Goal: Task Accomplishment & Management: Complete application form

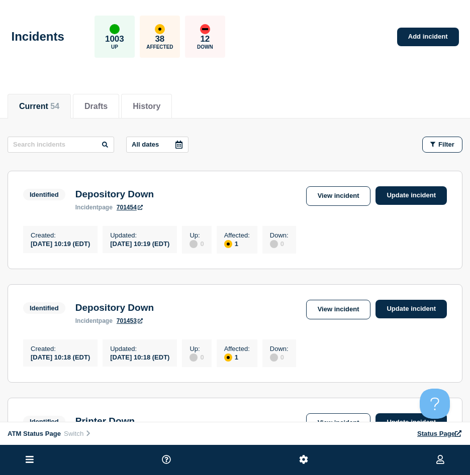
click at [370, 108] on div "Current 54 Drafts History" at bounding box center [235, 101] width 455 height 34
click at [435, 146] on icon "button" at bounding box center [432, 144] width 5 height 7
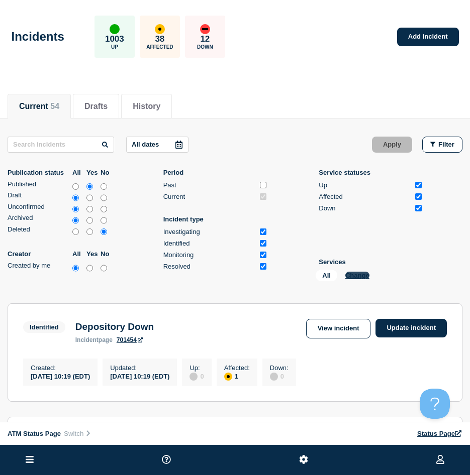
click at [358, 278] on button "Change" at bounding box center [357, 276] width 24 height 8
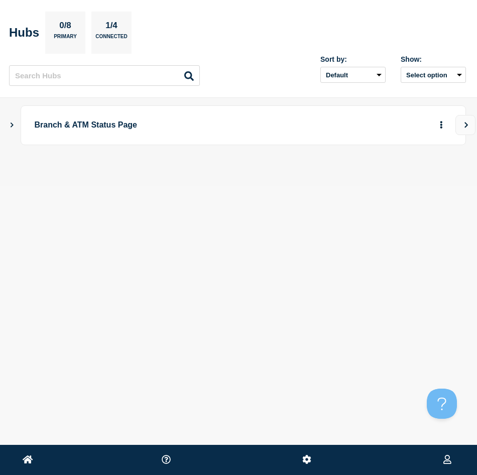
click at [13, 129] on button "Show Connected Hubs" at bounding box center [12, 126] width 5 height 8
click at [428, 173] on icon "button" at bounding box center [425, 174] width 8 height 7
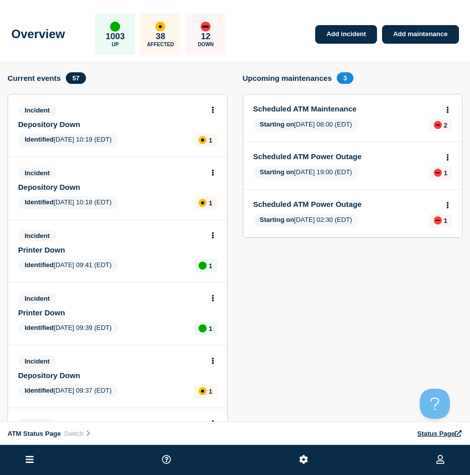
click at [360, 50] on div "Overview 1003 Up 38 Affected 12 Down Add incident Add maintenance" at bounding box center [235, 30] width 470 height 61
drag, startPoint x: 357, startPoint y: 41, endPoint x: 344, endPoint y: 45, distance: 13.7
click at [357, 41] on link "Add incident" at bounding box center [346, 34] width 62 height 19
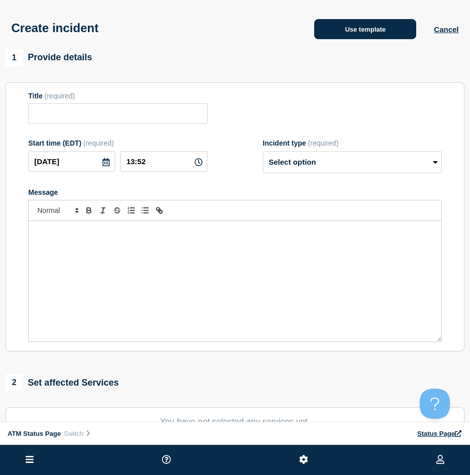
click at [354, 42] on div "Create incident Use template Cancel" at bounding box center [235, 24] width 470 height 49
click at [354, 36] on button "Use template" at bounding box center [365, 29] width 102 height 20
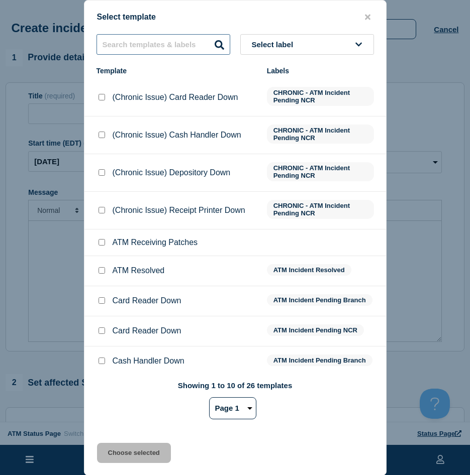
click at [143, 53] on input "text" at bounding box center [163, 44] width 134 height 21
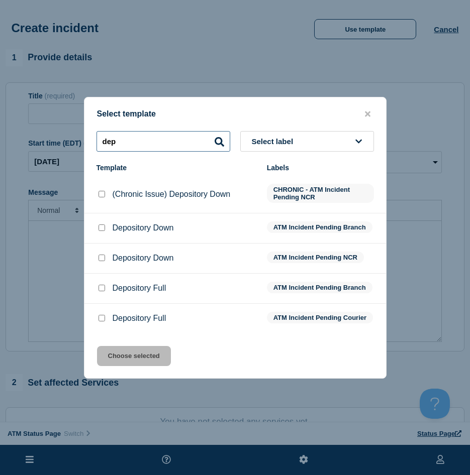
type input "dep"
click at [103, 255] on input "Depository Down checkbox" at bounding box center [101, 258] width 7 height 7
checkbox input "true"
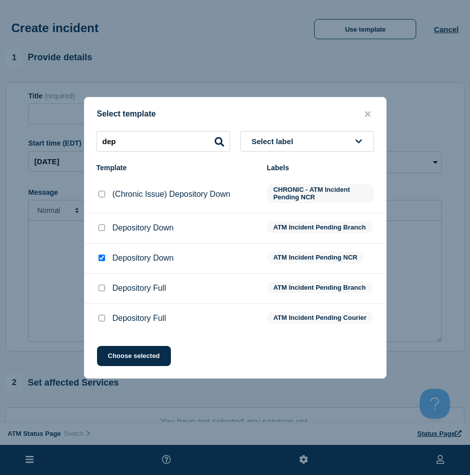
click at [101, 223] on div at bounding box center [101, 228] width 10 height 10
click at [102, 228] on input "Depository Down checkbox" at bounding box center [101, 228] width 7 height 7
checkbox input "true"
checkbox input "false"
click at [120, 363] on button "Choose selected" at bounding box center [134, 356] width 74 height 20
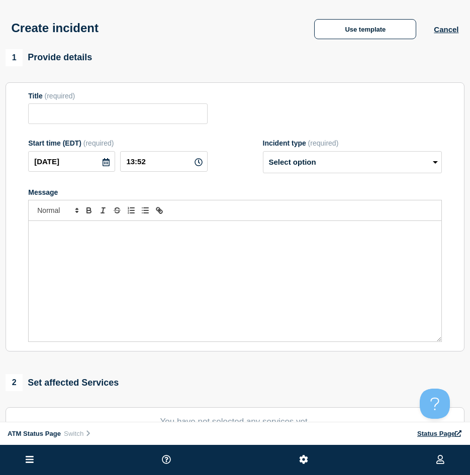
type input "Depository Down"
select select "identified"
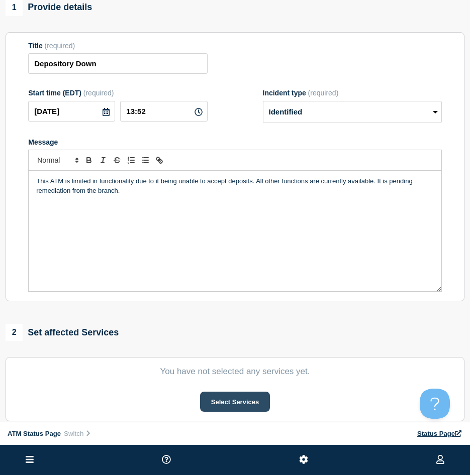
click at [261, 399] on button "Select Services" at bounding box center [235, 402] width 70 height 20
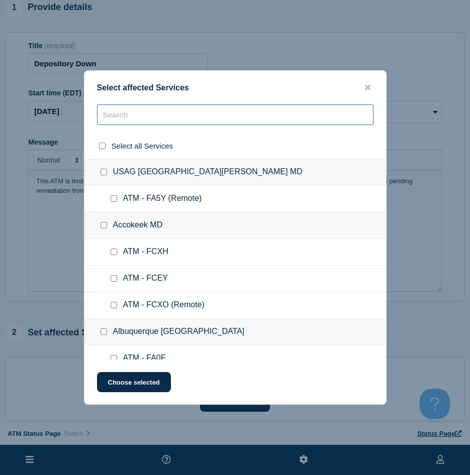
click at [178, 120] on input "text" at bounding box center [235, 114] width 276 height 21
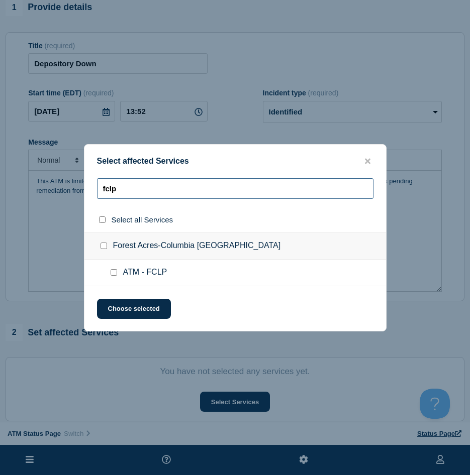
type input "fclp"
click at [116, 275] on input "ATM - FCLP checkbox" at bounding box center [114, 272] width 7 height 7
checkbox input "true"
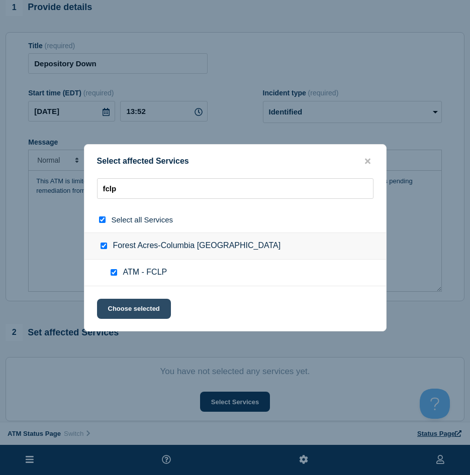
click at [111, 310] on button "Choose selected" at bounding box center [134, 309] width 74 height 20
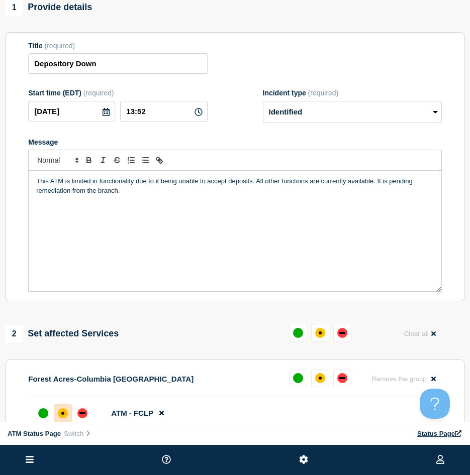
click at [59, 415] on div "affected" at bounding box center [63, 413] width 10 height 10
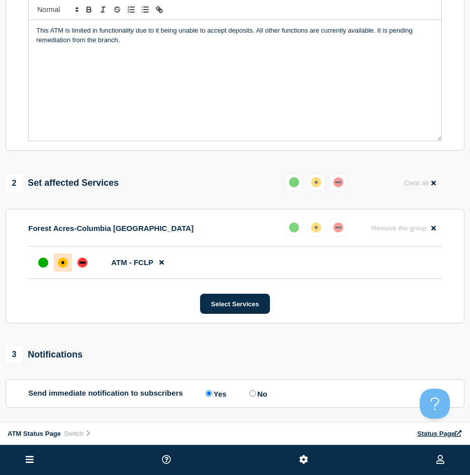
scroll to position [290, 0]
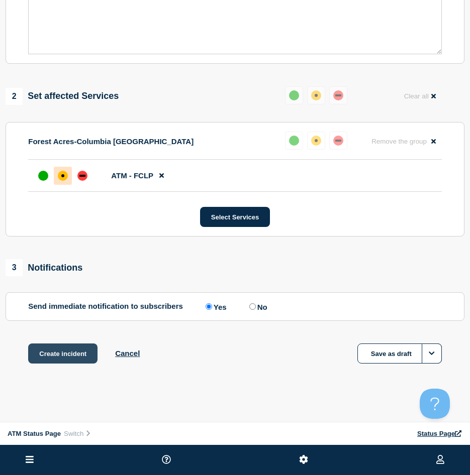
click at [53, 358] on button "Create incident" at bounding box center [62, 354] width 69 height 20
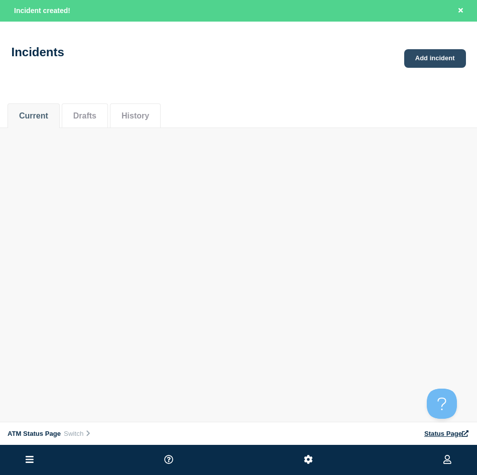
click at [449, 65] on link "Add incident" at bounding box center [435, 58] width 62 height 19
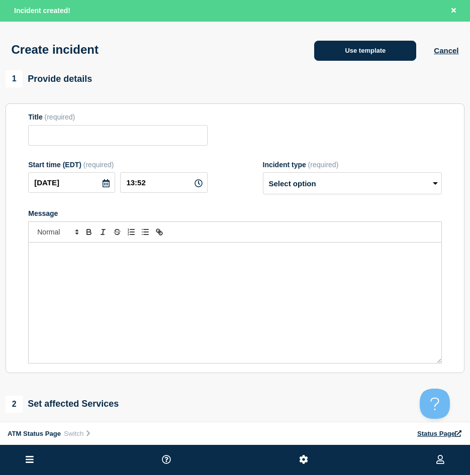
click at [326, 45] on div "Use template Cancel" at bounding box center [377, 50] width 162 height 22
click at [319, 49] on button "Use template" at bounding box center [365, 51] width 102 height 20
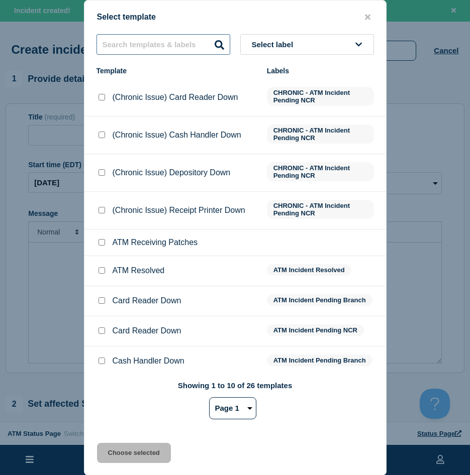
click at [161, 43] on input "text" at bounding box center [163, 44] width 134 height 21
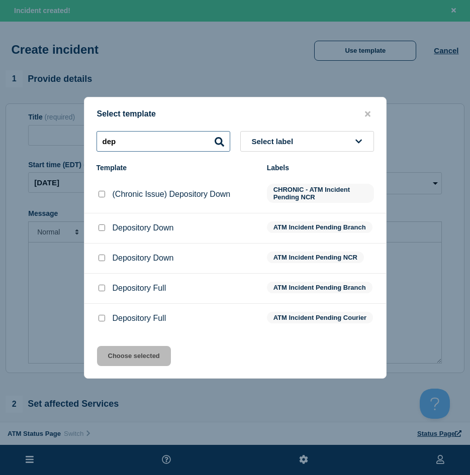
type input "dep"
drag, startPoint x: 106, startPoint y: 229, endPoint x: 100, endPoint y: 227, distance: 5.9
click at [105, 228] on div at bounding box center [101, 228] width 10 height 10
click at [100, 227] on input "Depository Down checkbox" at bounding box center [101, 228] width 7 height 7
checkbox input "true"
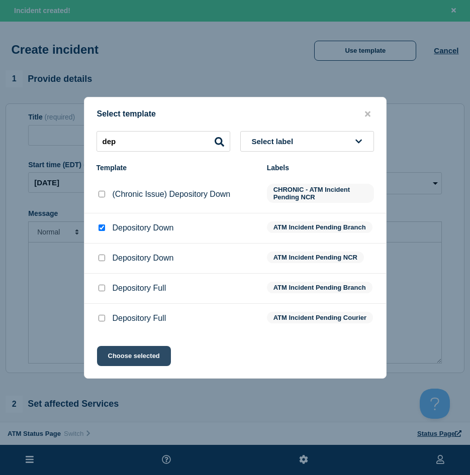
click at [134, 361] on button "Choose selected" at bounding box center [134, 356] width 74 height 20
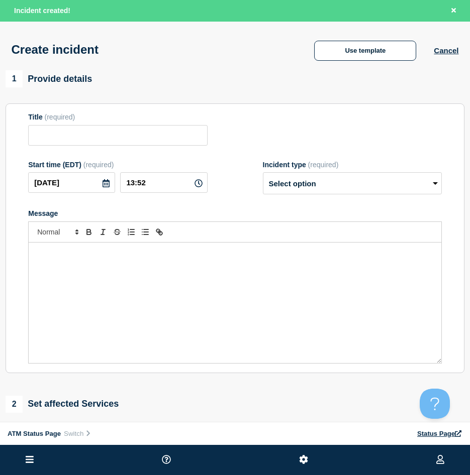
type input "Depository Down"
select select "identified"
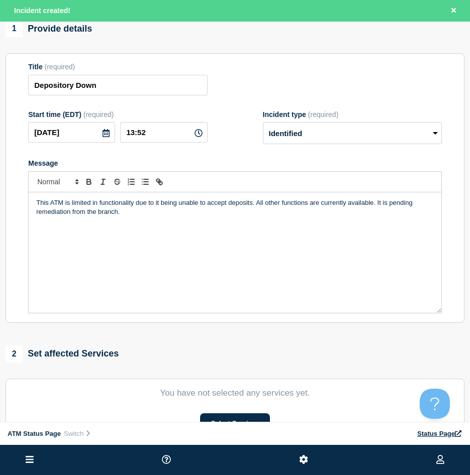
scroll to position [100, 0]
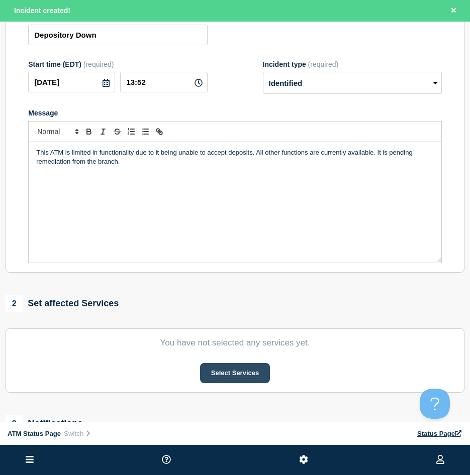
click at [236, 382] on button "Select Services" at bounding box center [235, 373] width 70 height 20
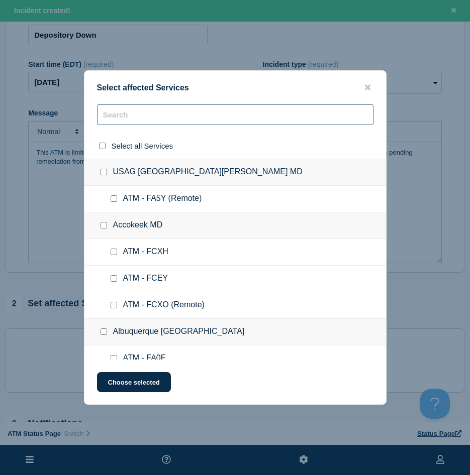
click at [181, 123] on input "text" at bounding box center [235, 114] width 276 height 21
type input "d"
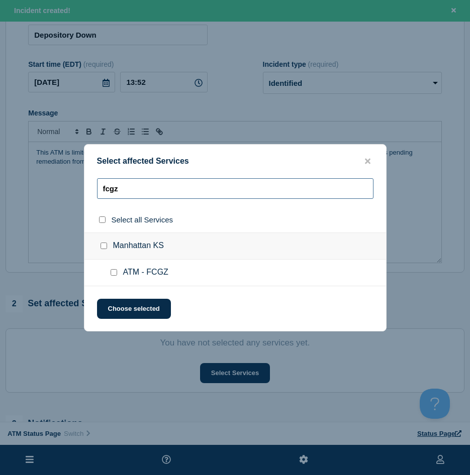
type input "fcgz"
click at [114, 276] on input "ATM - FCGZ checkbox" at bounding box center [114, 272] width 7 height 7
checkbox input "true"
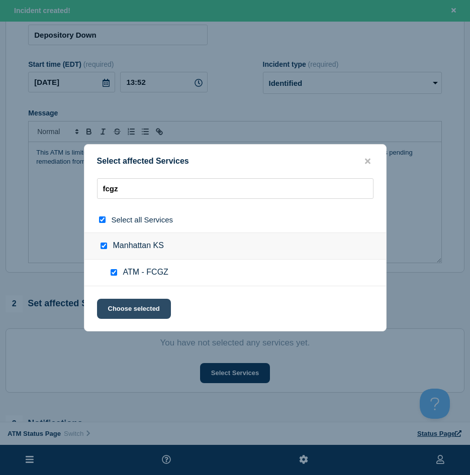
click at [111, 306] on button "Choose selected" at bounding box center [134, 309] width 74 height 20
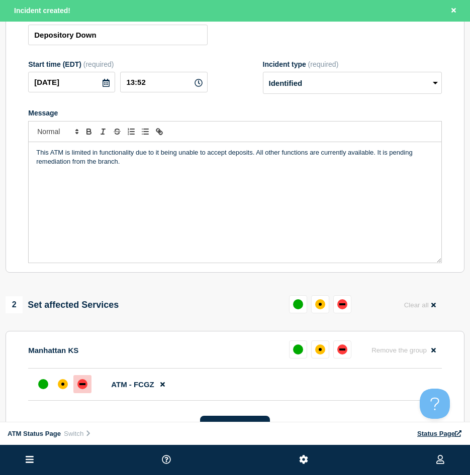
click at [83, 393] on div at bounding box center [82, 384] width 18 height 18
click at [68, 387] on div at bounding box center [63, 384] width 18 height 18
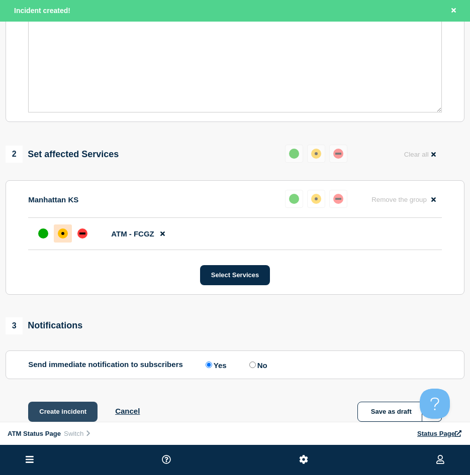
click at [63, 408] on button "Create incident" at bounding box center [62, 412] width 69 height 20
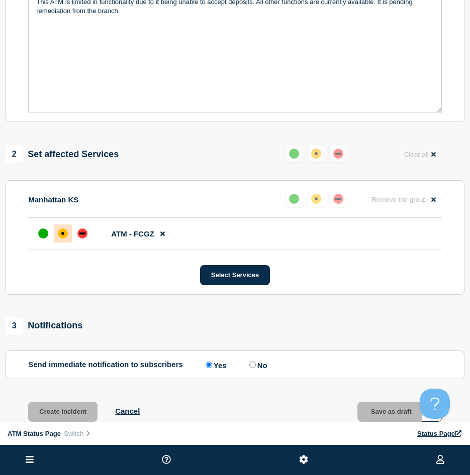
scroll to position [230, 0]
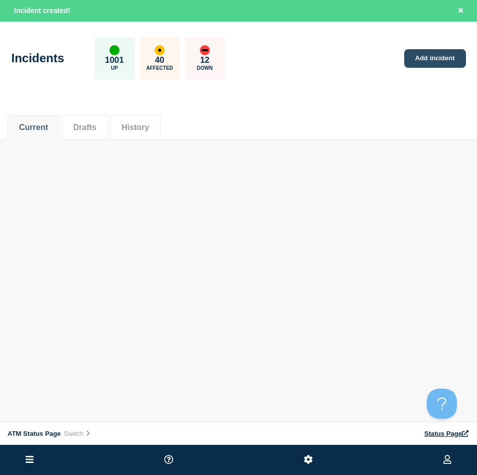
click at [423, 56] on link "Add incident" at bounding box center [435, 58] width 62 height 19
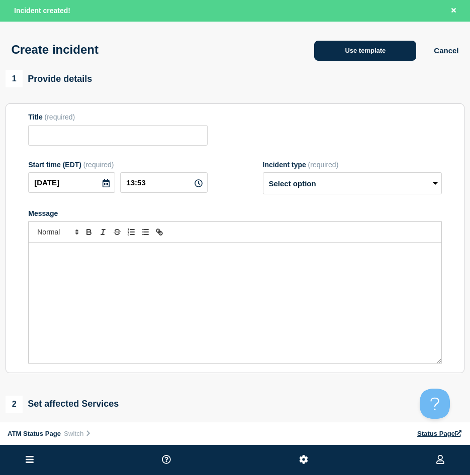
click at [347, 51] on button "Use template" at bounding box center [365, 51] width 102 height 20
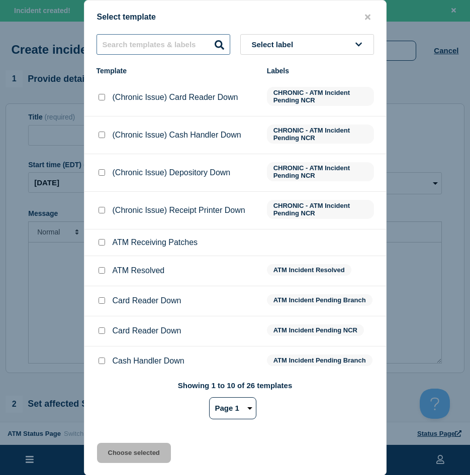
click at [161, 46] on input "text" at bounding box center [163, 44] width 134 height 21
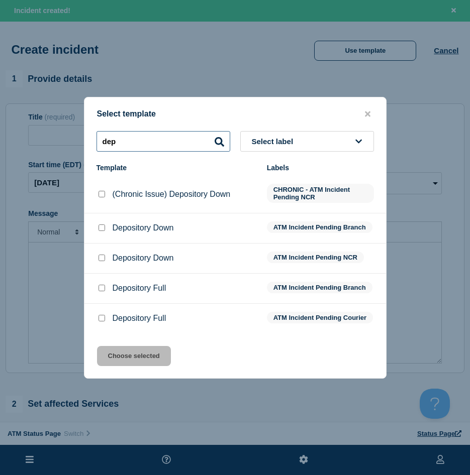
type input "dep"
click at [103, 257] on input "Depository Down checkbox" at bounding box center [101, 258] width 7 height 7
checkbox input "true"
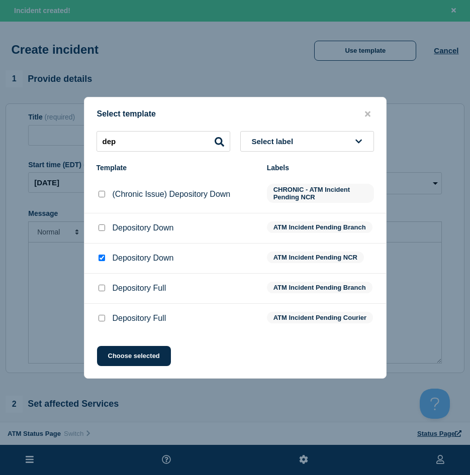
click at [98, 229] on input "Depository Down checkbox" at bounding box center [101, 228] width 7 height 7
checkbox input "true"
checkbox input "false"
click at [120, 361] on button "Choose selected" at bounding box center [134, 356] width 74 height 20
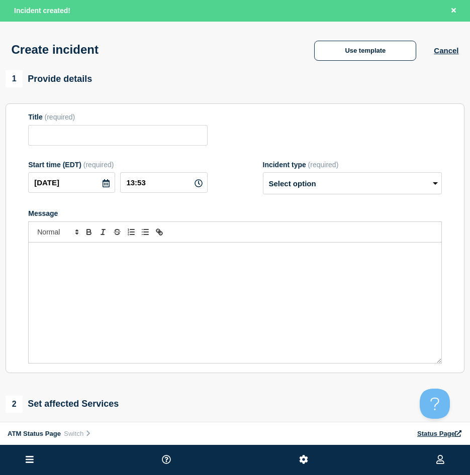
scroll to position [100, 0]
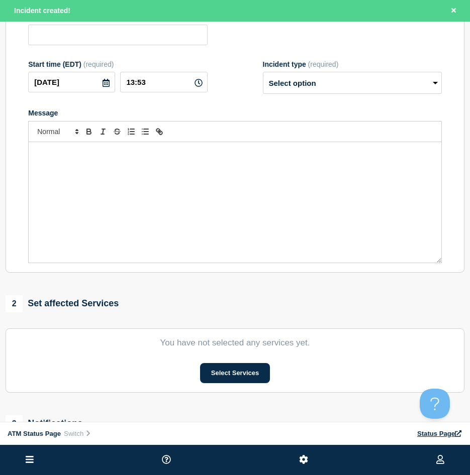
type input "Depository Down"
select select "identified"
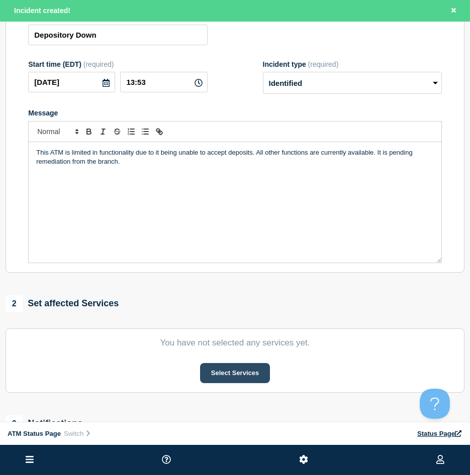
click at [236, 375] on button "Select Services" at bounding box center [235, 373] width 70 height 20
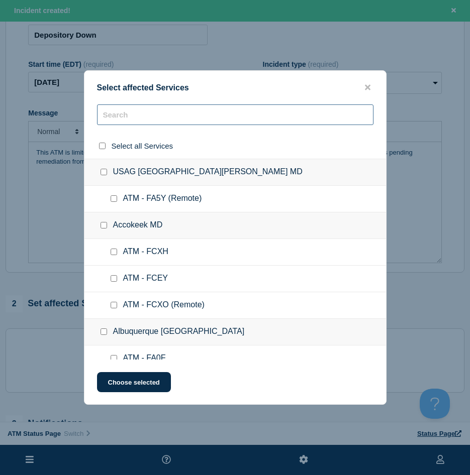
click at [165, 124] on input "text" at bounding box center [235, 114] width 276 height 21
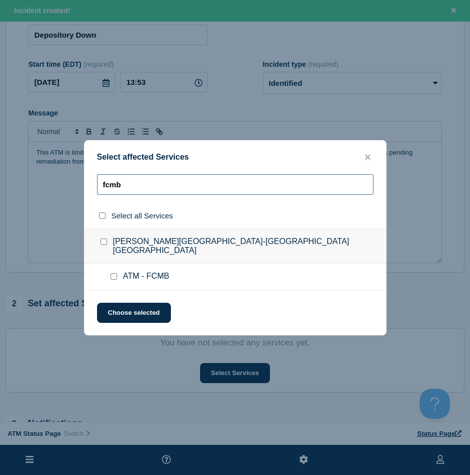
type input "fcmb"
click at [115, 274] on input "ATM - FCMB checkbox" at bounding box center [114, 276] width 7 height 7
checkbox input "true"
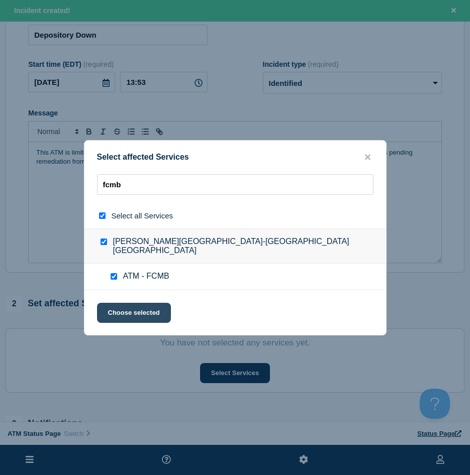
checkbox input "true"
click at [114, 313] on button "Choose selected" at bounding box center [134, 313] width 74 height 20
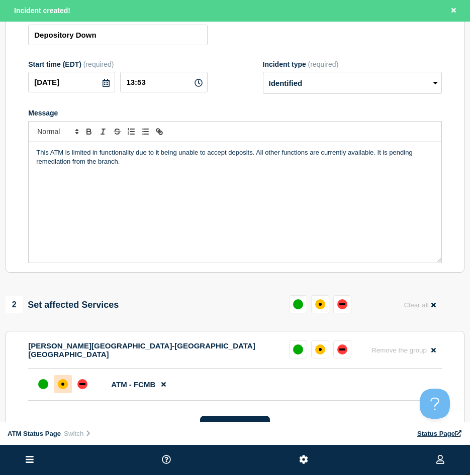
click at [62, 381] on div at bounding box center [63, 384] width 18 height 18
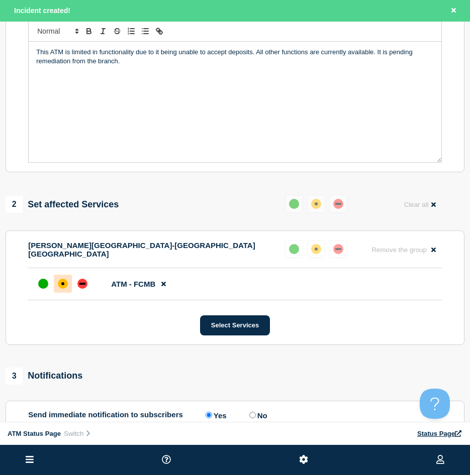
scroll to position [251, 0]
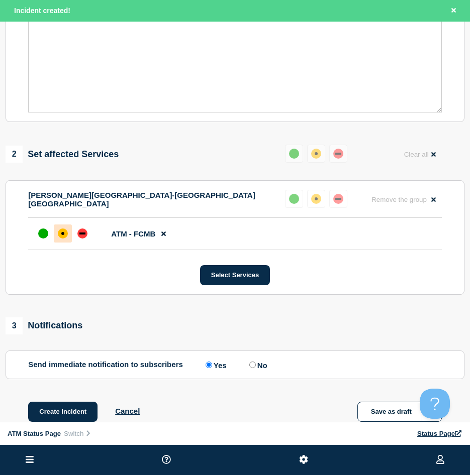
click at [58, 403] on div "1 Provide details Title (required) Depository Down Start time (EDT) (required) …" at bounding box center [235, 133] width 470 height 628
drag, startPoint x: 58, startPoint y: 403, endPoint x: 61, endPoint y: 410, distance: 7.2
click at [61, 410] on button "Create incident" at bounding box center [62, 412] width 69 height 20
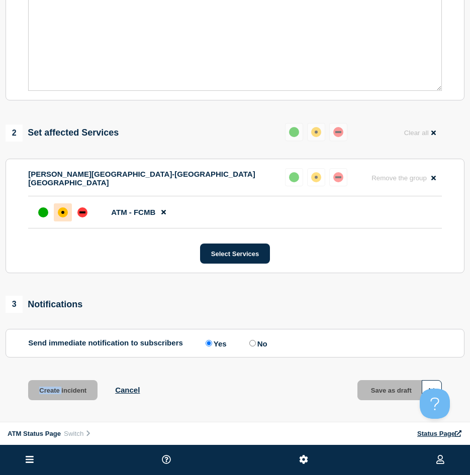
scroll to position [230, 0]
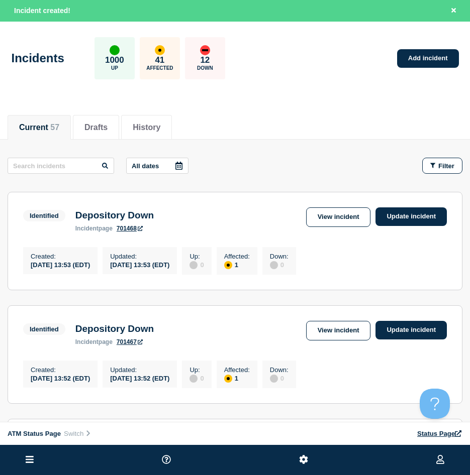
drag, startPoint x: 442, startPoint y: 171, endPoint x: 439, endPoint y: 177, distance: 7.2
click at [442, 170] on button "Filter" at bounding box center [442, 166] width 40 height 16
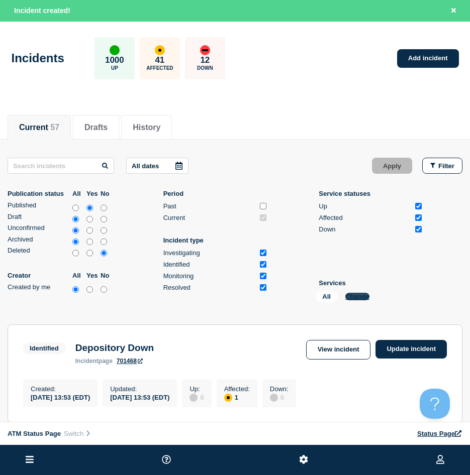
click at [351, 293] on button "Change" at bounding box center [357, 297] width 24 height 8
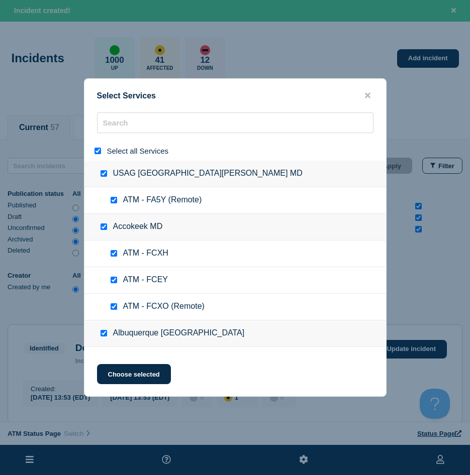
click at [97, 152] on input "select all" at bounding box center [97, 151] width 7 height 7
checkbox input "false"
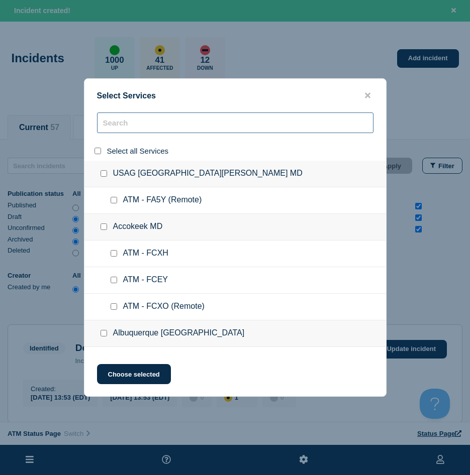
checkbox input "false"
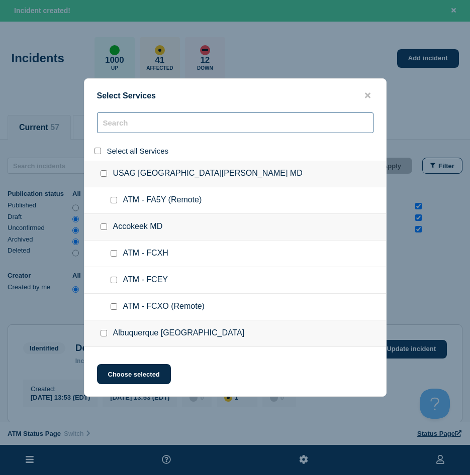
checkbox input "false"
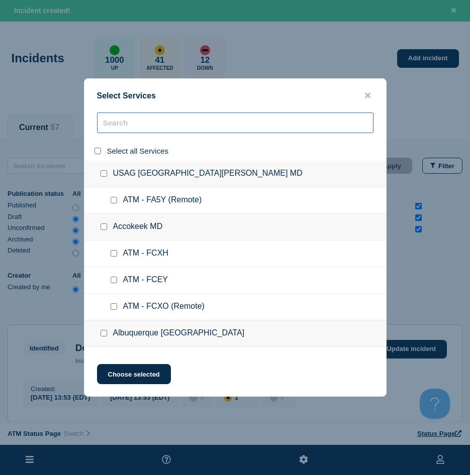
checkbox input "false"
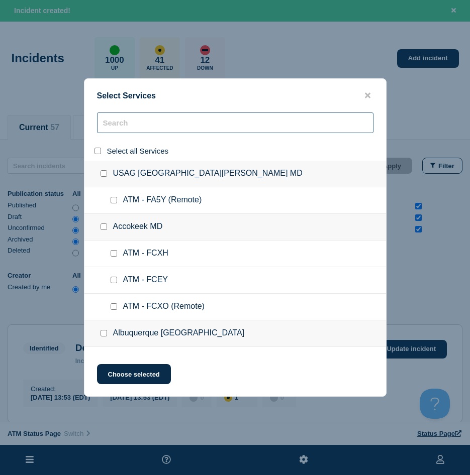
checkbox input "false"
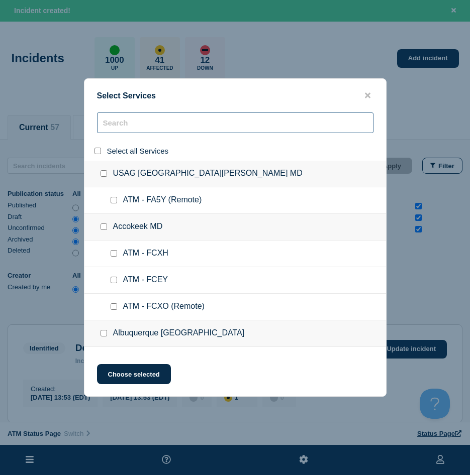
checkbox input "false"
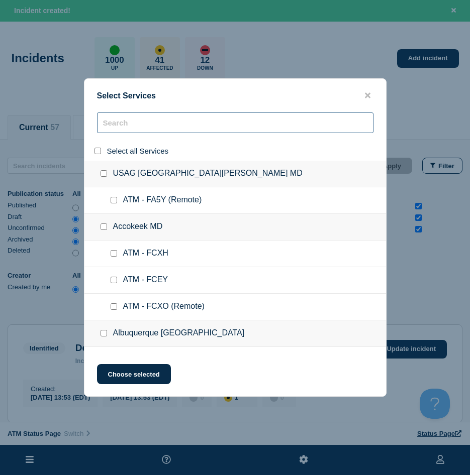
checkbox input "false"
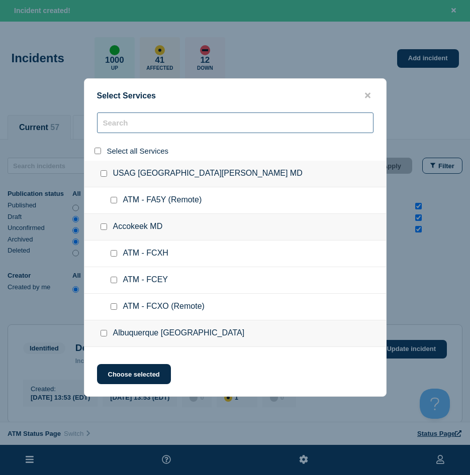
checkbox input "false"
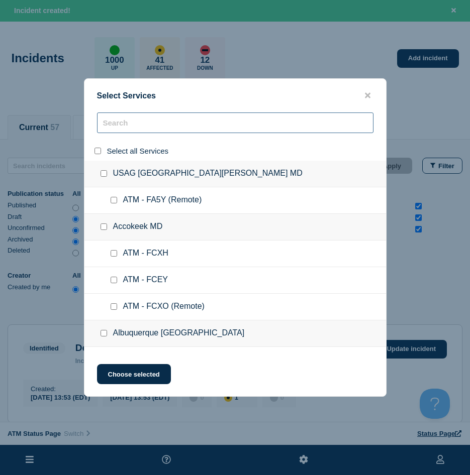
checkbox input "false"
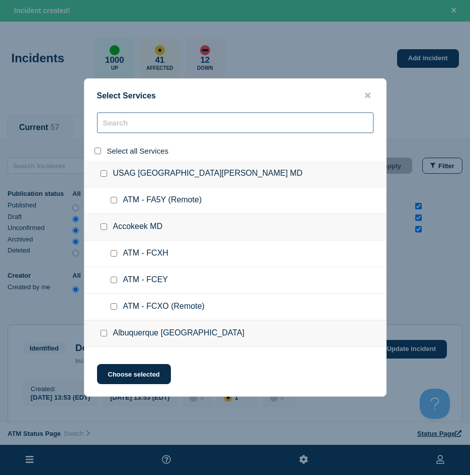
checkbox input "false"
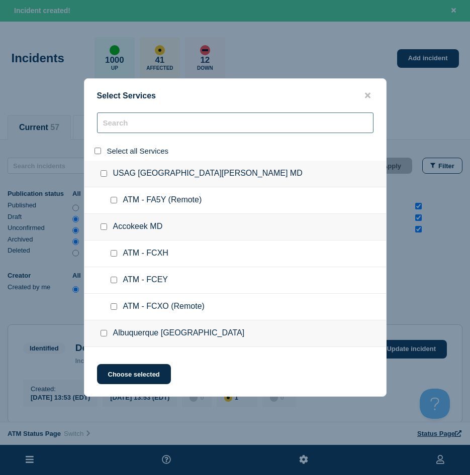
checkbox input "false"
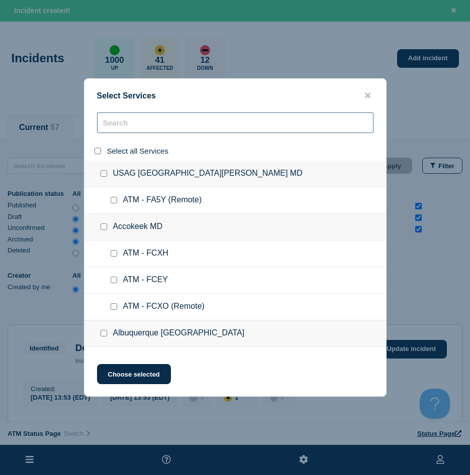
checkbox input "false"
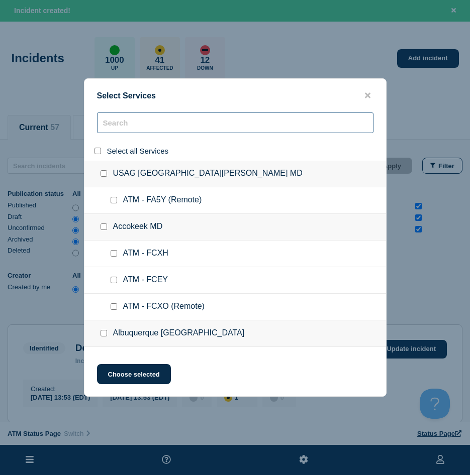
checkbox input "false"
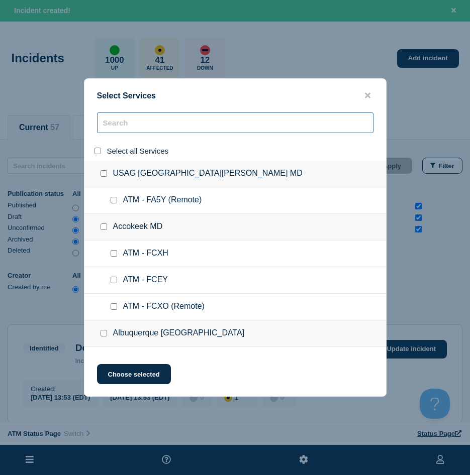
checkbox input "false"
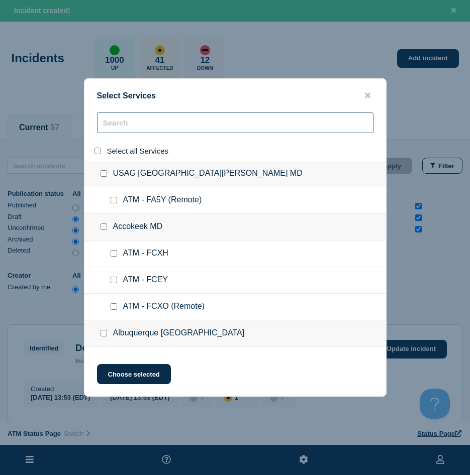
checkbox input "false"
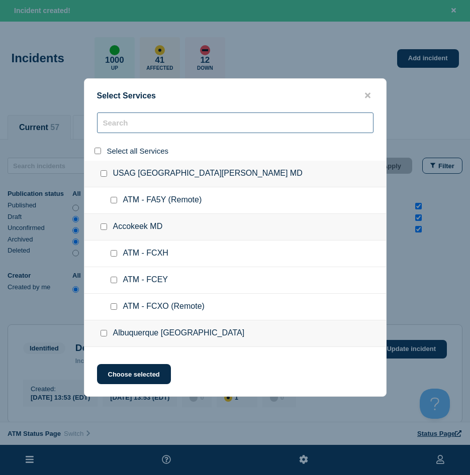
checkbox input "false"
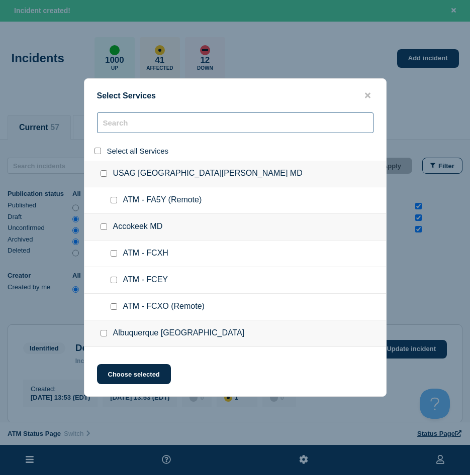
checkbox input "false"
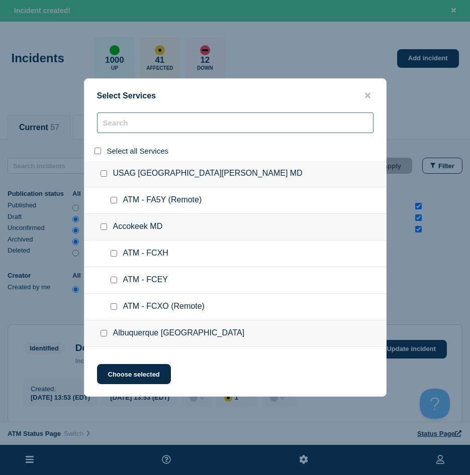
checkbox input "false"
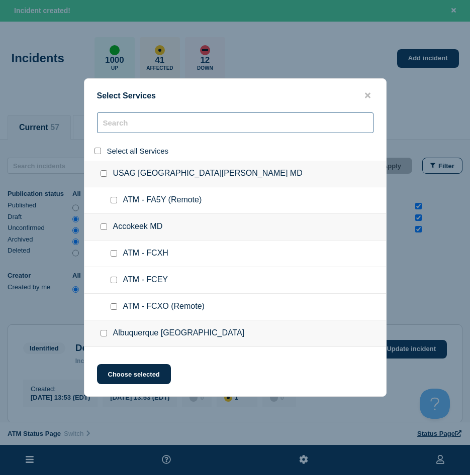
checkbox input "false"
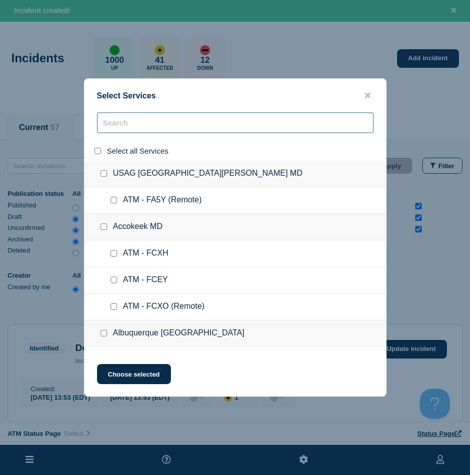
checkbox input "false"
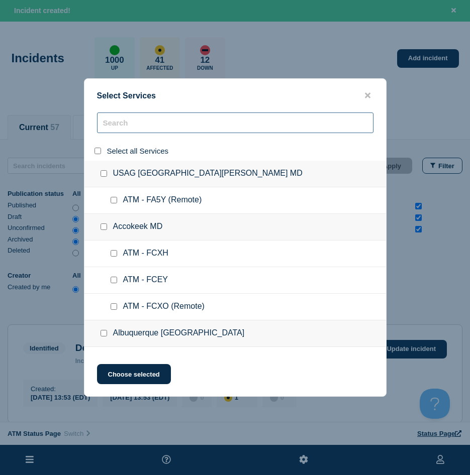
checkbox input "false"
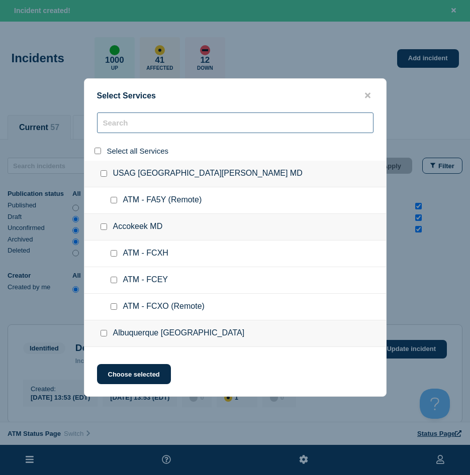
checkbox input "false"
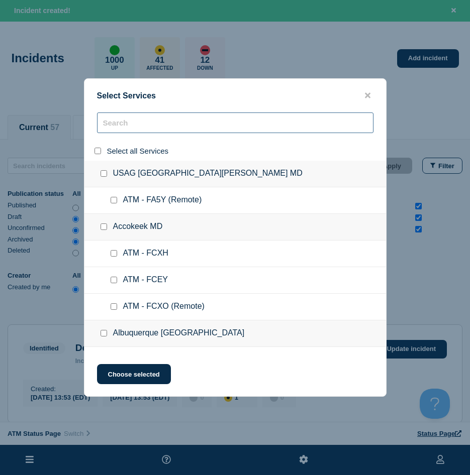
checkbox input "false"
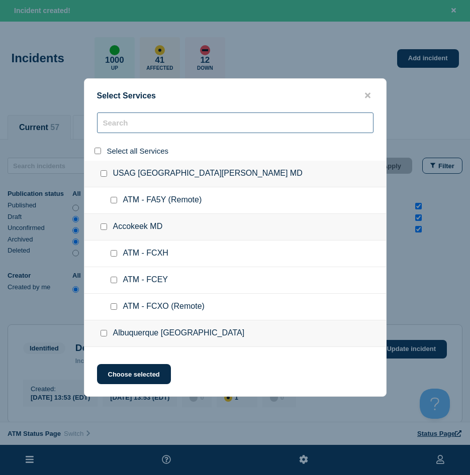
checkbox input "false"
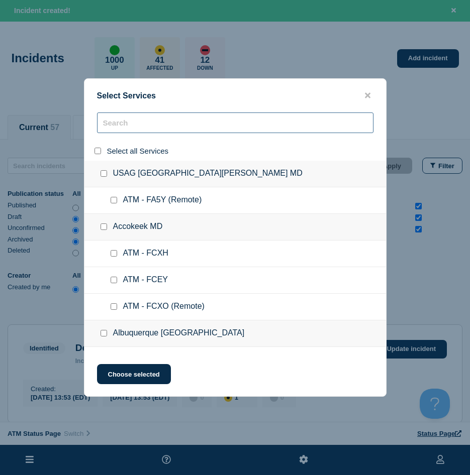
checkbox input "false"
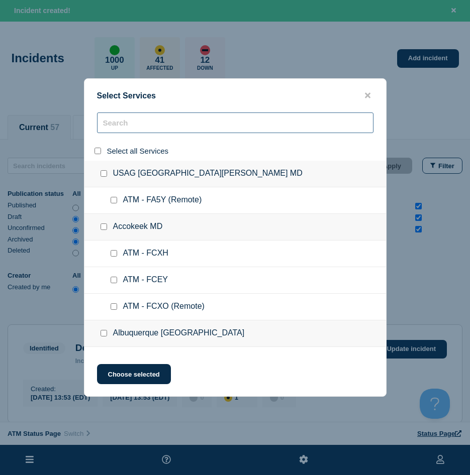
checkbox input "false"
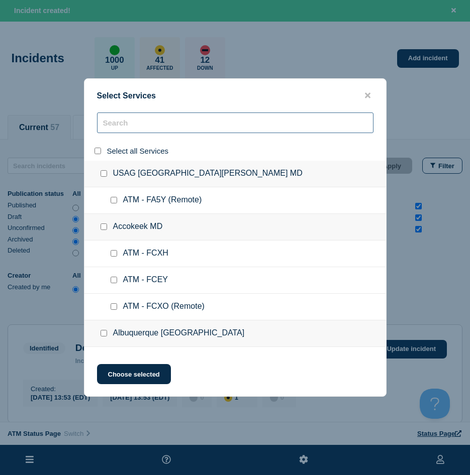
checkbox input "false"
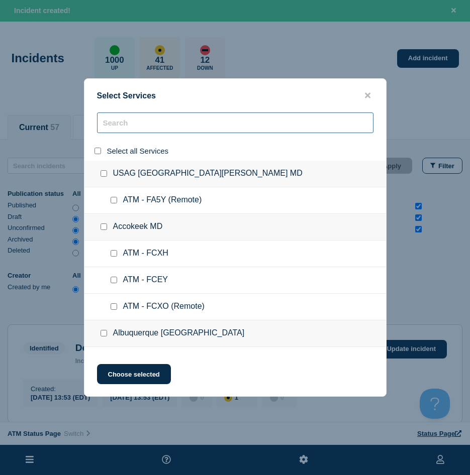
checkbox input "false"
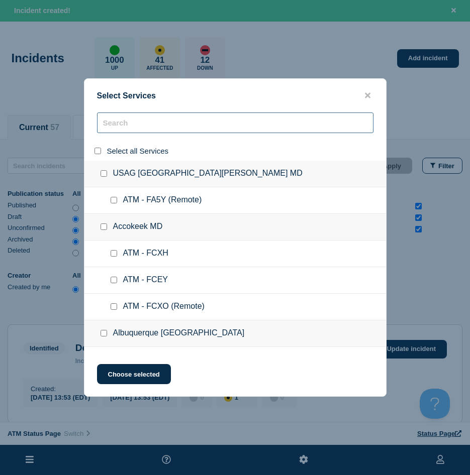
checkbox input "false"
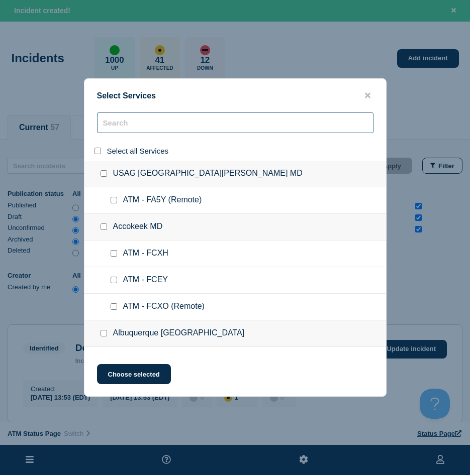
checkbox input "false"
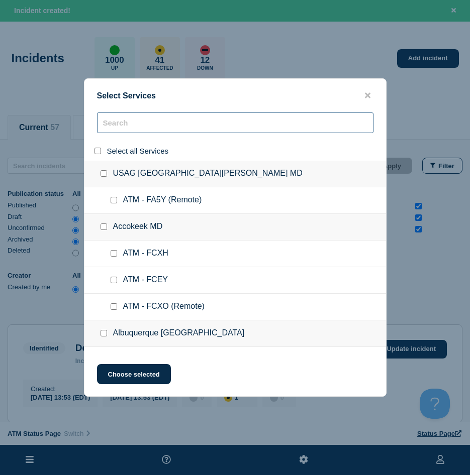
checkbox input "false"
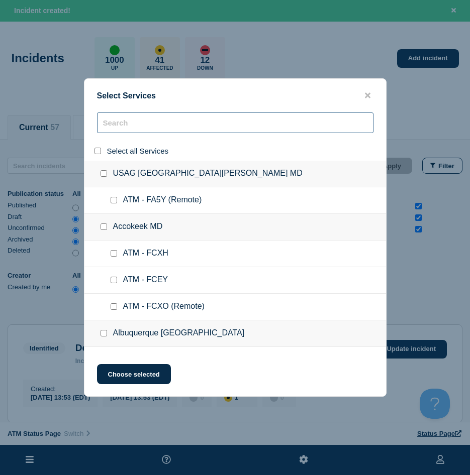
checkbox input "false"
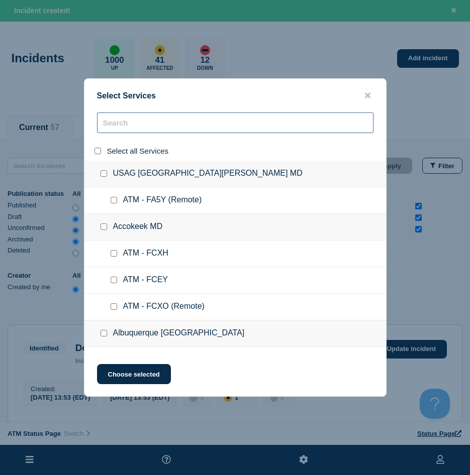
checkbox input "false"
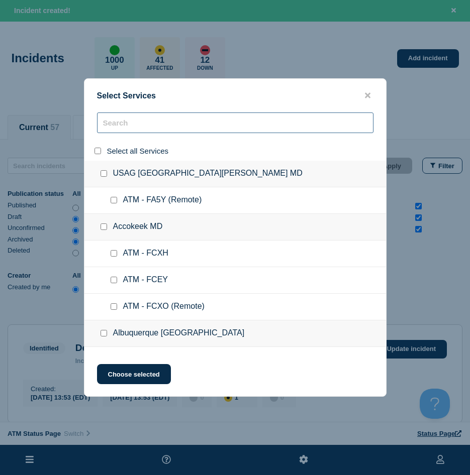
checkbox input "false"
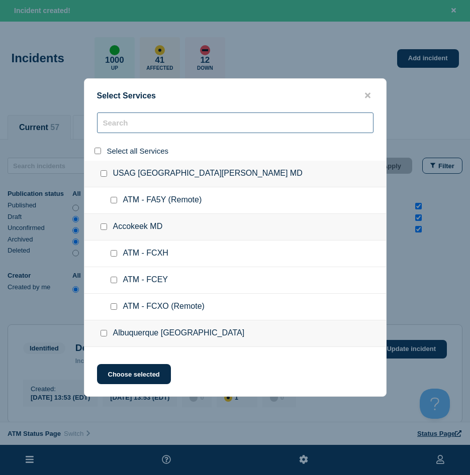
checkbox input "false"
click at [116, 133] on input "search" at bounding box center [235, 123] width 276 height 21
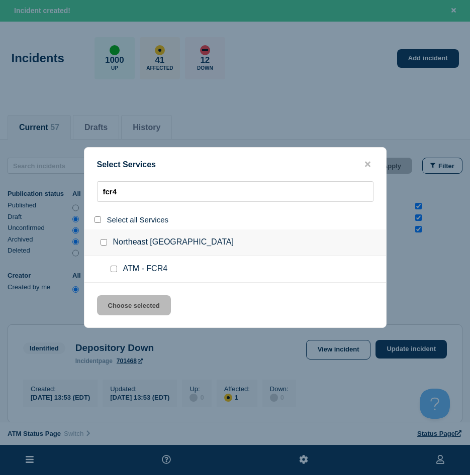
click at [115, 268] on input "service: ATM - FCR4" at bounding box center [114, 269] width 7 height 7
drag, startPoint x: 129, startPoint y: 309, endPoint x: 151, endPoint y: 309, distance: 22.6
click at [129, 310] on button "Choose selected" at bounding box center [134, 305] width 74 height 20
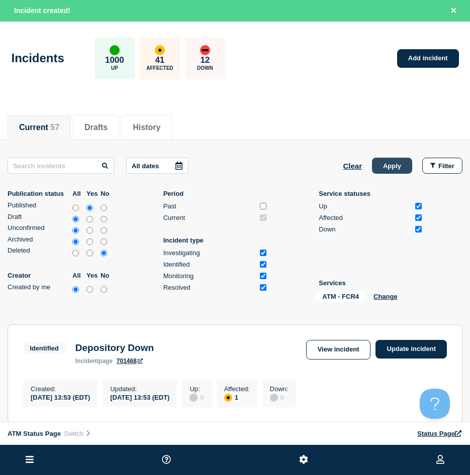
click at [402, 170] on button "Apply" at bounding box center [392, 166] width 40 height 16
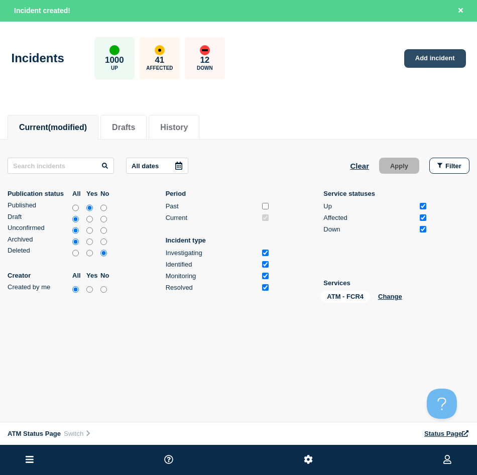
click at [436, 66] on link "Add incident" at bounding box center [435, 58] width 62 height 19
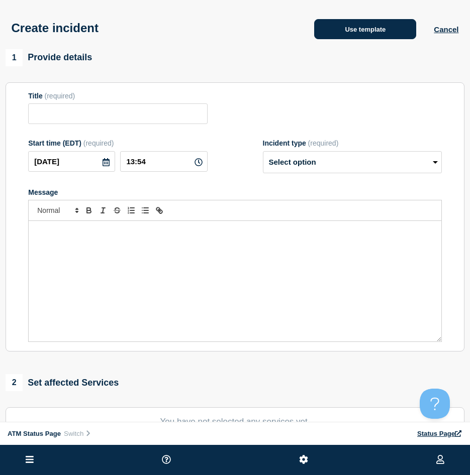
click at [339, 39] on button "Use template" at bounding box center [365, 29] width 102 height 20
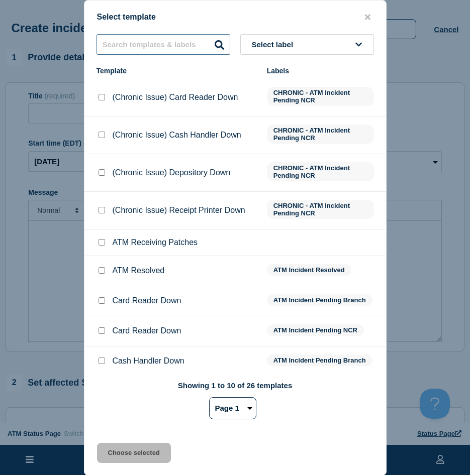
click at [137, 46] on input "text" at bounding box center [163, 44] width 134 height 21
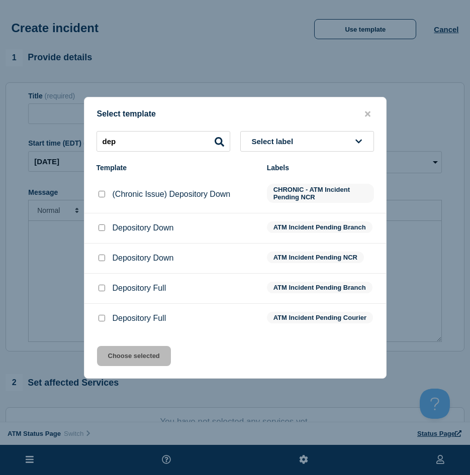
click at [102, 228] on input "Depository Down checkbox" at bounding box center [101, 228] width 7 height 7
click at [126, 362] on button "Choose selected" at bounding box center [134, 356] width 74 height 20
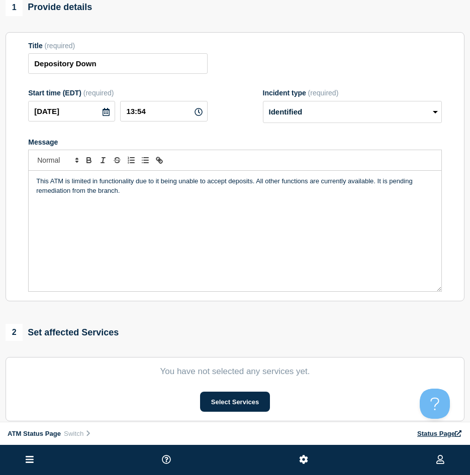
scroll to position [100, 0]
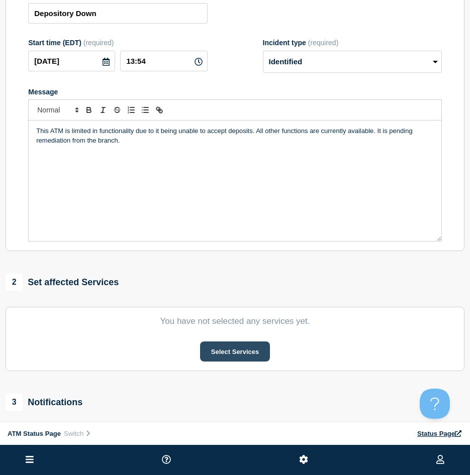
click at [208, 360] on button "Select Services" at bounding box center [235, 352] width 70 height 20
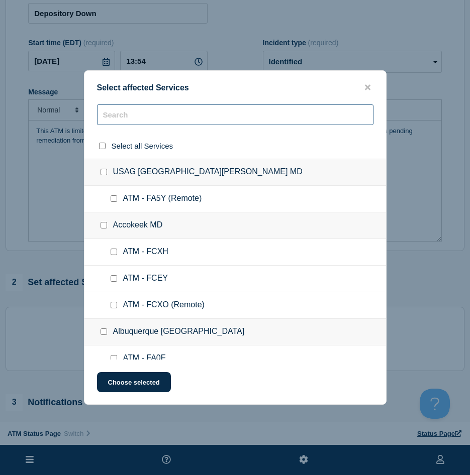
click at [152, 121] on input "text" at bounding box center [235, 114] width 276 height 21
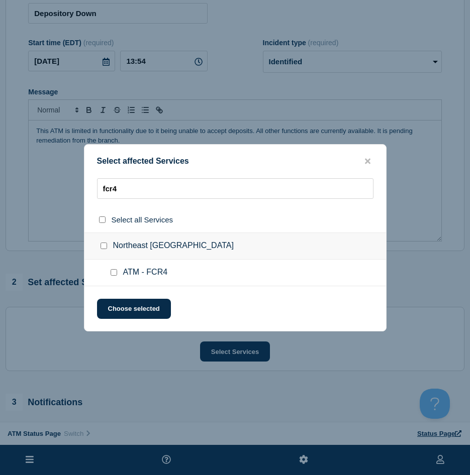
click at [111, 273] on input "ATM - FCR4 checkbox" at bounding box center [114, 272] width 7 height 7
click at [122, 310] on button "Choose selected" at bounding box center [134, 309] width 74 height 20
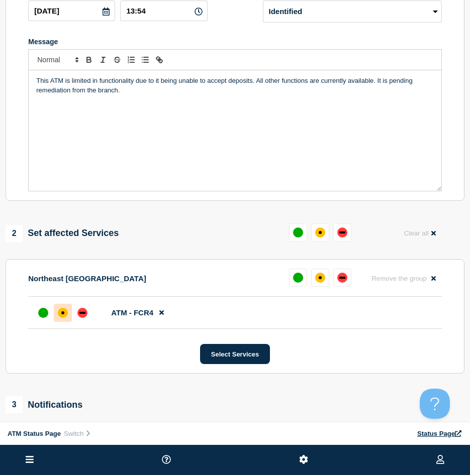
click at [65, 318] on div "affected" at bounding box center [63, 313] width 10 height 10
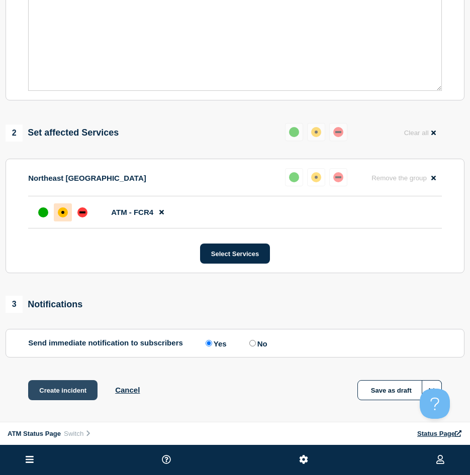
click at [50, 388] on button "Create incident" at bounding box center [62, 390] width 69 height 20
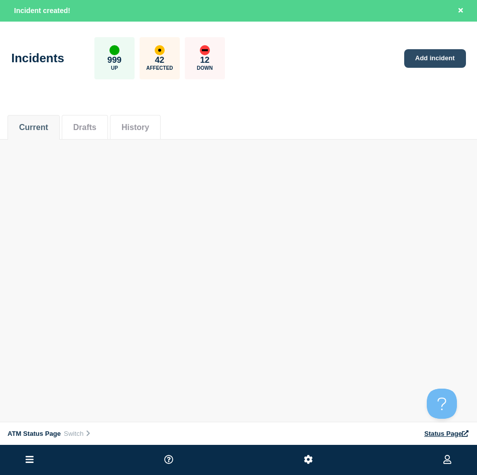
click at [422, 67] on link "Add incident" at bounding box center [435, 58] width 62 height 19
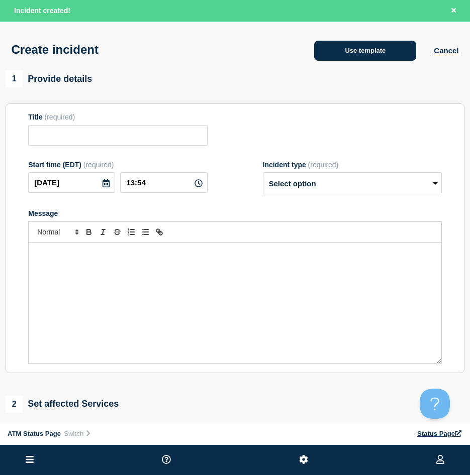
click at [341, 45] on button "Use template" at bounding box center [365, 51] width 102 height 20
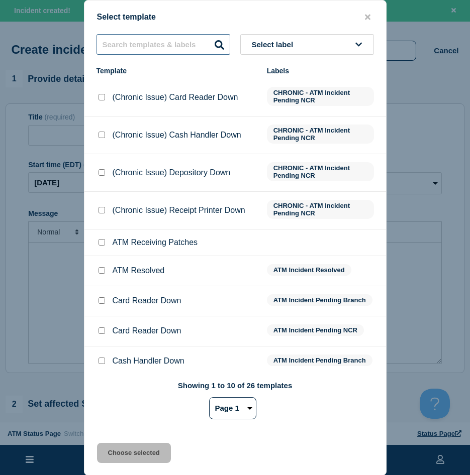
click at [180, 51] on input "text" at bounding box center [163, 44] width 134 height 21
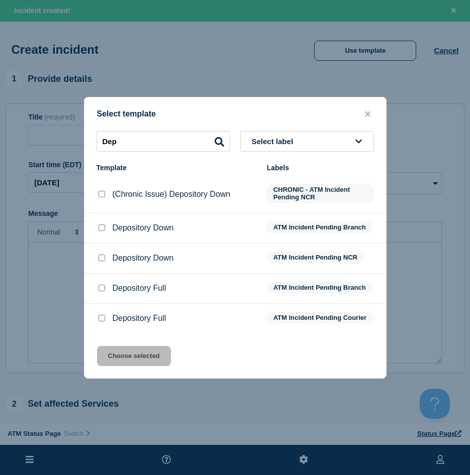
click at [102, 225] on input "Depository Down checkbox" at bounding box center [101, 228] width 7 height 7
click at [120, 356] on button "Choose selected" at bounding box center [134, 356] width 74 height 20
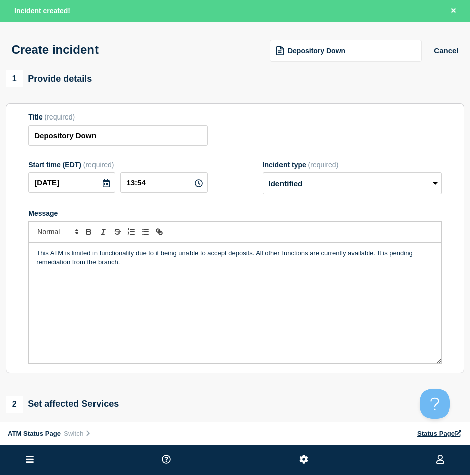
scroll to position [100, 0]
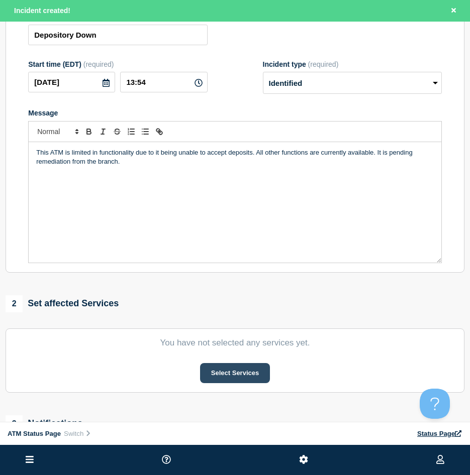
click at [218, 373] on button "Select Services" at bounding box center [235, 373] width 70 height 20
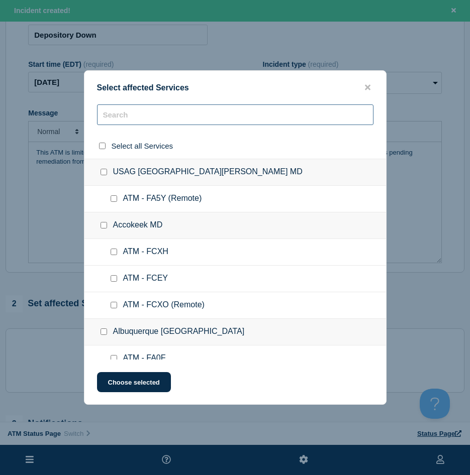
click at [141, 113] on input "text" at bounding box center [235, 114] width 276 height 21
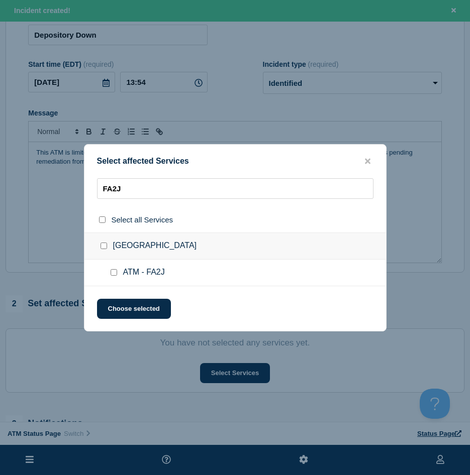
click at [110, 268] on div at bounding box center [116, 273] width 15 height 10
click at [111, 270] on input "ATM - FA2J checkbox" at bounding box center [114, 272] width 7 height 7
click at [112, 306] on button "Choose selected" at bounding box center [134, 309] width 74 height 20
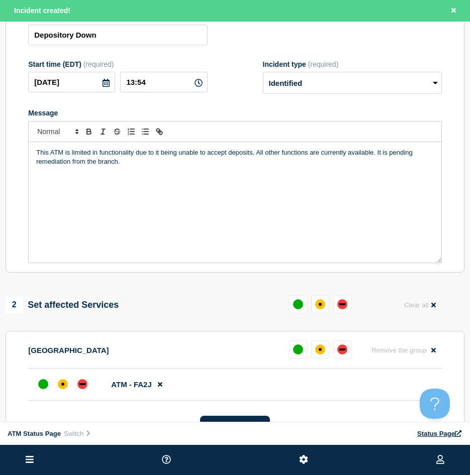
scroll to position [151, 0]
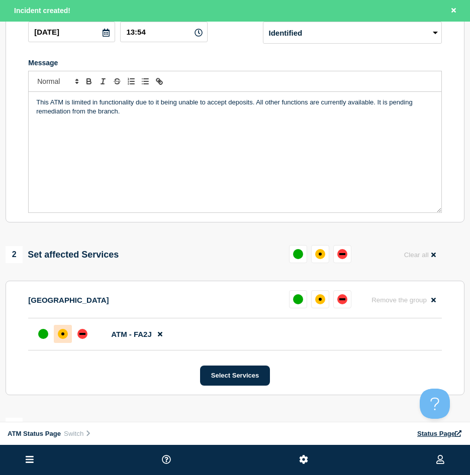
click at [66, 335] on div "affected" at bounding box center [63, 334] width 10 height 10
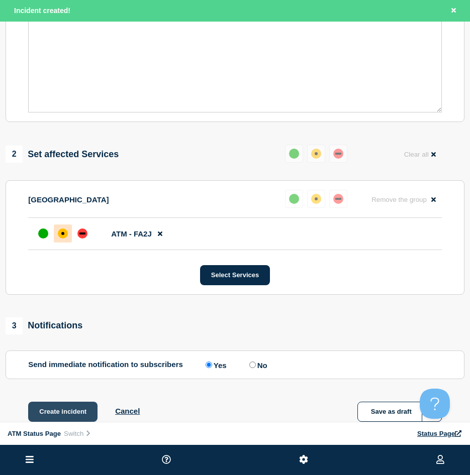
click at [73, 409] on button "Create incident" at bounding box center [62, 412] width 69 height 20
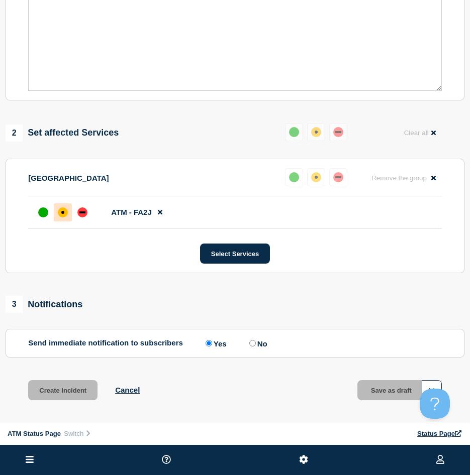
scroll to position [230, 0]
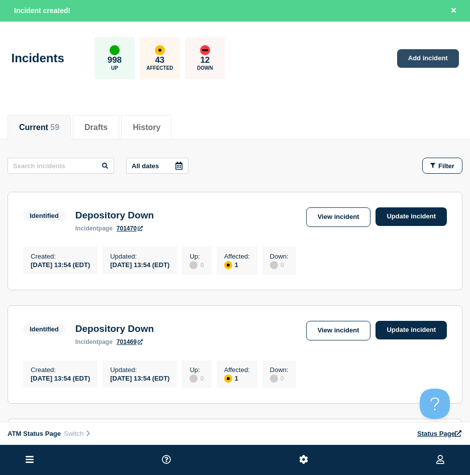
click at [423, 59] on link "Add incident" at bounding box center [428, 58] width 62 height 19
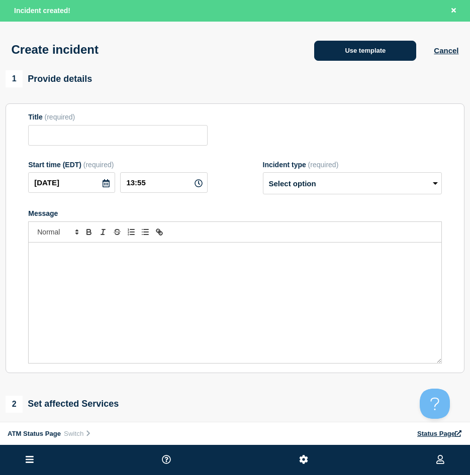
click at [326, 56] on button "Use template" at bounding box center [365, 51] width 102 height 20
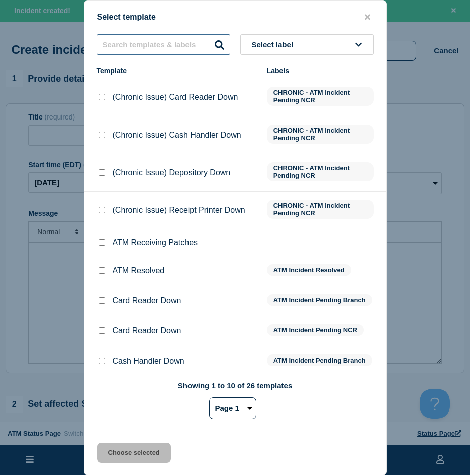
click at [124, 47] on input "text" at bounding box center [163, 44] width 134 height 21
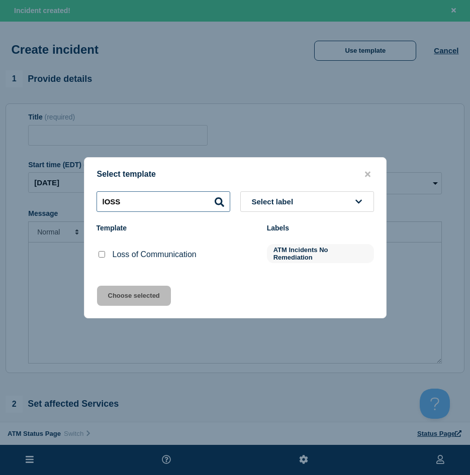
click at [131, 205] on input "lOSS" at bounding box center [163, 201] width 134 height 21
click at [132, 204] on input "lOSS" at bounding box center [163, 201] width 134 height 21
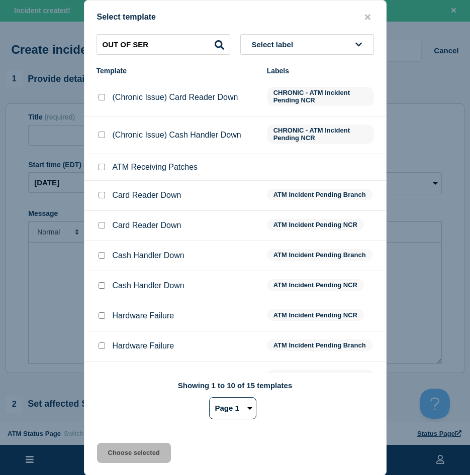
click at [223, 404] on select "Page 1 Page 2" at bounding box center [232, 408] width 47 height 22
click at [209, 399] on select "Page 1 Page 2" at bounding box center [232, 408] width 47 height 22
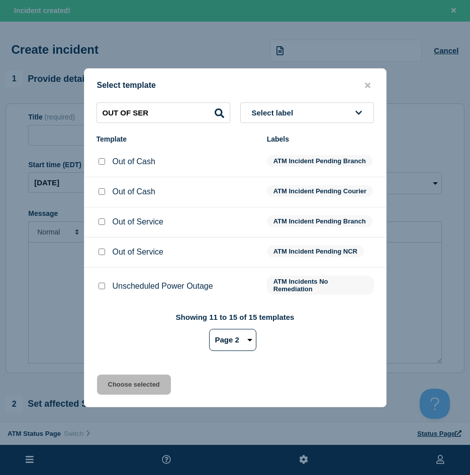
click at [99, 225] on input "Out of Service checkbox" at bounding box center [101, 222] width 7 height 7
click at [117, 394] on button "Choose selected" at bounding box center [134, 385] width 74 height 20
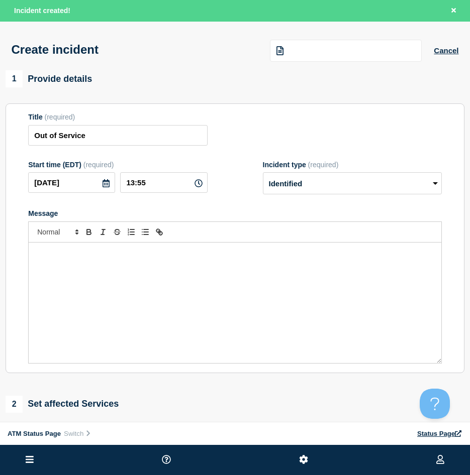
scroll to position [100, 0]
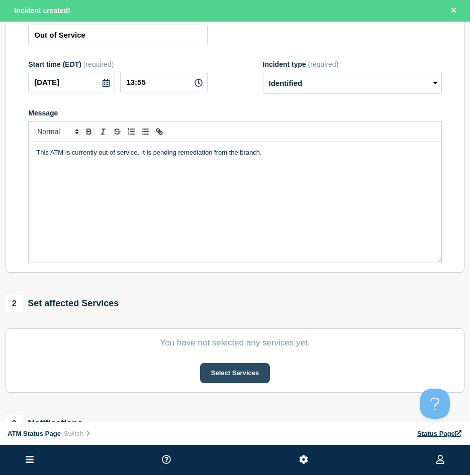
click at [242, 379] on button "Select Services" at bounding box center [235, 373] width 70 height 20
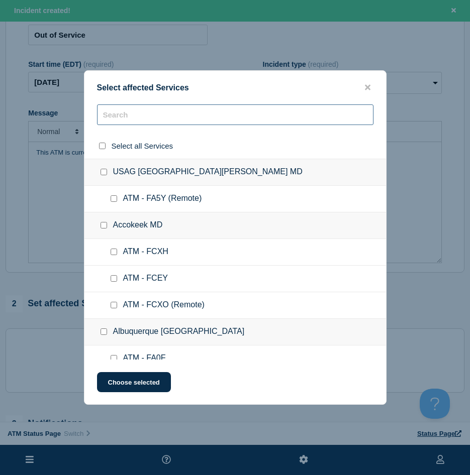
click at [170, 119] on input "text" at bounding box center [235, 114] width 276 height 21
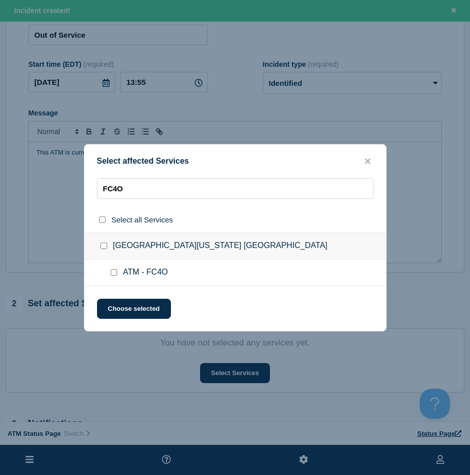
click at [113, 273] on input "ATM - FC4O checkbox" at bounding box center [114, 272] width 7 height 7
click at [115, 309] on button "Choose selected" at bounding box center [134, 309] width 74 height 20
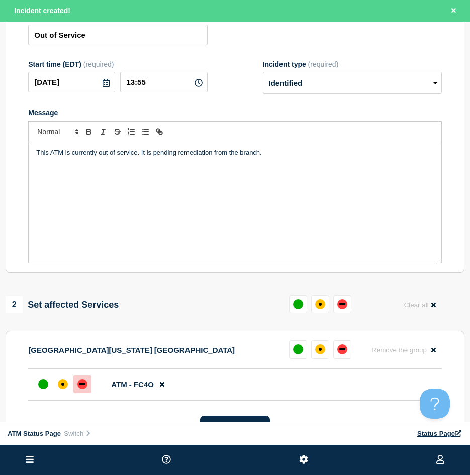
click at [91, 389] on div at bounding box center [82, 384] width 18 height 18
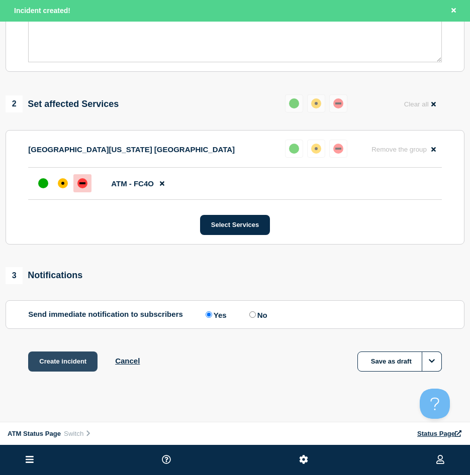
click at [62, 367] on button "Create incident" at bounding box center [62, 362] width 69 height 20
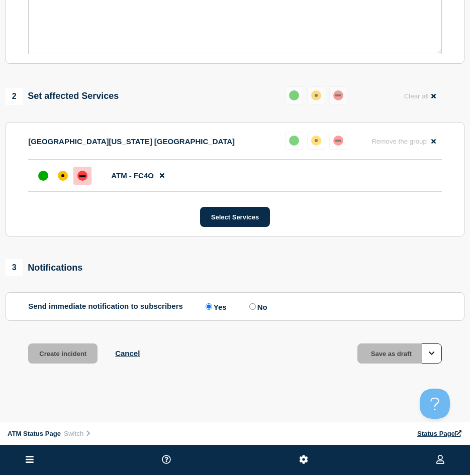
scroll to position [280, 0]
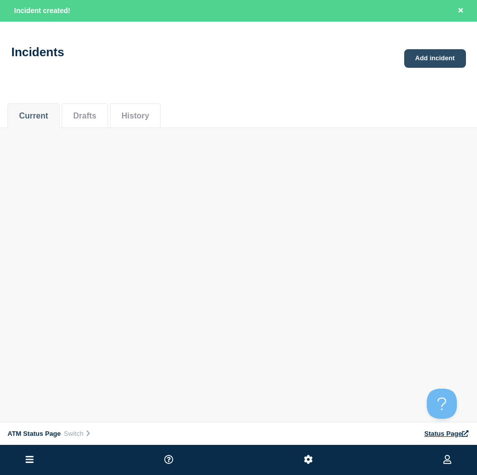
click at [452, 59] on link "Add incident" at bounding box center [435, 58] width 62 height 19
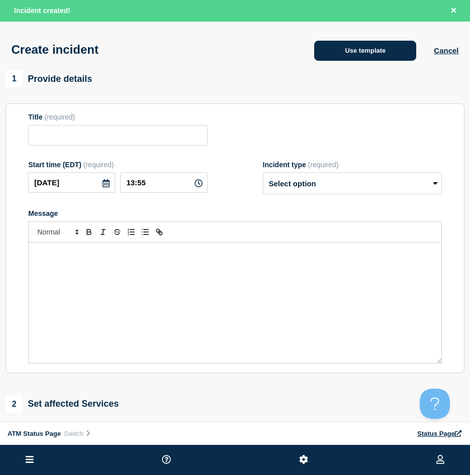
click at [379, 47] on button "Use template" at bounding box center [365, 51] width 102 height 20
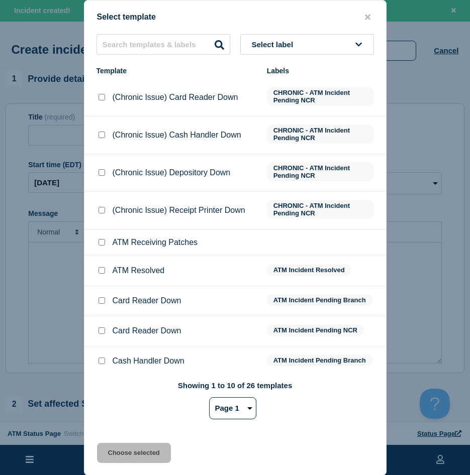
click at [126, 55] on div "Select label Template Labels (Chronic Issue) Card Reader Down CHRONIC - ATM Inc…" at bounding box center [234, 231] width 301 height 394
click at [126, 54] on input "text" at bounding box center [163, 44] width 134 height 21
click at [127, 53] on input "text" at bounding box center [163, 44] width 134 height 21
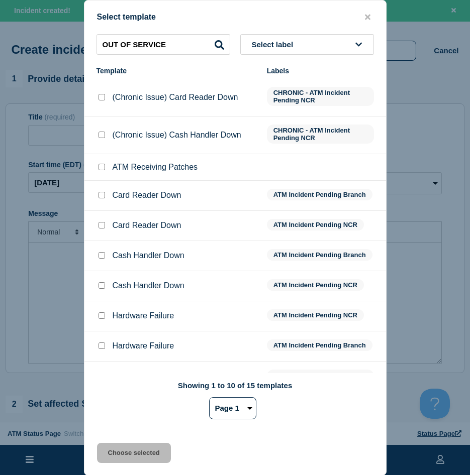
click at [215, 399] on select "Page 1 Page 2" at bounding box center [232, 408] width 47 height 22
click at [209, 399] on select "Page 1 Page 2" at bounding box center [232, 408] width 47 height 22
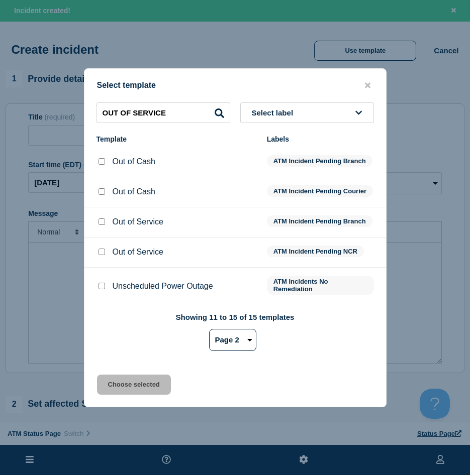
click at [101, 225] on input "Out of Service checkbox" at bounding box center [101, 222] width 7 height 7
click at [130, 386] on button "Choose selected" at bounding box center [134, 385] width 74 height 20
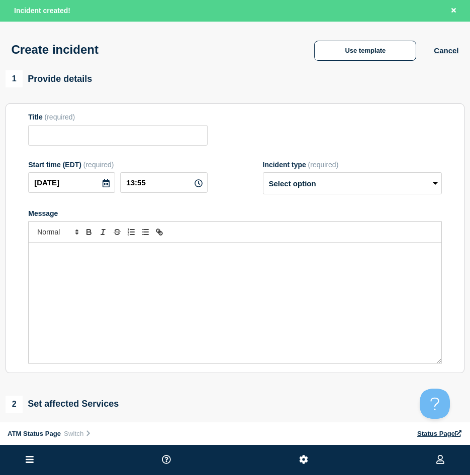
scroll to position [100, 0]
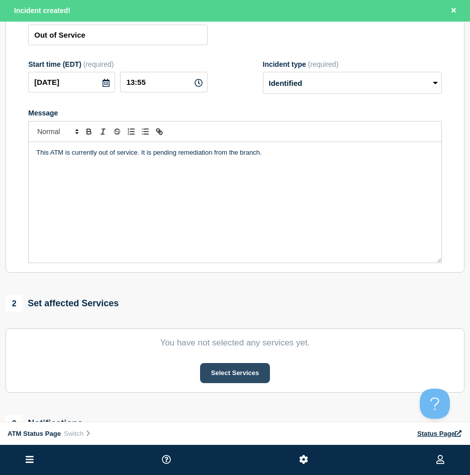
click at [243, 383] on button "Select Services" at bounding box center [235, 373] width 70 height 20
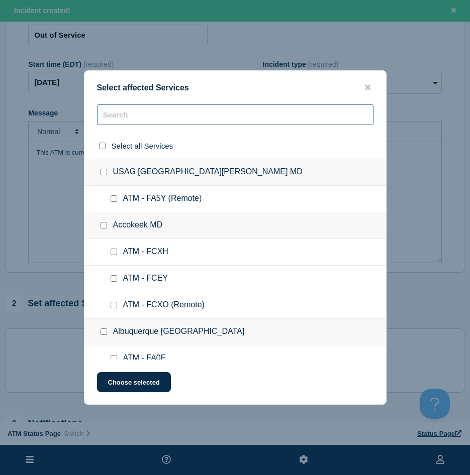
click at [161, 115] on input "text" at bounding box center [235, 114] width 276 height 21
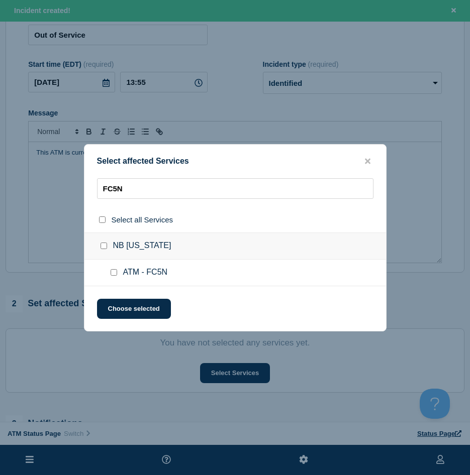
click at [113, 275] on input "ATM - FC5N checkbox" at bounding box center [114, 272] width 7 height 7
click at [107, 306] on button "Choose selected" at bounding box center [134, 309] width 74 height 20
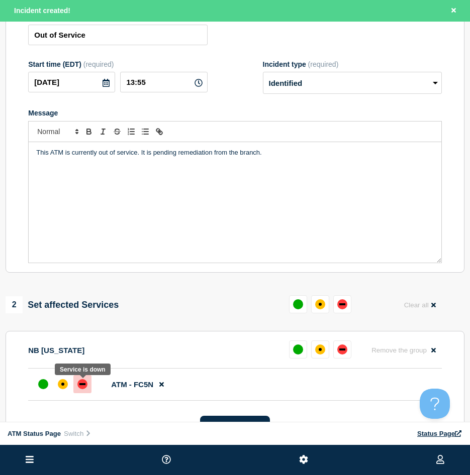
click at [79, 389] on div "down" at bounding box center [82, 384] width 10 height 10
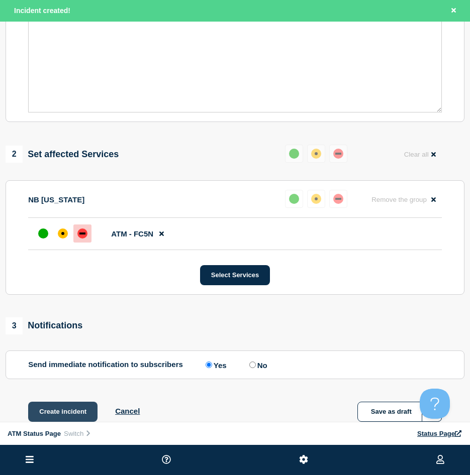
click at [75, 406] on button "Create incident" at bounding box center [62, 412] width 69 height 20
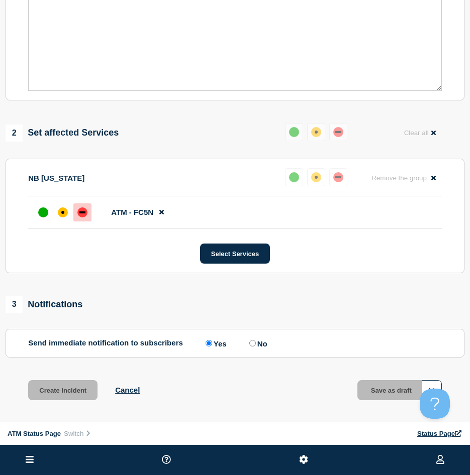
scroll to position [230, 0]
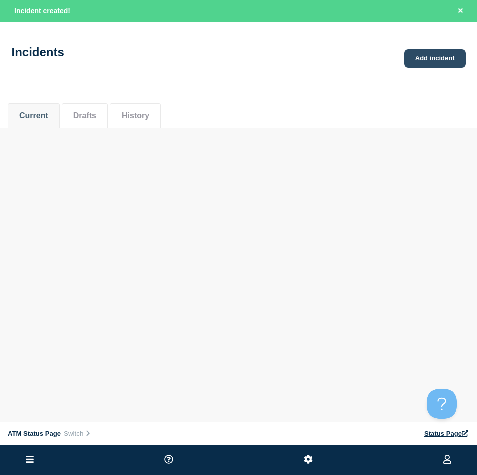
click at [436, 49] on link "Add incident" at bounding box center [435, 58] width 62 height 19
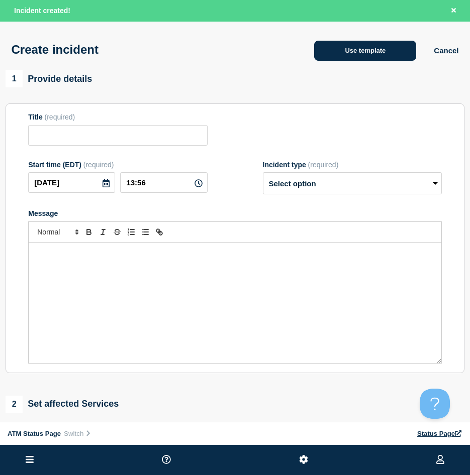
click at [361, 53] on button "Use template" at bounding box center [365, 51] width 102 height 20
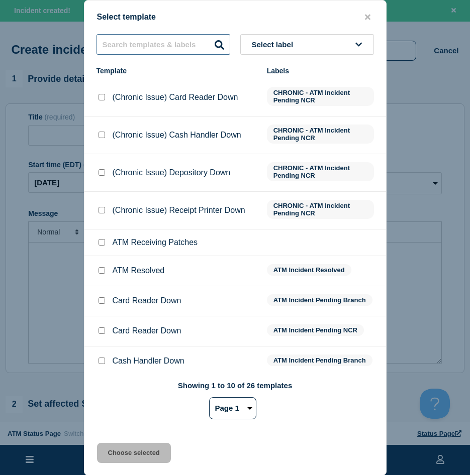
click at [153, 47] on input "text" at bounding box center [163, 44] width 134 height 21
click at [184, 48] on input "text" at bounding box center [163, 44] width 134 height 21
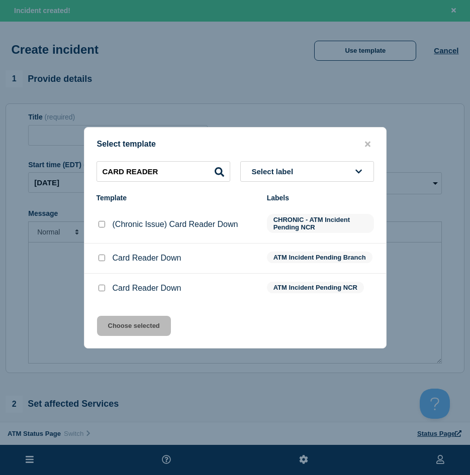
click at [100, 261] on input "Card Reader Down checkbox" at bounding box center [101, 258] width 7 height 7
click at [118, 318] on button "Choose selected" at bounding box center [134, 326] width 74 height 20
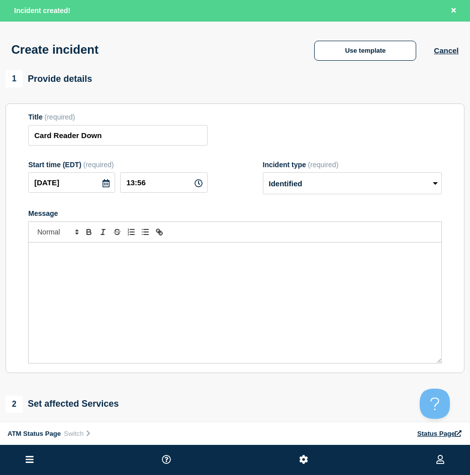
scroll to position [151, 0]
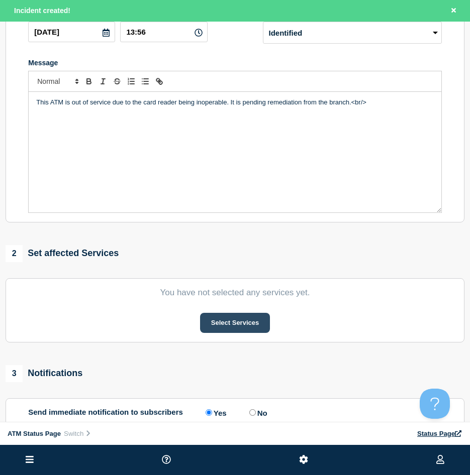
click at [249, 333] on button "Select Services" at bounding box center [235, 323] width 70 height 20
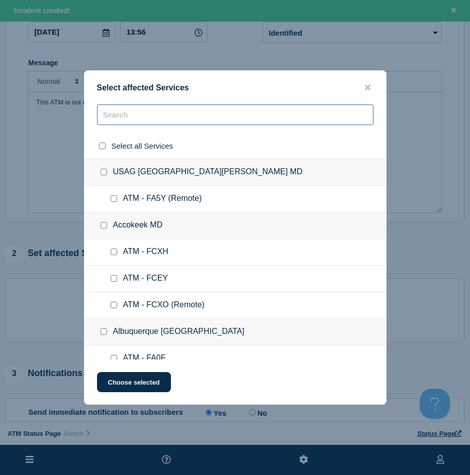
click at [178, 119] on input "text" at bounding box center [235, 114] width 276 height 21
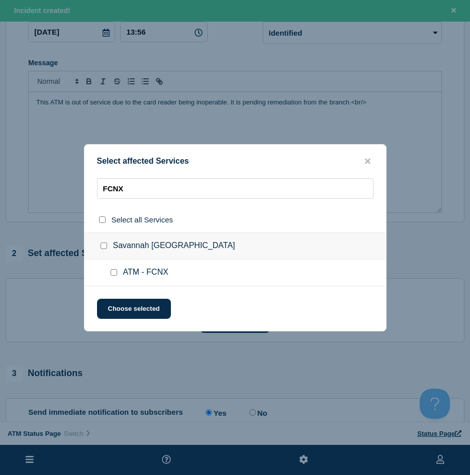
click at [114, 277] on div at bounding box center [116, 273] width 15 height 10
click at [114, 274] on input "ATM - FCNX checkbox" at bounding box center [114, 272] width 7 height 7
click at [115, 307] on button "Choose selected" at bounding box center [134, 309] width 74 height 20
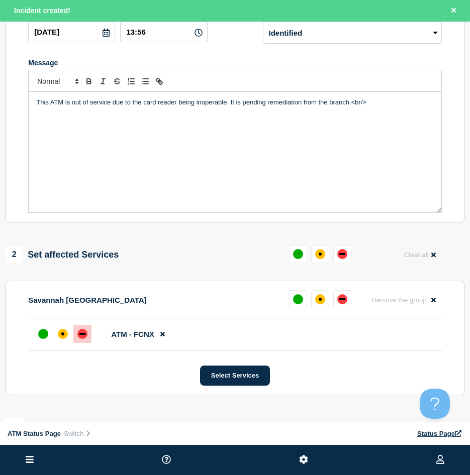
click at [87, 334] on div at bounding box center [82, 334] width 18 height 18
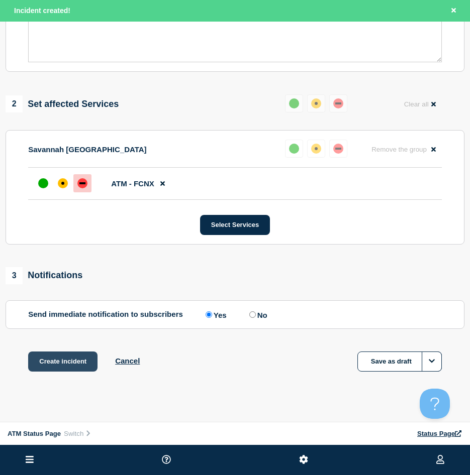
drag, startPoint x: 85, startPoint y: 365, endPoint x: 122, endPoint y: 384, distance: 41.8
click at [85, 364] on button "Create incident" at bounding box center [62, 362] width 69 height 20
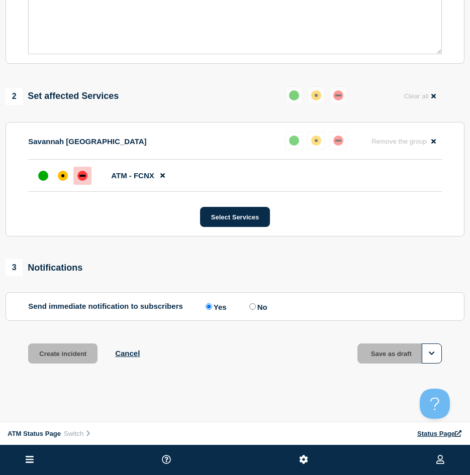
scroll to position [280, 0]
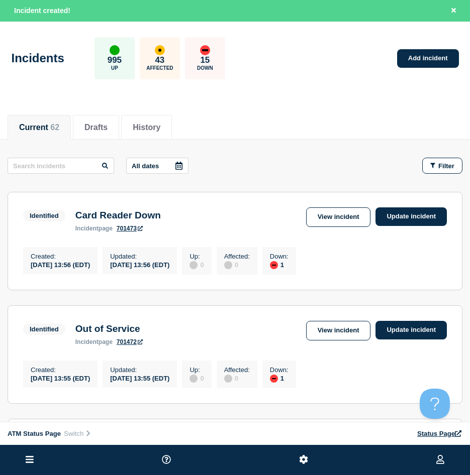
click at [348, 72] on div "Incidents 995 Up 43 Affected 15 Down Add incident" at bounding box center [235, 54] width 470 height 61
drag, startPoint x: 431, startPoint y: 156, endPoint x: 430, endPoint y: 162, distance: 5.6
click at [430, 162] on div "Filter" at bounding box center [442, 166] width 24 height 8
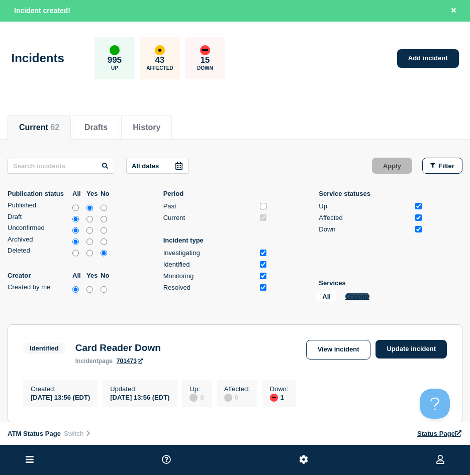
click at [367, 297] on button "Change" at bounding box center [357, 297] width 24 height 8
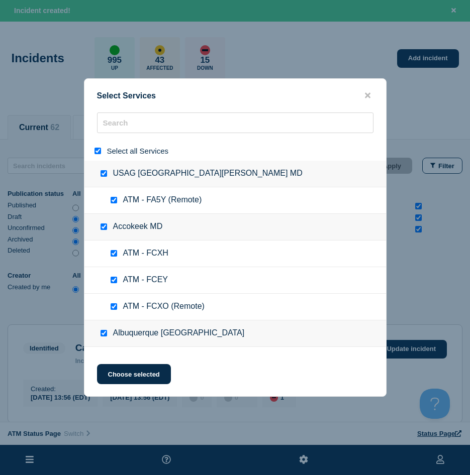
click at [93, 151] on div at bounding box center [99, 151] width 15 height 10
click at [97, 151] on input "select all" at bounding box center [97, 151] width 7 height 7
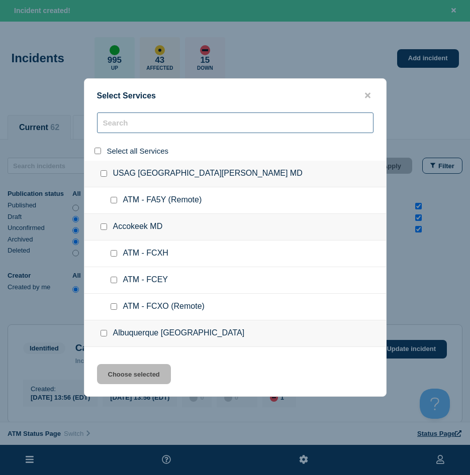
click at [136, 123] on input "search" at bounding box center [235, 123] width 276 height 21
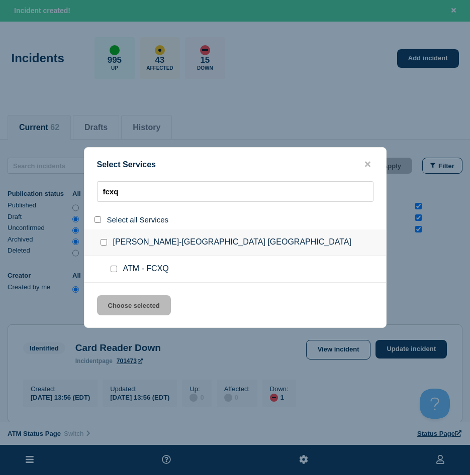
click at [115, 269] on input "service: ATM - FCXQ" at bounding box center [114, 269] width 7 height 7
click at [125, 309] on button "Choose selected" at bounding box center [134, 305] width 74 height 20
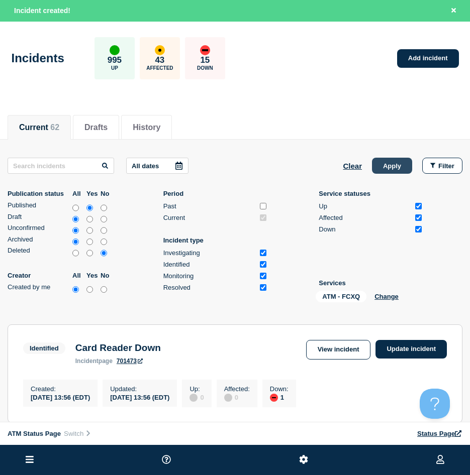
click at [385, 171] on button "Apply" at bounding box center [392, 166] width 40 height 16
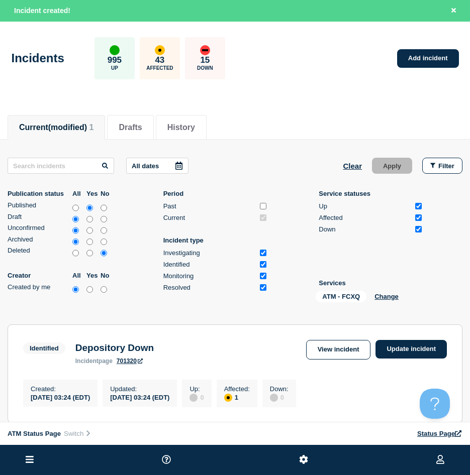
scroll to position [100, 0]
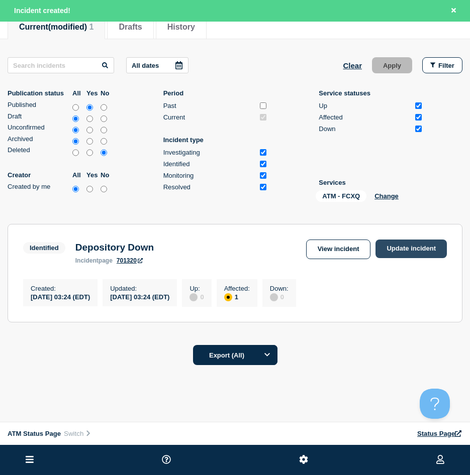
click at [415, 253] on link "Update incident" at bounding box center [410, 249] width 71 height 19
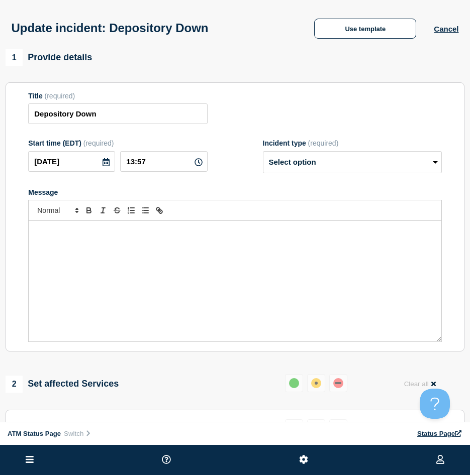
click at [363, 41] on div "Update incident: Depository Down Use template Cancel" at bounding box center [235, 24] width 470 height 49
click at [383, 30] on button "Use template" at bounding box center [365, 29] width 102 height 20
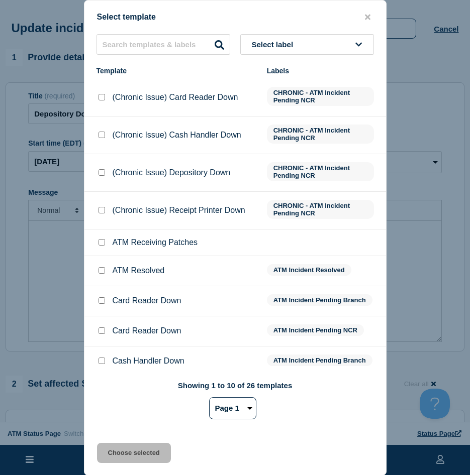
click at [104, 273] on input "ATM Resolved checkbox" at bounding box center [101, 270] width 7 height 7
drag, startPoint x: 127, startPoint y: 440, endPoint x: 127, endPoint y: 446, distance: 6.0
click at [127, 443] on div "Select template Select label Template Labels (Chronic Issue) Card Reader Down C…" at bounding box center [235, 238] width 302 height 476
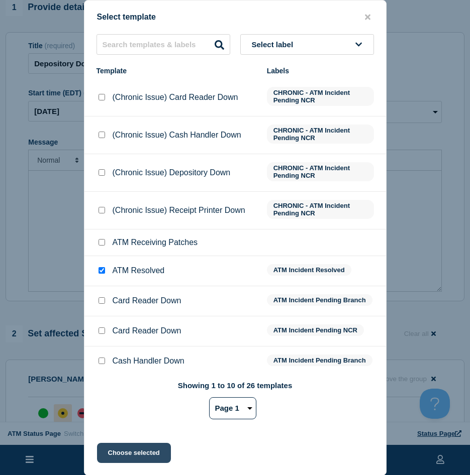
click at [137, 453] on button "Choose selected" at bounding box center [134, 453] width 74 height 20
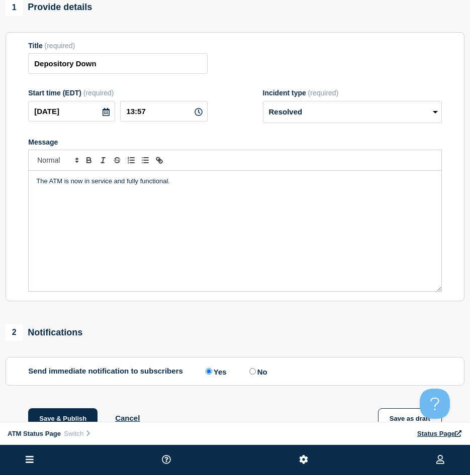
scroll to position [151, 0]
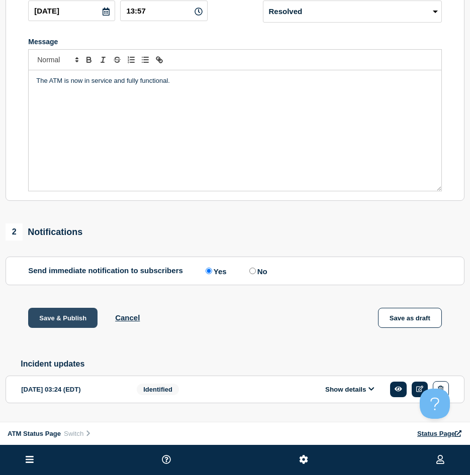
click at [64, 324] on button "Save & Publish" at bounding box center [62, 318] width 69 height 20
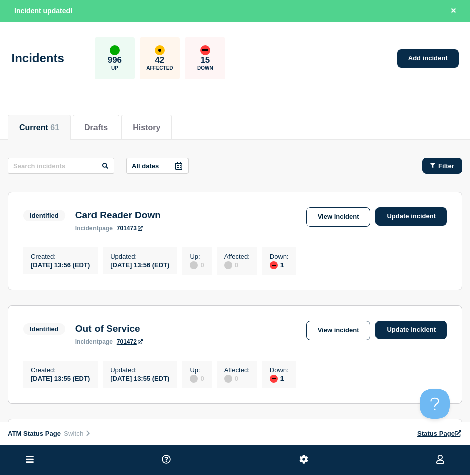
click at [438, 165] on div "Filter" at bounding box center [442, 166] width 24 height 8
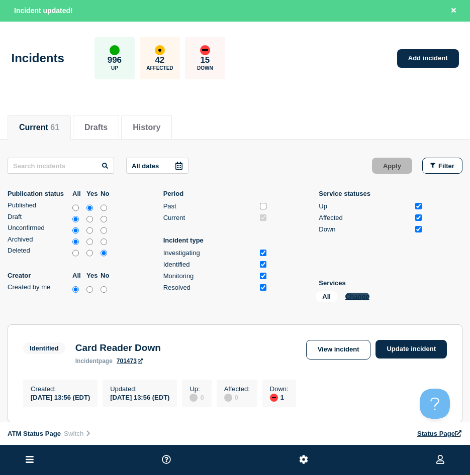
click at [353, 293] on button "Change" at bounding box center [357, 297] width 24 height 8
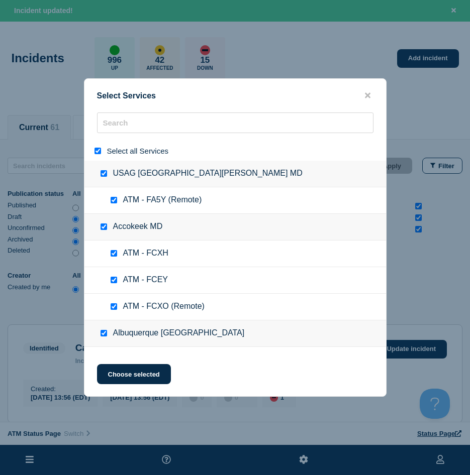
click at [97, 150] on input "select all" at bounding box center [97, 151] width 7 height 7
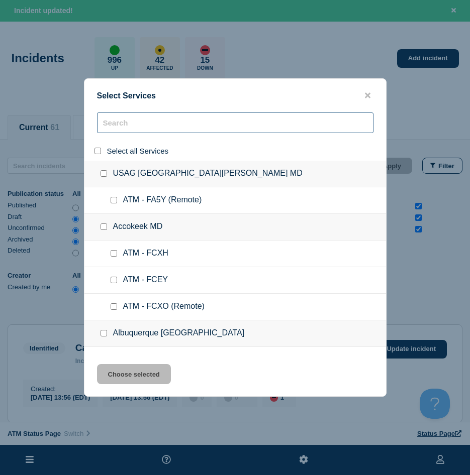
click at [130, 129] on input "search" at bounding box center [235, 123] width 276 height 21
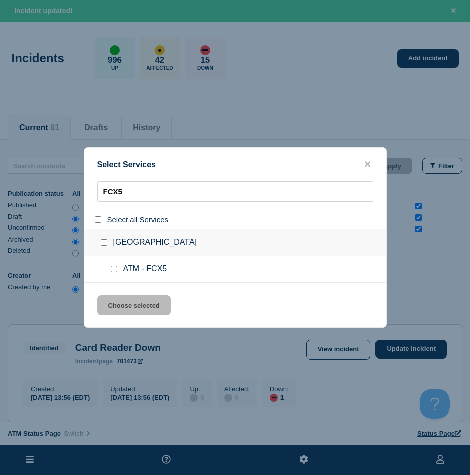
click at [112, 272] on input "service: ATM - FCX5" at bounding box center [114, 269] width 7 height 7
click at [119, 301] on button "Choose selected" at bounding box center [134, 305] width 74 height 20
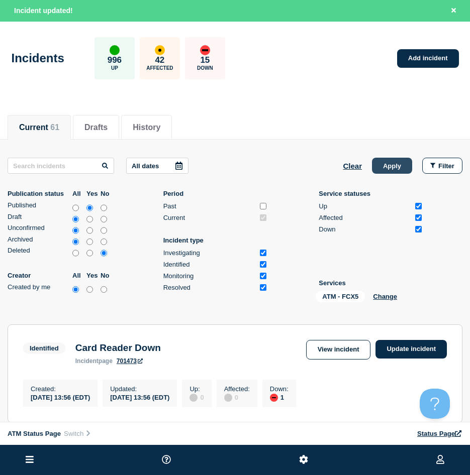
click at [383, 171] on button "Apply" at bounding box center [392, 166] width 40 height 16
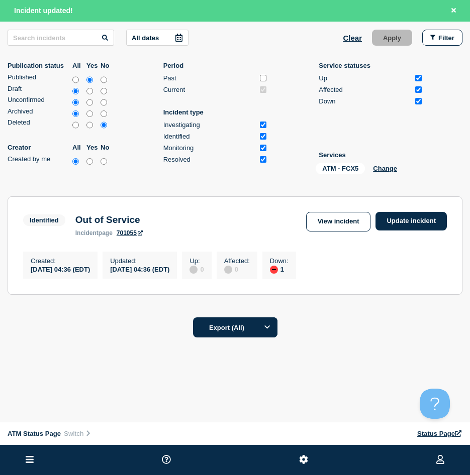
scroll to position [132, 0]
click at [395, 212] on link "Update incident" at bounding box center [410, 221] width 71 height 19
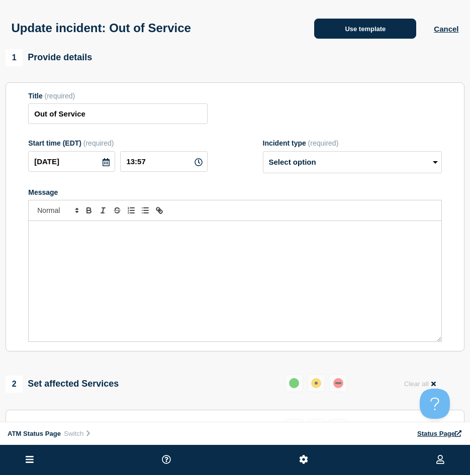
click at [349, 31] on button "Use template" at bounding box center [365, 29] width 102 height 20
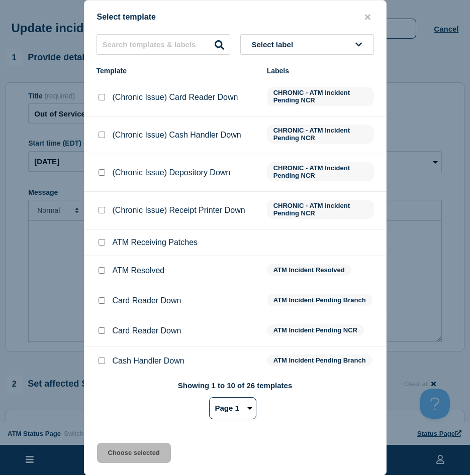
drag, startPoint x: 101, startPoint y: 273, endPoint x: 102, endPoint y: 364, distance: 90.9
click at [101, 272] on input "ATM Resolved checkbox" at bounding box center [101, 270] width 7 height 7
click at [145, 455] on button "Choose selected" at bounding box center [134, 453] width 74 height 20
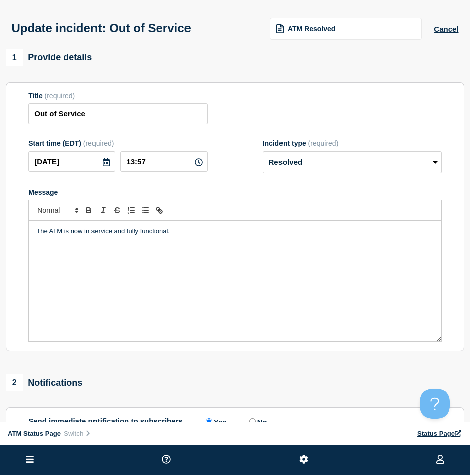
scroll to position [100, 0]
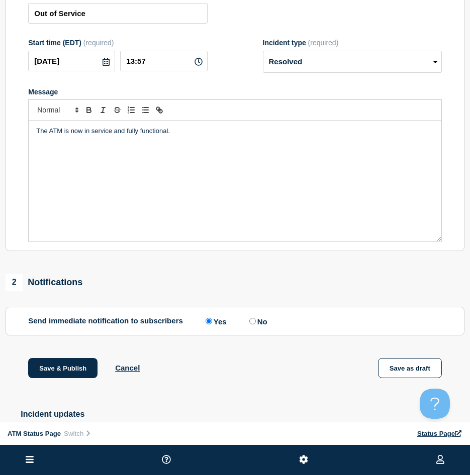
click at [71, 383] on div "Save & Publish Cancel Save as draft" at bounding box center [235, 380] width 459 height 45
click at [71, 373] on button "Save & Publish" at bounding box center [62, 368] width 69 height 20
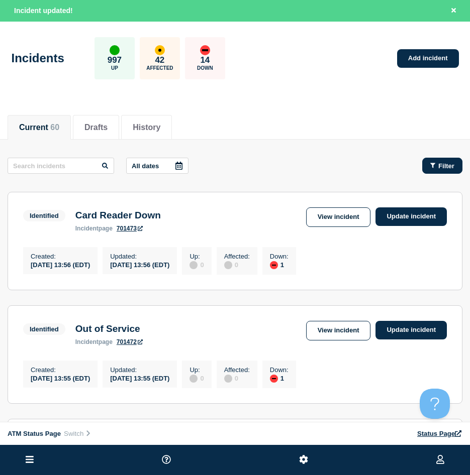
click at [430, 167] on icon "button" at bounding box center [432, 165] width 5 height 7
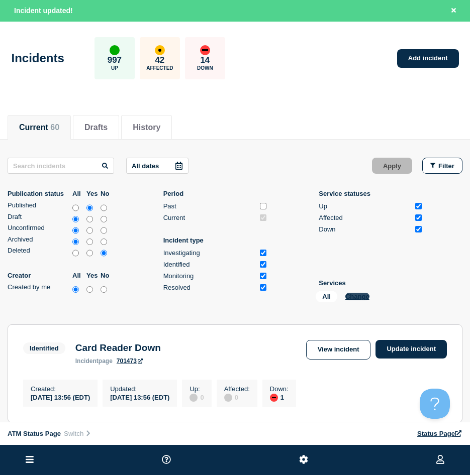
click at [357, 300] on button "Change" at bounding box center [357, 297] width 24 height 8
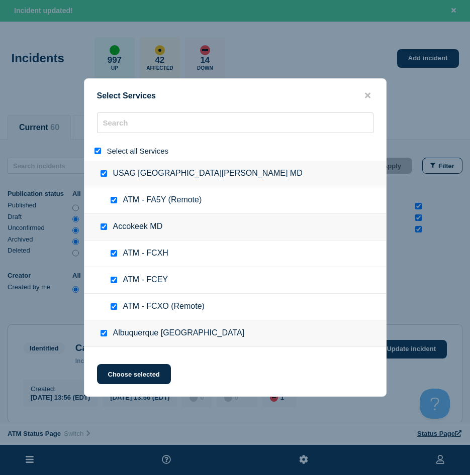
click at [102, 152] on div at bounding box center [99, 151] width 15 height 10
click at [95, 152] on input "select all" at bounding box center [97, 151] width 7 height 7
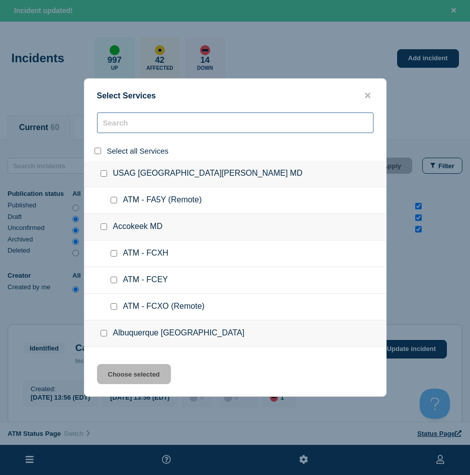
click at [117, 125] on input "search" at bounding box center [235, 123] width 276 height 21
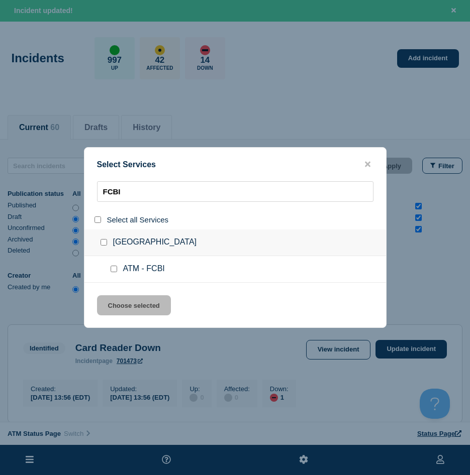
click at [109, 274] on div at bounding box center [116, 269] width 15 height 10
click at [112, 270] on input "service: ATM - FCBI" at bounding box center [114, 269] width 7 height 7
click at [120, 299] on button "Choose selected" at bounding box center [134, 305] width 74 height 20
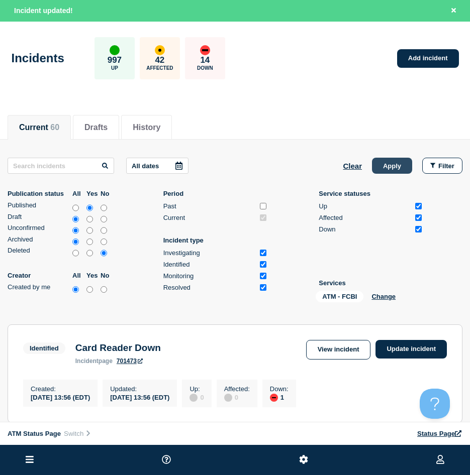
click at [379, 173] on button "Apply" at bounding box center [392, 166] width 40 height 16
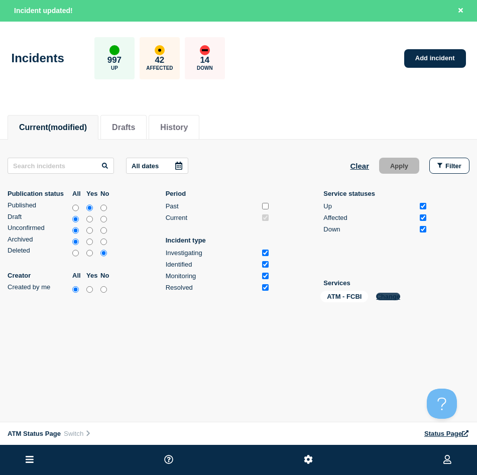
click at [389, 297] on button "Change" at bounding box center [388, 297] width 24 height 8
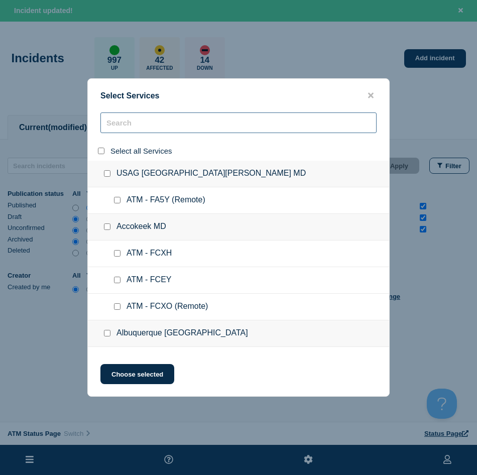
click at [152, 133] on input "search" at bounding box center [238, 123] width 276 height 21
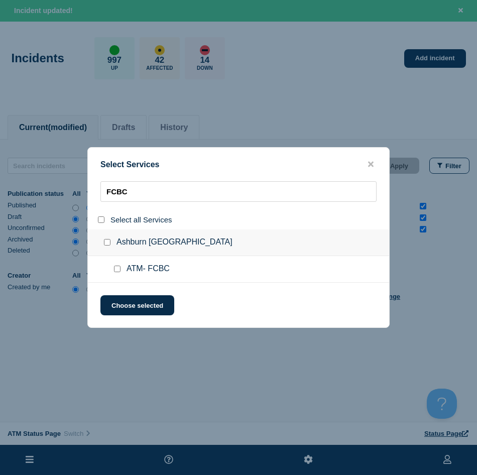
click at [117, 272] on input "service: ATM- FCBC" at bounding box center [117, 269] width 7 height 7
click at [119, 306] on button "Choose selected" at bounding box center [137, 305] width 74 height 20
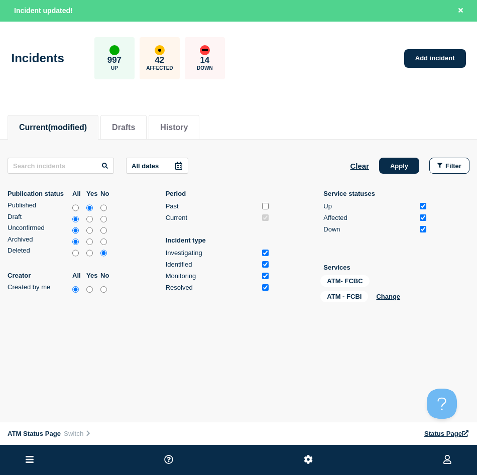
click at [390, 177] on div "All dates Clear Apply Filter Publication status All Yes No Published Draft Unco…" at bounding box center [239, 232] width 462 height 149
click at [392, 172] on button "Apply" at bounding box center [399, 166] width 40 height 16
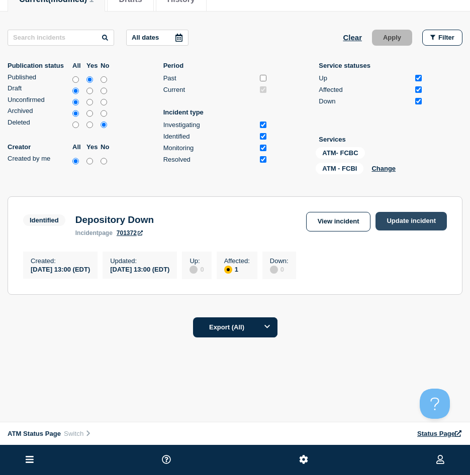
click at [433, 223] on link "Update incident" at bounding box center [410, 221] width 71 height 19
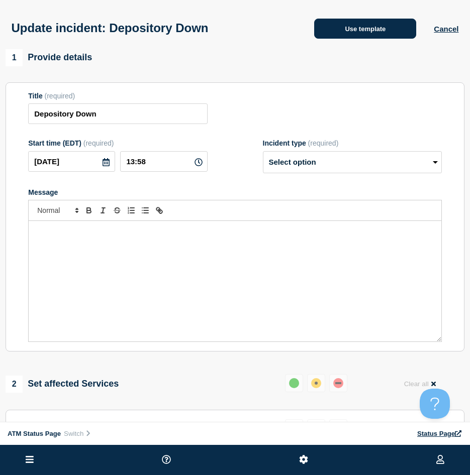
click at [376, 34] on button "Use template" at bounding box center [365, 29] width 102 height 20
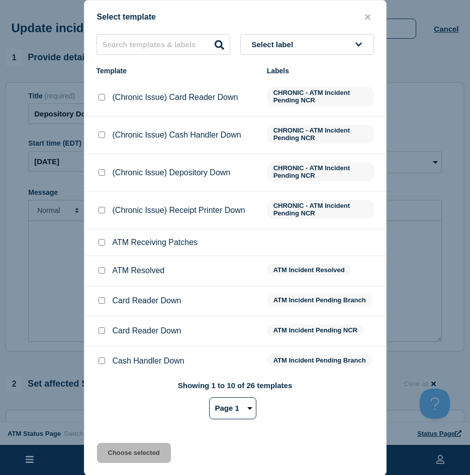
click at [102, 270] on input "ATM Resolved checkbox" at bounding box center [101, 270] width 7 height 7
click at [143, 449] on button "Choose selected" at bounding box center [134, 453] width 74 height 20
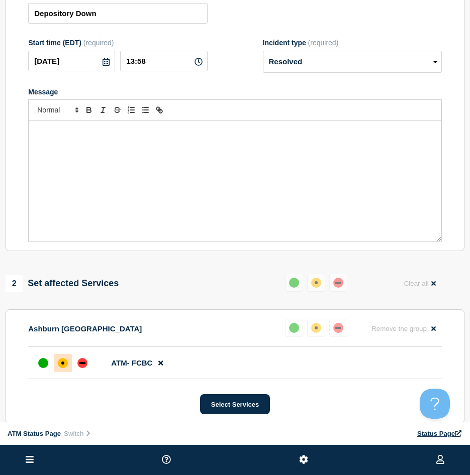
scroll to position [151, 0]
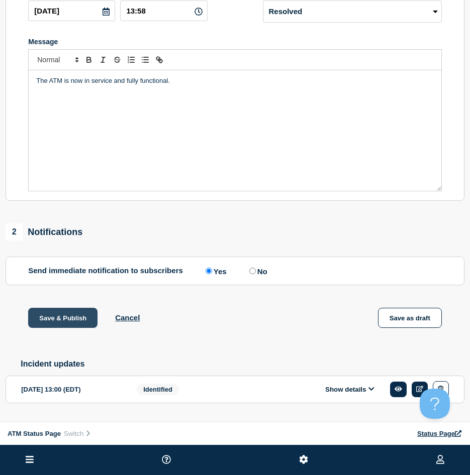
click at [68, 319] on button "Save & Publish" at bounding box center [62, 318] width 69 height 20
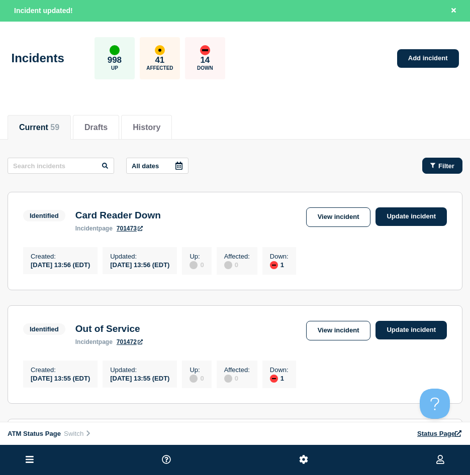
click at [439, 172] on button "Filter" at bounding box center [442, 166] width 40 height 16
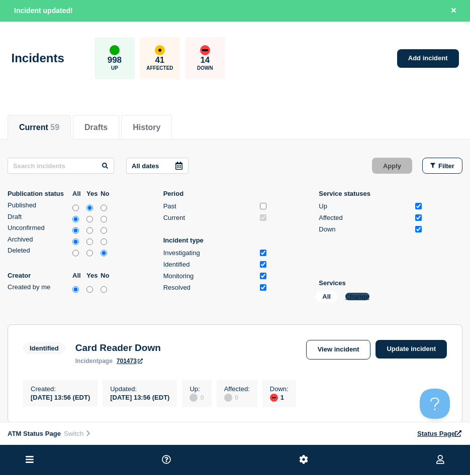
click at [362, 293] on button "Change" at bounding box center [357, 297] width 24 height 8
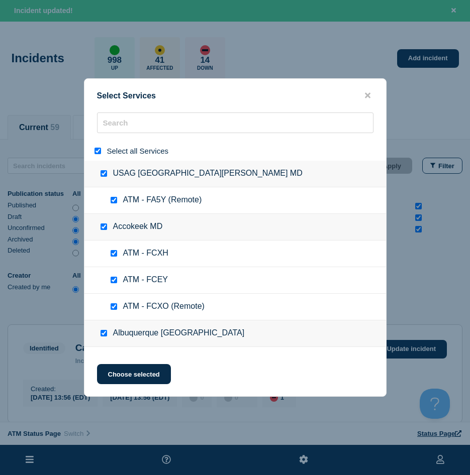
click at [100, 149] on input "select all" at bounding box center [97, 151] width 7 height 7
click at [114, 141] on div at bounding box center [234, 151] width 301 height 20
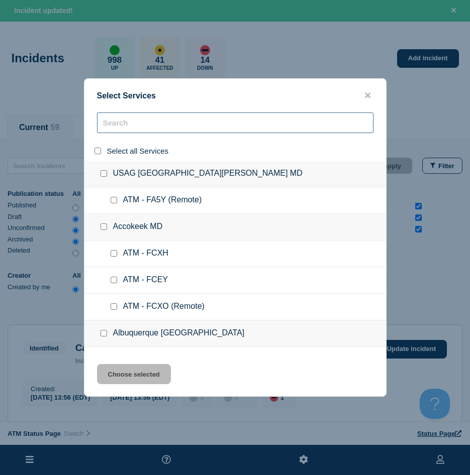
click at [114, 128] on input "search" at bounding box center [235, 123] width 276 height 21
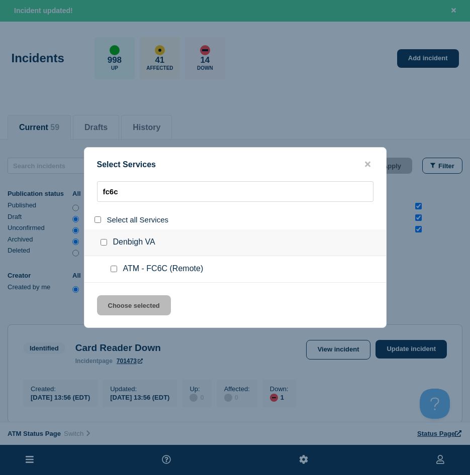
click at [115, 271] on input "service: ATM - FC6C (Remote)" at bounding box center [114, 269] width 7 height 7
click at [118, 291] on div "Select Services fc6c Select all Services Denbigh VA ATM - FC6C (Remote) Choose …" at bounding box center [235, 237] width 302 height 181
click at [145, 297] on button "Choose selected" at bounding box center [134, 305] width 74 height 20
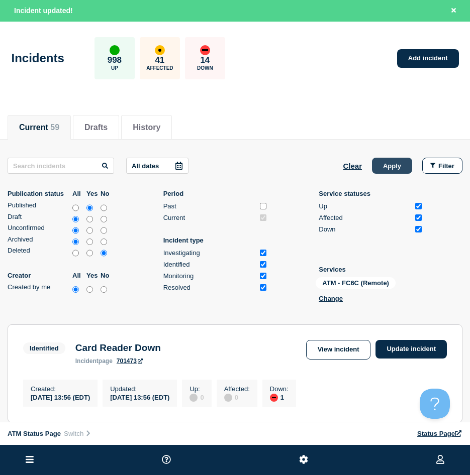
click at [398, 168] on button "Apply" at bounding box center [392, 166] width 40 height 16
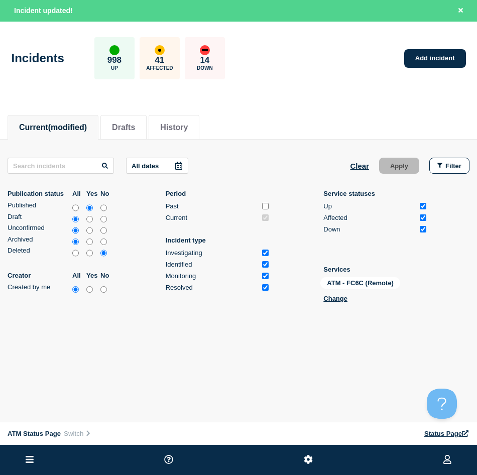
click at [341, 302] on div "ATM - FC6C (Remote) Change" at bounding box center [371, 291] width 100 height 29
click at [334, 299] on button "Change" at bounding box center [336, 299] width 24 height 8
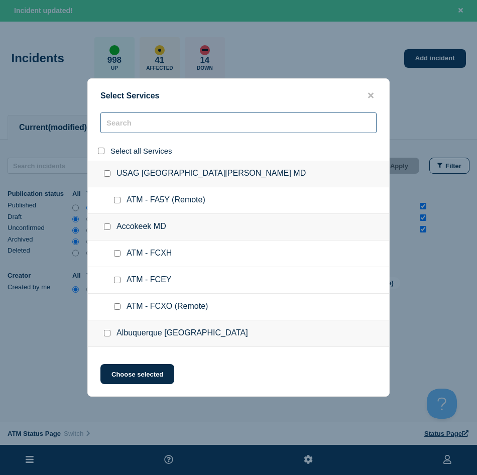
click at [125, 130] on input "search" at bounding box center [238, 123] width 276 height 21
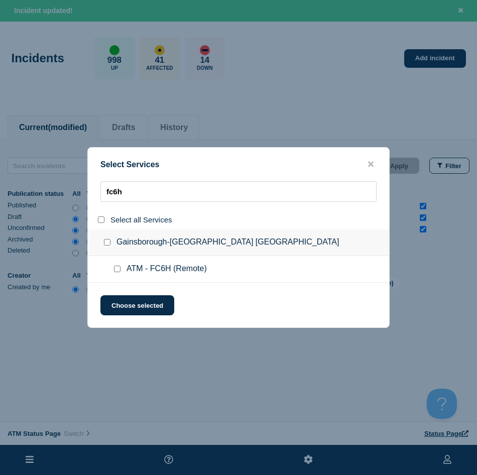
click at [115, 268] on input "service: ATM - FC6H (Remote)" at bounding box center [117, 269] width 7 height 7
click at [123, 302] on button "Choose selected" at bounding box center [137, 305] width 74 height 20
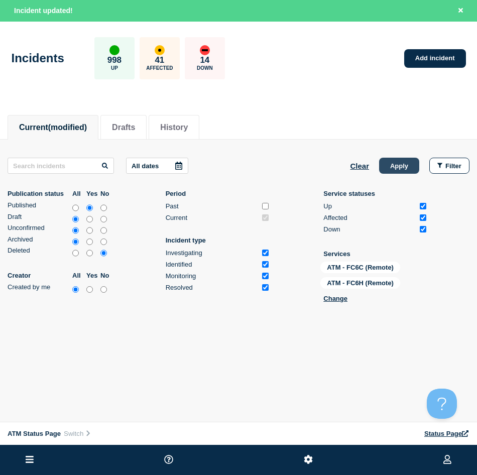
click at [395, 163] on button "Apply" at bounding box center [399, 166] width 40 height 16
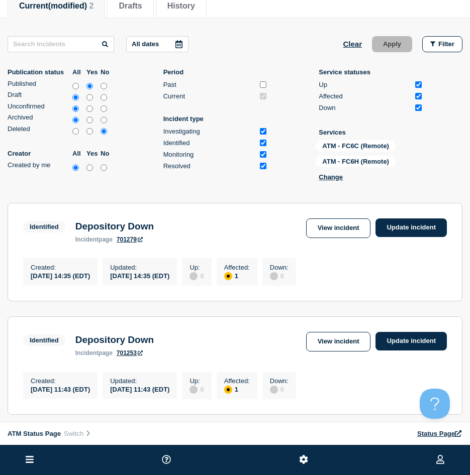
scroll to position [201, 0]
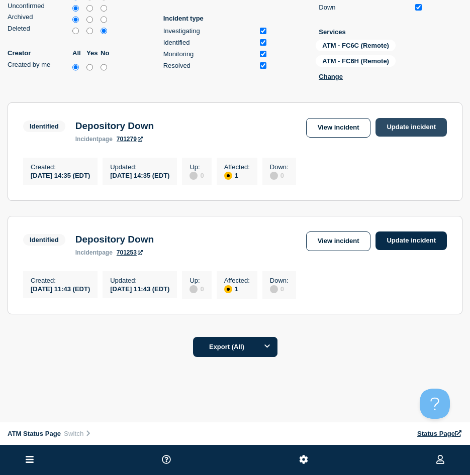
click at [420, 131] on link "Update incident" at bounding box center [410, 127] width 71 height 19
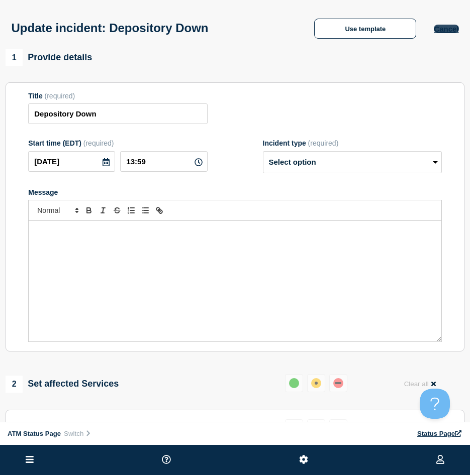
click at [457, 29] on button "Cancel" at bounding box center [446, 29] width 25 height 9
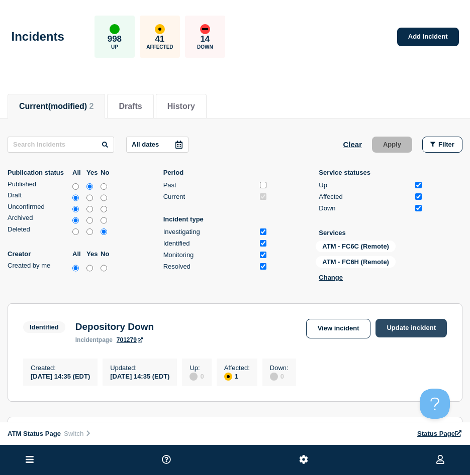
scroll to position [50, 0]
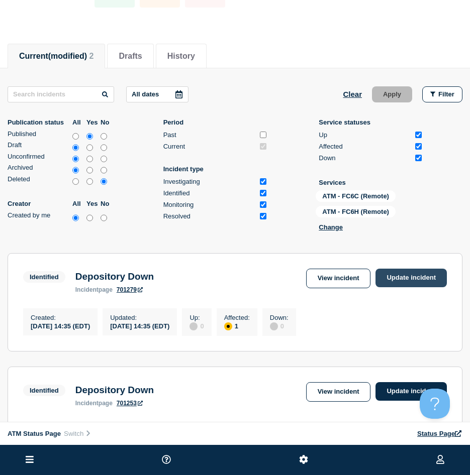
click at [411, 281] on link "Update incident" at bounding box center [410, 278] width 71 height 19
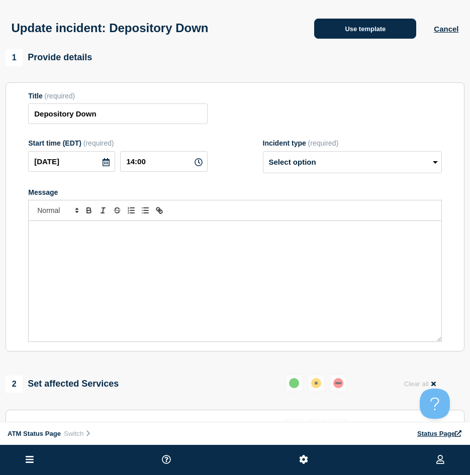
click at [318, 33] on button "Use template" at bounding box center [365, 29] width 102 height 20
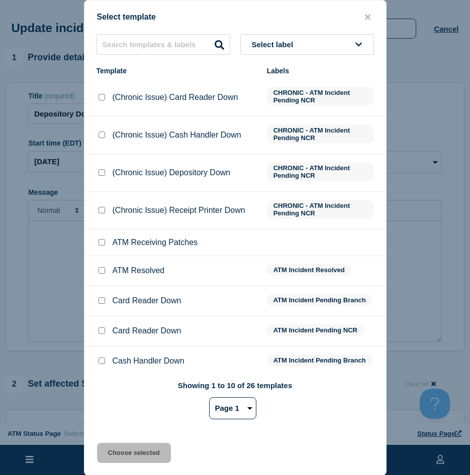
click at [104, 271] on input "ATM Resolved checkbox" at bounding box center [101, 270] width 7 height 7
click at [114, 446] on button "Choose selected" at bounding box center [134, 453] width 74 height 20
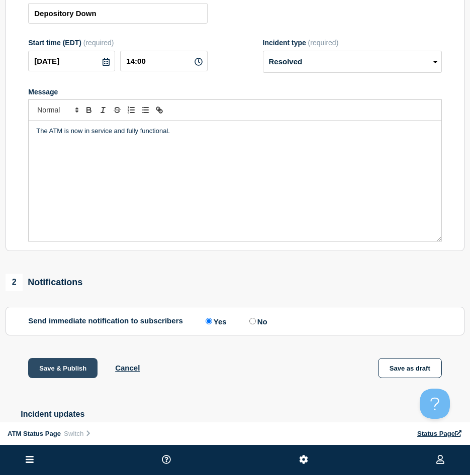
scroll to position [151, 0]
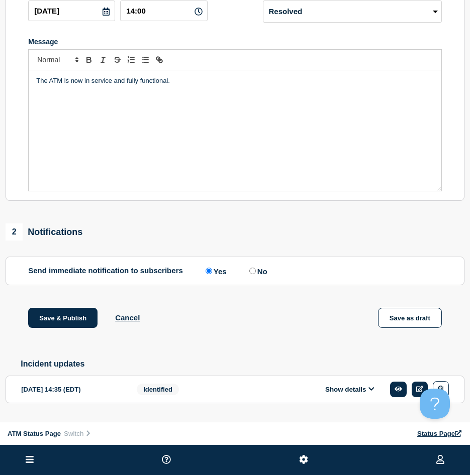
click at [62, 369] on h2 "Incident updates" at bounding box center [243, 364] width 444 height 9
click at [64, 328] on button "Save & Publish" at bounding box center [62, 318] width 69 height 20
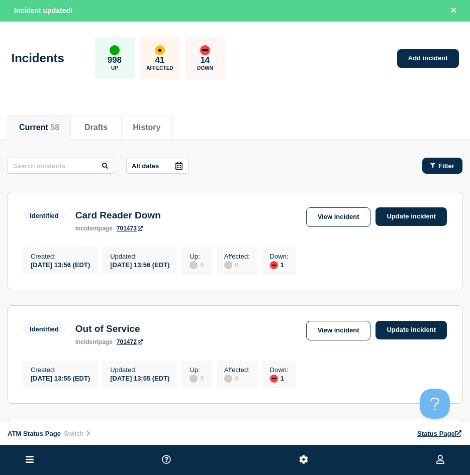
click at [451, 166] on span "Filter" at bounding box center [446, 166] width 16 height 8
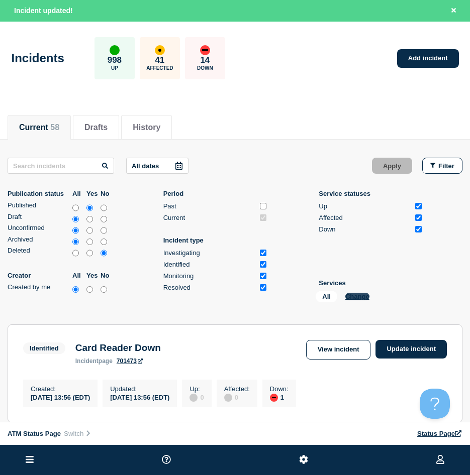
click at [363, 294] on button "Change" at bounding box center [357, 297] width 24 height 8
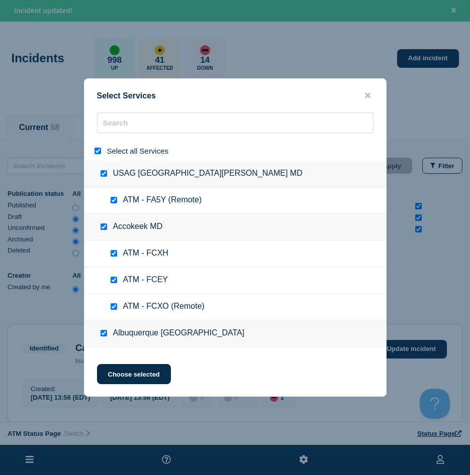
click at [99, 154] on input "select all" at bounding box center [97, 151] width 7 height 7
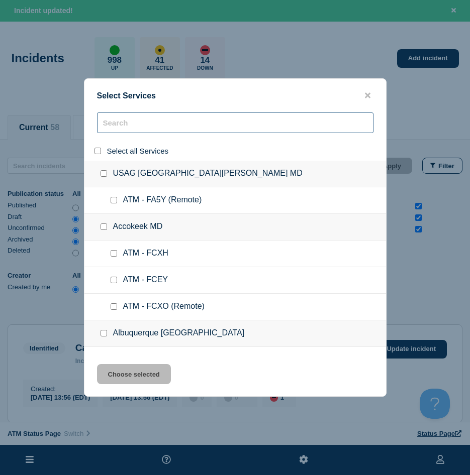
click at [162, 118] on input "search" at bounding box center [235, 123] width 276 height 21
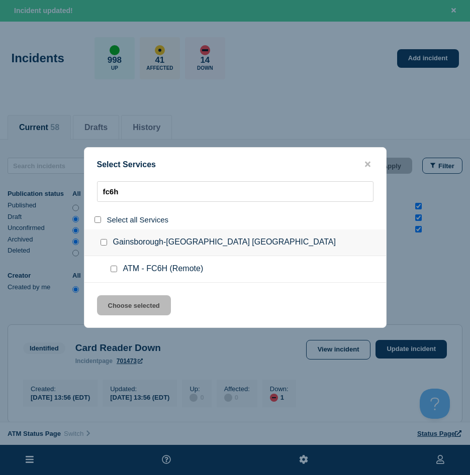
click at [113, 270] on input "service: ATM - FC6H (Remote)" at bounding box center [114, 269] width 7 height 7
click at [129, 293] on div "Select Services fc6h Select all Services Gainsborough-Chesapeake VA ATM - FC6H …" at bounding box center [235, 237] width 302 height 181
click at [129, 304] on button "Choose selected" at bounding box center [134, 305] width 74 height 20
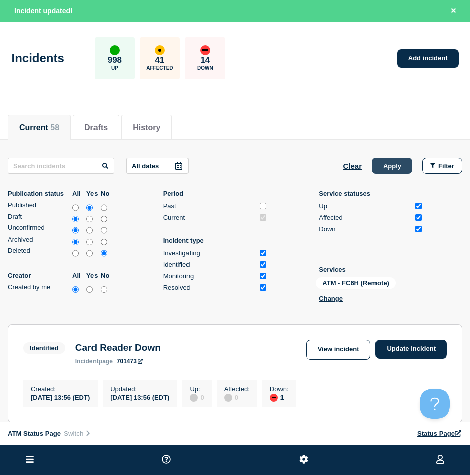
click at [396, 172] on button "Apply" at bounding box center [392, 166] width 40 height 16
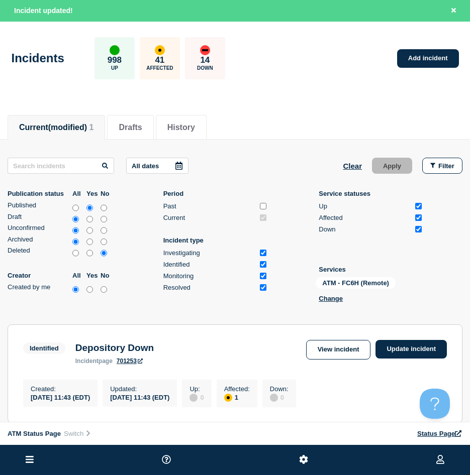
scroll to position [50, 0]
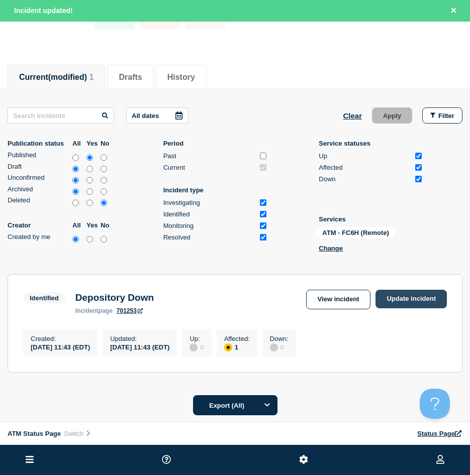
click at [408, 295] on link "Update incident" at bounding box center [410, 299] width 71 height 19
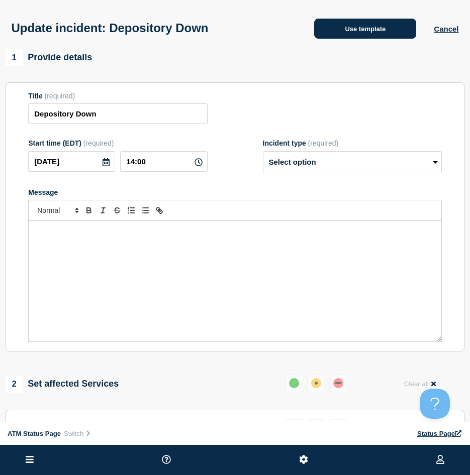
click at [385, 38] on button "Use template" at bounding box center [365, 29] width 102 height 20
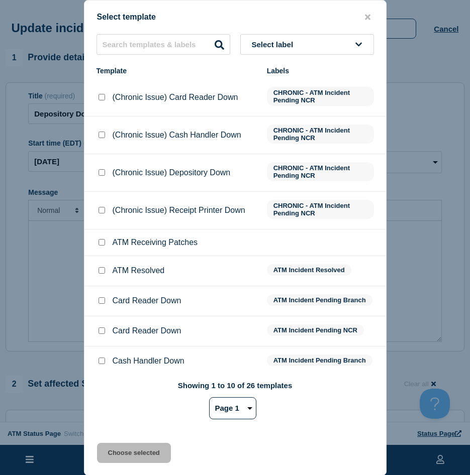
click at [105, 272] on div at bounding box center [101, 271] width 10 height 10
click at [101, 274] on input "ATM Resolved checkbox" at bounding box center [101, 270] width 7 height 7
click at [125, 454] on button "Choose selected" at bounding box center [134, 453] width 74 height 20
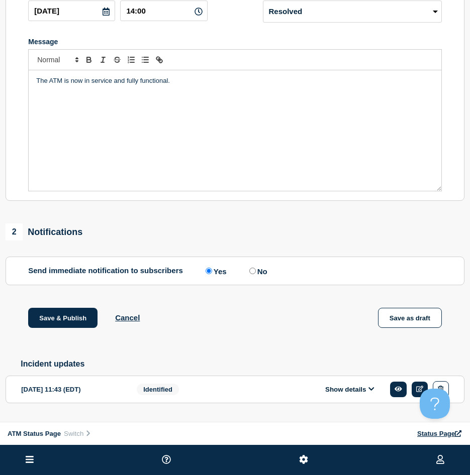
scroll to position [177, 0]
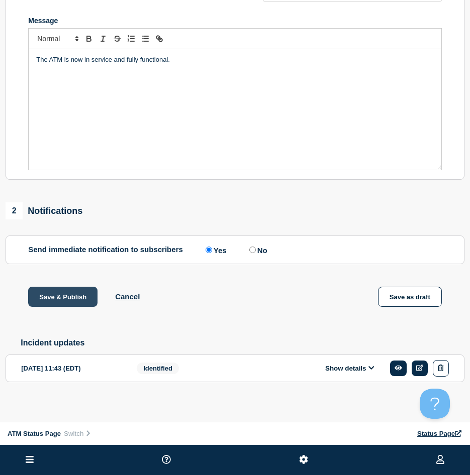
click at [69, 295] on button "Save & Publish" at bounding box center [62, 297] width 69 height 20
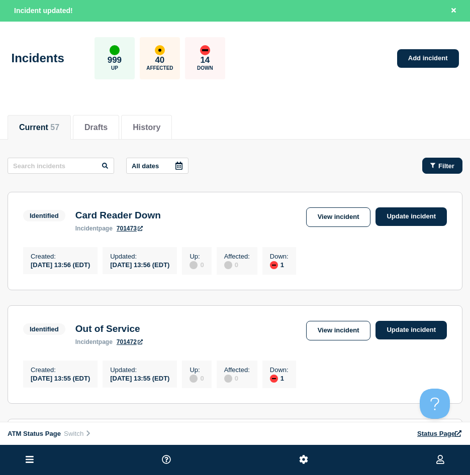
click at [439, 158] on button "Filter" at bounding box center [442, 166] width 40 height 16
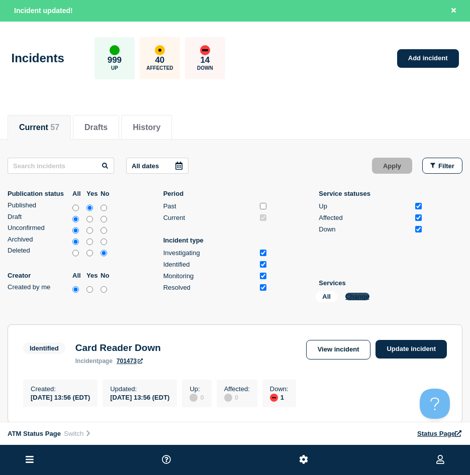
click at [363, 299] on button "Change" at bounding box center [357, 297] width 24 height 8
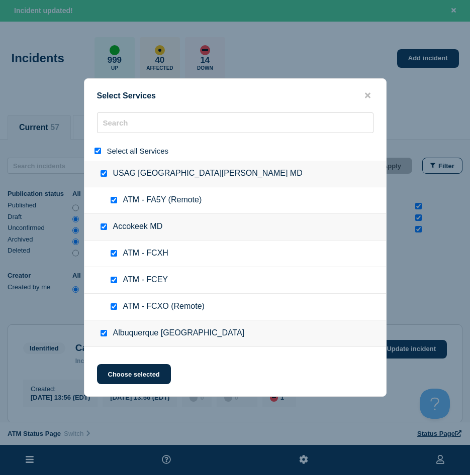
click at [97, 153] on input "select all" at bounding box center [97, 151] width 7 height 7
click at [110, 141] on div at bounding box center [234, 151] width 301 height 20
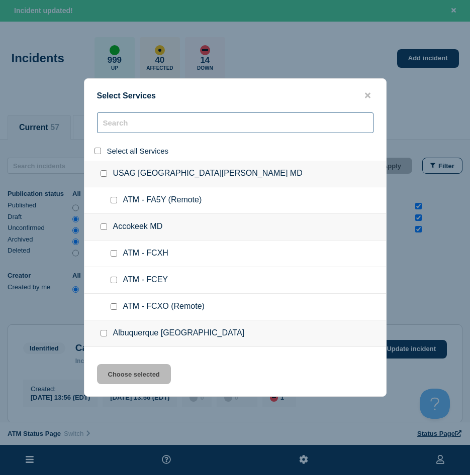
click at [114, 130] on input "search" at bounding box center [235, 123] width 276 height 21
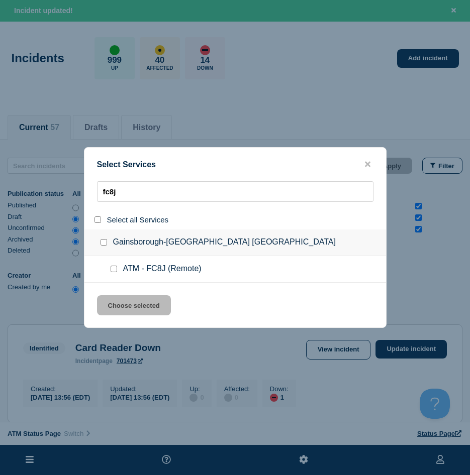
click at [115, 269] on input "service: ATM - FC8J (Remote)" at bounding box center [114, 269] width 7 height 7
click at [114, 303] on button "Choose selected" at bounding box center [134, 305] width 74 height 20
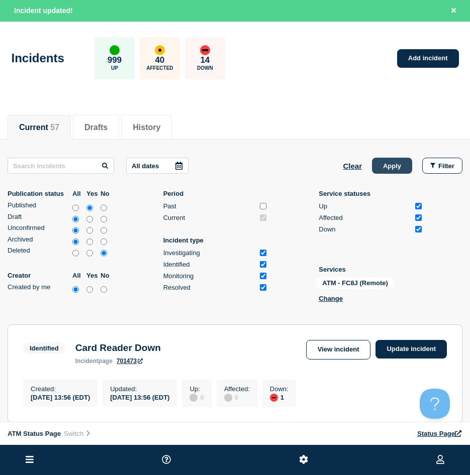
click at [381, 170] on button "Apply" at bounding box center [392, 166] width 40 height 16
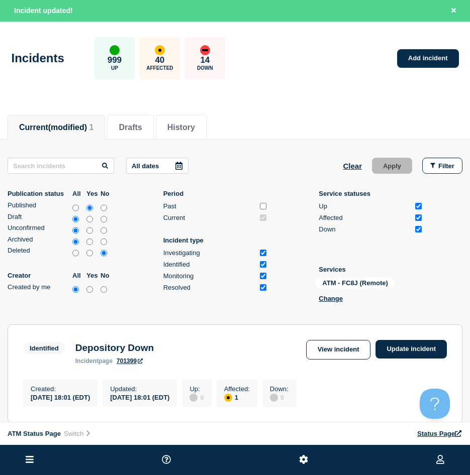
scroll to position [100, 0]
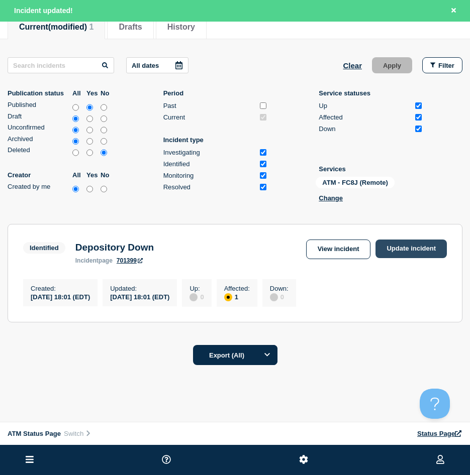
click at [440, 245] on link "Update incident" at bounding box center [410, 249] width 71 height 19
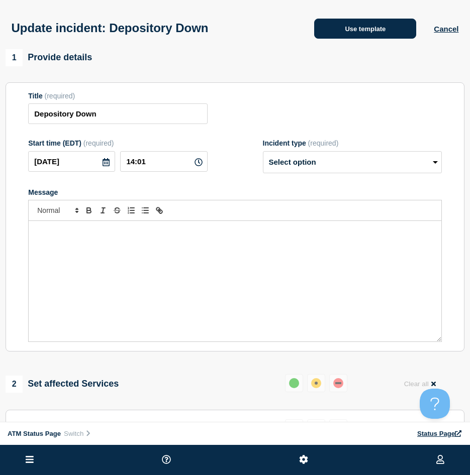
click at [367, 32] on button "Use template" at bounding box center [365, 29] width 102 height 20
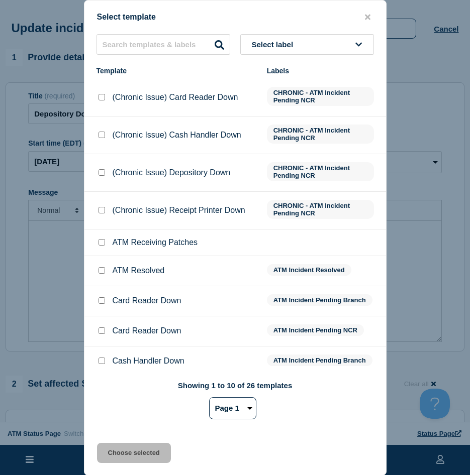
click at [104, 274] on input "ATM Resolved checkbox" at bounding box center [101, 270] width 7 height 7
click at [123, 450] on button "Choose selected" at bounding box center [134, 453] width 74 height 20
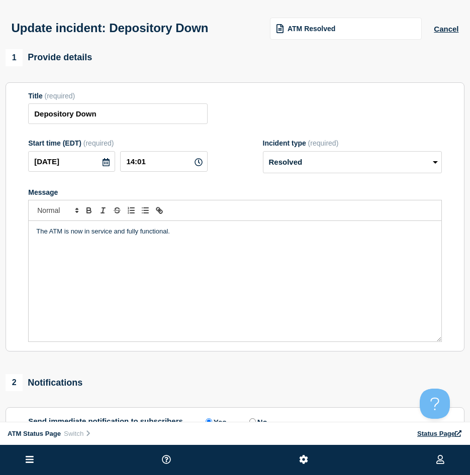
scroll to position [151, 0]
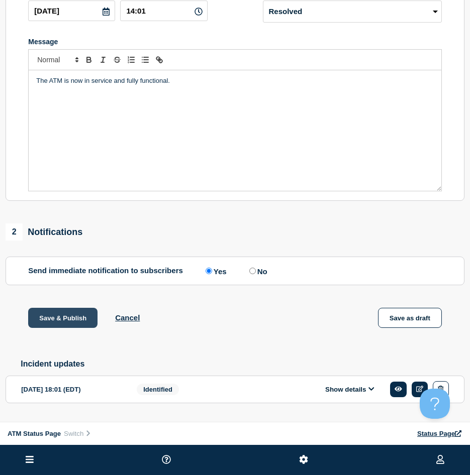
click at [67, 323] on button "Save & Publish" at bounding box center [62, 318] width 69 height 20
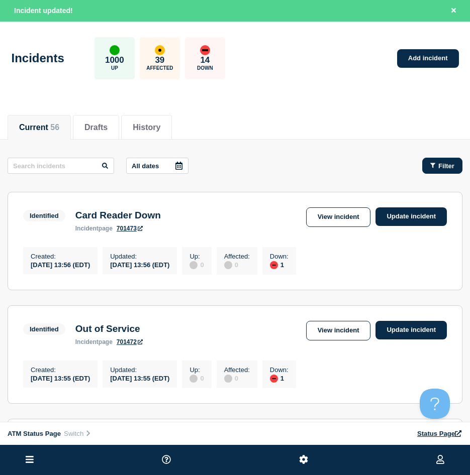
click at [436, 165] on div "Filter" at bounding box center [442, 166] width 24 height 8
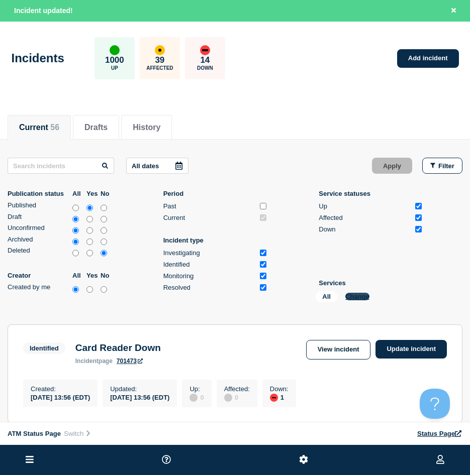
click at [363, 297] on button "Change" at bounding box center [357, 297] width 24 height 8
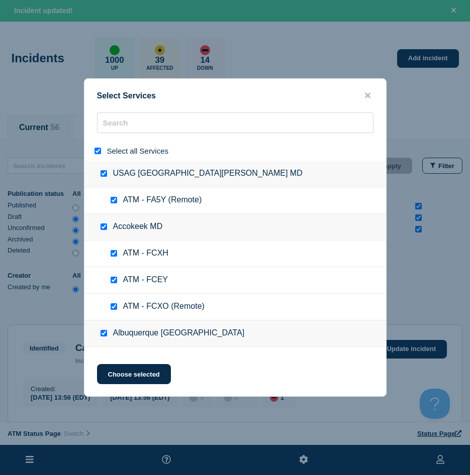
click at [97, 154] on input "select all" at bounding box center [97, 151] width 7 height 7
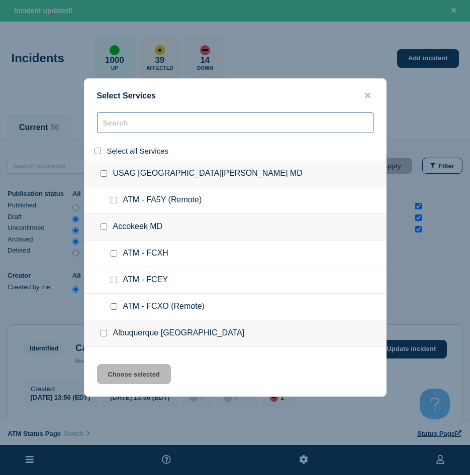
click at [118, 128] on input "search" at bounding box center [235, 123] width 276 height 21
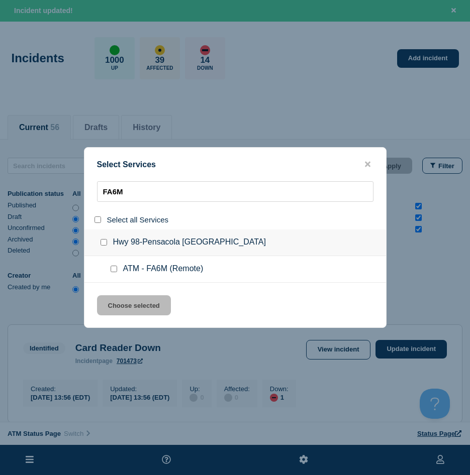
click at [113, 272] on input "service: ATM - FA6M (Remote)" at bounding box center [114, 269] width 7 height 7
click at [114, 299] on button "Choose selected" at bounding box center [134, 305] width 74 height 20
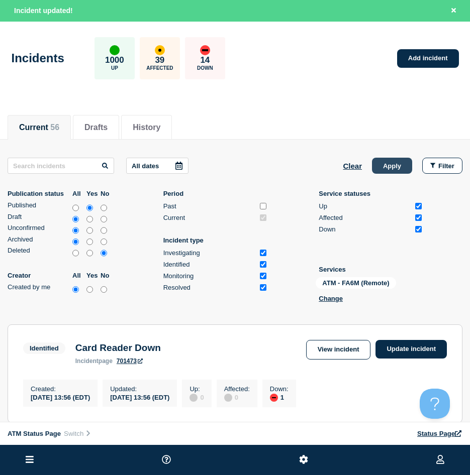
click at [392, 164] on button "Apply" at bounding box center [392, 166] width 40 height 16
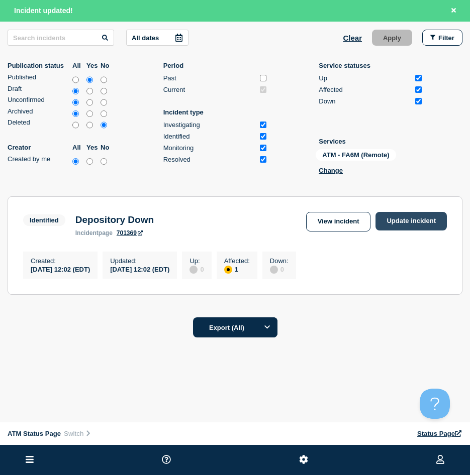
click at [400, 214] on link "Update incident" at bounding box center [410, 221] width 71 height 19
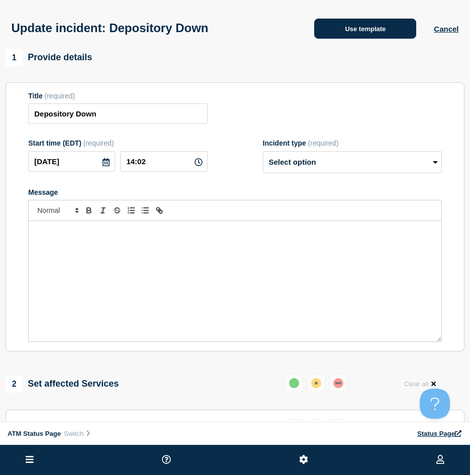
click at [347, 38] on button "Use template" at bounding box center [365, 29] width 102 height 20
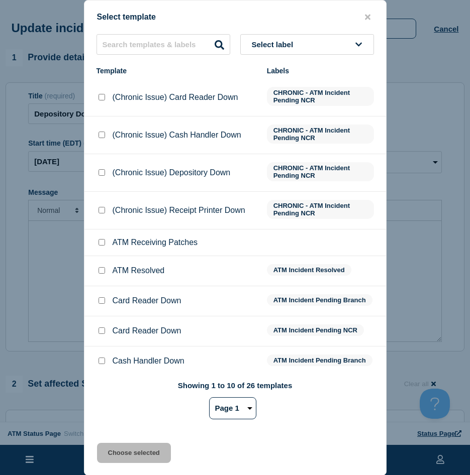
click at [103, 272] on input "ATM Resolved checkbox" at bounding box center [101, 270] width 7 height 7
click at [109, 450] on button "Choose selected" at bounding box center [134, 453] width 74 height 20
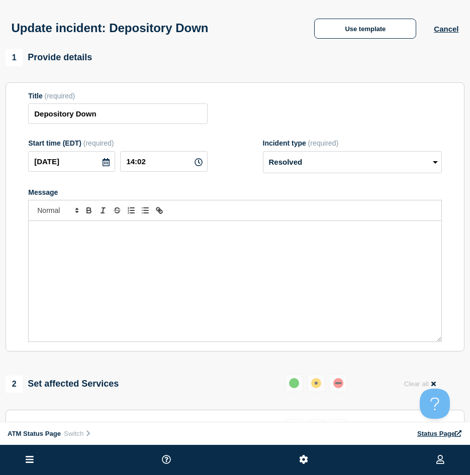
scroll to position [50, 0]
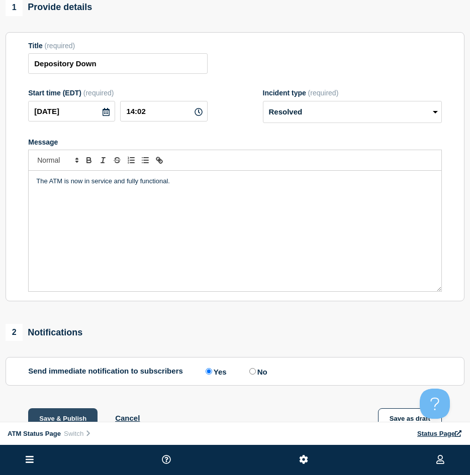
click at [57, 418] on button "Save & Publish" at bounding box center [62, 418] width 69 height 20
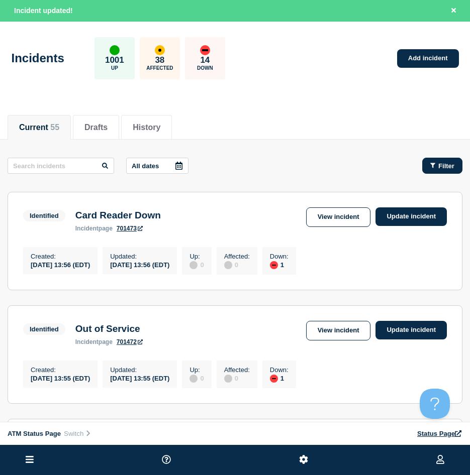
click at [436, 168] on div "Filter" at bounding box center [442, 166] width 24 height 8
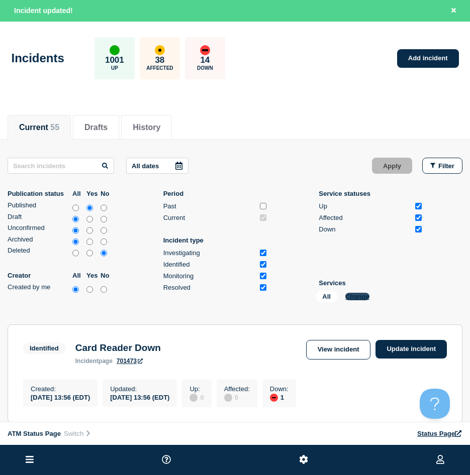
click at [349, 298] on button "Change" at bounding box center [357, 297] width 24 height 8
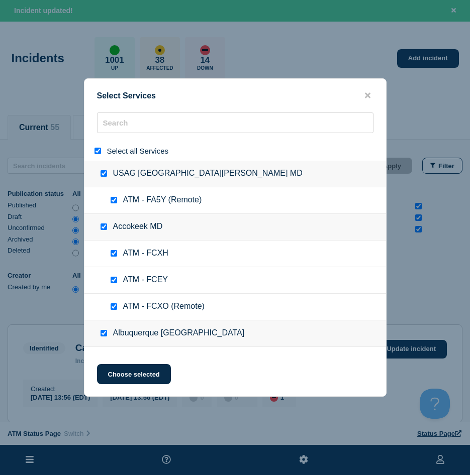
click at [98, 154] on input "select all" at bounding box center [97, 151] width 7 height 7
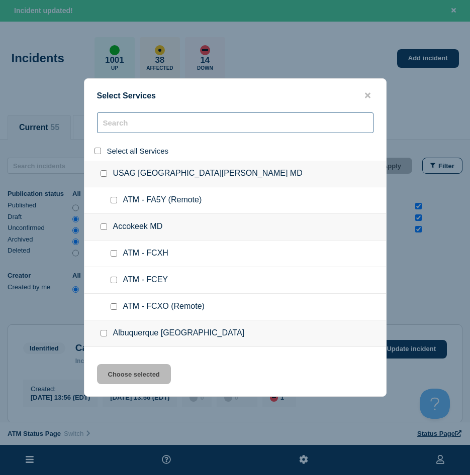
click at [146, 121] on input "search" at bounding box center [235, 123] width 276 height 21
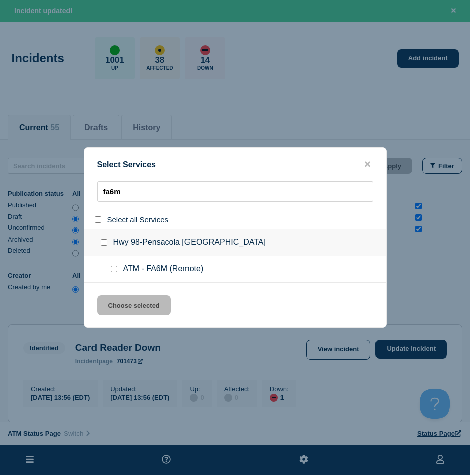
click at [114, 268] on input "service: ATM - FA6M (Remote)" at bounding box center [114, 269] width 7 height 7
click at [114, 307] on button "Choose selected" at bounding box center [134, 305] width 74 height 20
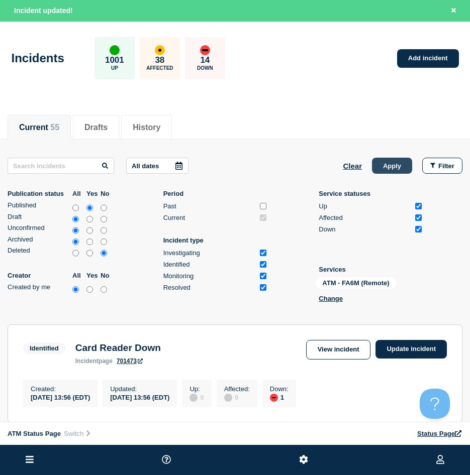
click at [386, 172] on button "Apply" at bounding box center [392, 166] width 40 height 16
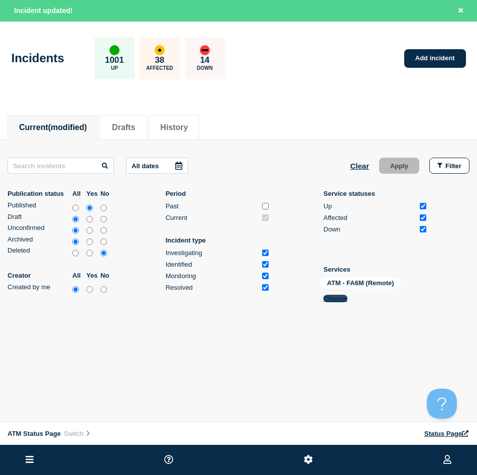
click at [338, 296] on button "Change" at bounding box center [336, 299] width 24 height 8
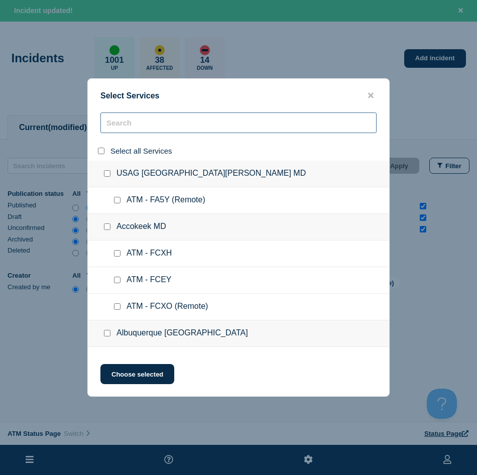
click at [145, 126] on input "search" at bounding box center [238, 123] width 276 height 21
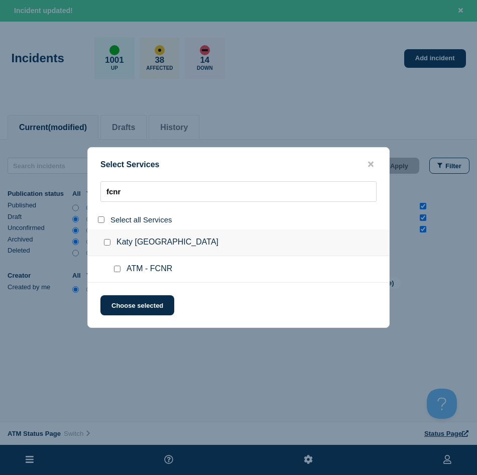
click at [113, 271] on div at bounding box center [119, 269] width 15 height 10
click at [117, 271] on input "service: ATM - FCNR" at bounding box center [117, 269] width 7 height 7
click at [123, 307] on button "Choose selected" at bounding box center [137, 305] width 74 height 20
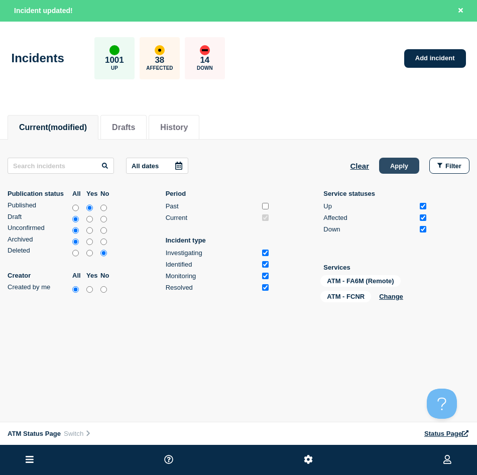
click at [409, 160] on button "Apply" at bounding box center [399, 166] width 40 height 16
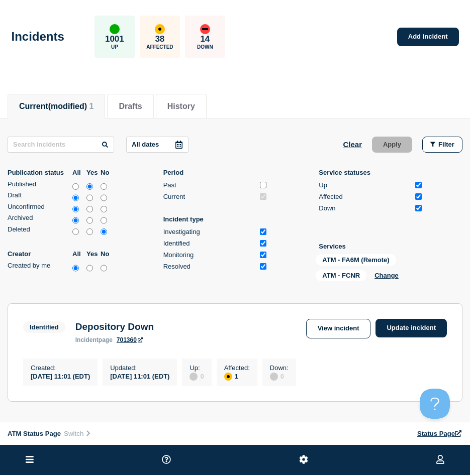
scroll to position [100, 0]
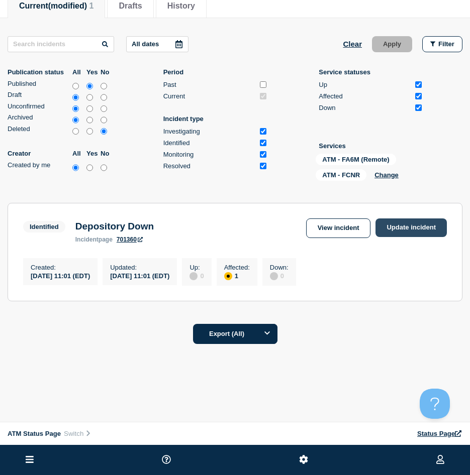
click at [402, 231] on link "Update incident" at bounding box center [410, 228] width 71 height 19
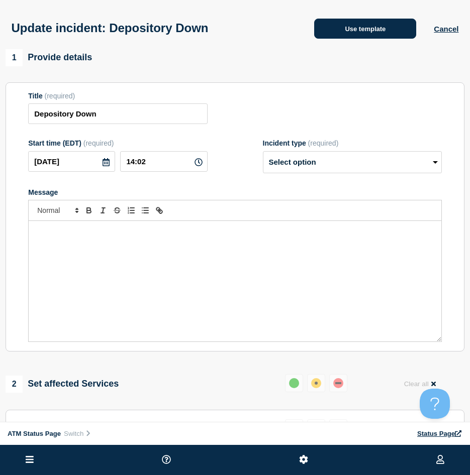
click at [373, 22] on button "Use template" at bounding box center [365, 29] width 102 height 20
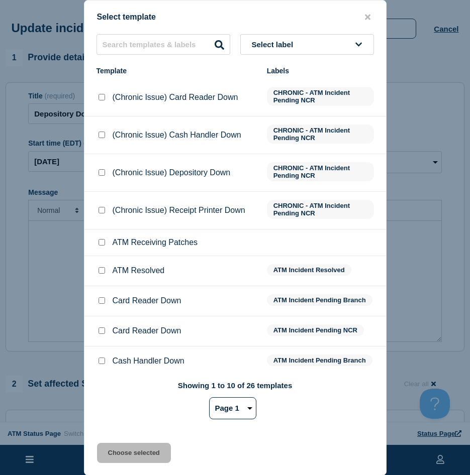
click at [102, 271] on input "ATM Resolved checkbox" at bounding box center [101, 270] width 7 height 7
click at [124, 459] on button "Choose selected" at bounding box center [134, 453] width 74 height 20
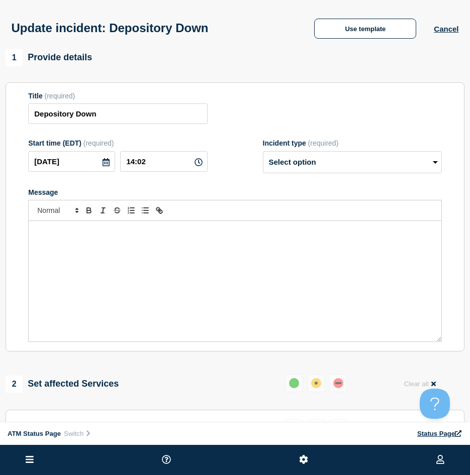
scroll to position [100, 0]
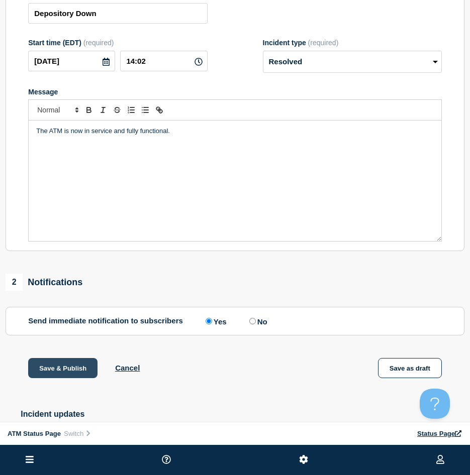
click at [85, 368] on button "Save & Publish" at bounding box center [62, 368] width 69 height 20
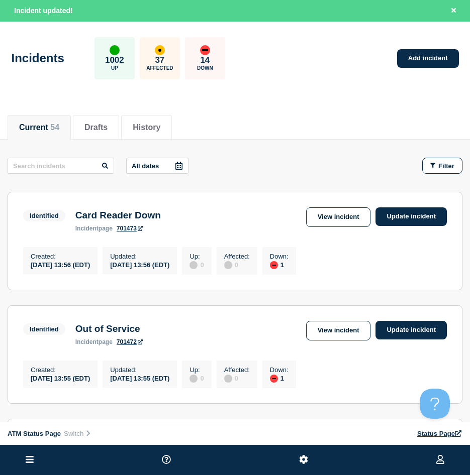
click at [326, 242] on section "Identified Card Reader Down incident page 701473 View incident Update incident …" at bounding box center [235, 241] width 455 height 98
click at [440, 166] on span "Filter" at bounding box center [446, 166] width 16 height 8
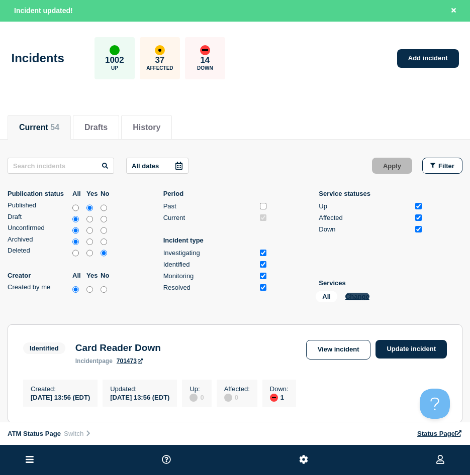
click at [362, 294] on button "Change" at bounding box center [357, 297] width 24 height 8
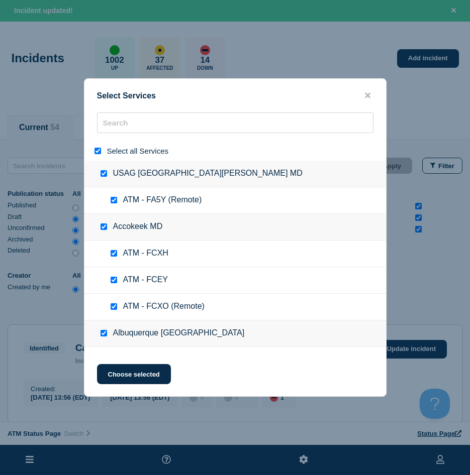
click at [98, 149] on input "select all" at bounding box center [97, 151] width 7 height 7
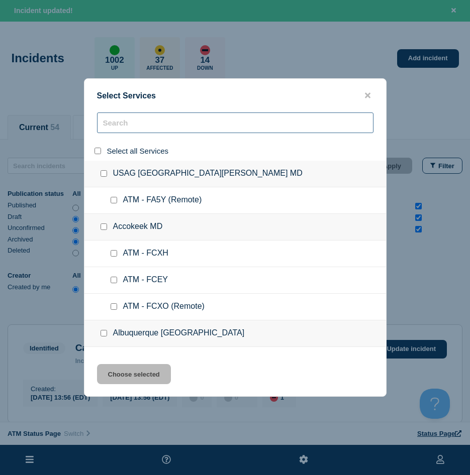
click at [134, 126] on input "search" at bounding box center [235, 123] width 276 height 21
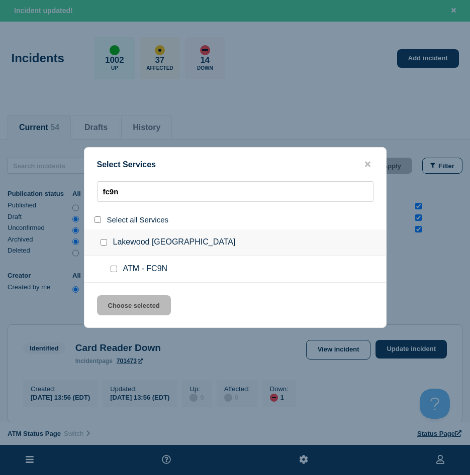
click at [112, 271] on input "service: ATM - FC9N" at bounding box center [114, 269] width 7 height 7
click at [105, 301] on button "Choose selected" at bounding box center [134, 305] width 74 height 20
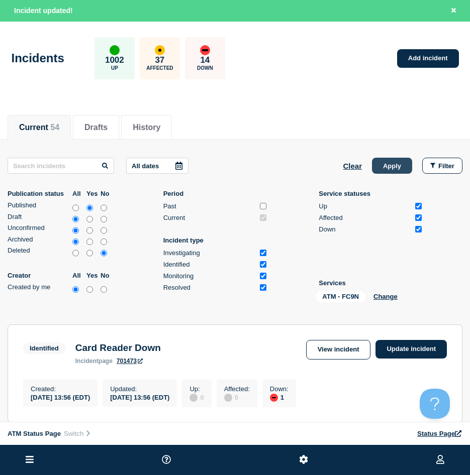
click at [382, 173] on button "Apply" at bounding box center [392, 166] width 40 height 16
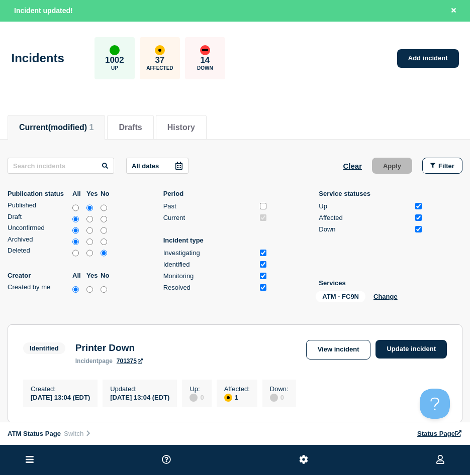
scroll to position [132, 0]
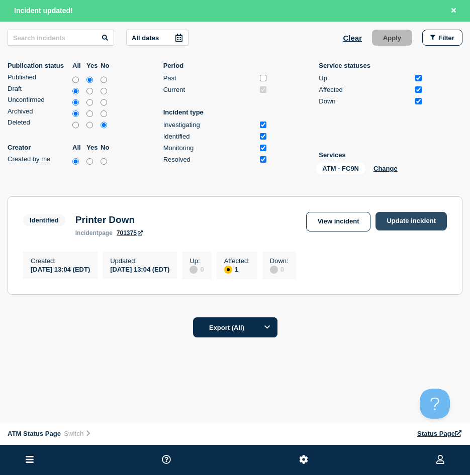
click at [406, 221] on link "Update incident" at bounding box center [410, 221] width 71 height 19
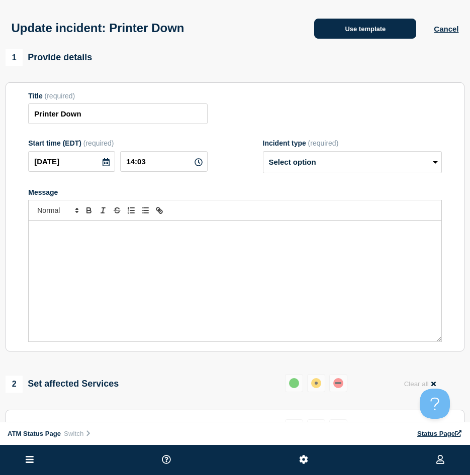
click at [352, 26] on button "Use template" at bounding box center [365, 29] width 102 height 20
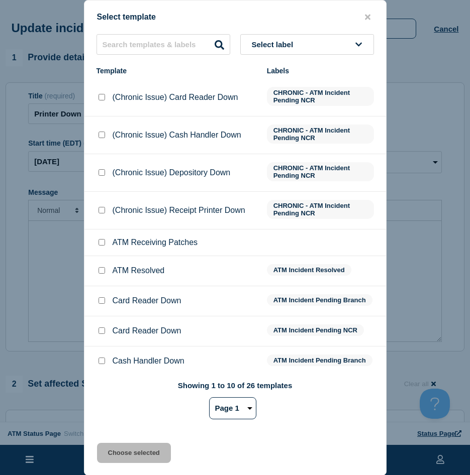
click at [99, 276] on div at bounding box center [101, 271] width 10 height 10
click at [100, 272] on input "ATM Resolved checkbox" at bounding box center [101, 270] width 7 height 7
click at [122, 446] on button "Choose selected" at bounding box center [134, 453] width 74 height 20
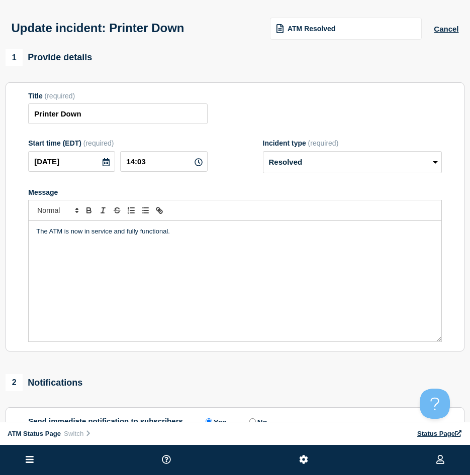
scroll to position [100, 0]
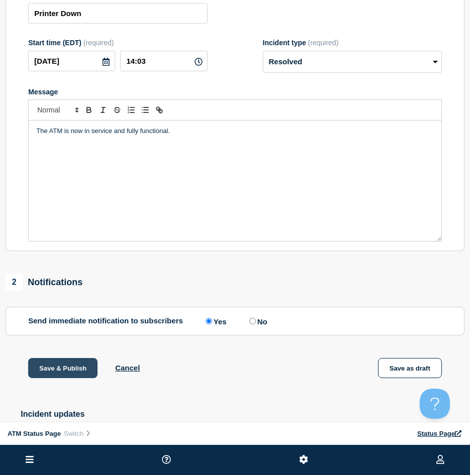
click at [88, 374] on button "Save & Publish" at bounding box center [62, 368] width 69 height 20
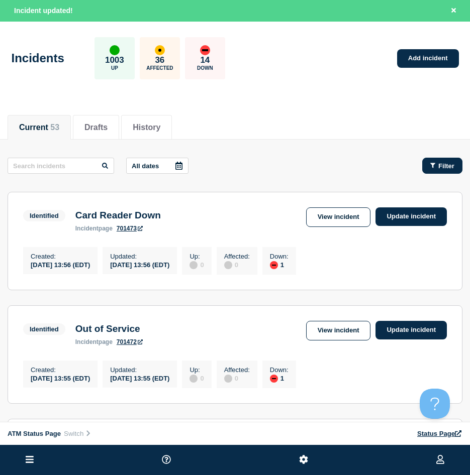
click at [448, 171] on button "Filter" at bounding box center [442, 166] width 40 height 16
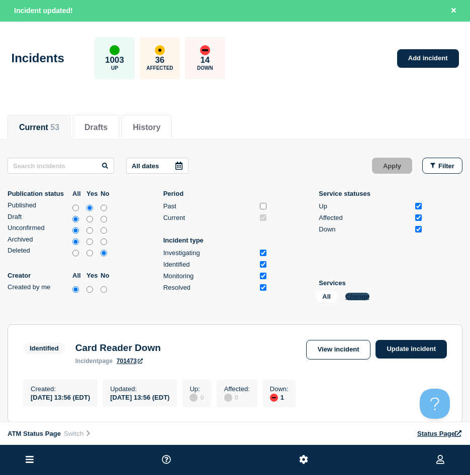
click at [359, 296] on button "Change" at bounding box center [357, 297] width 24 height 8
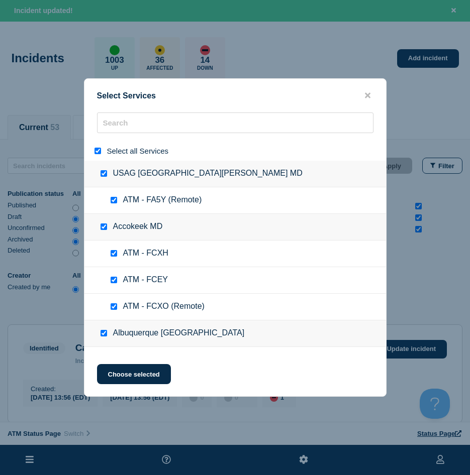
click at [98, 152] on input "select all" at bounding box center [97, 151] width 7 height 7
click at [112, 141] on div at bounding box center [234, 151] width 301 height 20
click at [113, 141] on div at bounding box center [234, 151] width 301 height 20
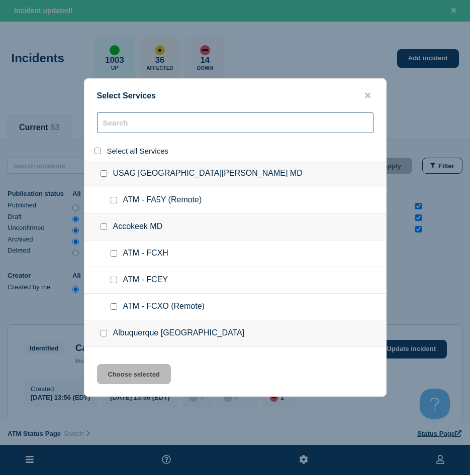
click at [116, 133] on input "search" at bounding box center [235, 123] width 276 height 21
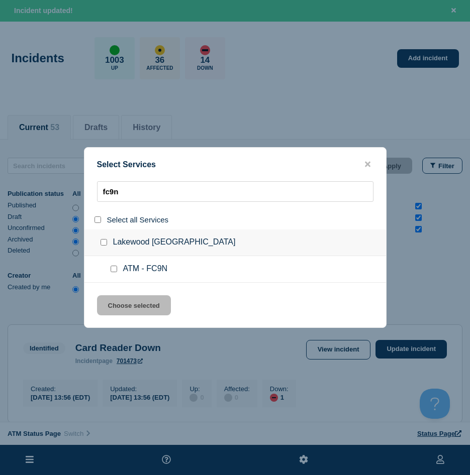
click at [113, 269] on input "service: ATM - FC9N" at bounding box center [114, 269] width 7 height 7
click at [114, 291] on div "Select Services fc9n Select all Services Lakewood WA ATM - FC9N Choose selected" at bounding box center [235, 237] width 302 height 181
drag, startPoint x: 114, startPoint y: 292, endPoint x: 115, endPoint y: 301, distance: 9.2
click at [115, 299] on div "Select Services fc9n Select all Services Lakewood WA ATM - FC9N Choose selected" at bounding box center [235, 237] width 302 height 181
click at [111, 301] on button "Choose selected" at bounding box center [134, 305] width 74 height 20
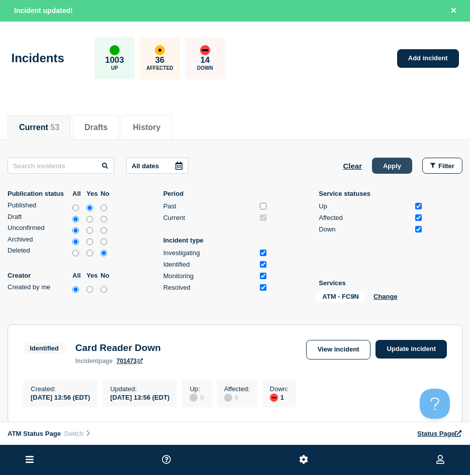
click at [403, 172] on button "Apply" at bounding box center [392, 166] width 40 height 16
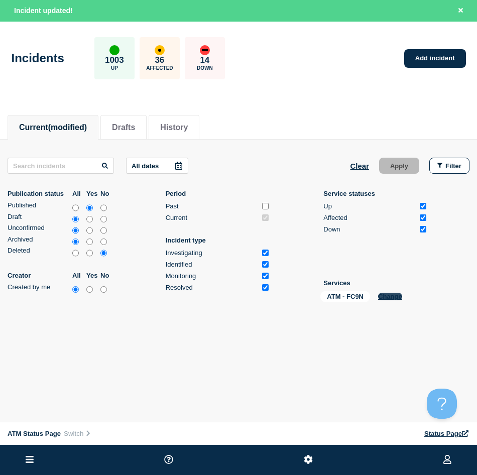
click at [397, 296] on button "Change" at bounding box center [390, 297] width 24 height 8
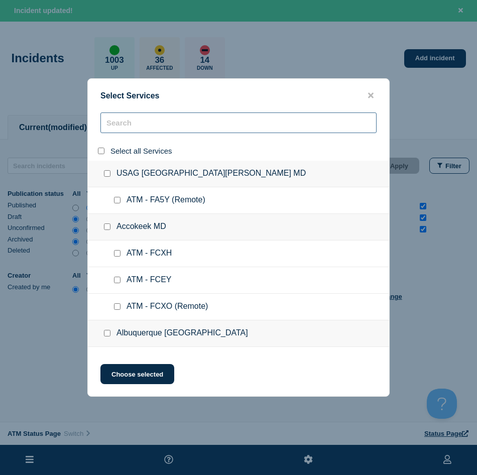
click at [157, 129] on input "search" at bounding box center [238, 123] width 276 height 21
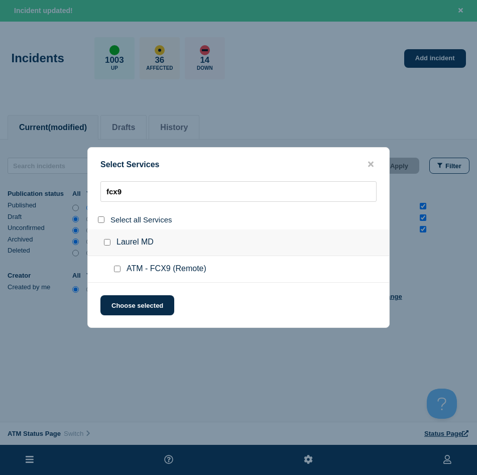
click at [115, 268] on input "service: ATM - FCX9 (Remote)" at bounding box center [117, 269] width 7 height 7
click at [130, 308] on button "Choose selected" at bounding box center [137, 305] width 74 height 20
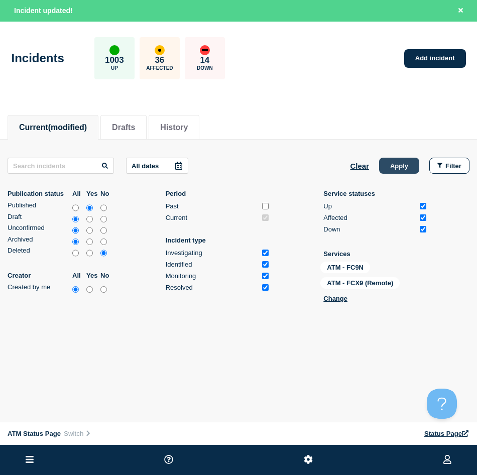
click at [403, 168] on button "Apply" at bounding box center [399, 166] width 40 height 16
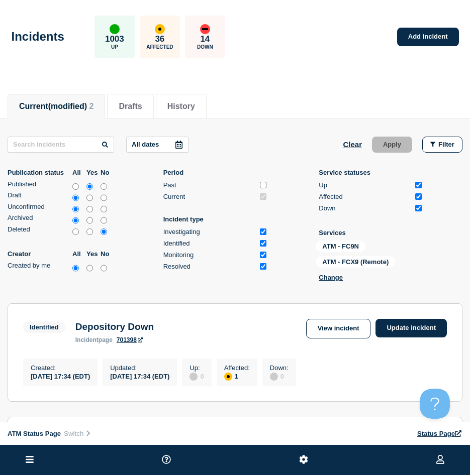
scroll to position [151, 0]
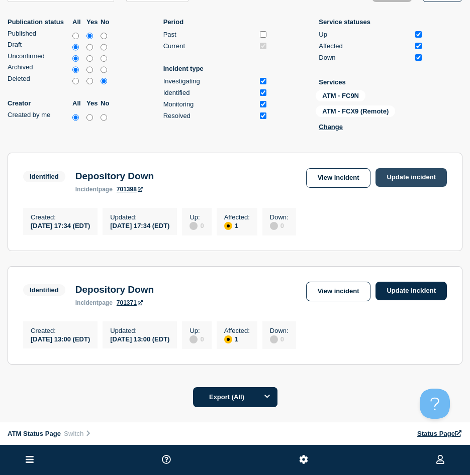
click at [402, 182] on link "Update incident" at bounding box center [410, 177] width 71 height 19
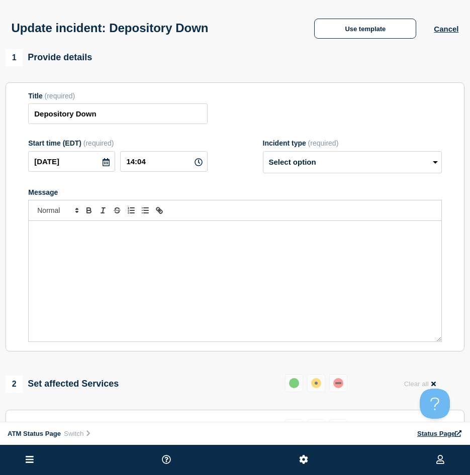
click at [343, 43] on div "Update incident: Depository Down Use template Cancel" at bounding box center [235, 24] width 470 height 49
click at [344, 42] on div "Update incident: Depository Down Use template Cancel" at bounding box center [235, 24] width 470 height 49
click at [343, 34] on button "Use template" at bounding box center [365, 29] width 102 height 20
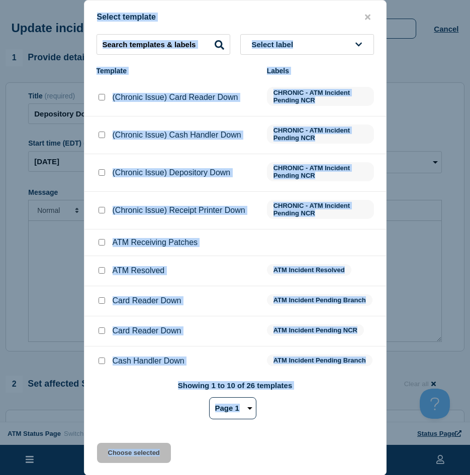
click at [101, 272] on input "ATM Resolved checkbox" at bounding box center [101, 270] width 7 height 7
click at [108, 456] on button "Choose selected" at bounding box center [134, 453] width 74 height 20
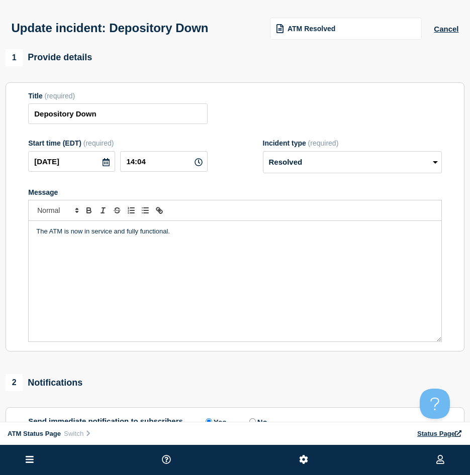
scroll to position [151, 0]
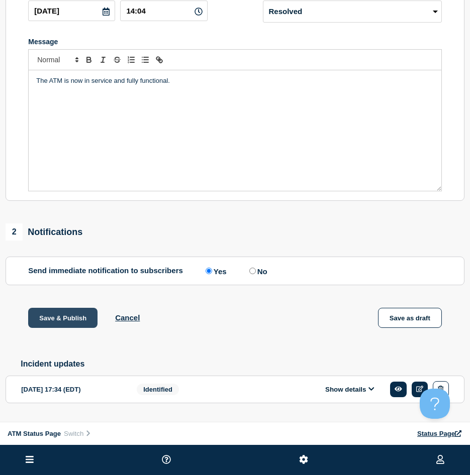
click at [85, 313] on button "Save & Publish" at bounding box center [62, 318] width 69 height 20
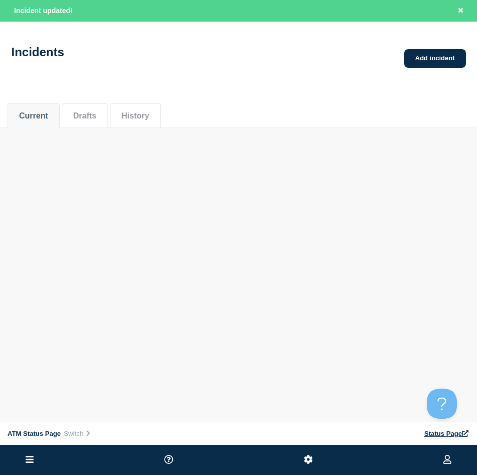
click at [83, 314] on body "Home ATM Status Page Hub Operations Overview Incident Maintenance Platform Aler…" at bounding box center [238, 237] width 477 height 475
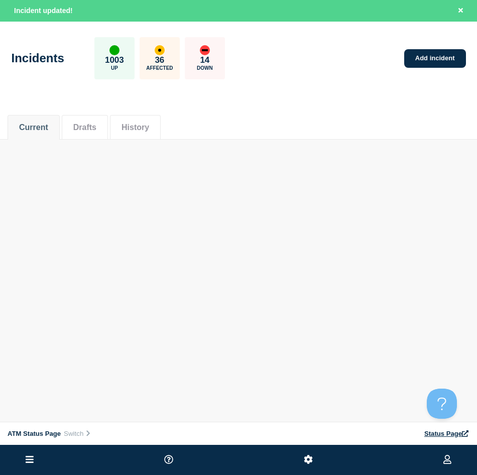
click at [424, 164] on div "ATM Status Page Connected Hub View Status Page NFCU Ryan Daguiso Incident updat…" at bounding box center [238, 100] width 477 height 201
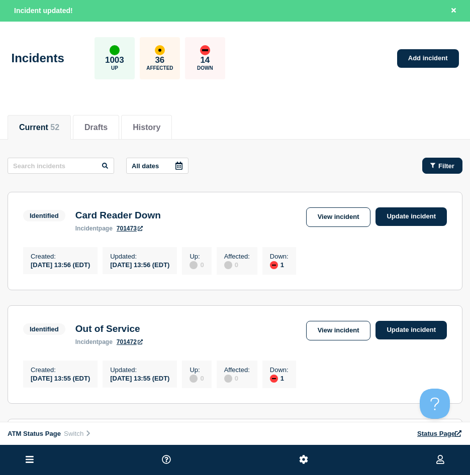
click at [436, 169] on div "Filter" at bounding box center [442, 166] width 24 height 8
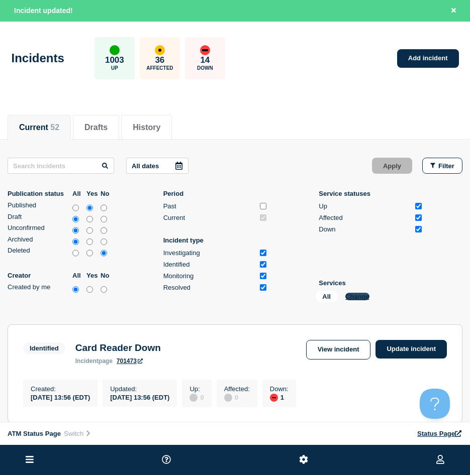
click at [358, 296] on button "Change" at bounding box center [357, 297] width 24 height 8
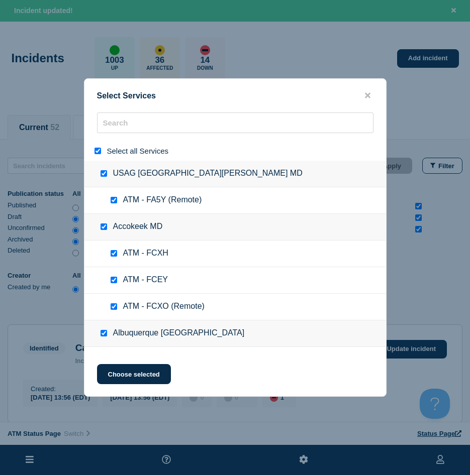
click at [97, 150] on input "select all" at bounding box center [97, 151] width 7 height 7
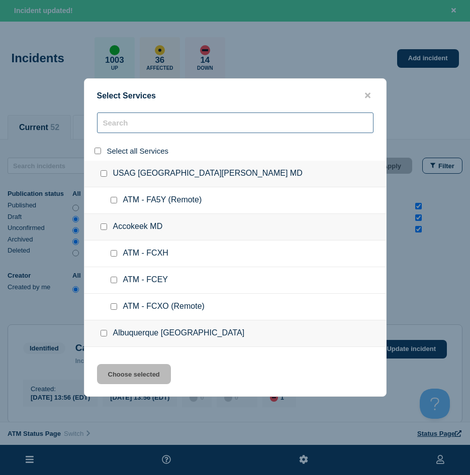
click at [121, 131] on input "search" at bounding box center [235, 123] width 276 height 21
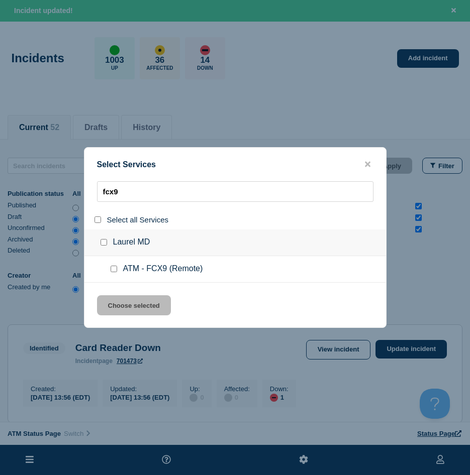
click at [111, 270] on input "service: ATM - FCX9 (Remote)" at bounding box center [114, 269] width 7 height 7
click at [116, 299] on button "Choose selected" at bounding box center [134, 305] width 74 height 20
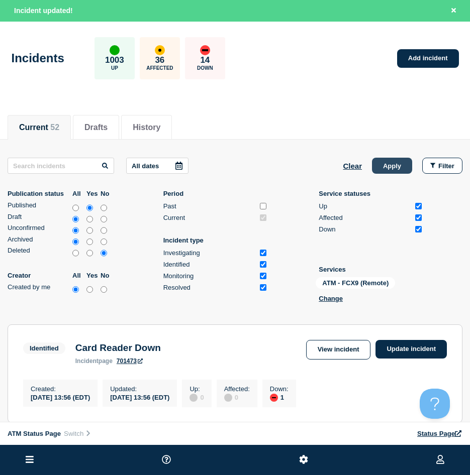
click at [381, 172] on button "Apply" at bounding box center [392, 166] width 40 height 16
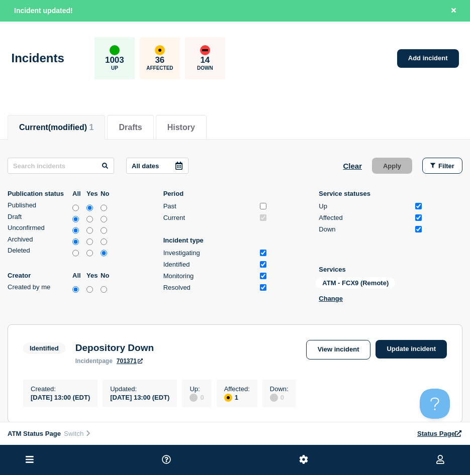
scroll to position [100, 0]
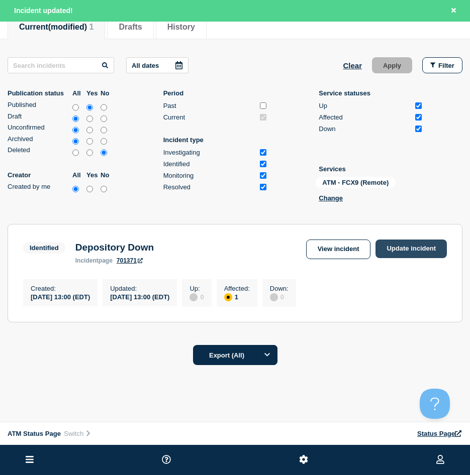
click at [430, 250] on link "Update incident" at bounding box center [410, 249] width 71 height 19
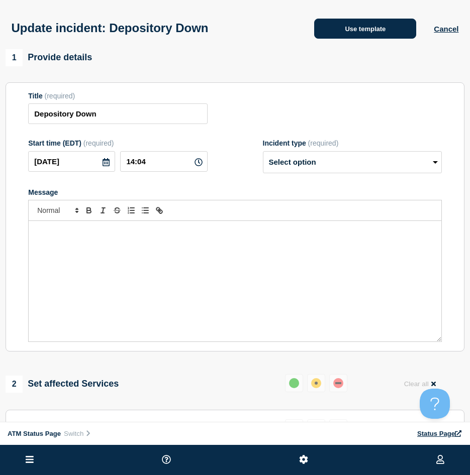
click at [352, 25] on button "Use template" at bounding box center [365, 29] width 102 height 20
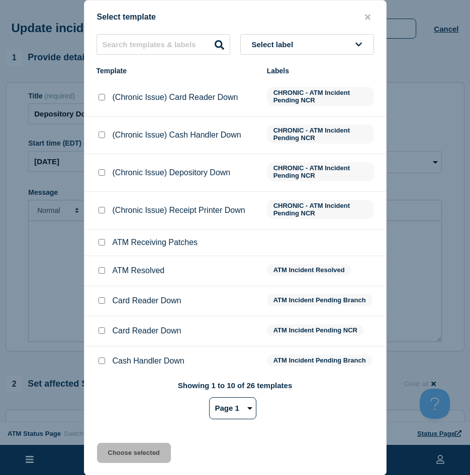
click at [99, 271] on input "ATM Resolved checkbox" at bounding box center [101, 270] width 7 height 7
click at [121, 449] on button "Choose selected" at bounding box center [134, 453] width 74 height 20
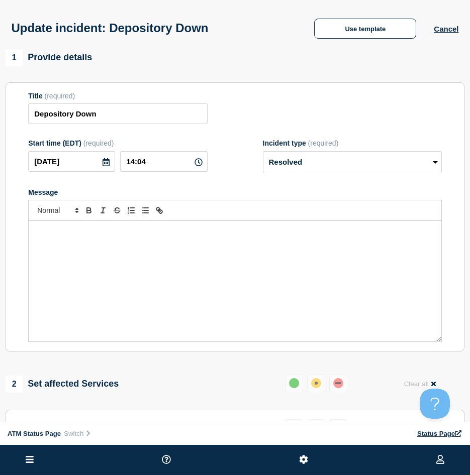
scroll to position [100, 0]
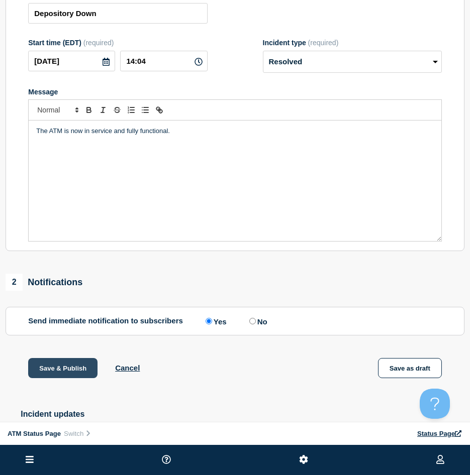
click at [72, 373] on button "Save & Publish" at bounding box center [62, 368] width 69 height 20
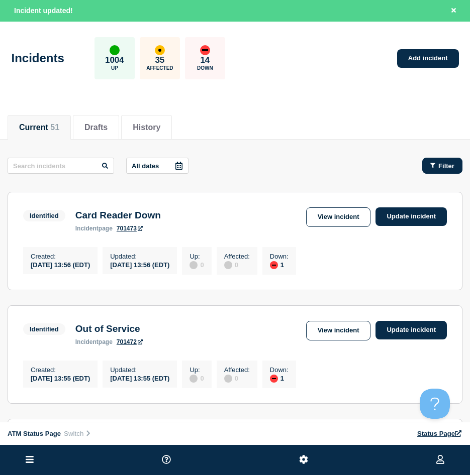
click at [456, 164] on button "Filter" at bounding box center [442, 166] width 40 height 16
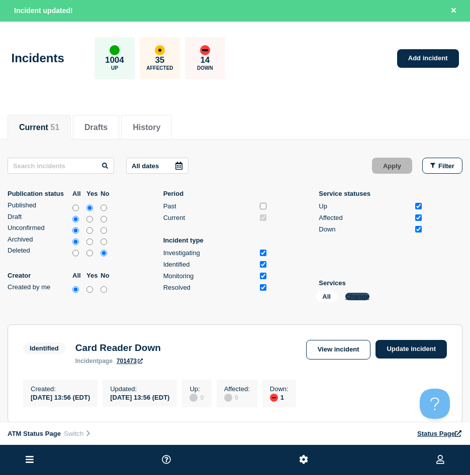
click at [352, 297] on button "Change" at bounding box center [357, 297] width 24 height 8
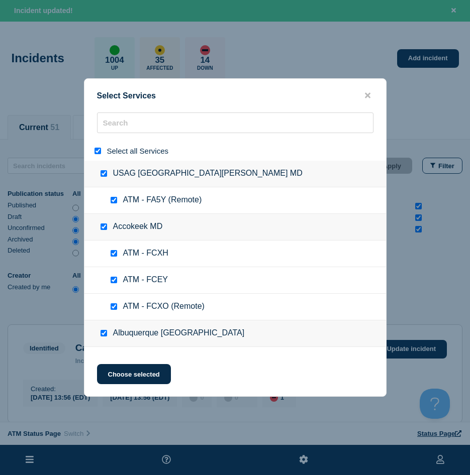
click at [100, 151] on input "select all" at bounding box center [97, 151] width 7 height 7
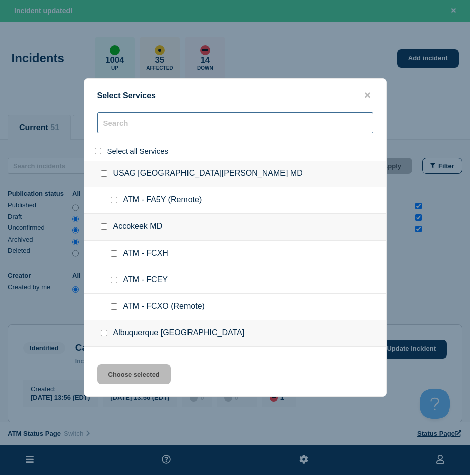
click at [127, 124] on input "search" at bounding box center [235, 123] width 276 height 21
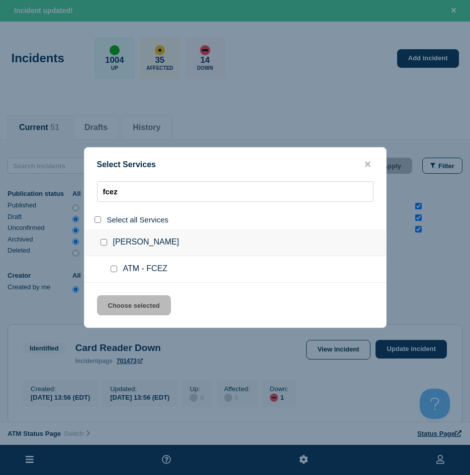
click at [113, 271] on input "service: ATM - FCEZ" at bounding box center [114, 269] width 7 height 7
drag, startPoint x: 117, startPoint y: 297, endPoint x: 118, endPoint y: 303, distance: 5.7
click at [117, 299] on button "Choose selected" at bounding box center [134, 305] width 74 height 20
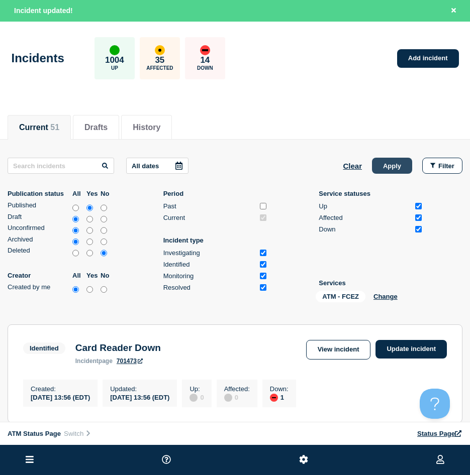
click at [388, 171] on button "Apply" at bounding box center [392, 166] width 40 height 16
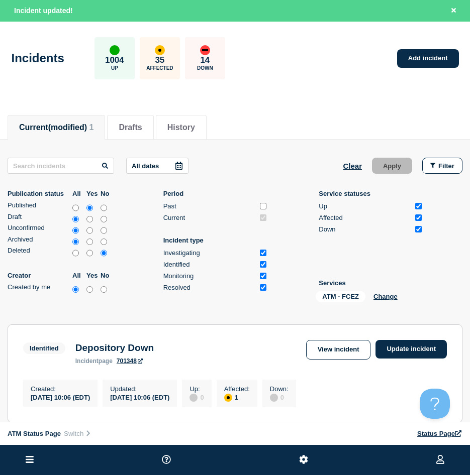
scroll to position [100, 0]
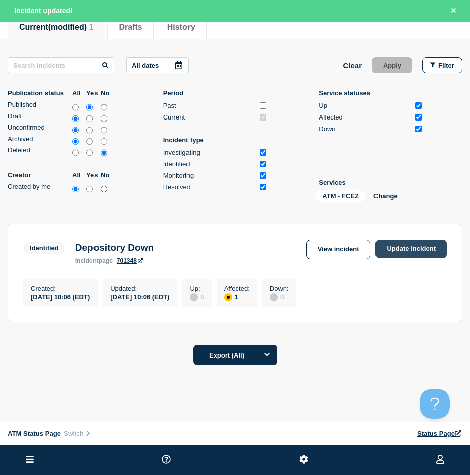
click at [418, 255] on link "Update incident" at bounding box center [410, 249] width 71 height 19
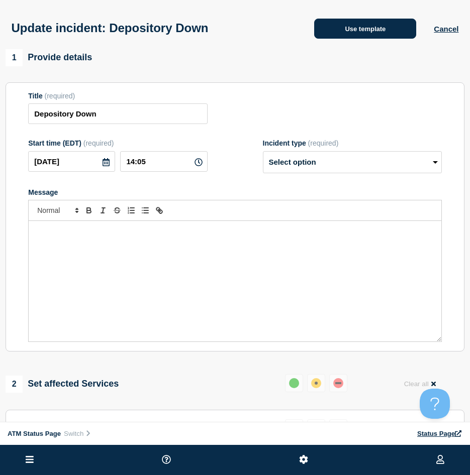
click at [372, 39] on button "Use template" at bounding box center [365, 29] width 102 height 20
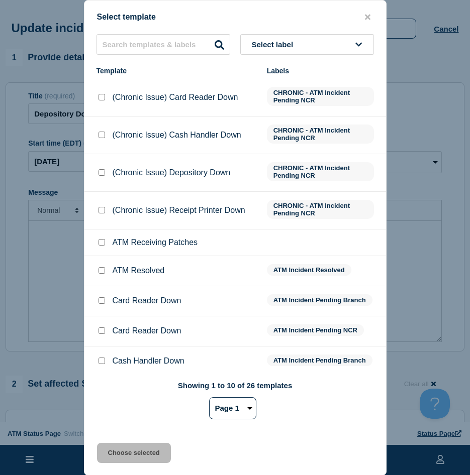
click at [102, 271] on input "ATM Resolved checkbox" at bounding box center [101, 270] width 7 height 7
click at [118, 446] on button "Choose selected" at bounding box center [134, 453] width 74 height 20
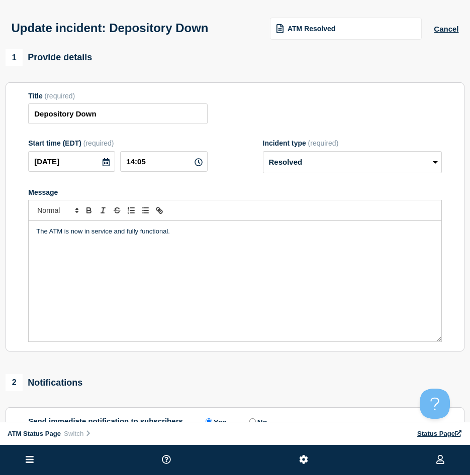
scroll to position [100, 0]
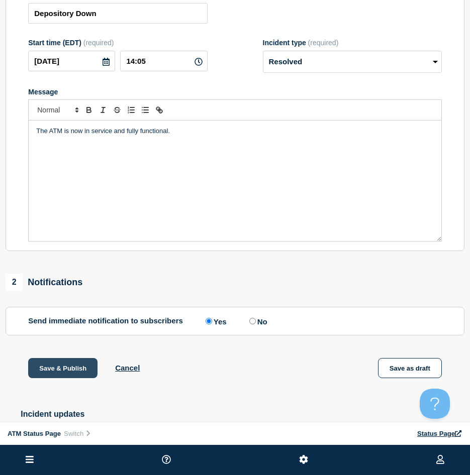
click at [83, 374] on button "Save & Publish" at bounding box center [62, 368] width 69 height 20
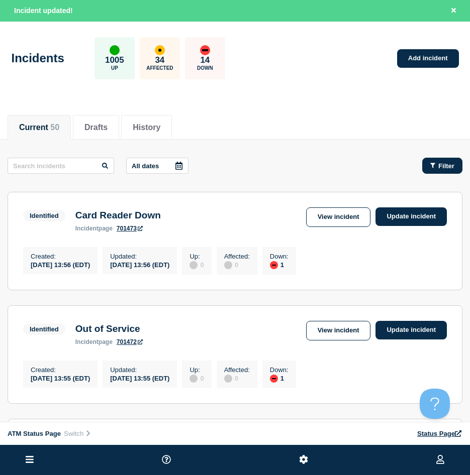
click at [433, 171] on button "Filter" at bounding box center [442, 166] width 40 height 16
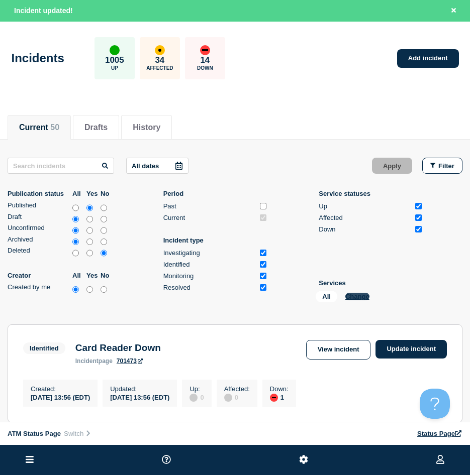
click at [354, 298] on button "Change" at bounding box center [357, 297] width 24 height 8
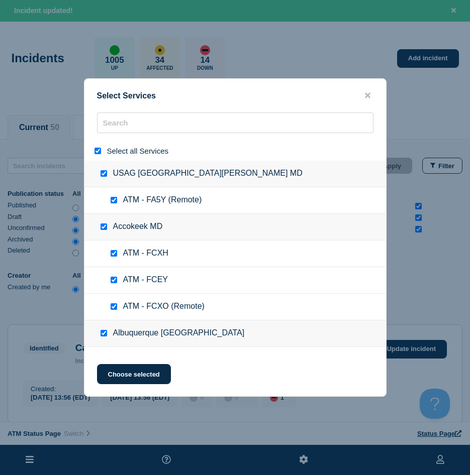
click at [97, 153] on input "select all" at bounding box center [97, 151] width 7 height 7
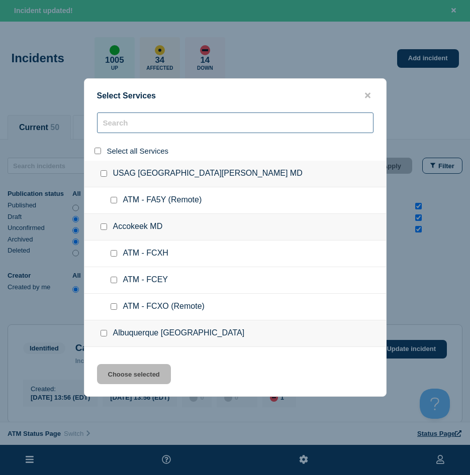
click at [119, 126] on input "search" at bounding box center [235, 123] width 276 height 21
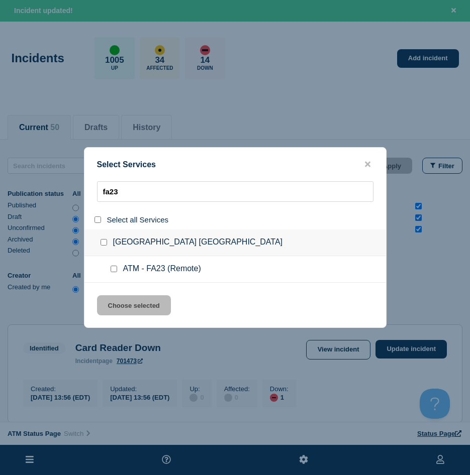
click at [114, 271] on input "service: ATM - FA23 (Remote)" at bounding box center [114, 269] width 7 height 7
click at [118, 302] on button "Choose selected" at bounding box center [134, 305] width 74 height 20
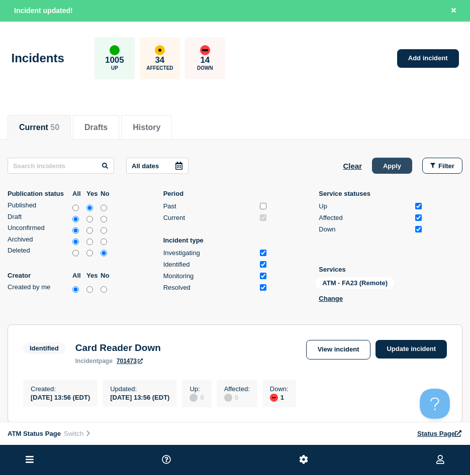
click at [394, 168] on button "Apply" at bounding box center [392, 166] width 40 height 16
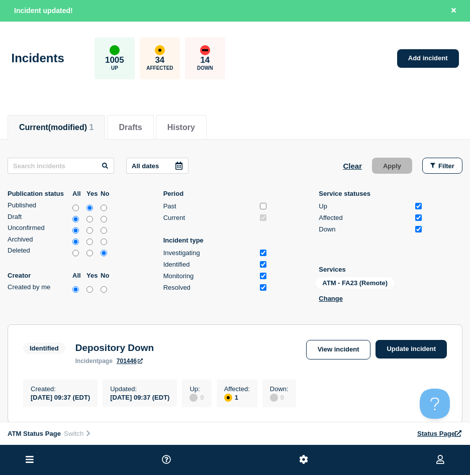
scroll to position [132, 0]
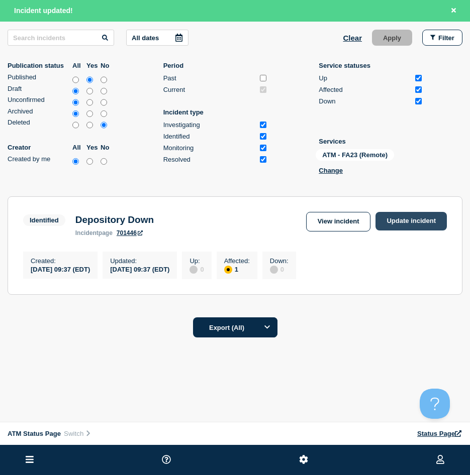
click at [396, 221] on link "Update incident" at bounding box center [410, 221] width 71 height 19
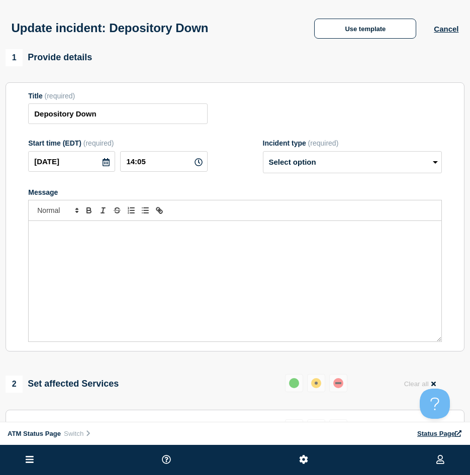
click at [366, 45] on div "Update incident: Depository Down Use template Cancel" at bounding box center [235, 24] width 470 height 49
click at [360, 32] on button "Use template" at bounding box center [365, 29] width 102 height 20
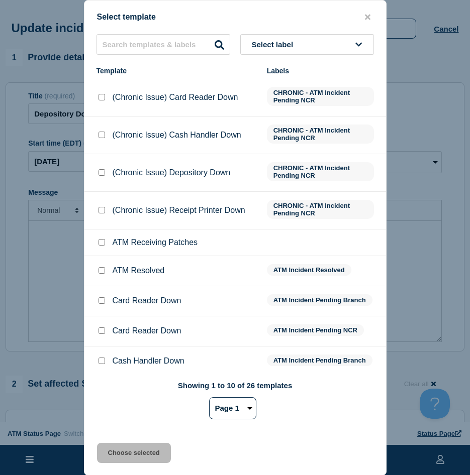
click at [105, 270] on div at bounding box center [101, 271] width 10 height 10
click at [97, 272] on div at bounding box center [101, 271] width 10 height 10
click at [99, 272] on input "ATM Resolved checkbox" at bounding box center [101, 270] width 7 height 7
click at [116, 459] on button "Choose selected" at bounding box center [134, 453] width 74 height 20
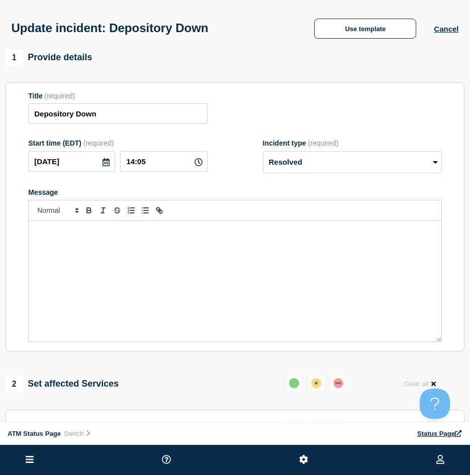
scroll to position [151, 0]
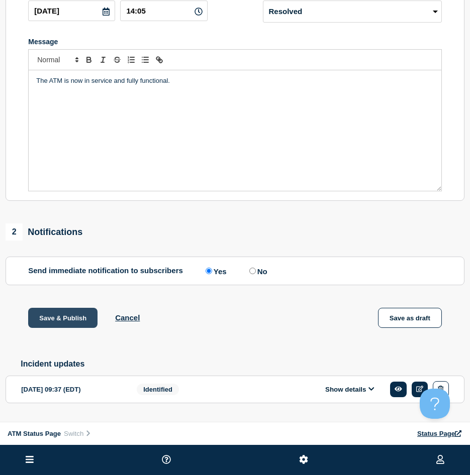
click at [85, 321] on button "Save & Publish" at bounding box center [62, 318] width 69 height 20
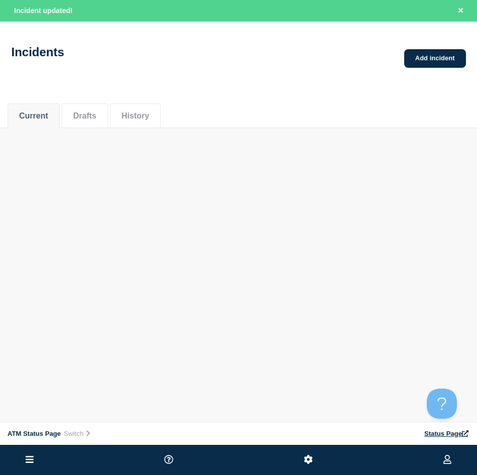
click at [397, 154] on div "ATM Status Page Connected Hub View Status Page NFCU Ryan Daguiso Incident updat…" at bounding box center [238, 94] width 477 height 189
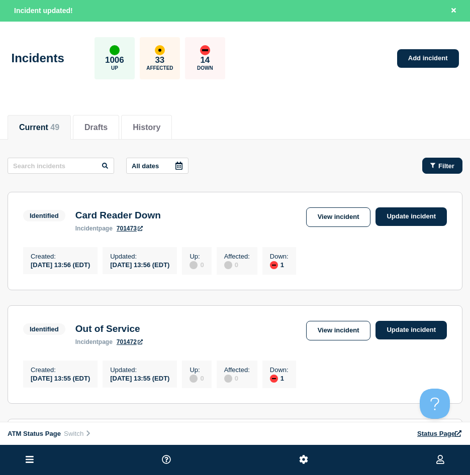
click at [437, 161] on button "Filter" at bounding box center [442, 166] width 40 height 16
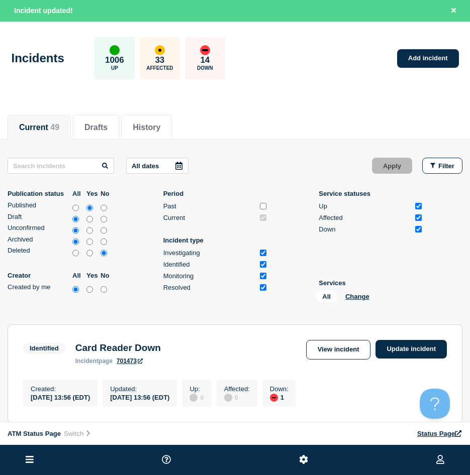
click at [363, 292] on div "All Change" at bounding box center [365, 299] width 100 height 16
click at [360, 296] on button "Change" at bounding box center [357, 297] width 24 height 8
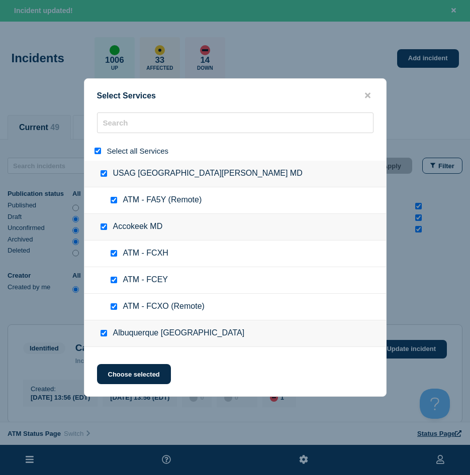
click at [95, 151] on input "select all" at bounding box center [97, 151] width 7 height 7
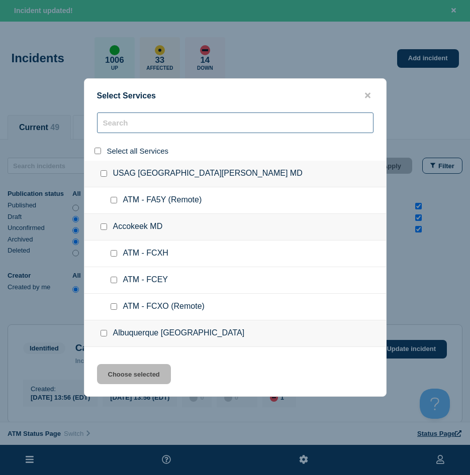
click at [107, 131] on input "search" at bounding box center [235, 123] width 276 height 21
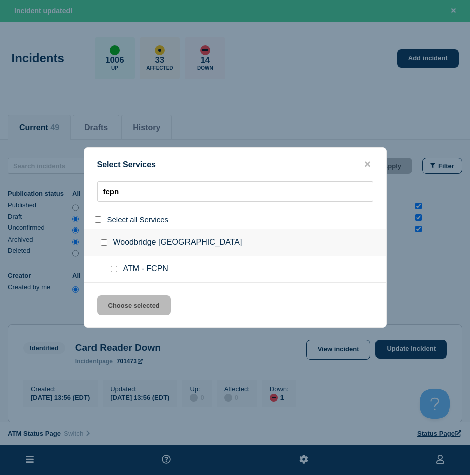
click at [112, 272] on input "service: ATM - FCPN" at bounding box center [114, 269] width 7 height 7
click at [109, 297] on button "Choose selected" at bounding box center [134, 305] width 74 height 20
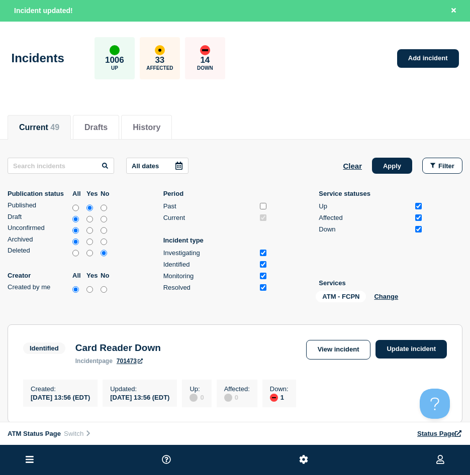
click at [395, 160] on button "Apply" at bounding box center [392, 166] width 40 height 16
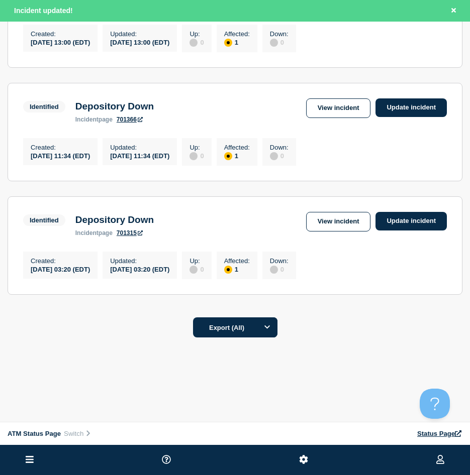
scroll to position [215, 0]
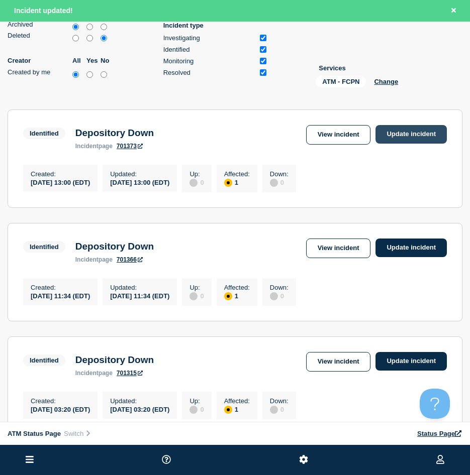
click at [414, 137] on link "Update incident" at bounding box center [410, 134] width 71 height 19
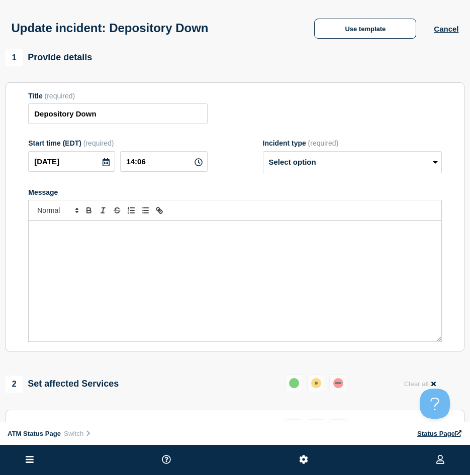
click at [355, 15] on div "Update incident: Depository Down Use template Cancel" at bounding box center [235, 24] width 470 height 49
click at [353, 31] on button "Use template" at bounding box center [365, 29] width 102 height 20
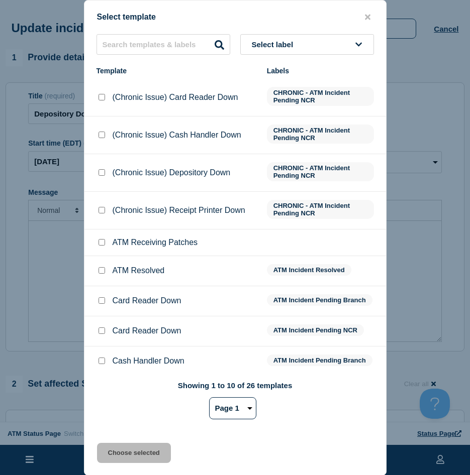
click at [100, 272] on input "ATM Resolved checkbox" at bounding box center [101, 270] width 7 height 7
click at [134, 451] on button "Choose selected" at bounding box center [134, 453] width 74 height 20
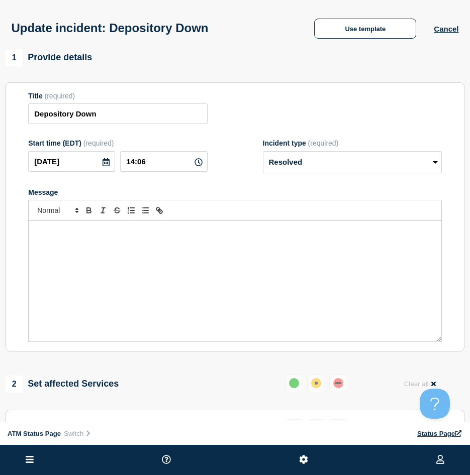
scroll to position [151, 0]
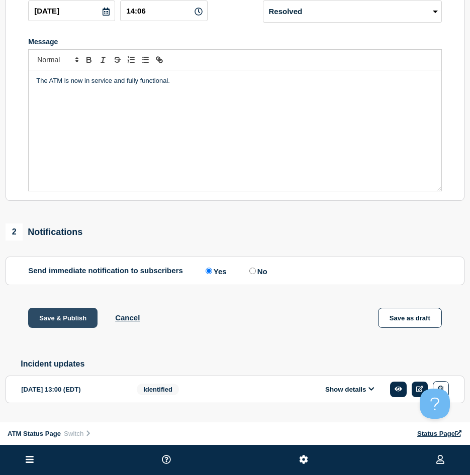
click at [68, 328] on button "Save & Publish" at bounding box center [62, 318] width 69 height 20
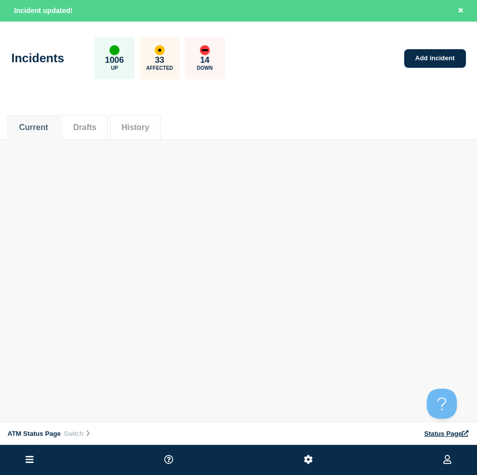
click at [395, 198] on div "ATM Status Page Connected Hub View Status Page NFCU Ryan Daguiso Incident updat…" at bounding box center [238, 100] width 477 height 201
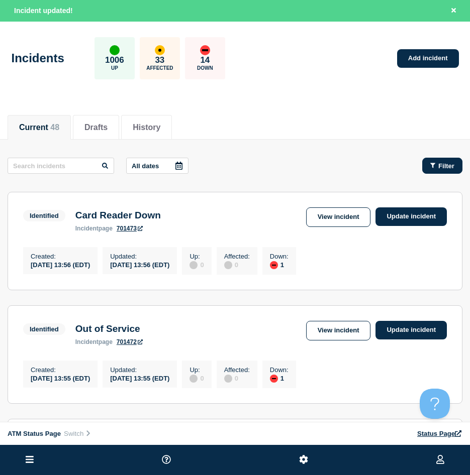
click at [438, 163] on div "Filter" at bounding box center [442, 166] width 24 height 8
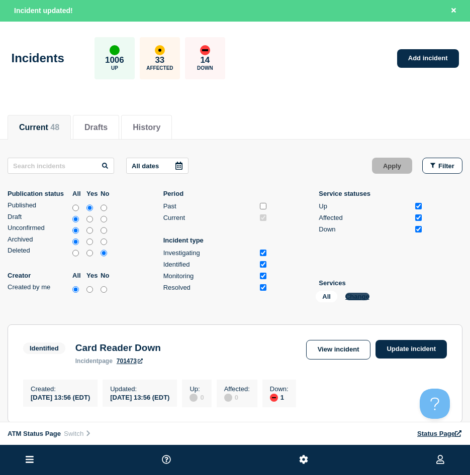
click at [363, 298] on button "Change" at bounding box center [357, 297] width 24 height 8
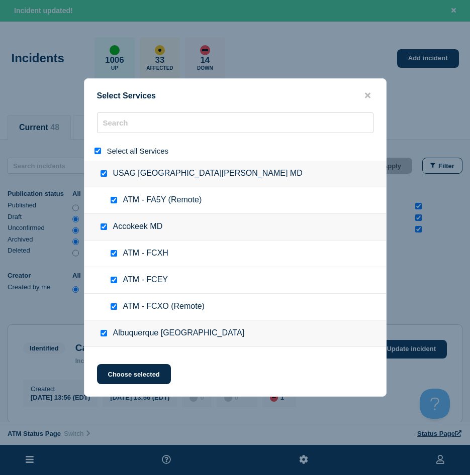
click at [100, 153] on input "select all" at bounding box center [97, 151] width 7 height 7
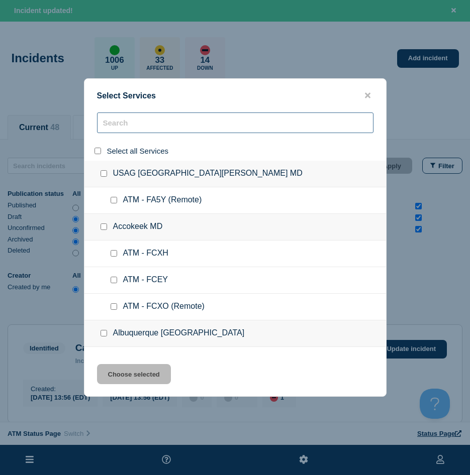
click at [115, 133] on input "search" at bounding box center [235, 123] width 276 height 21
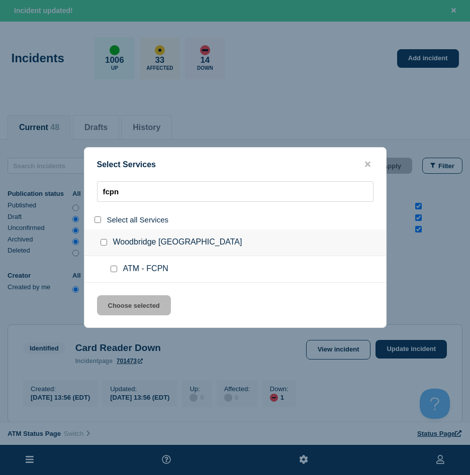
click at [115, 267] on input "service: ATM - FCPN" at bounding box center [114, 269] width 7 height 7
click at [132, 298] on button "Choose selected" at bounding box center [134, 305] width 74 height 20
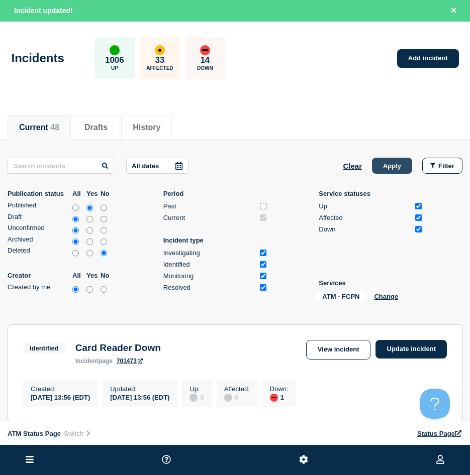
click at [388, 167] on button "Apply" at bounding box center [392, 166] width 40 height 16
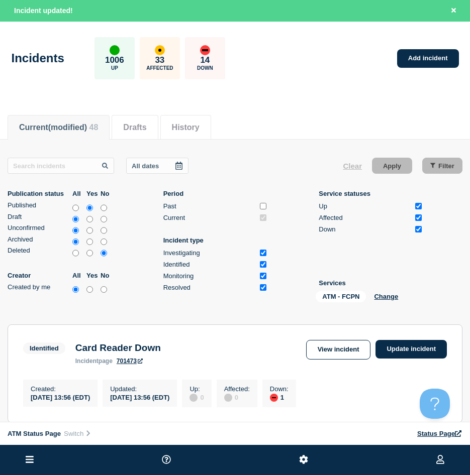
scroll to position [151, 0]
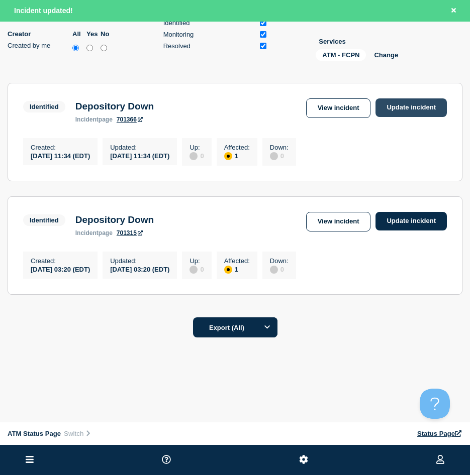
click at [406, 105] on link "Update incident" at bounding box center [410, 107] width 71 height 19
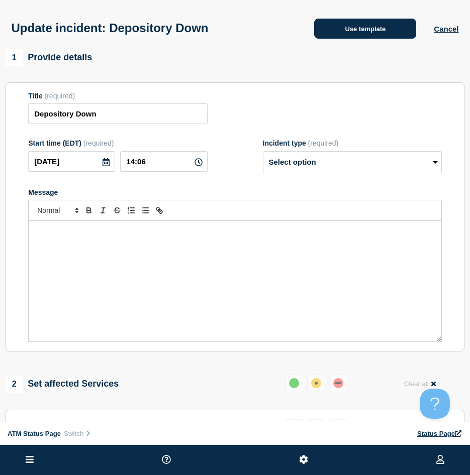
click at [369, 27] on button "Use template" at bounding box center [365, 29] width 102 height 20
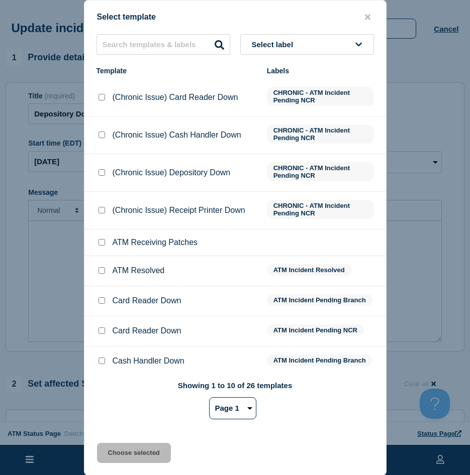
click at [98, 272] on input "ATM Resolved checkbox" at bounding box center [101, 270] width 7 height 7
click at [143, 451] on button "Choose selected" at bounding box center [134, 453] width 74 height 20
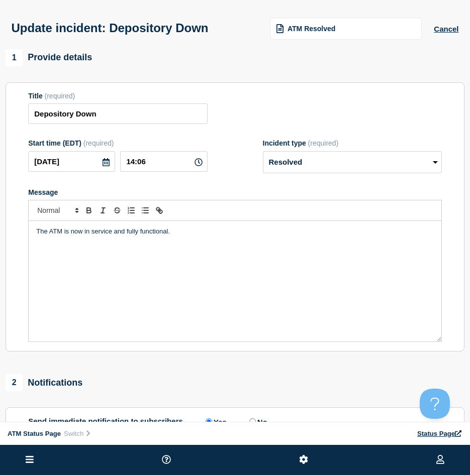
scroll to position [100, 0]
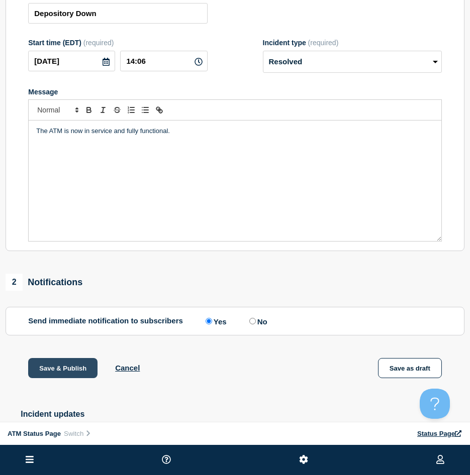
click at [92, 369] on button "Save & Publish" at bounding box center [62, 368] width 69 height 20
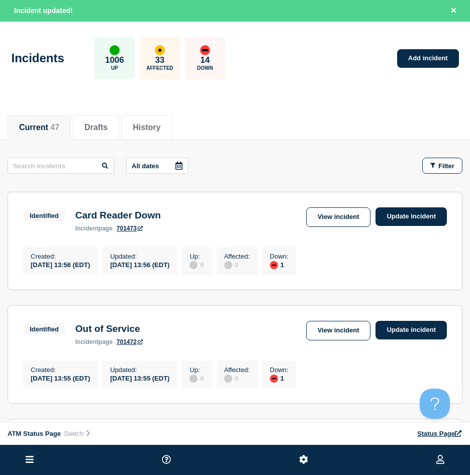
click at [420, 167] on div "Filter" at bounding box center [437, 166] width 50 height 16
click at [426, 166] on button "Filter" at bounding box center [442, 166] width 40 height 16
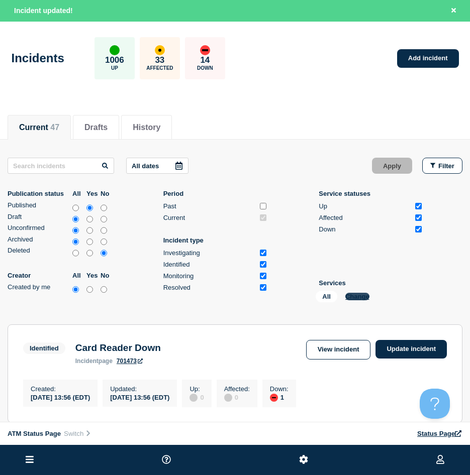
click at [366, 299] on button "Change" at bounding box center [357, 297] width 24 height 8
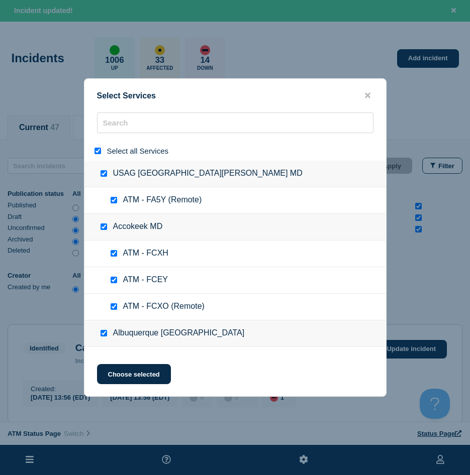
click at [97, 151] on input "select all" at bounding box center [97, 151] width 7 height 7
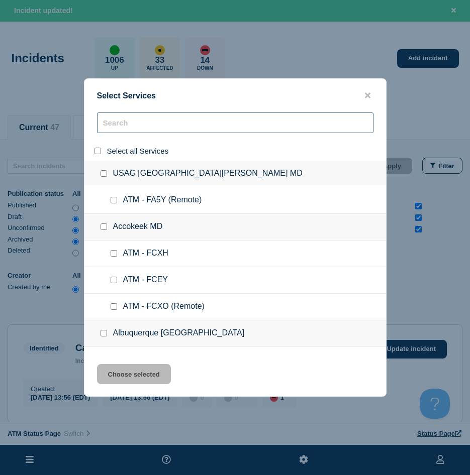
click at [109, 127] on input "search" at bounding box center [235, 123] width 276 height 21
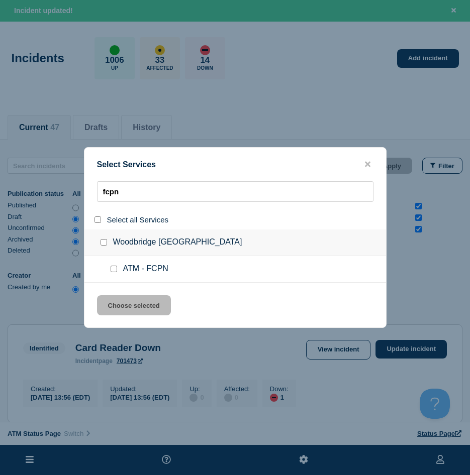
click at [114, 272] on input "service: ATM - FCPN" at bounding box center [114, 269] width 7 height 7
click at [122, 300] on button "Choose selected" at bounding box center [134, 305] width 74 height 20
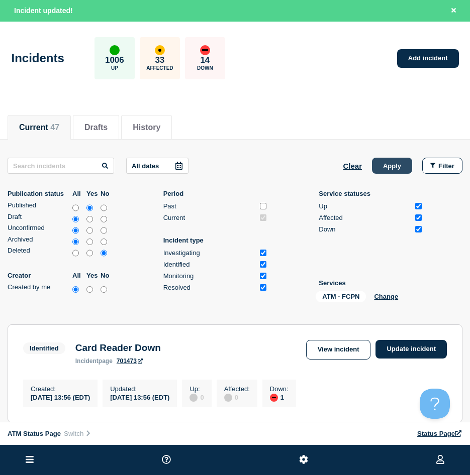
click at [396, 160] on button "Apply" at bounding box center [392, 166] width 40 height 16
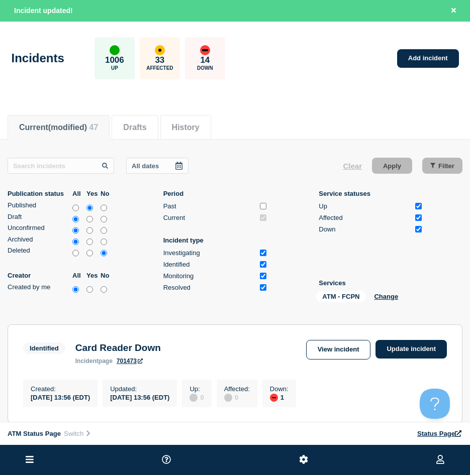
scroll to position [50, 0]
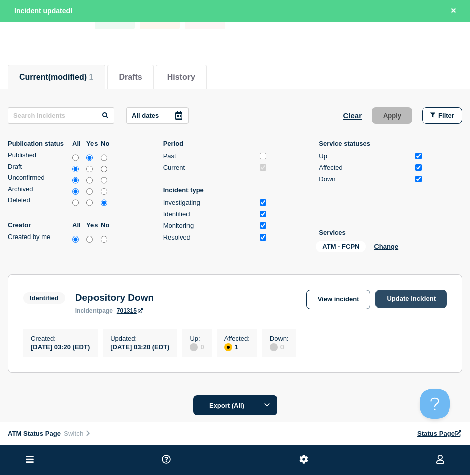
click at [385, 299] on link "Update incident" at bounding box center [410, 299] width 71 height 19
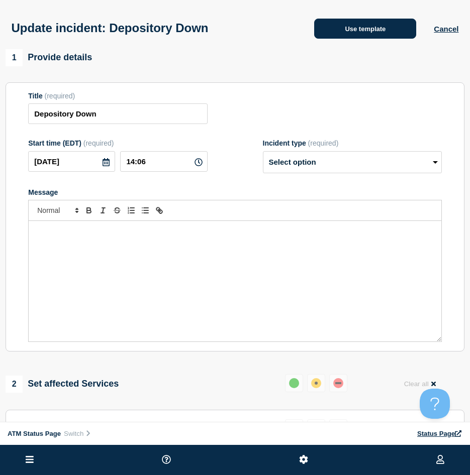
click at [364, 35] on button "Use template" at bounding box center [365, 29] width 102 height 20
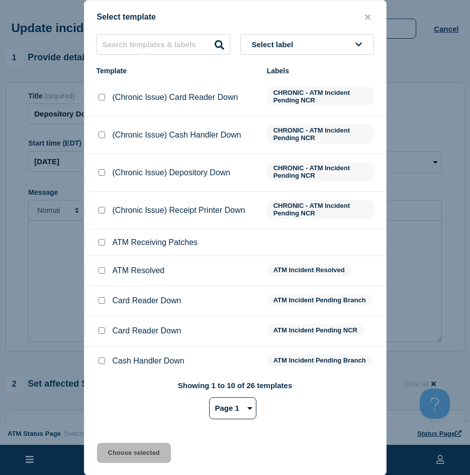
click at [102, 273] on input "ATM Resolved checkbox" at bounding box center [101, 270] width 7 height 7
click at [113, 456] on button "Choose selected" at bounding box center [134, 453] width 74 height 20
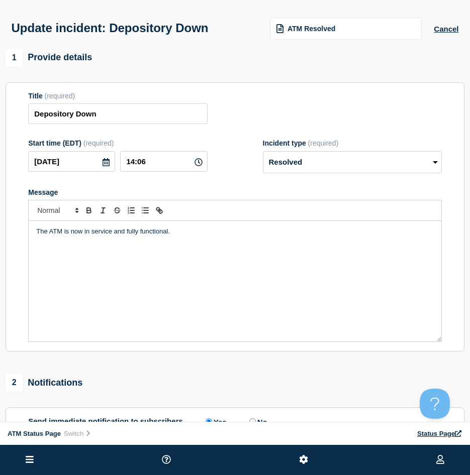
scroll to position [100, 0]
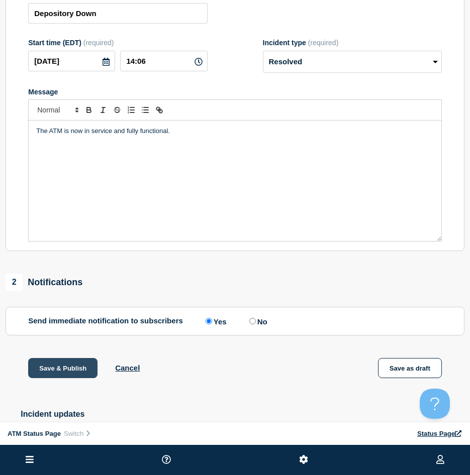
click at [84, 370] on button "Save & Publish" at bounding box center [62, 368] width 69 height 20
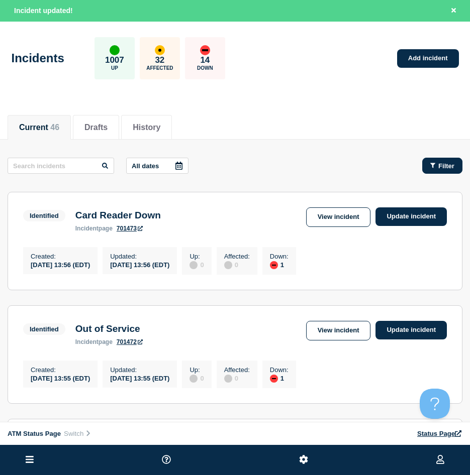
click at [441, 170] on button "Filter" at bounding box center [442, 166] width 40 height 16
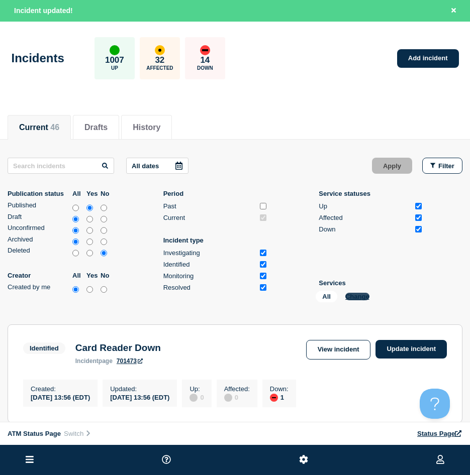
click at [354, 295] on button "Change" at bounding box center [357, 297] width 24 height 8
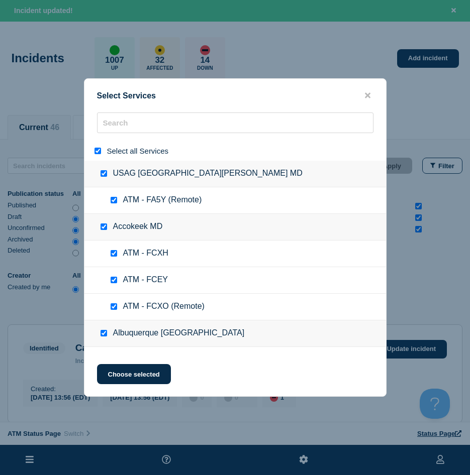
click at [97, 148] on div at bounding box center [99, 151] width 15 height 10
click at [128, 128] on input "search" at bounding box center [235, 123] width 276 height 21
click at [95, 152] on input "select all" at bounding box center [97, 151] width 7 height 7
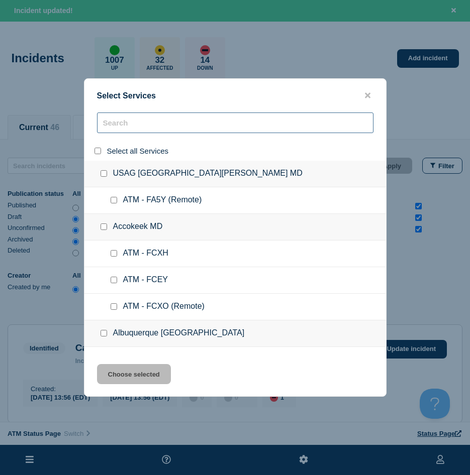
click at [121, 133] on input "search" at bounding box center [235, 123] width 276 height 21
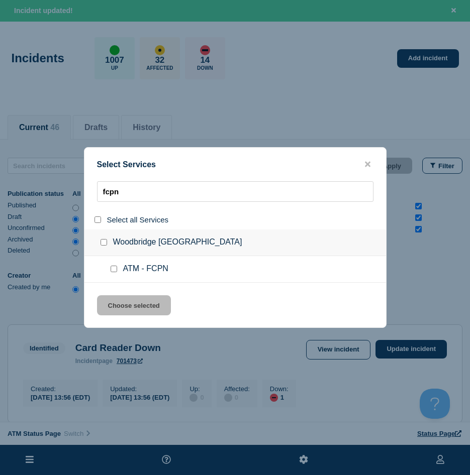
click at [115, 270] on input "service: ATM - FCPN" at bounding box center [114, 269] width 7 height 7
click at [119, 295] on div "Select Services fcpn Select all Services Woodbridge VA ATM - FCPN Choose select…" at bounding box center [235, 237] width 302 height 181
click at [119, 297] on button "Choose selected" at bounding box center [134, 305] width 74 height 20
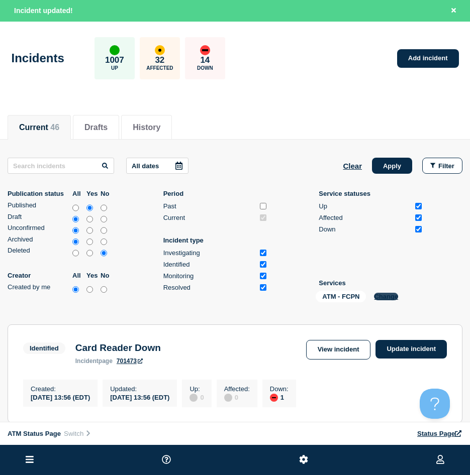
click at [382, 299] on button "Change" at bounding box center [386, 297] width 24 height 8
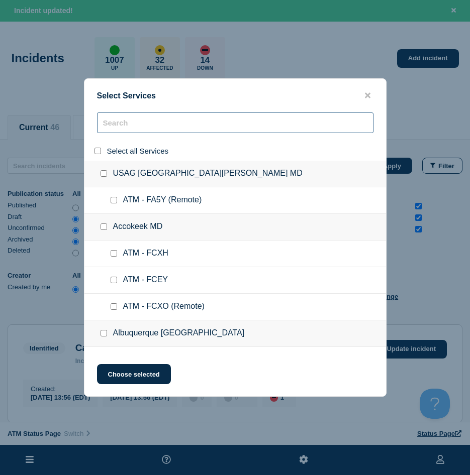
click at [132, 133] on input "search" at bounding box center [235, 123] width 276 height 21
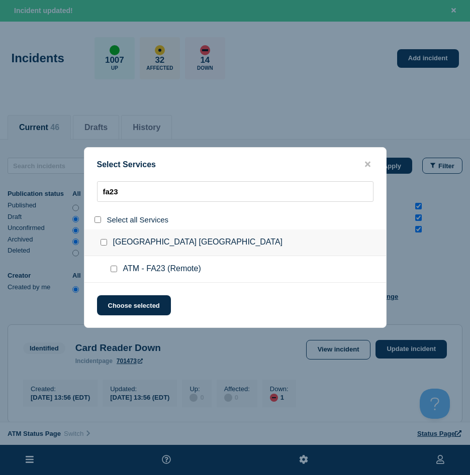
click at [113, 268] on input "service: ATM - FA23 (Remote)" at bounding box center [114, 269] width 7 height 7
click at [115, 304] on button "Choose selected" at bounding box center [134, 305] width 74 height 20
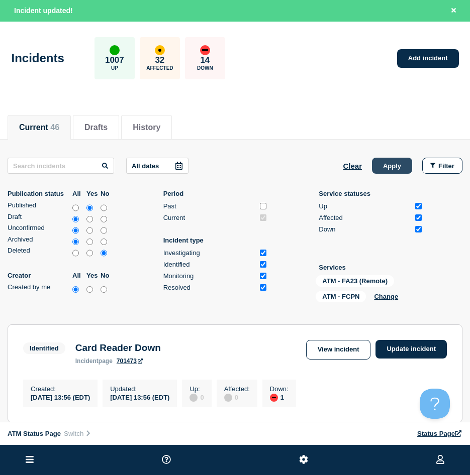
click at [381, 172] on button "Apply" at bounding box center [392, 166] width 40 height 16
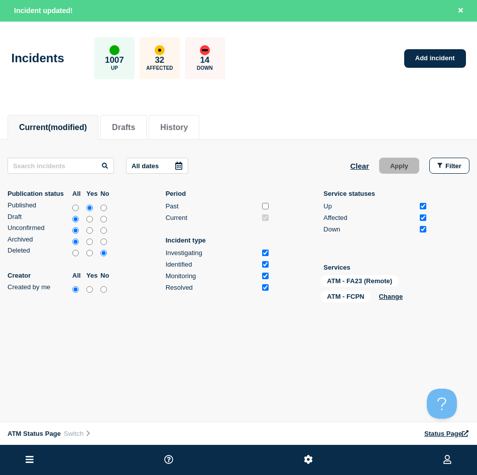
click at [57, 133] on li "Current (modified)" at bounding box center [53, 127] width 91 height 25
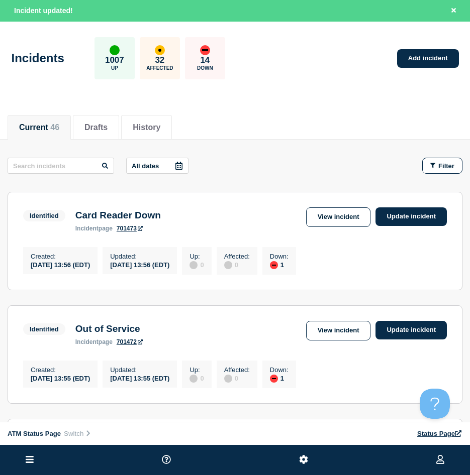
click at [105, 26] on div "Incidents 1007 Up 32 Affected 14 Down Add incident" at bounding box center [235, 54] width 470 height 61
click at [418, 60] on link "Add incident" at bounding box center [428, 58] width 62 height 19
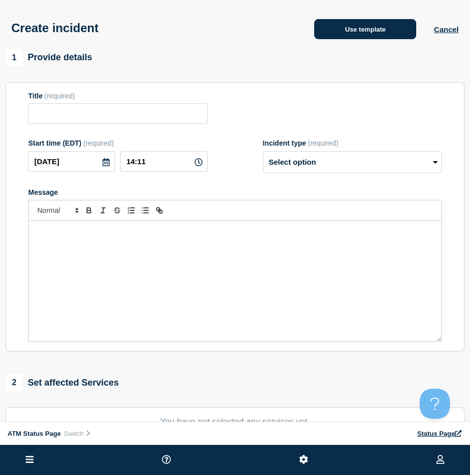
click at [349, 39] on button "Use template" at bounding box center [365, 29] width 102 height 20
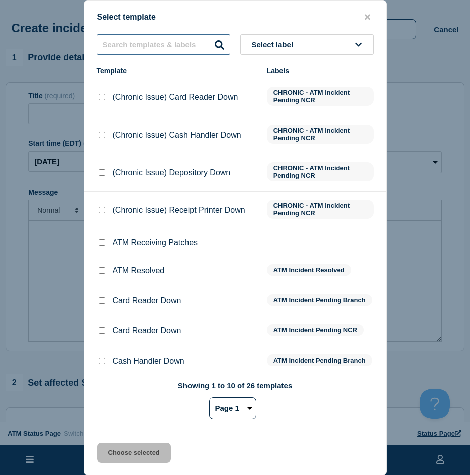
click at [151, 47] on input "text" at bounding box center [163, 44] width 134 height 21
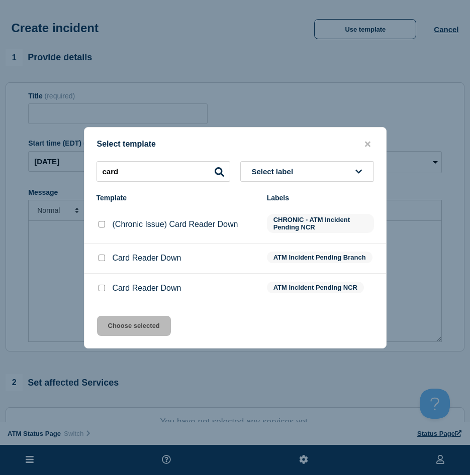
click at [101, 291] on input "Card Reader Down checkbox" at bounding box center [101, 288] width 7 height 7
click at [120, 317] on button "Choose selected" at bounding box center [134, 326] width 74 height 20
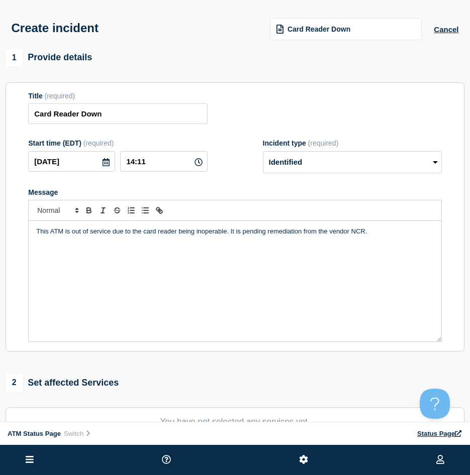
scroll to position [50, 0]
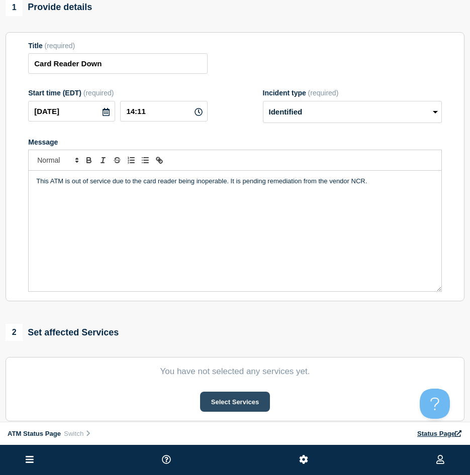
click at [223, 401] on button "Select Services" at bounding box center [235, 402] width 70 height 20
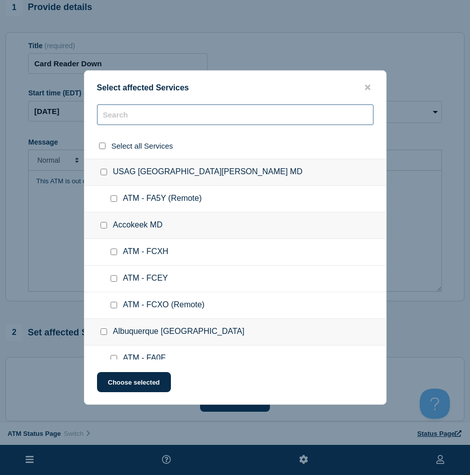
click at [118, 106] on input "text" at bounding box center [235, 114] width 276 height 21
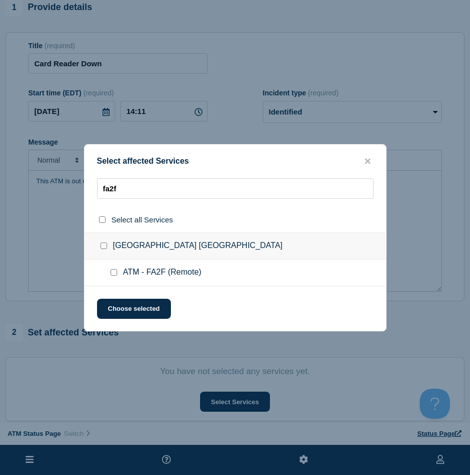
click at [113, 270] on input "ATM - FA2F (Remote) checkbox" at bounding box center [114, 272] width 7 height 7
click at [116, 308] on button "Choose selected" at bounding box center [134, 309] width 74 height 20
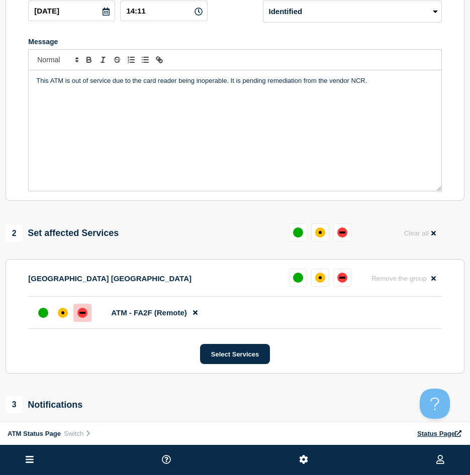
click at [83, 318] on div "down" at bounding box center [82, 313] width 10 height 10
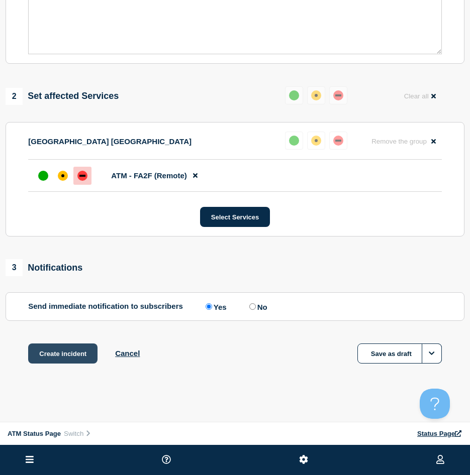
click at [70, 362] on button "Create incident" at bounding box center [62, 354] width 69 height 20
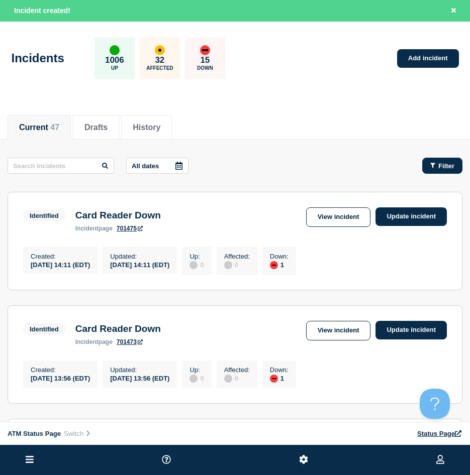
click at [445, 166] on span "Filter" at bounding box center [446, 166] width 16 height 8
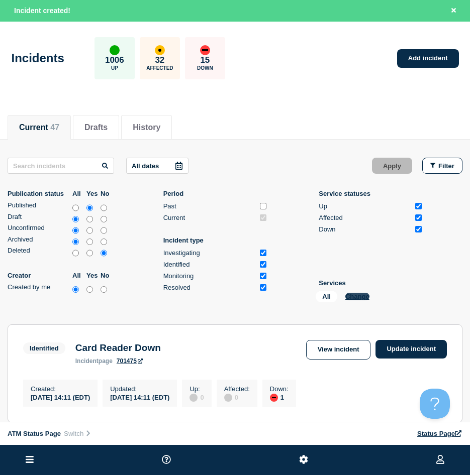
click at [355, 297] on button "Change" at bounding box center [357, 297] width 24 height 8
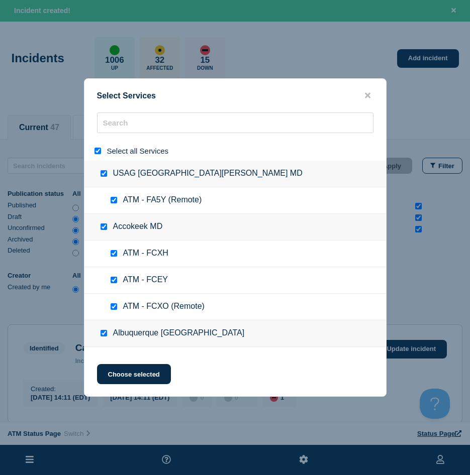
click at [100, 154] on input "select all" at bounding box center [97, 151] width 7 height 7
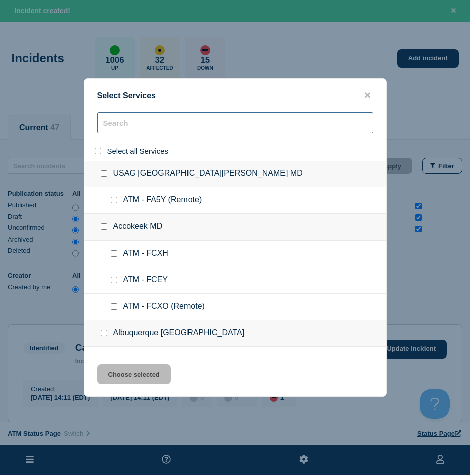
click at [135, 126] on input "search" at bounding box center [235, 123] width 276 height 21
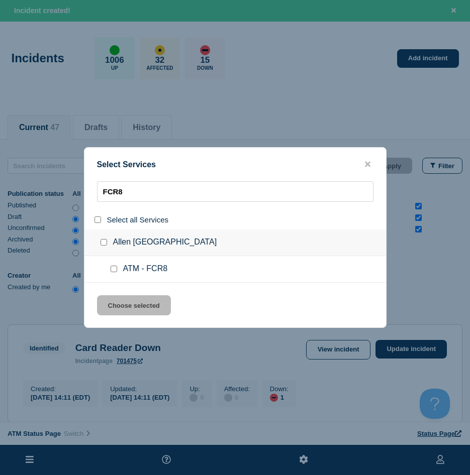
type input "FCR8"
click at [112, 268] on input "service: ATM - FCR8" at bounding box center [114, 269] width 7 height 7
checkbox input "true"
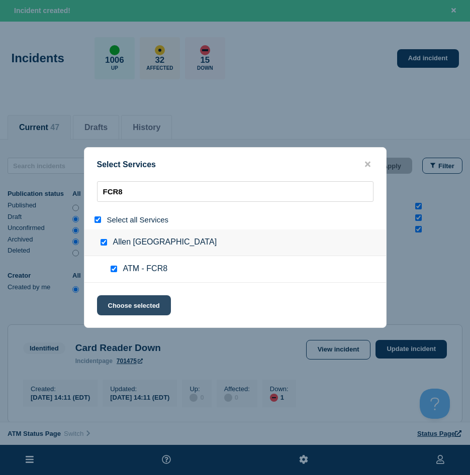
click at [114, 298] on button "Choose selected" at bounding box center [134, 305] width 74 height 20
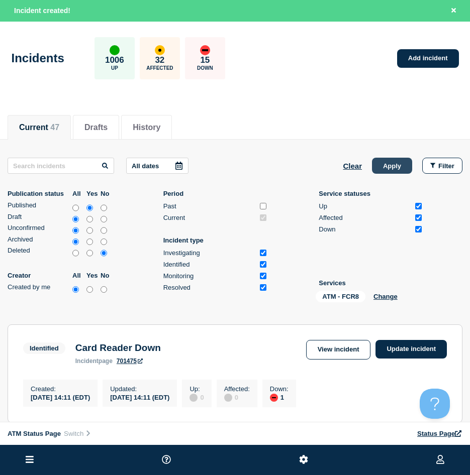
click at [400, 173] on button "Apply" at bounding box center [392, 166] width 40 height 16
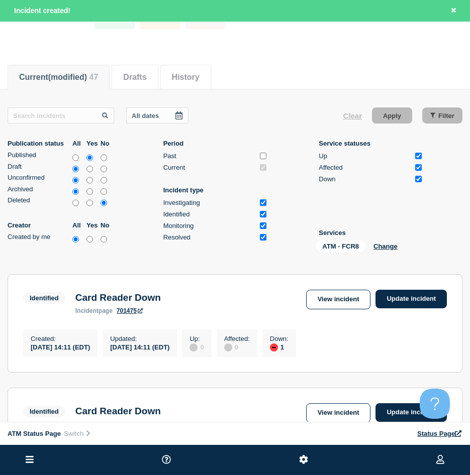
scroll to position [100, 0]
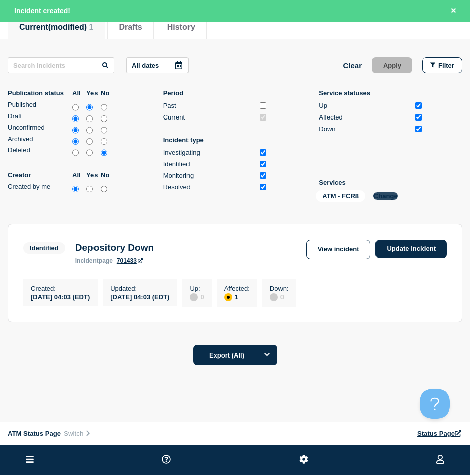
click at [395, 192] on button "Change" at bounding box center [385, 196] width 24 height 8
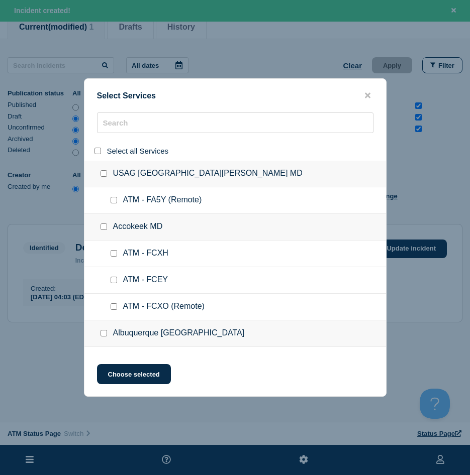
click at [99, 154] on input "select all" at bounding box center [97, 151] width 7 height 7
checkbox input "true"
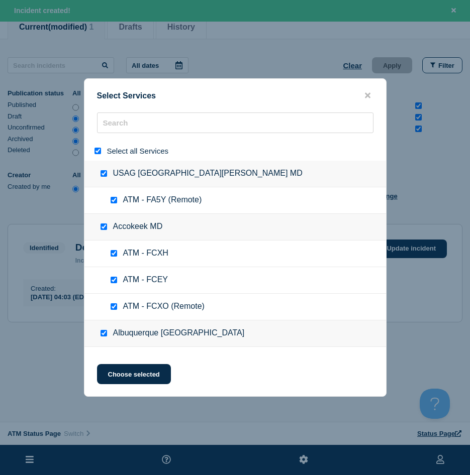
checkbox input "true"
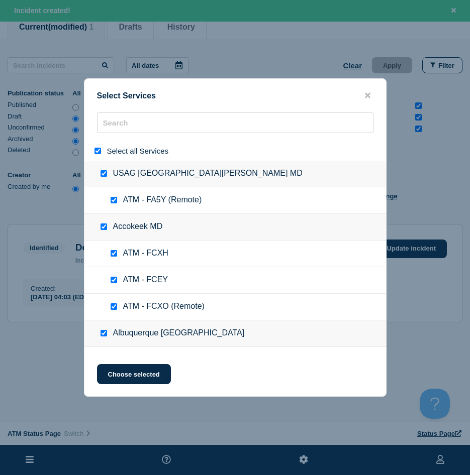
checkbox input "true"
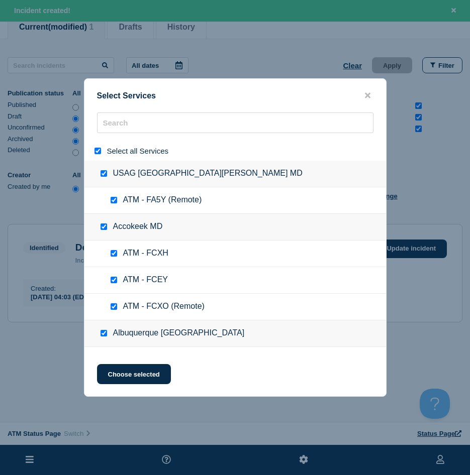
checkbox input "true"
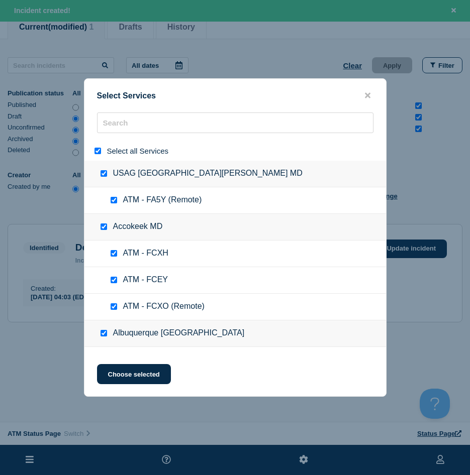
checkbox input "true"
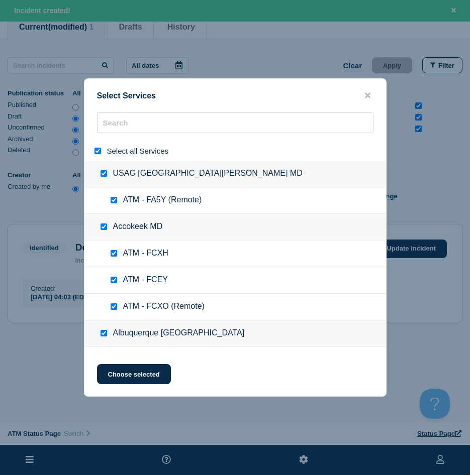
checkbox input "true"
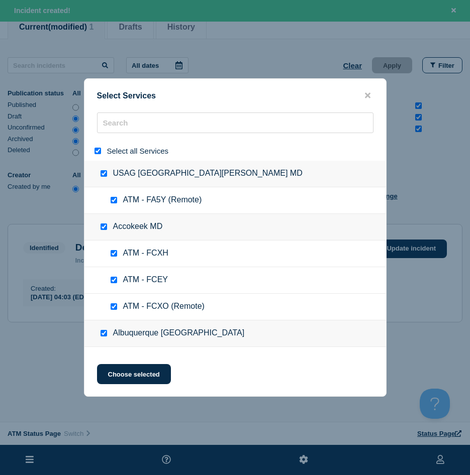
checkbox input "true"
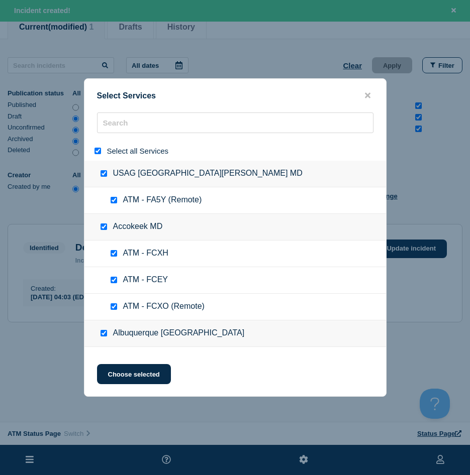
checkbox input "true"
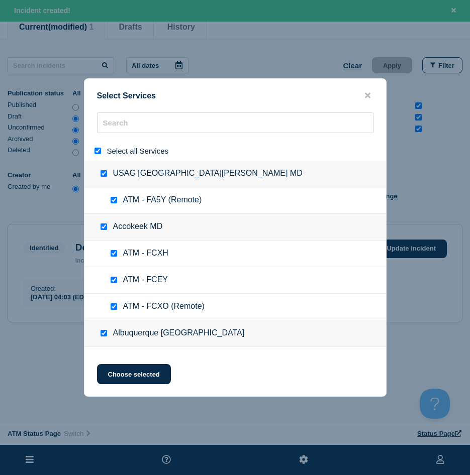
checkbox input "true"
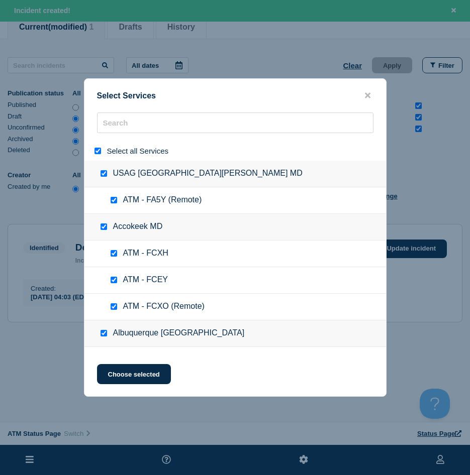
checkbox input "true"
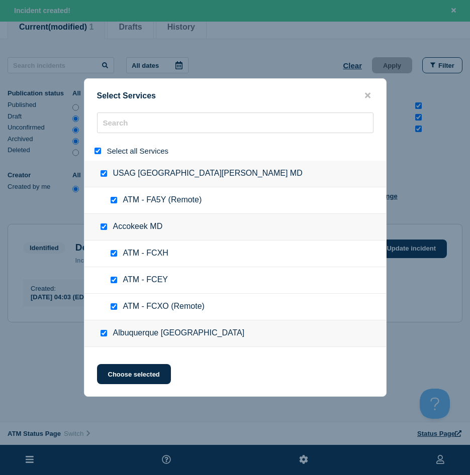
checkbox input "true"
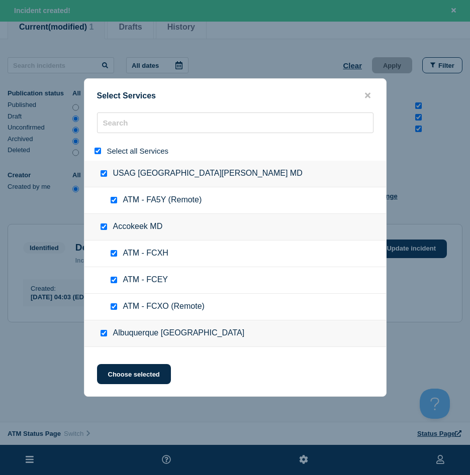
checkbox input "true"
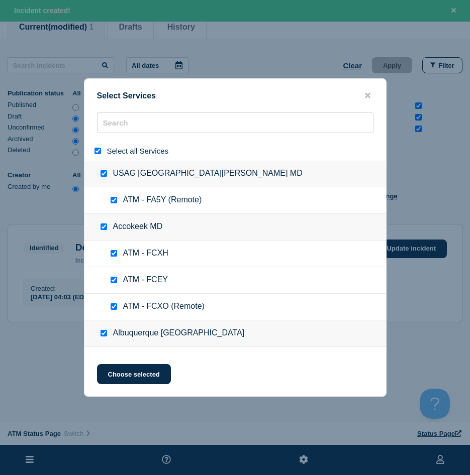
checkbox input "true"
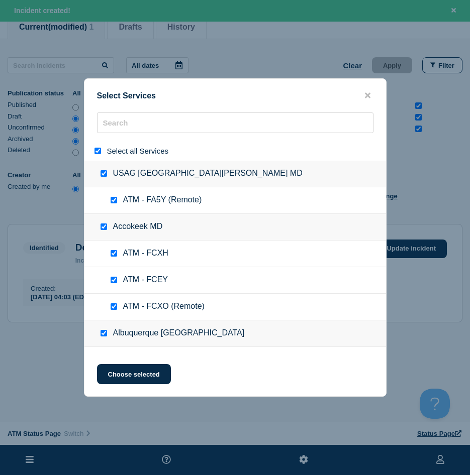
checkbox input "true"
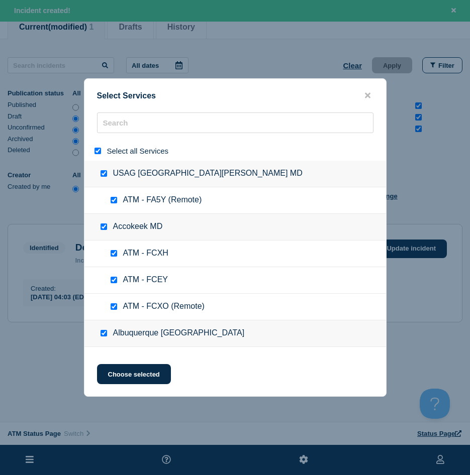
checkbox input "true"
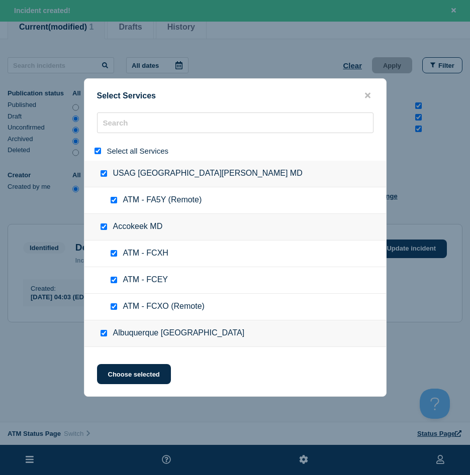
checkbox input "true"
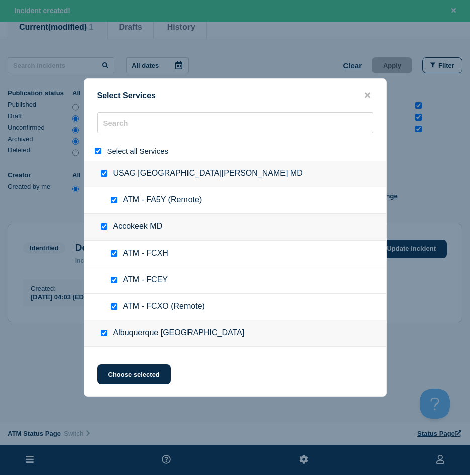
checkbox input "true"
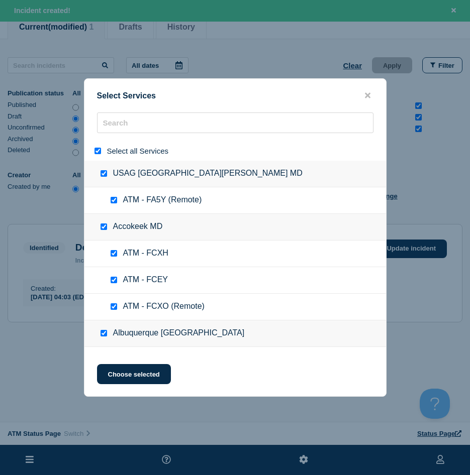
checkbox input "true"
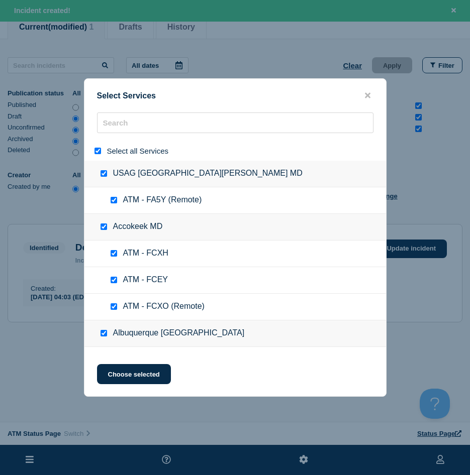
checkbox input "true"
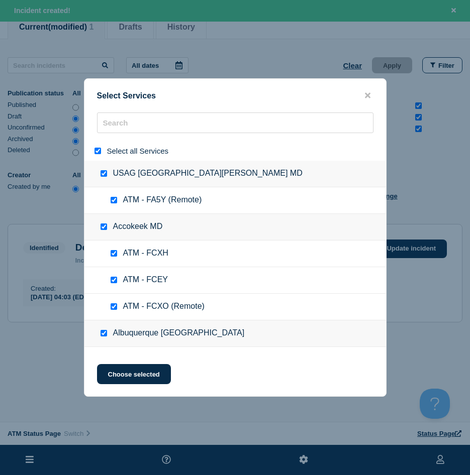
checkbox input "true"
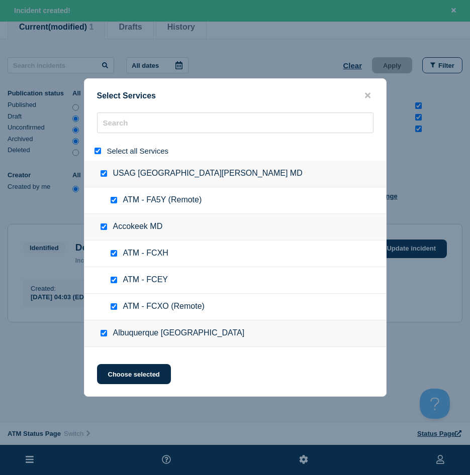
checkbox input "true"
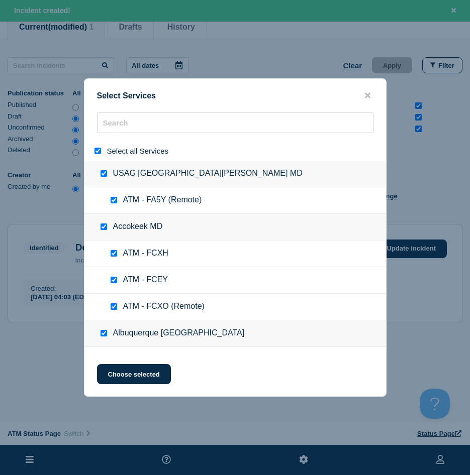
checkbox input "true"
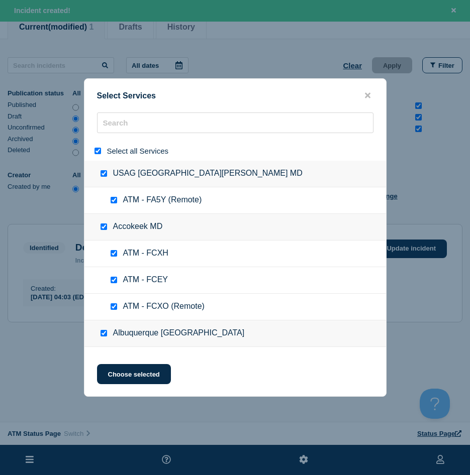
checkbox input "true"
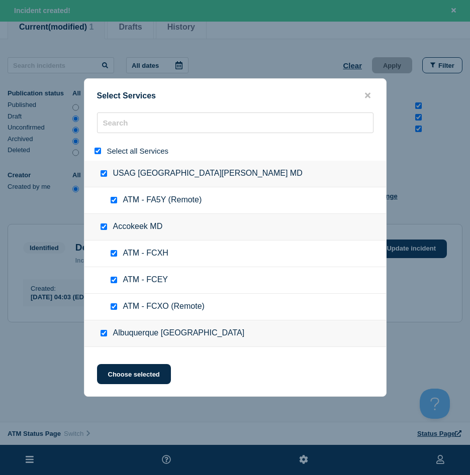
checkbox input "true"
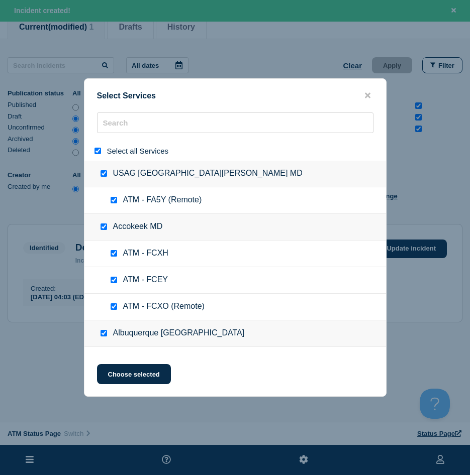
checkbox input "true"
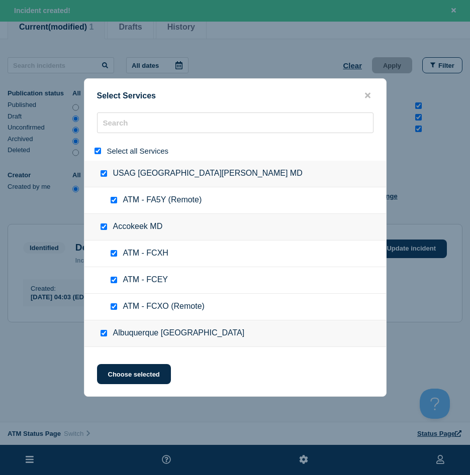
checkbox input "true"
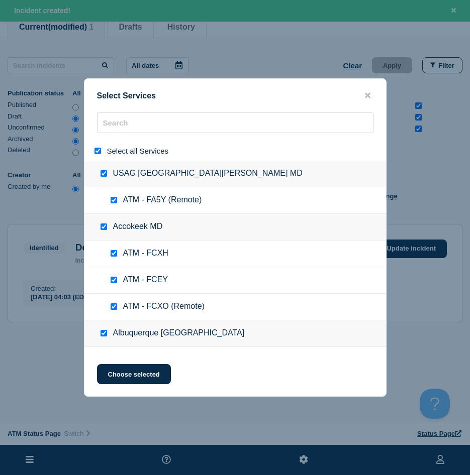
checkbox input "true"
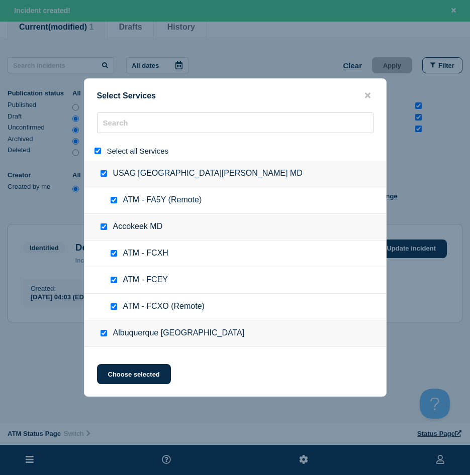
checkbox input "true"
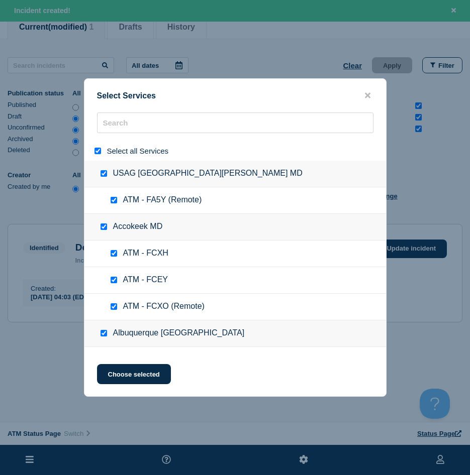
checkbox input "true"
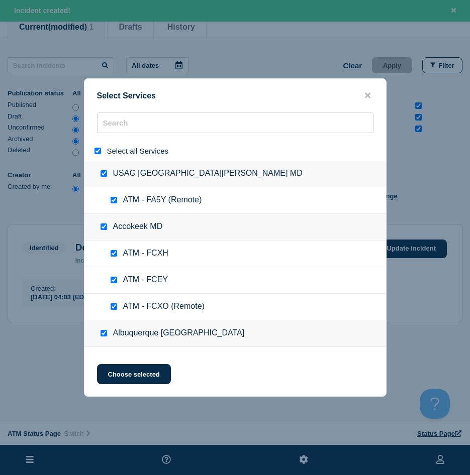
checkbox input "true"
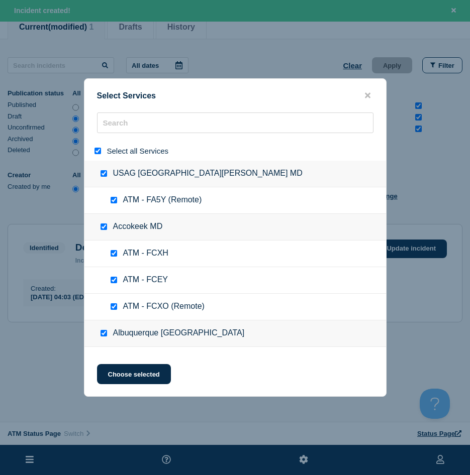
checkbox input "true"
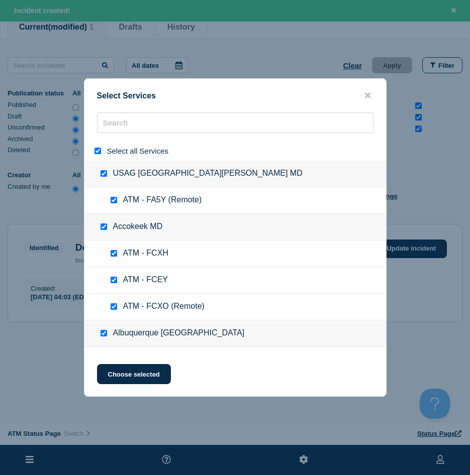
checkbox input "true"
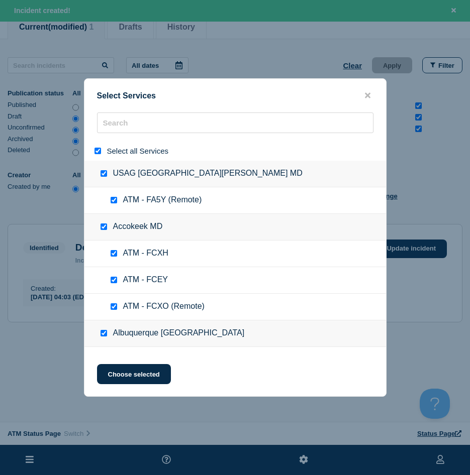
checkbox input "true"
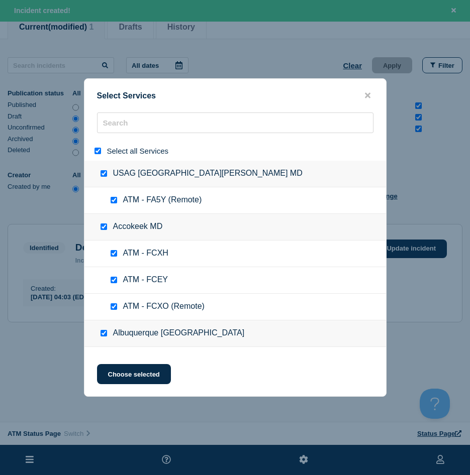
checkbox input "true"
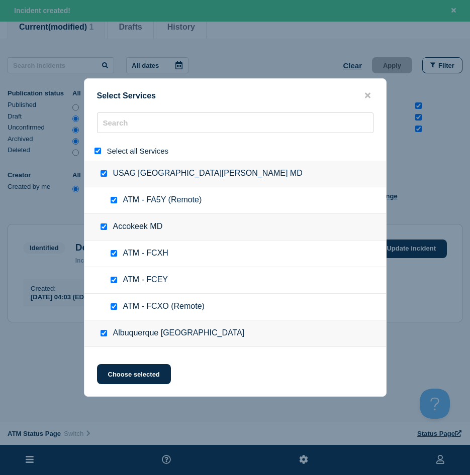
checkbox input "true"
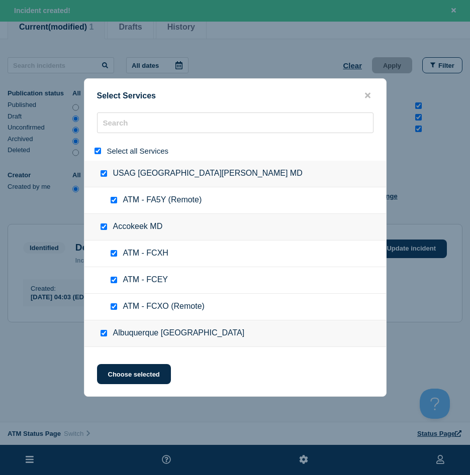
checkbox input "true"
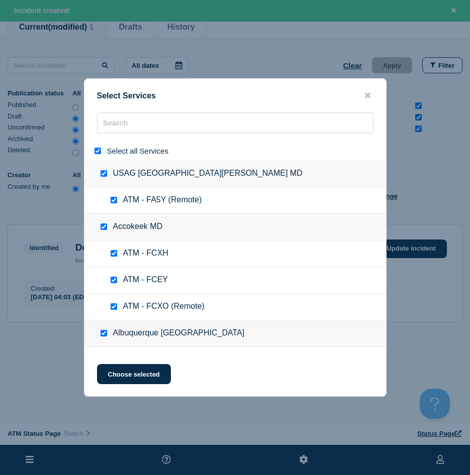
checkbox input "true"
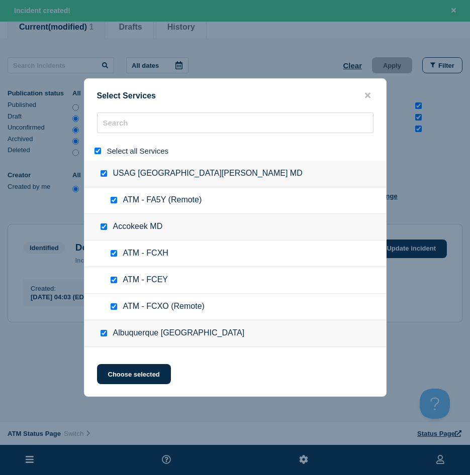
checkbox input "true"
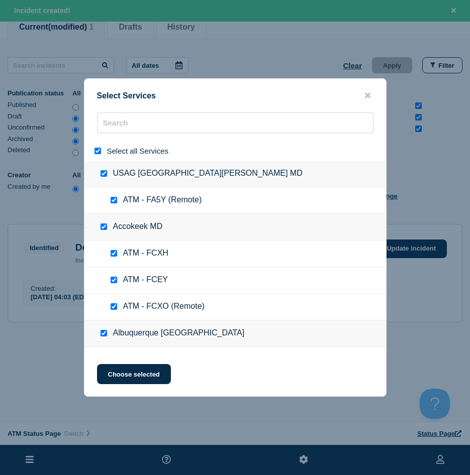
checkbox input "true"
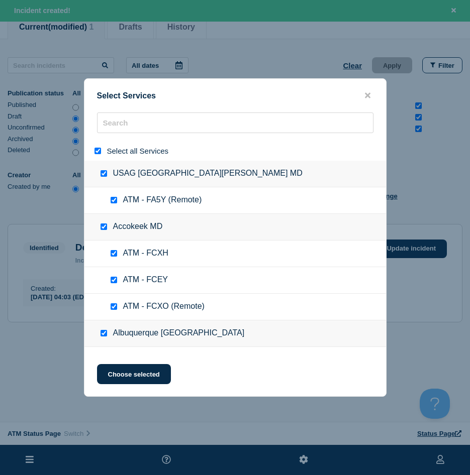
checkbox input "true"
click at [97, 154] on input "select all" at bounding box center [97, 151] width 7 height 7
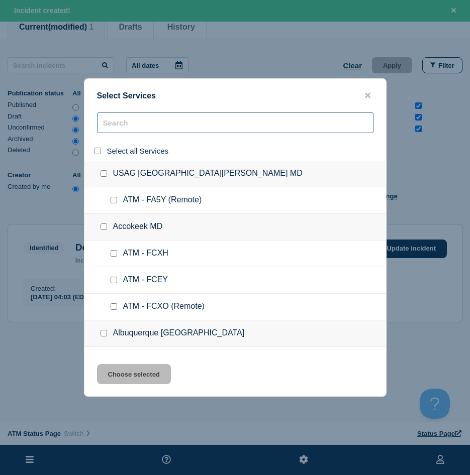
click at [126, 130] on input "search" at bounding box center [235, 123] width 276 height 21
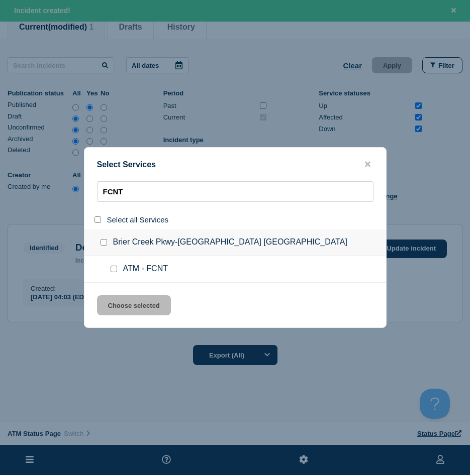
click at [110, 271] on div at bounding box center [116, 269] width 15 height 10
click at [116, 272] on input "service: ATM - FCNT" at bounding box center [114, 269] width 7 height 7
click at [110, 302] on button "Choose selected" at bounding box center [134, 305] width 74 height 20
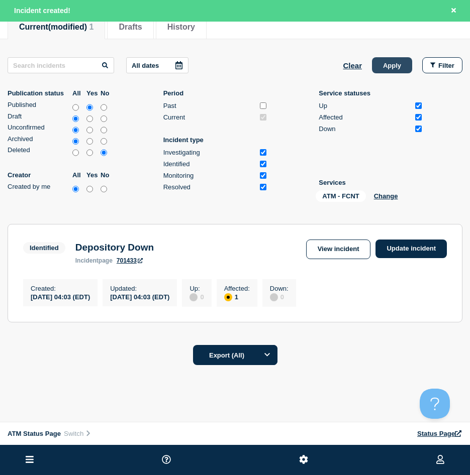
click at [395, 69] on button "Apply" at bounding box center [392, 65] width 40 height 16
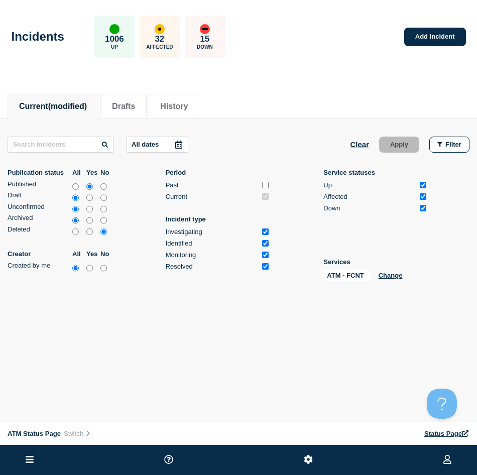
click at [401, 282] on div "ATM - FCNT Change" at bounding box center [371, 278] width 100 height 16
click at [397, 276] on button "Change" at bounding box center [391, 276] width 24 height 8
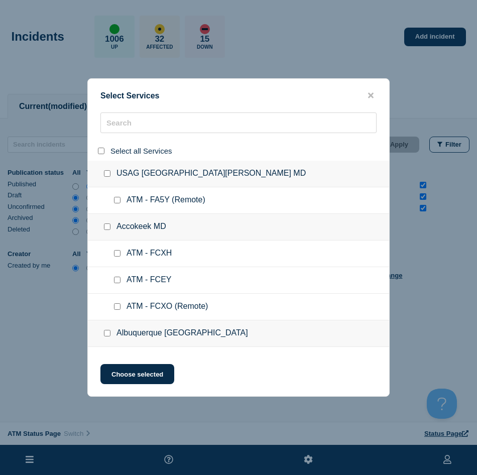
click at [99, 152] on input "select all" at bounding box center [101, 151] width 7 height 7
click at [100, 152] on input "select all" at bounding box center [101, 151] width 7 height 7
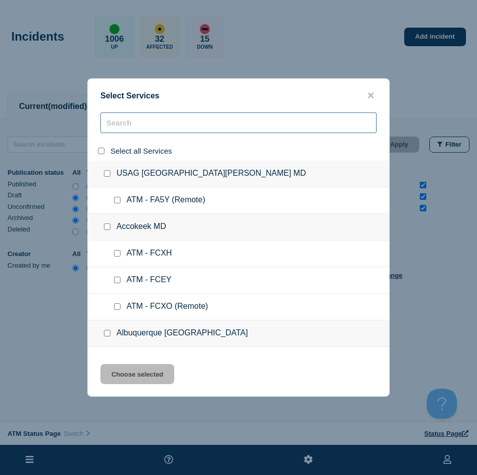
click at [124, 128] on input "search" at bounding box center [238, 123] width 276 height 21
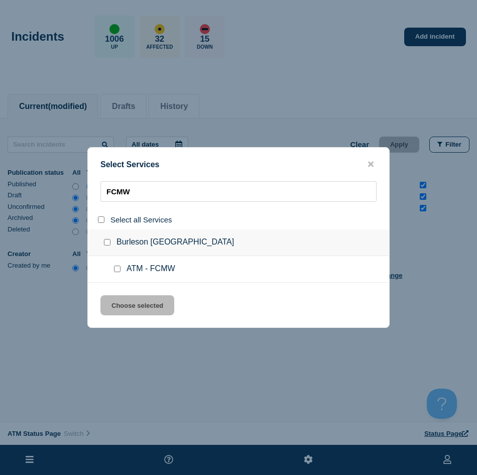
click at [116, 269] on input "service: ATM - FCMW" at bounding box center [117, 269] width 7 height 7
click at [125, 307] on button "Choose selected" at bounding box center [137, 305] width 74 height 20
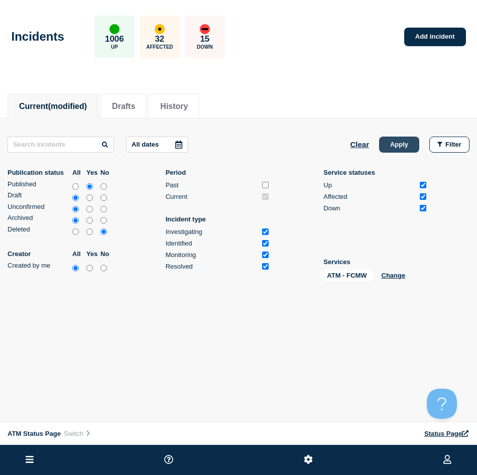
click at [400, 148] on button "Apply" at bounding box center [399, 145] width 40 height 16
click at [405, 272] on button "Change" at bounding box center [394, 276] width 24 height 8
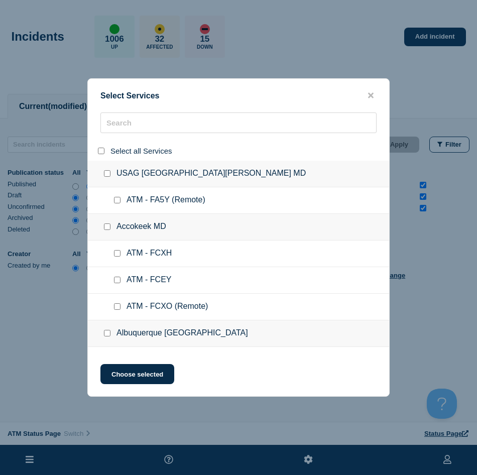
click at [100, 149] on input "select all" at bounding box center [101, 151] width 7 height 7
drag, startPoint x: 104, startPoint y: 149, endPoint x: 169, endPoint y: 117, distance: 72.3
click at [103, 150] on input "select all" at bounding box center [101, 151] width 7 height 7
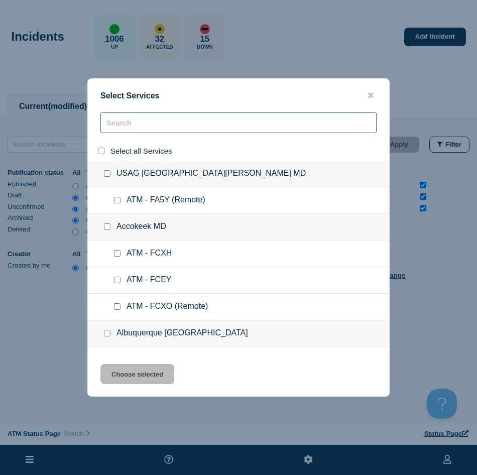
click at [169, 117] on input "search" at bounding box center [238, 123] width 276 height 21
click at [167, 118] on input "search" at bounding box center [238, 123] width 276 height 21
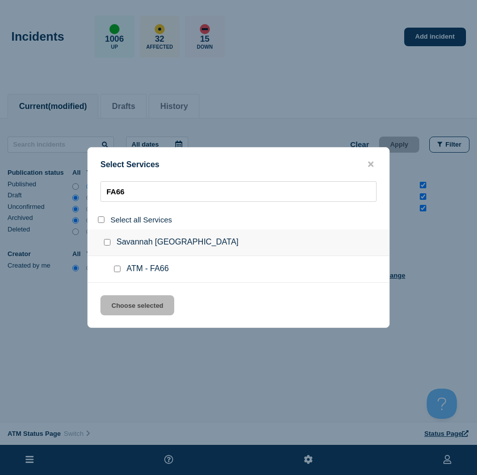
click at [116, 272] on input "service: ATM - FA66" at bounding box center [117, 269] width 7 height 7
click at [122, 295] on div "Select Services FA66 Select all Services [GEOGRAPHIC_DATA] [GEOGRAPHIC_DATA] AT…" at bounding box center [238, 237] width 302 height 181
click at [147, 307] on button "Choose selected" at bounding box center [137, 305] width 74 height 20
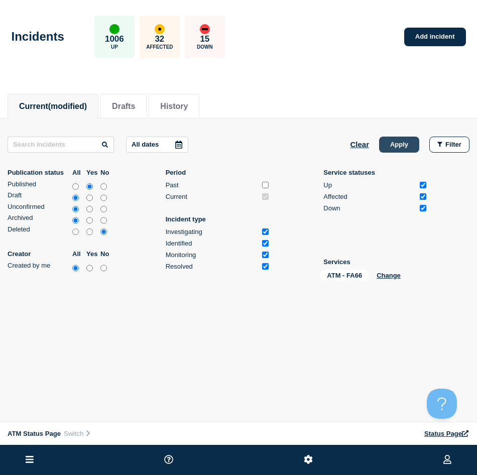
click at [391, 150] on button "Apply" at bounding box center [399, 145] width 40 height 16
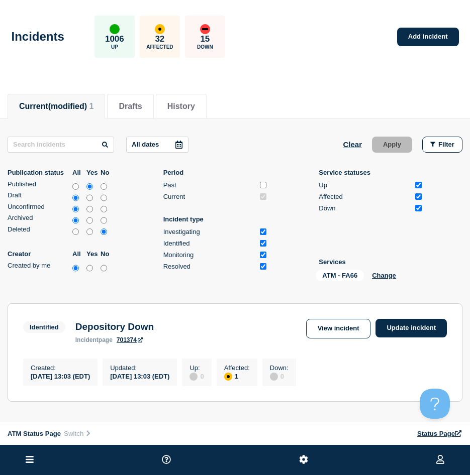
scroll to position [100, 0]
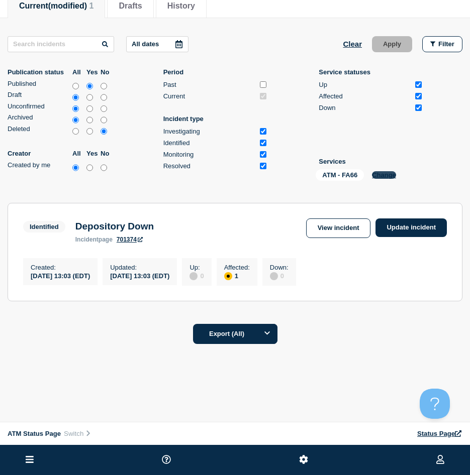
click at [389, 174] on button "Change" at bounding box center [384, 175] width 24 height 8
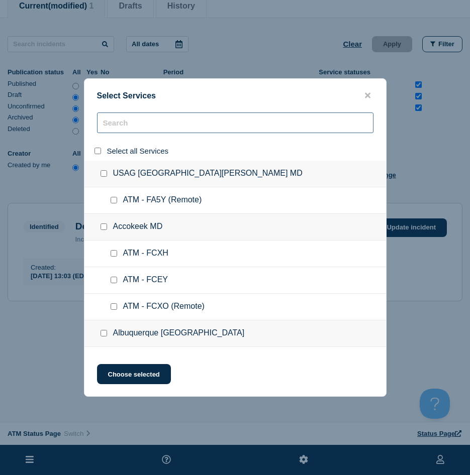
click at [139, 122] on input "search" at bounding box center [235, 123] width 276 height 21
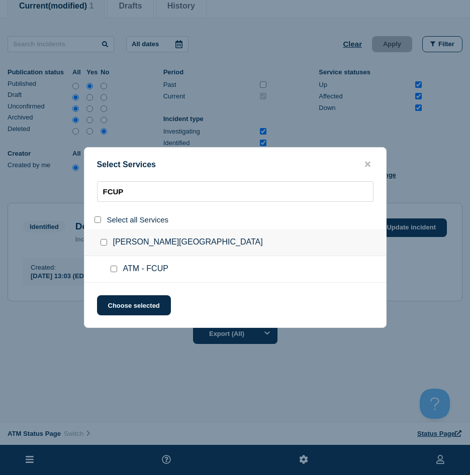
click at [113, 269] on input "service: ATM - FCUP" at bounding box center [114, 269] width 7 height 7
click at [117, 305] on button "Choose selected" at bounding box center [134, 305] width 74 height 20
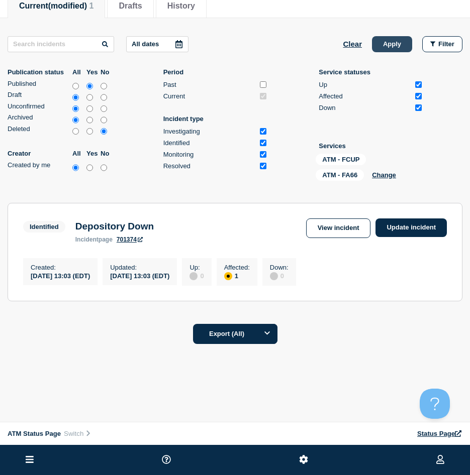
click at [387, 45] on button "Apply" at bounding box center [392, 44] width 40 height 16
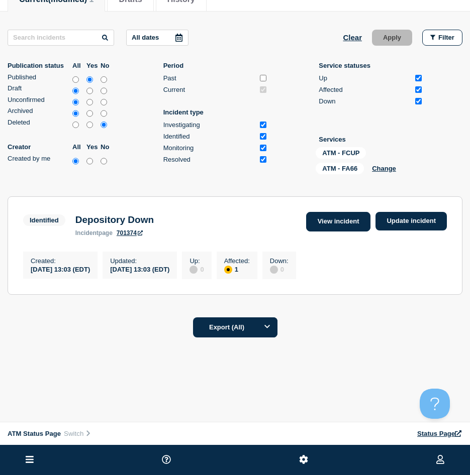
click at [361, 217] on link "View incident" at bounding box center [338, 222] width 65 height 20
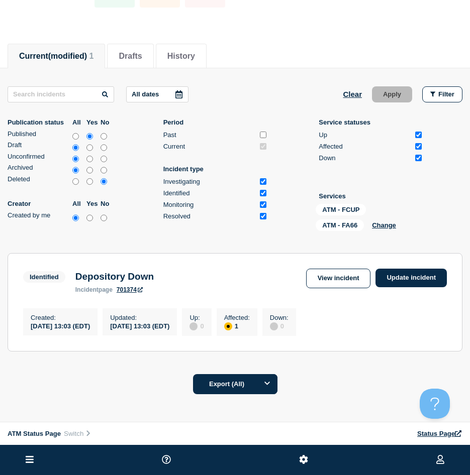
scroll to position [111, 0]
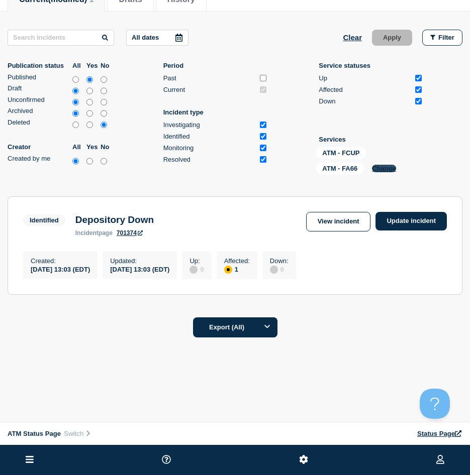
click at [381, 165] on button "Change" at bounding box center [384, 169] width 24 height 8
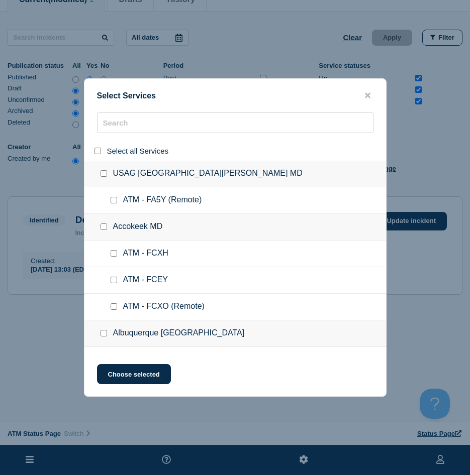
click at [95, 150] on input "select all" at bounding box center [97, 151] width 7 height 7
click at [95, 151] on input "select all" at bounding box center [97, 151] width 7 height 7
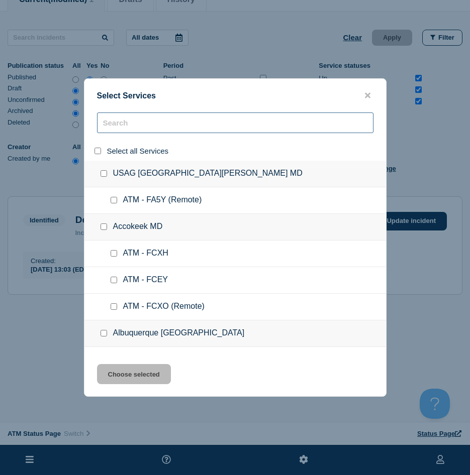
click at [114, 127] on input "search" at bounding box center [235, 123] width 276 height 21
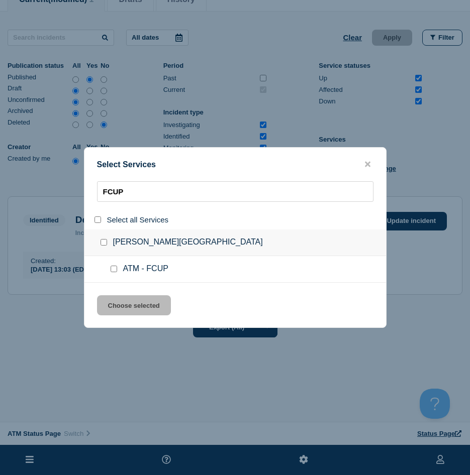
click at [111, 271] on input "service: ATM - FCUP" at bounding box center [114, 269] width 7 height 7
drag, startPoint x: 108, startPoint y: 302, endPoint x: 340, endPoint y: 241, distance: 239.9
click at [107, 302] on button "Choose selected" at bounding box center [134, 305] width 74 height 20
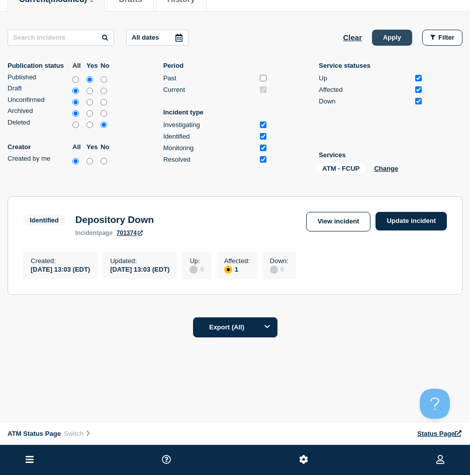
click at [406, 33] on button "Apply" at bounding box center [392, 38] width 40 height 16
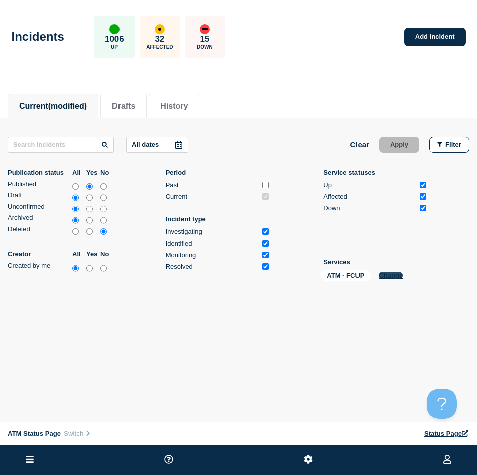
click at [392, 276] on button "Change" at bounding box center [391, 276] width 24 height 8
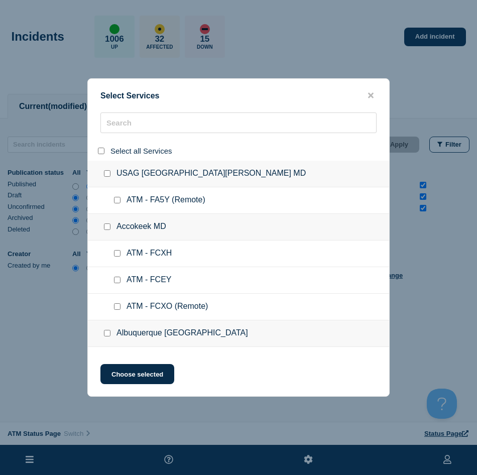
click at [101, 149] on input "select all" at bounding box center [101, 151] width 7 height 7
click at [100, 150] on input "select all" at bounding box center [101, 151] width 7 height 7
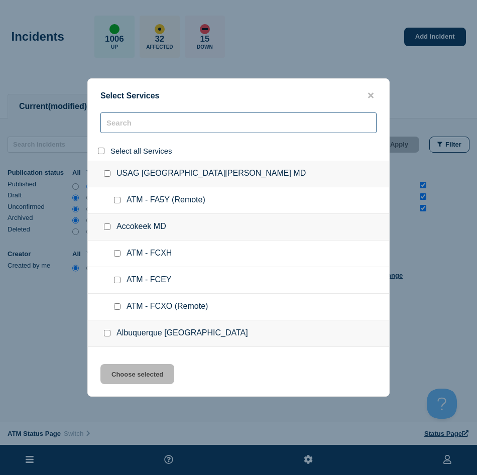
click at [138, 128] on input "search" at bounding box center [238, 123] width 276 height 21
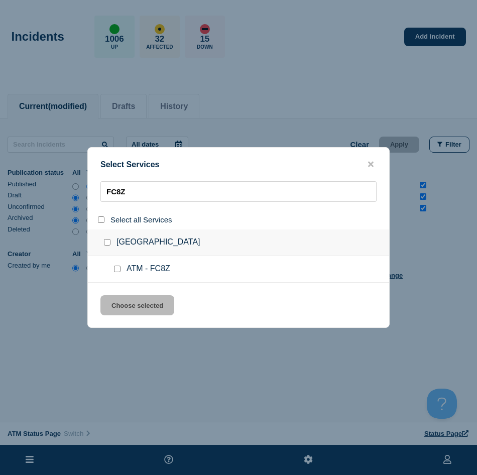
click at [116, 269] on input "service: ATM - FC8Z" at bounding box center [117, 269] width 7 height 7
click at [116, 302] on button "Choose selected" at bounding box center [137, 305] width 74 height 20
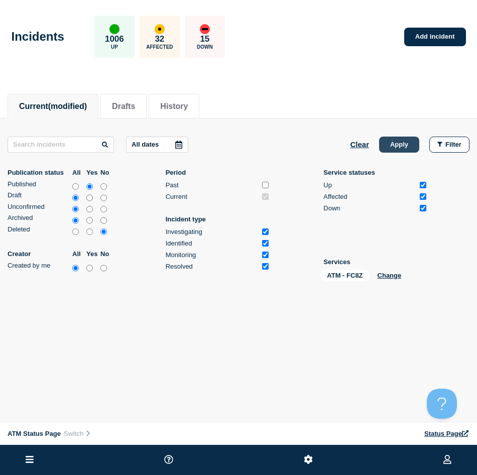
click at [397, 144] on button "Apply" at bounding box center [399, 145] width 40 height 16
click at [399, 272] on button "Change" at bounding box center [390, 276] width 24 height 8
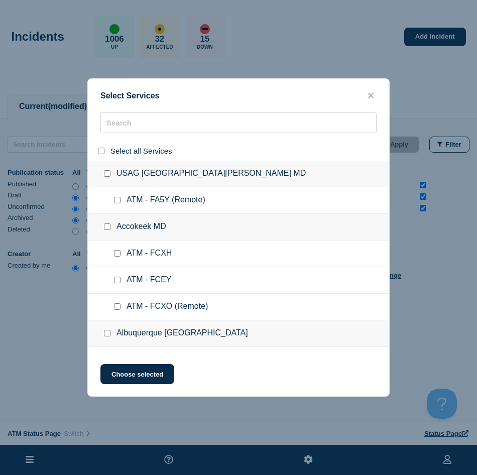
click at [100, 151] on input "select all" at bounding box center [101, 151] width 7 height 7
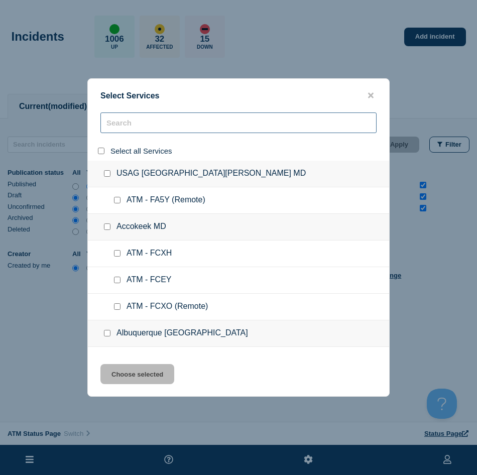
click at [123, 124] on input "search" at bounding box center [238, 123] width 276 height 21
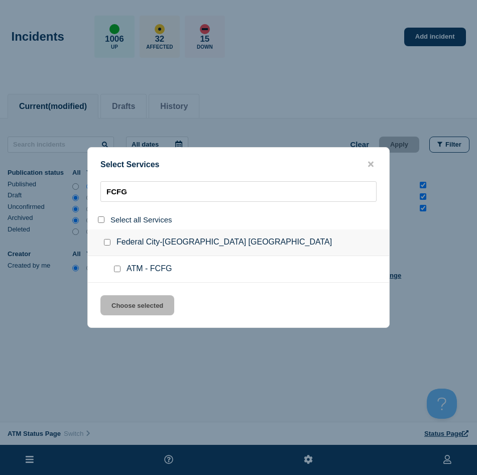
click at [117, 270] on input "service: ATM - FCFG" at bounding box center [117, 269] width 7 height 7
click at [126, 317] on div "Select Services FCFG Select all Services Federal City-[GEOGRAPHIC_DATA] [GEOGRA…" at bounding box center [238, 237] width 302 height 181
click at [126, 311] on button "Choose selected" at bounding box center [137, 305] width 74 height 20
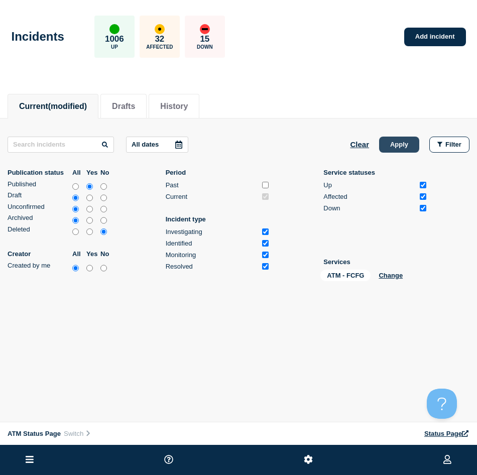
click at [384, 148] on button "Apply" at bounding box center [399, 145] width 40 height 16
click at [393, 275] on button "Change" at bounding box center [391, 276] width 24 height 8
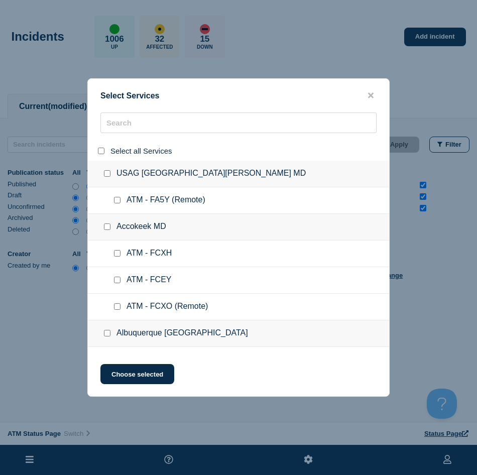
click at [100, 150] on input "select all" at bounding box center [101, 151] width 7 height 7
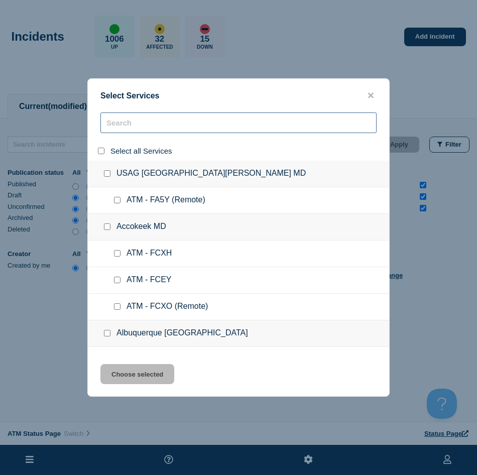
click at [119, 126] on input "search" at bounding box center [238, 123] width 276 height 21
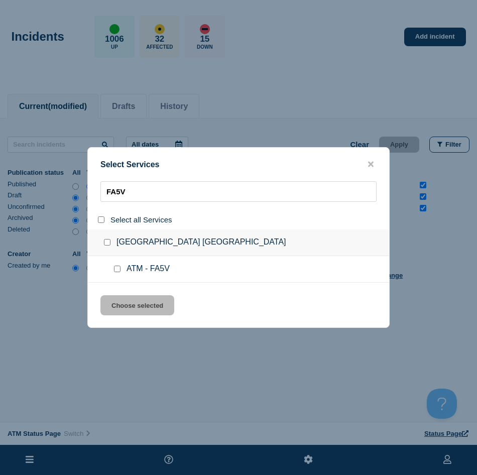
click at [116, 270] on input "service: ATM - FA5V" at bounding box center [117, 269] width 7 height 7
drag, startPoint x: 119, startPoint y: 305, endPoint x: 318, endPoint y: 234, distance: 212.0
click at [118, 306] on button "Choose selected" at bounding box center [137, 305] width 74 height 20
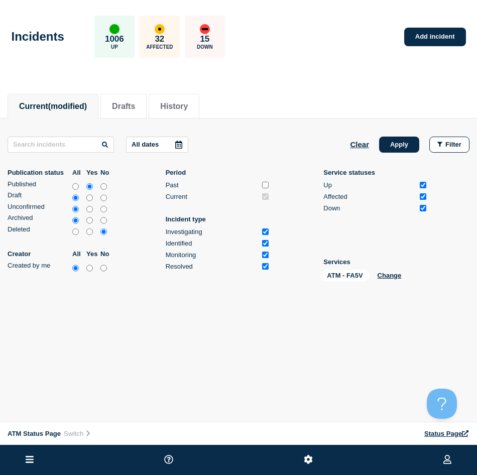
click at [400, 159] on div "All dates Clear Apply Filter Publication status All Yes No Published Draft Unco…" at bounding box center [239, 211] width 462 height 149
click at [400, 152] on button "Apply" at bounding box center [399, 145] width 40 height 16
click at [381, 273] on button "Change" at bounding box center [390, 276] width 24 height 8
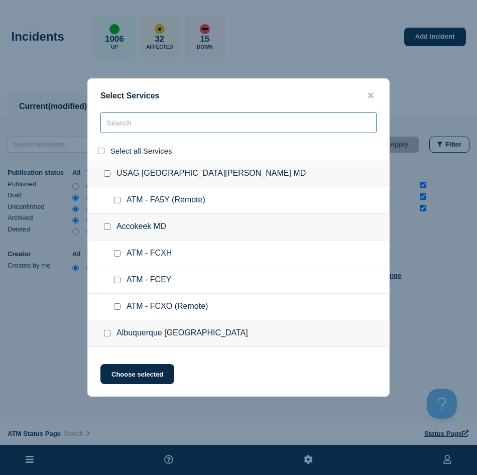
click at [126, 124] on input "search" at bounding box center [238, 123] width 276 height 21
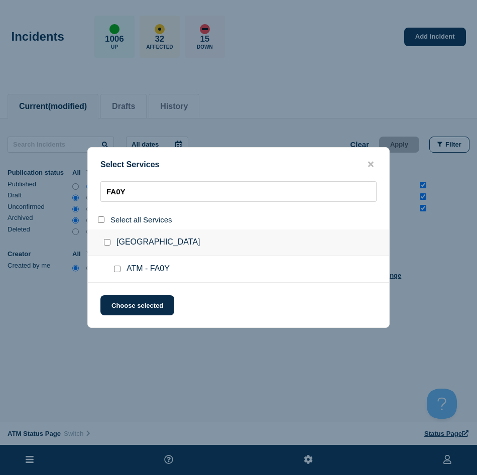
click at [116, 272] on input "service: ATM - FA0Y" at bounding box center [117, 269] width 7 height 7
click at [118, 300] on button "Choose selected" at bounding box center [137, 305] width 74 height 20
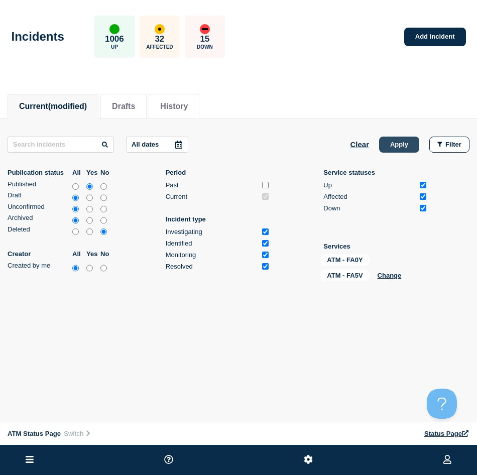
click at [398, 148] on button "Apply" at bounding box center [399, 145] width 40 height 16
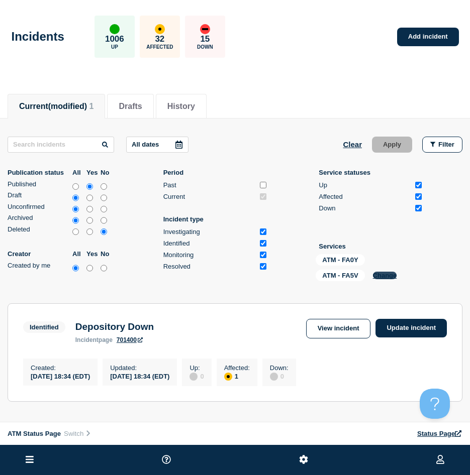
click at [381, 273] on button "Change" at bounding box center [385, 276] width 24 height 8
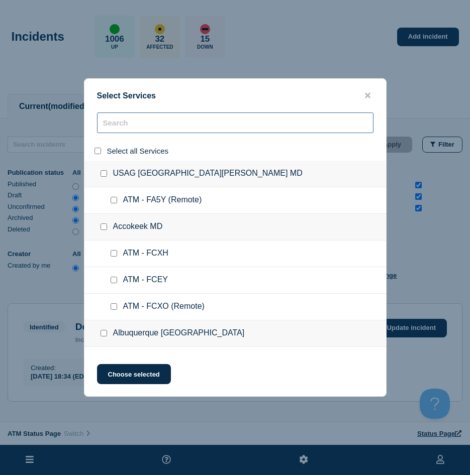
click at [161, 123] on input "search" at bounding box center [235, 123] width 276 height 21
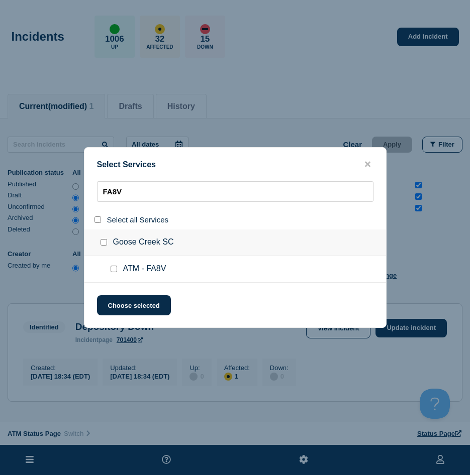
click at [113, 271] on input "service: ATM - FA8V" at bounding box center [114, 269] width 7 height 7
drag, startPoint x: 115, startPoint y: 299, endPoint x: 120, endPoint y: 301, distance: 5.9
click at [115, 301] on button "Choose selected" at bounding box center [134, 305] width 74 height 20
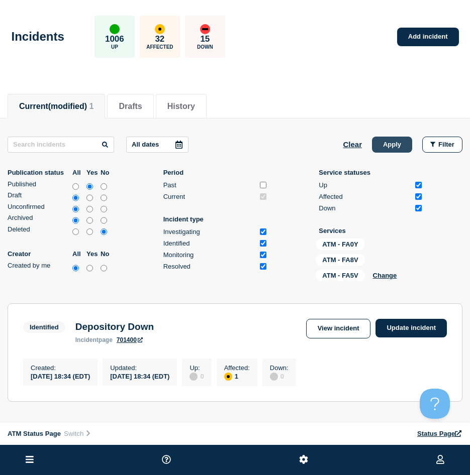
click at [402, 140] on button "Apply" at bounding box center [392, 145] width 40 height 16
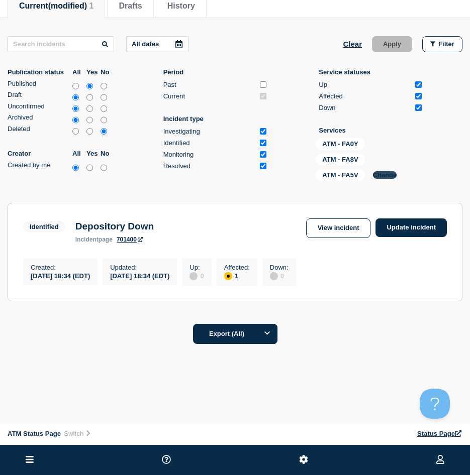
click at [379, 176] on button "Change" at bounding box center [385, 175] width 24 height 8
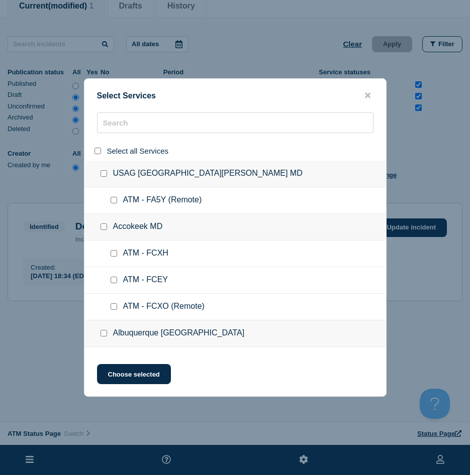
click at [124, 141] on div at bounding box center [234, 151] width 301 height 20
click at [98, 152] on input "select all" at bounding box center [97, 151] width 7 height 7
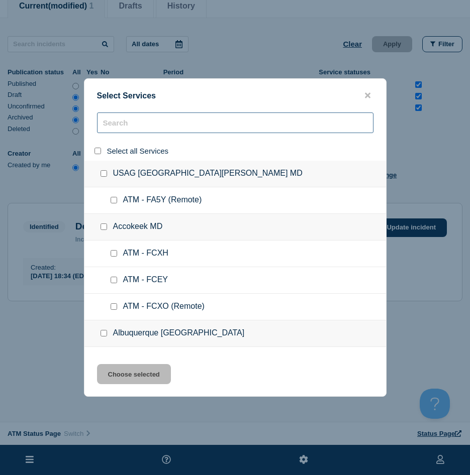
click at [128, 126] on input "search" at bounding box center [235, 123] width 276 height 21
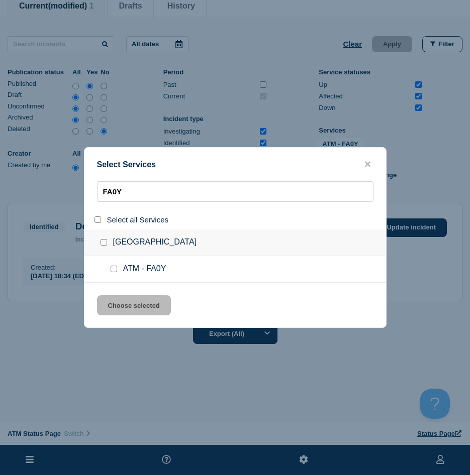
click at [112, 270] on input "service: ATM - FA0Y" at bounding box center [114, 269] width 7 height 7
click at [113, 300] on button "Choose selected" at bounding box center [134, 305] width 74 height 20
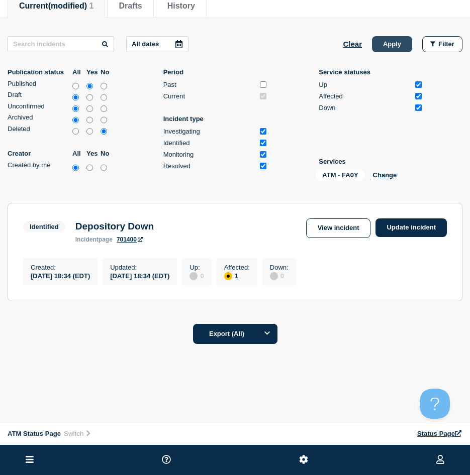
click at [391, 48] on button "Apply" at bounding box center [392, 44] width 40 height 16
click at [348, 235] on link "View incident" at bounding box center [338, 229] width 65 height 20
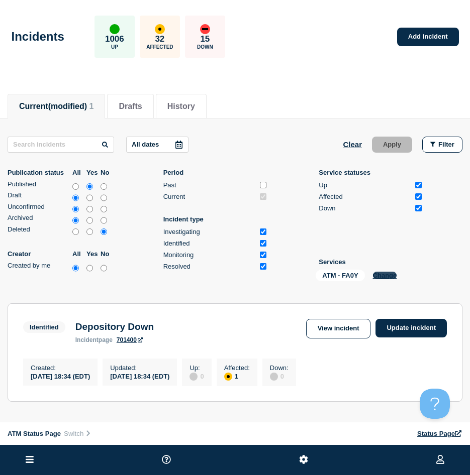
click at [379, 278] on button "Change" at bounding box center [385, 276] width 24 height 8
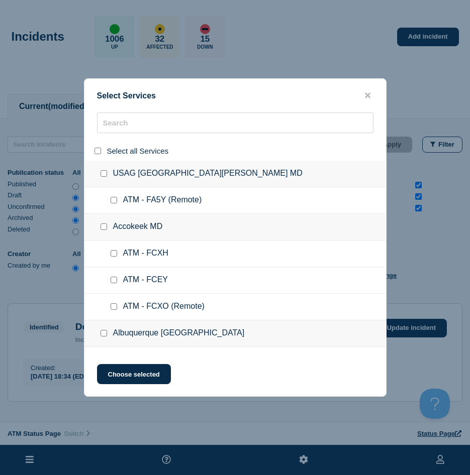
click at [98, 149] on input "select all" at bounding box center [97, 151] width 7 height 7
click at [97, 150] on input "select all" at bounding box center [97, 151] width 7 height 7
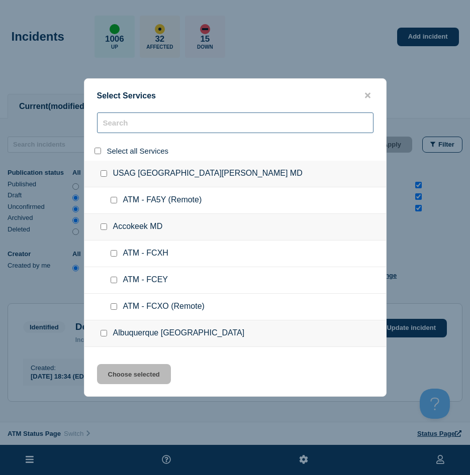
click at [108, 124] on input "search" at bounding box center [235, 123] width 276 height 21
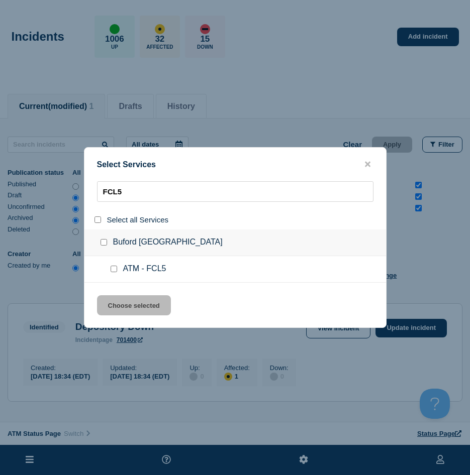
click at [117, 267] on input "service: ATM - FCL5" at bounding box center [114, 269] width 7 height 7
click at [115, 307] on button "Choose selected" at bounding box center [134, 305] width 74 height 20
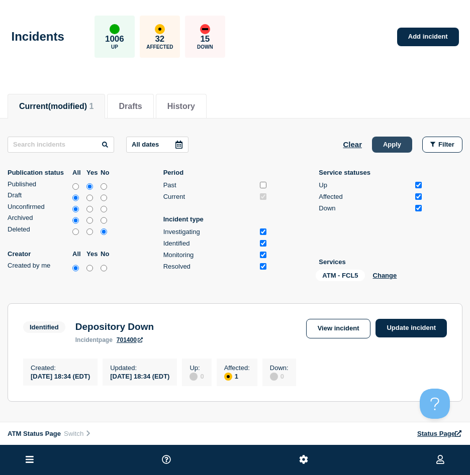
click at [402, 138] on button "Apply" at bounding box center [392, 145] width 40 height 16
click at [390, 277] on button "Change" at bounding box center [385, 276] width 24 height 8
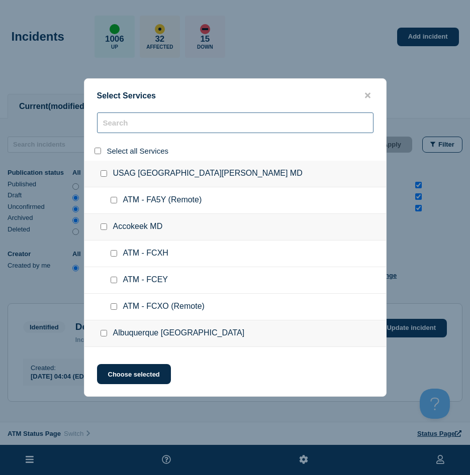
click at [131, 123] on input "search" at bounding box center [235, 123] width 276 height 21
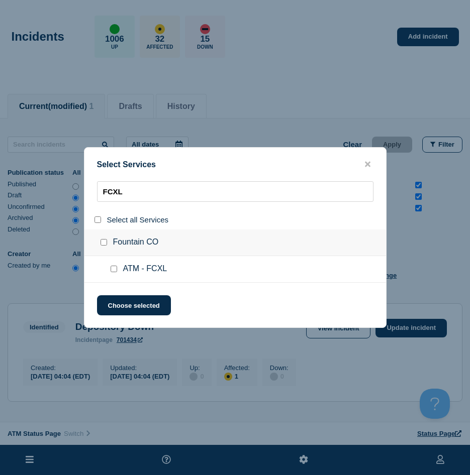
click at [99, 225] on div at bounding box center [99, 220] width 15 height 10
click at [98, 222] on input "select all" at bounding box center [97, 220] width 7 height 7
click at [111, 270] on input "service: ATM - FCXL" at bounding box center [114, 269] width 7 height 7
click at [124, 304] on button "Choose selected" at bounding box center [134, 305] width 74 height 20
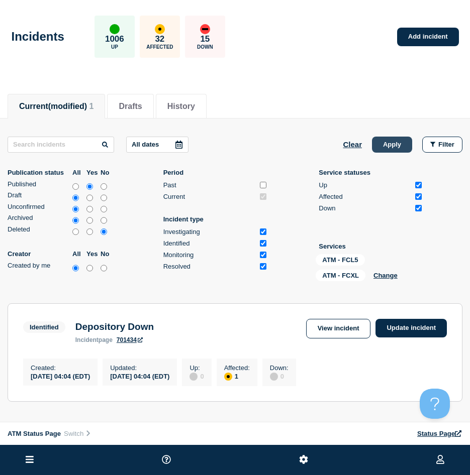
click at [403, 148] on button "Apply" at bounding box center [392, 145] width 40 height 16
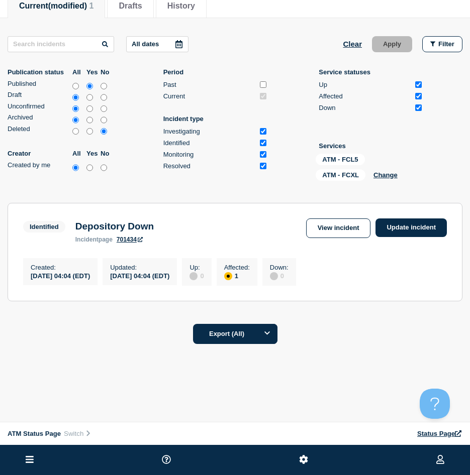
scroll to position [111, 0]
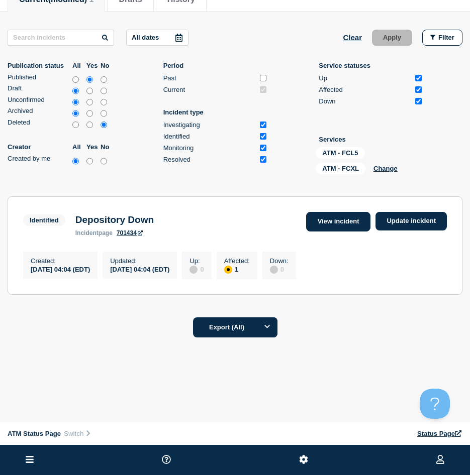
click at [346, 220] on link "View incident" at bounding box center [338, 222] width 65 height 20
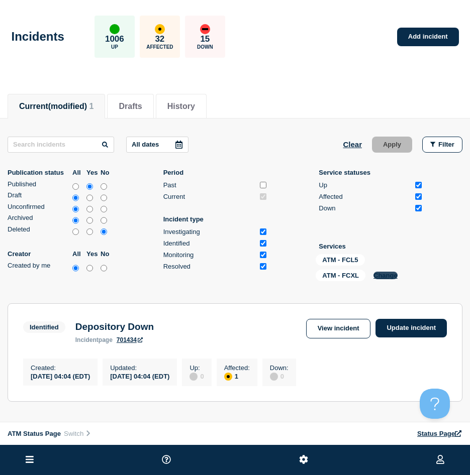
click at [395, 274] on button "Change" at bounding box center [385, 276] width 24 height 8
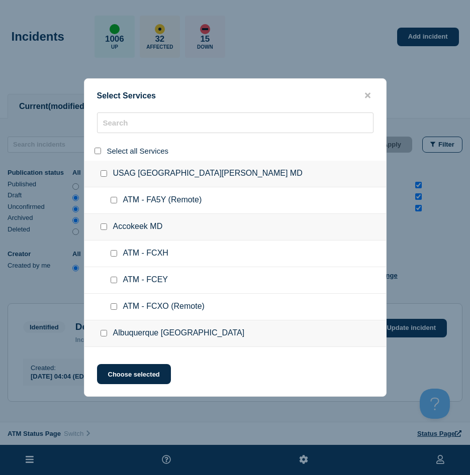
click at [100, 151] on input "select all" at bounding box center [97, 151] width 7 height 7
click at [128, 127] on input "search" at bounding box center [235, 123] width 276 height 21
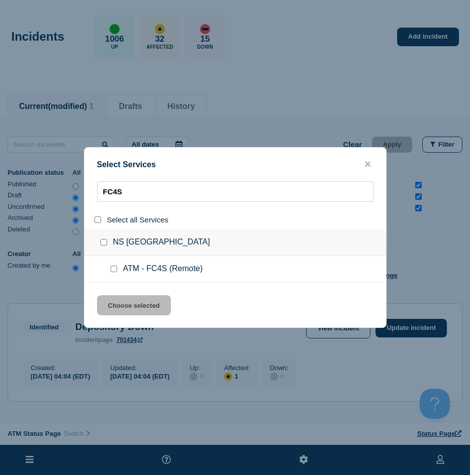
click at [112, 272] on input "service: ATM - FC4S (Remote)" at bounding box center [114, 269] width 7 height 7
click at [111, 297] on button "Choose selected" at bounding box center [134, 305] width 74 height 20
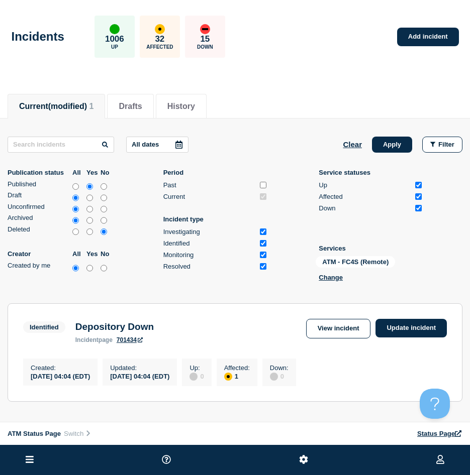
scroll to position [111, 0]
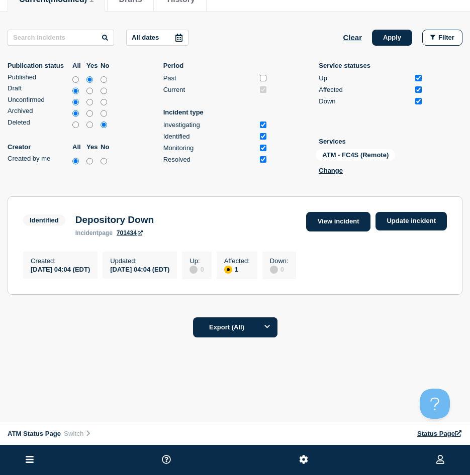
click at [310, 217] on link "View incident" at bounding box center [338, 222] width 65 height 20
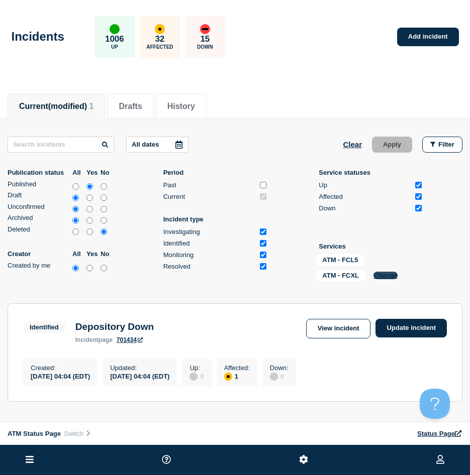
click at [378, 277] on button "Change" at bounding box center [385, 276] width 24 height 8
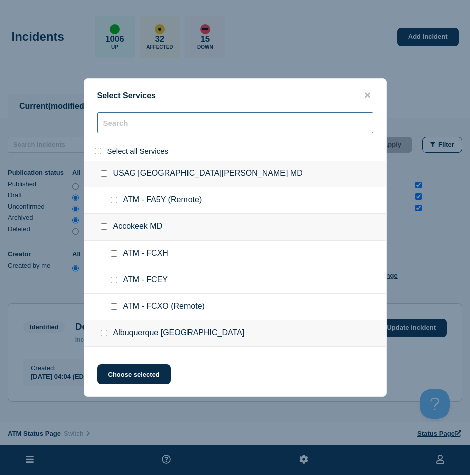
click at [137, 127] on input "search" at bounding box center [235, 123] width 276 height 21
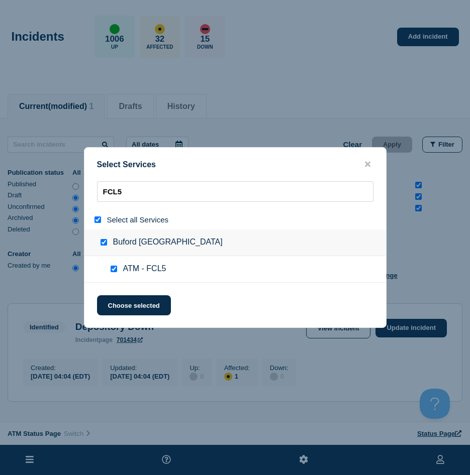
click at [112, 268] on input "service: ATM - FCL5" at bounding box center [114, 269] width 7 height 7
click at [133, 300] on button "Choose selected" at bounding box center [134, 305] width 74 height 20
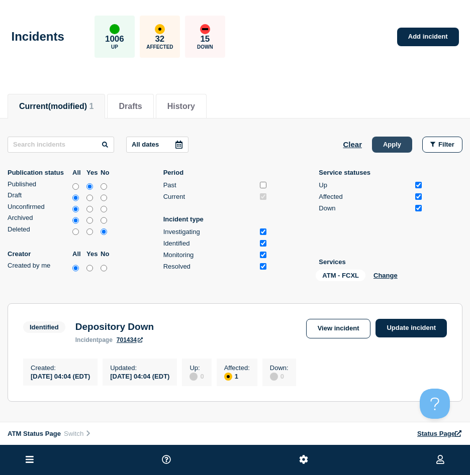
click at [380, 148] on button "Apply" at bounding box center [392, 145] width 40 height 16
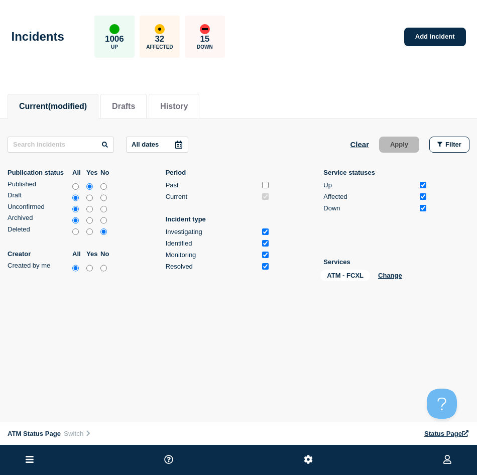
click at [395, 279] on div "ATM - FCXL Change" at bounding box center [371, 278] width 100 height 16
click at [389, 274] on button "Change" at bounding box center [390, 276] width 24 height 8
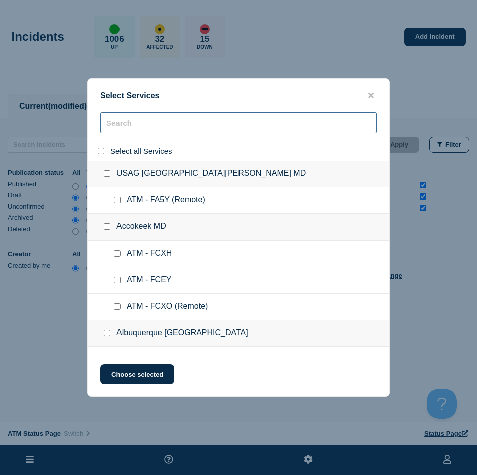
click at [132, 133] on input "search" at bounding box center [238, 123] width 276 height 21
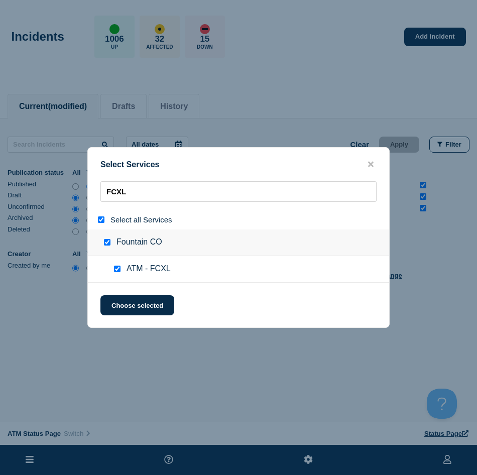
click at [118, 270] on input "service: ATM - FCXL" at bounding box center [117, 269] width 7 height 7
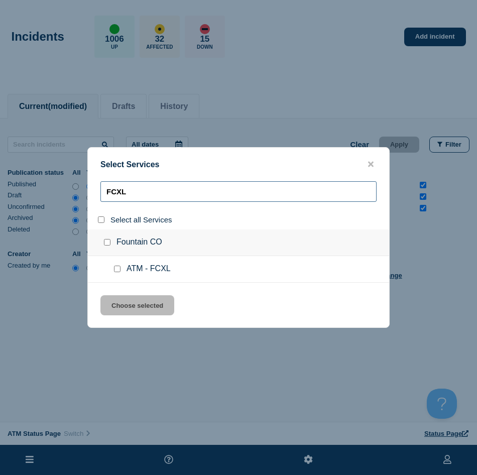
click at [137, 199] on input "FCXL" at bounding box center [238, 191] width 276 height 21
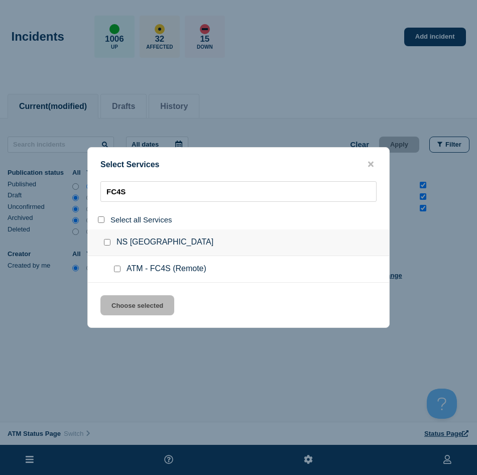
click at [115, 267] on input "service: ATM - FC4S (Remote)" at bounding box center [117, 269] width 7 height 7
click at [123, 294] on div "Select Services FC4S Select all Services NS Newport [GEOGRAPHIC_DATA] ATM - FC4…" at bounding box center [238, 237] width 302 height 181
drag, startPoint x: 177, startPoint y: 304, endPoint x: 147, endPoint y: 312, distance: 30.8
click at [175, 304] on div "Choose selected" at bounding box center [238, 305] width 301 height 20
click at [147, 312] on button "Choose selected" at bounding box center [137, 305] width 74 height 20
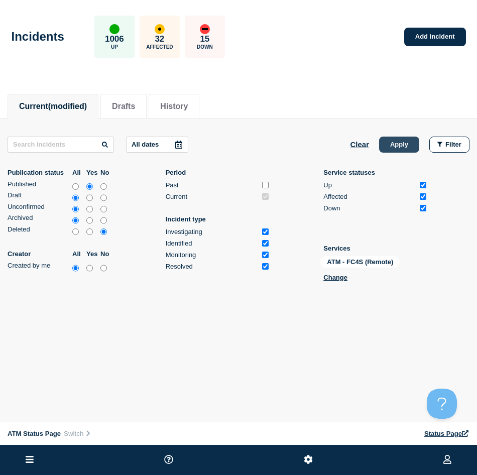
click at [403, 152] on button "Apply" at bounding box center [399, 145] width 40 height 16
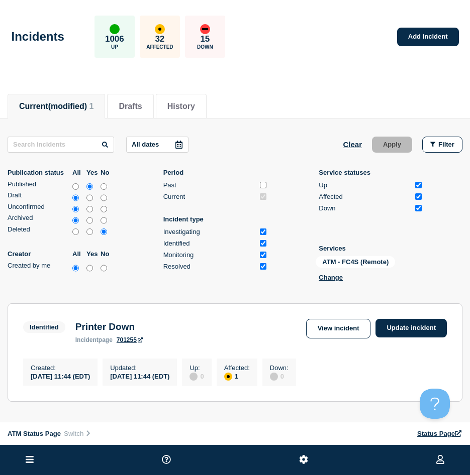
scroll to position [50, 0]
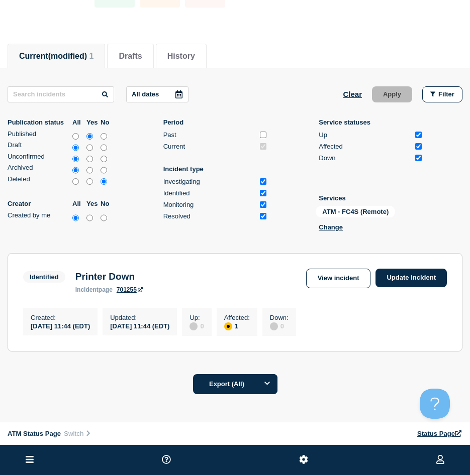
click at [338, 234] on div "ATM - FC4S (Remote) Change" at bounding box center [365, 220] width 100 height 29
click at [336, 230] on button "Change" at bounding box center [330, 228] width 24 height 8
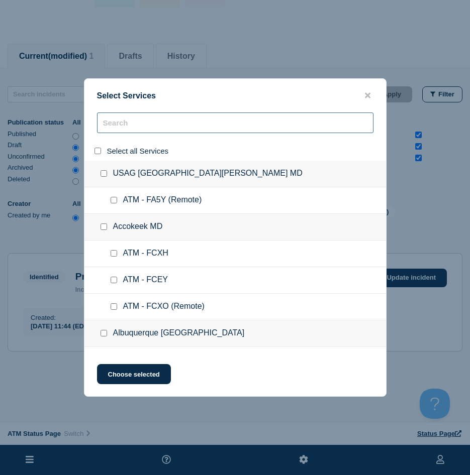
click at [128, 131] on input "search" at bounding box center [235, 123] width 276 height 21
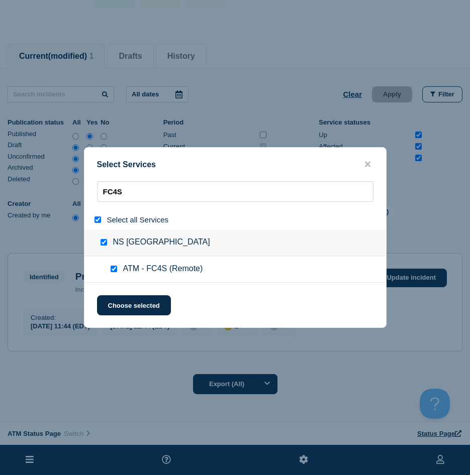
click at [96, 219] on input "select all" at bounding box center [97, 220] width 7 height 7
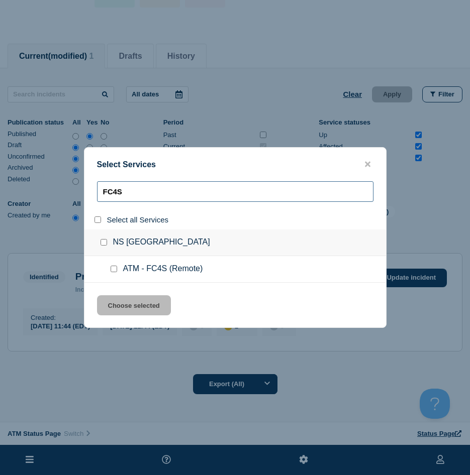
click at [127, 194] on input "FC4S" at bounding box center [235, 191] width 276 height 21
click at [109, 192] on input "FC4S" at bounding box center [235, 191] width 276 height 21
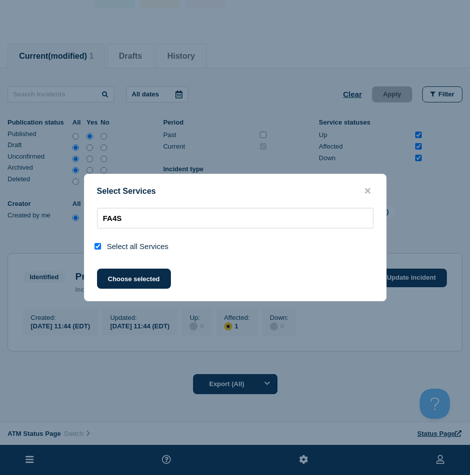
click at [102, 248] on div at bounding box center [99, 247] width 15 height 10
click at [117, 221] on input "FA4S" at bounding box center [235, 218] width 276 height 21
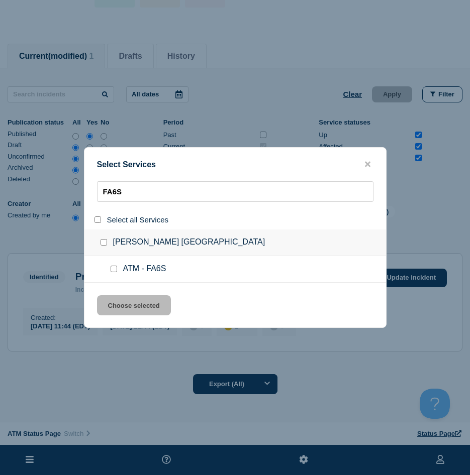
click at [115, 271] on input "service: ATM - FA6S" at bounding box center [114, 269] width 7 height 7
click at [121, 299] on button "Choose selected" at bounding box center [134, 305] width 74 height 20
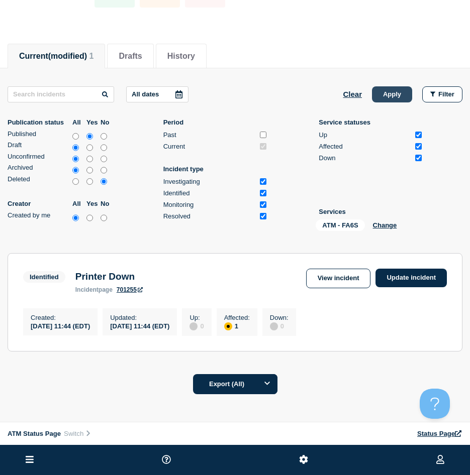
click at [376, 97] on button "Apply" at bounding box center [392, 94] width 40 height 16
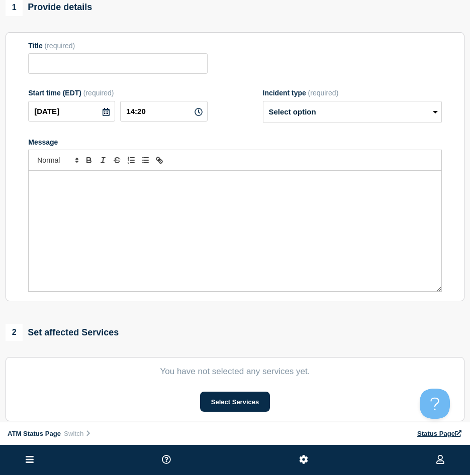
scroll to position [226, 0]
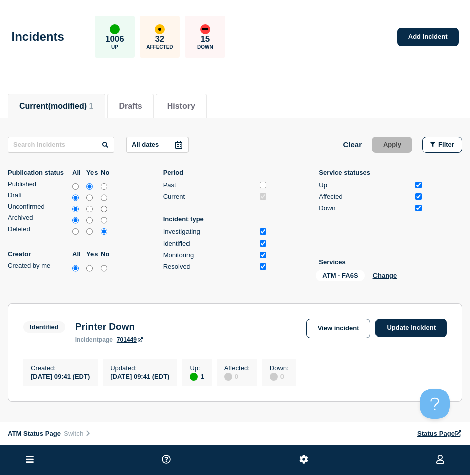
click at [64, 108] on span "(modified)" at bounding box center [67, 106] width 39 height 9
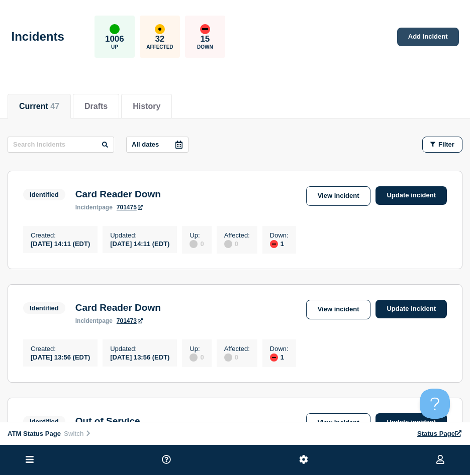
click at [413, 28] on link "Add incident" at bounding box center [428, 37] width 62 height 19
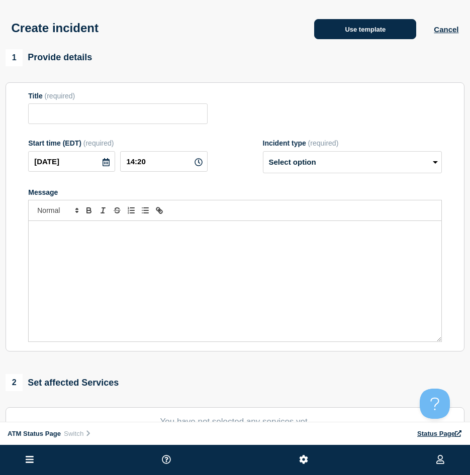
click at [372, 39] on button "Use template" at bounding box center [365, 29] width 102 height 20
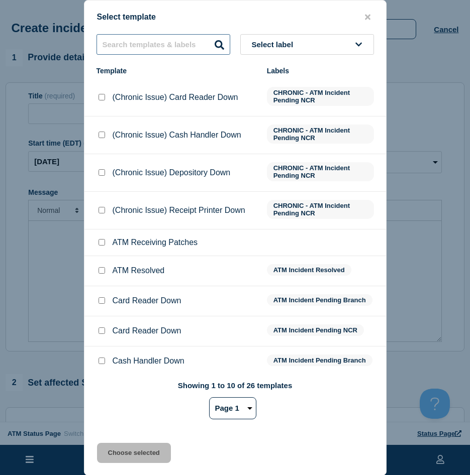
click at [205, 48] on input "text" at bounding box center [163, 44] width 134 height 21
click at [205, 49] on input "E" at bounding box center [163, 44] width 134 height 21
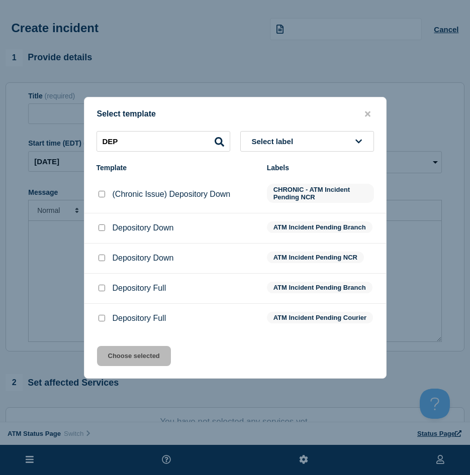
click at [99, 226] on input "Depository Down checkbox" at bounding box center [101, 228] width 7 height 7
click at [140, 359] on button "Choose selected" at bounding box center [134, 356] width 74 height 20
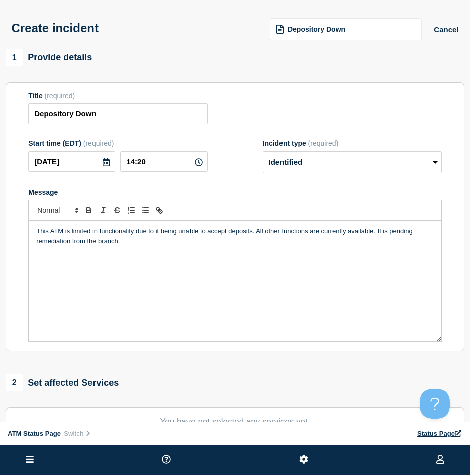
scroll to position [100, 0]
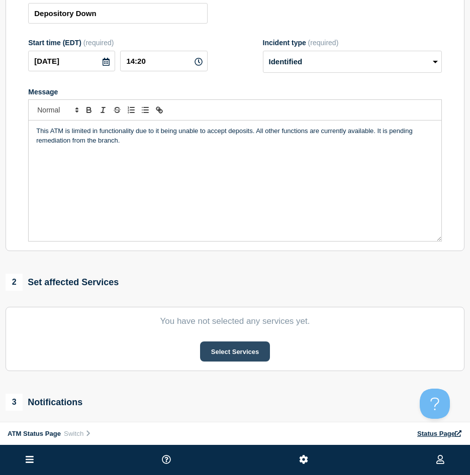
click at [213, 355] on button "Select Services" at bounding box center [235, 352] width 70 height 20
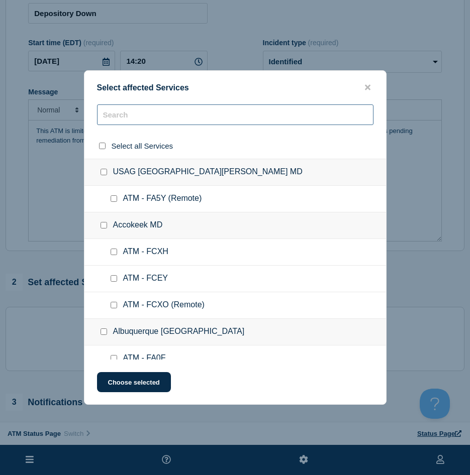
click at [142, 119] on input "text" at bounding box center [235, 114] width 276 height 21
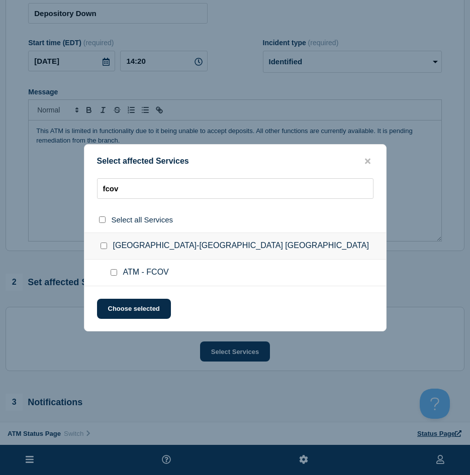
click at [113, 273] on input "ATM - FCOV checkbox" at bounding box center [114, 272] width 7 height 7
click at [113, 309] on button "Choose selected" at bounding box center [134, 309] width 74 height 20
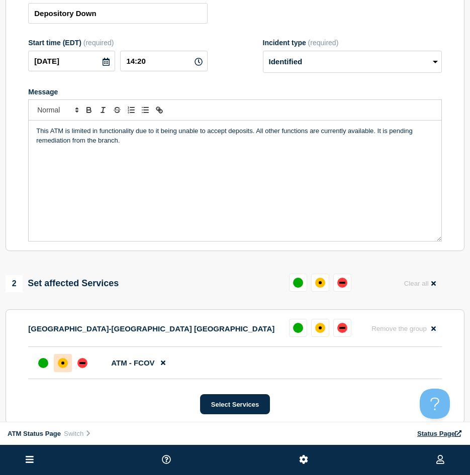
click at [65, 365] on div "affected" at bounding box center [63, 363] width 10 height 10
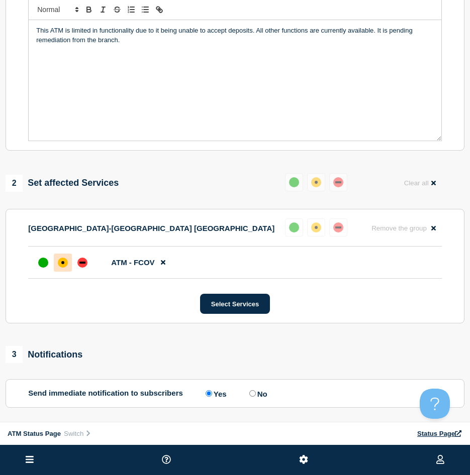
scroll to position [290, 0]
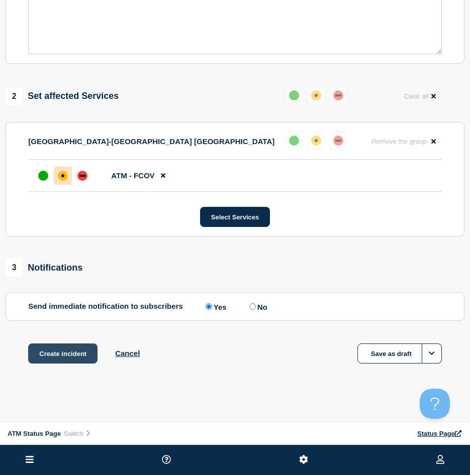
click at [63, 357] on button "Create incident" at bounding box center [62, 354] width 69 height 20
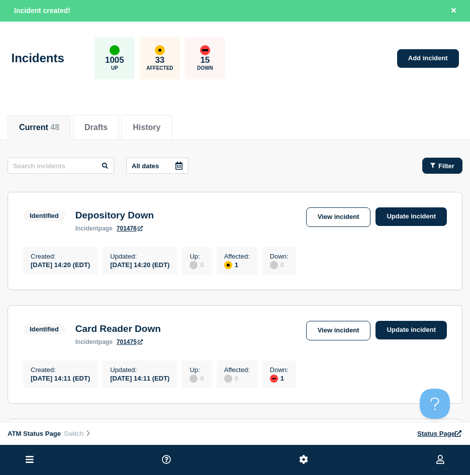
click at [445, 170] on button "Filter" at bounding box center [442, 166] width 40 height 16
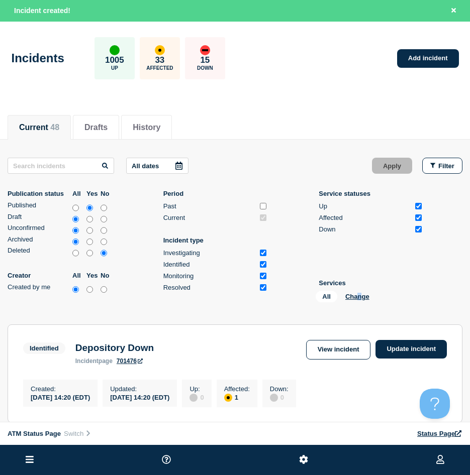
click at [359, 301] on div "All Change" at bounding box center [365, 299] width 100 height 16
click at [357, 299] on button "Change" at bounding box center [357, 297] width 24 height 8
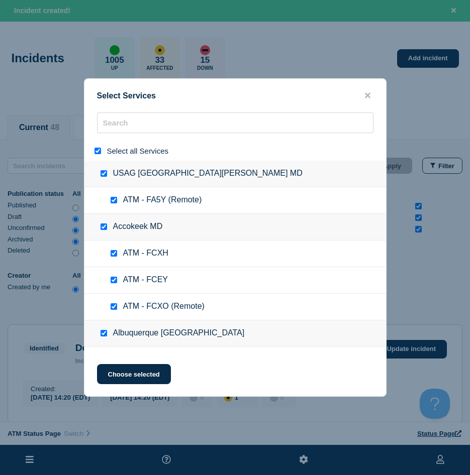
click at [93, 154] on div at bounding box center [99, 151] width 15 height 10
click at [97, 152] on input "select all" at bounding box center [97, 151] width 7 height 7
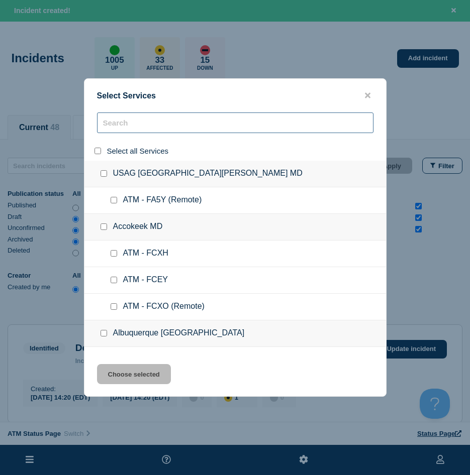
click at [122, 131] on input "search" at bounding box center [235, 123] width 276 height 21
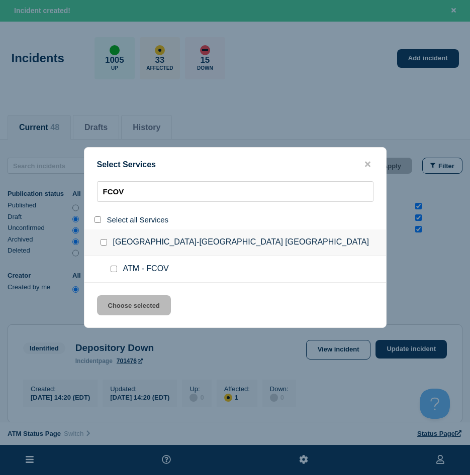
click at [112, 270] on input "service: ATM - FCOV" at bounding box center [114, 269] width 7 height 7
click at [116, 301] on button "Choose selected" at bounding box center [134, 305] width 74 height 20
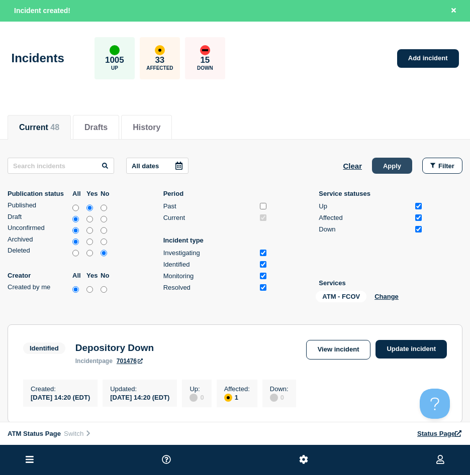
click at [396, 164] on button "Apply" at bounding box center [392, 166] width 40 height 16
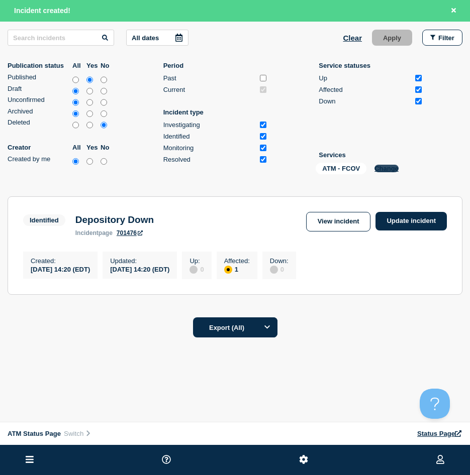
click at [381, 165] on button "Change" at bounding box center [386, 169] width 24 height 8
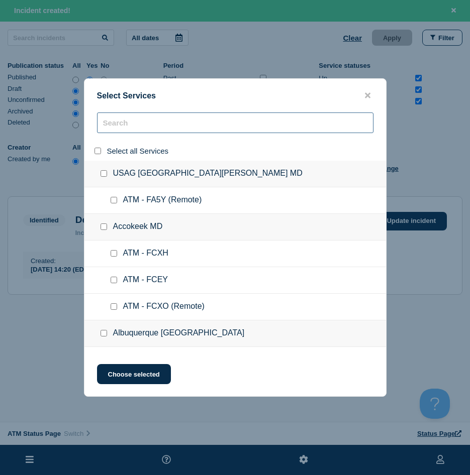
click at [133, 129] on input "search" at bounding box center [235, 123] width 276 height 21
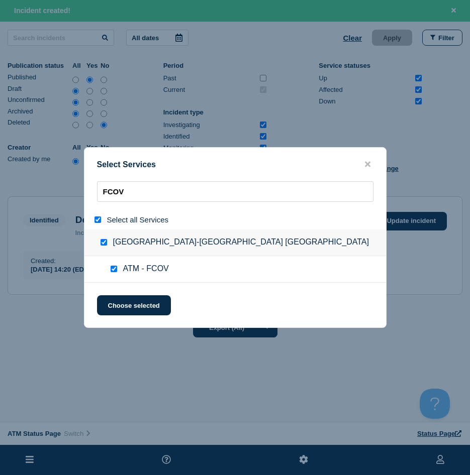
click at [115, 271] on input "service: ATM - FCOV" at bounding box center [114, 269] width 7 height 7
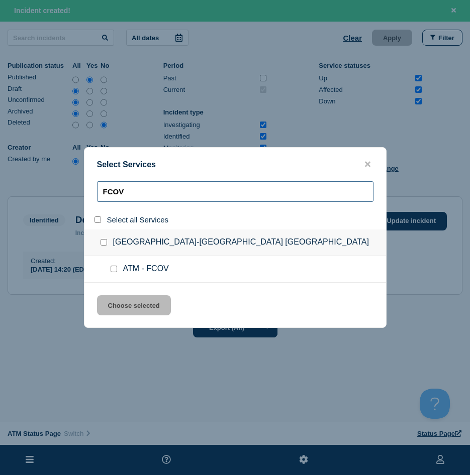
click at [128, 192] on input "FCOV" at bounding box center [235, 191] width 276 height 21
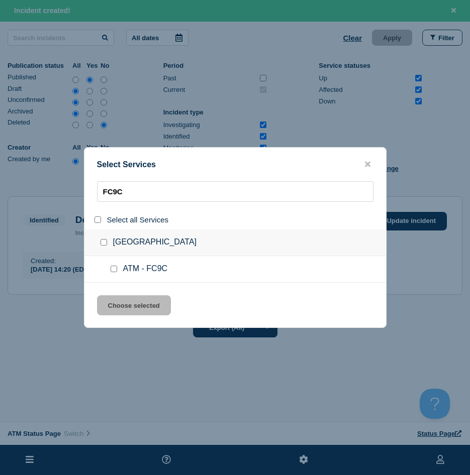
click at [112, 272] on input "service: ATM - FC9C" at bounding box center [114, 269] width 7 height 7
click at [114, 297] on button "Choose selected" at bounding box center [134, 305] width 74 height 20
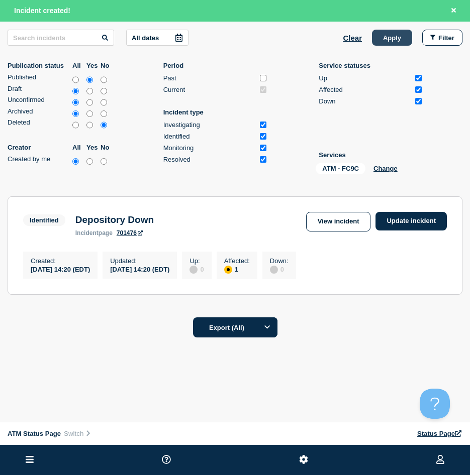
click at [402, 34] on button "Apply" at bounding box center [392, 38] width 40 height 16
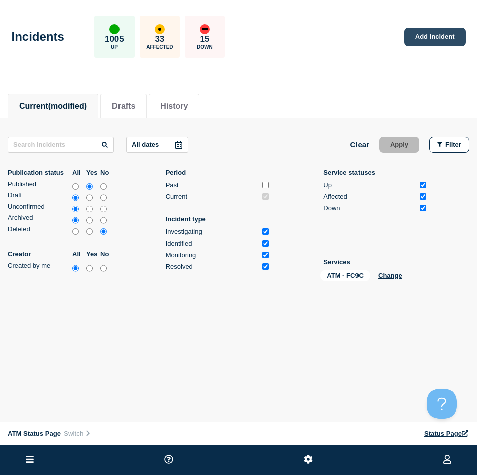
click at [418, 40] on link "Add incident" at bounding box center [435, 37] width 62 height 19
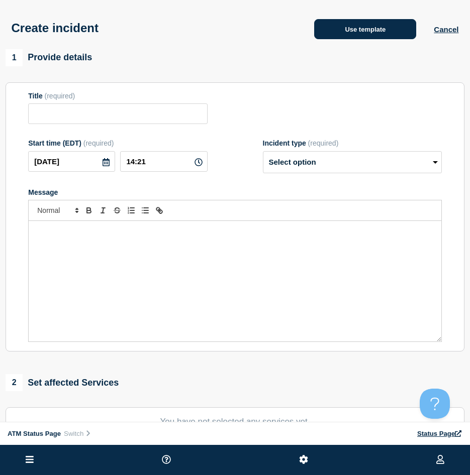
click at [333, 33] on button "Use template" at bounding box center [365, 29] width 102 height 20
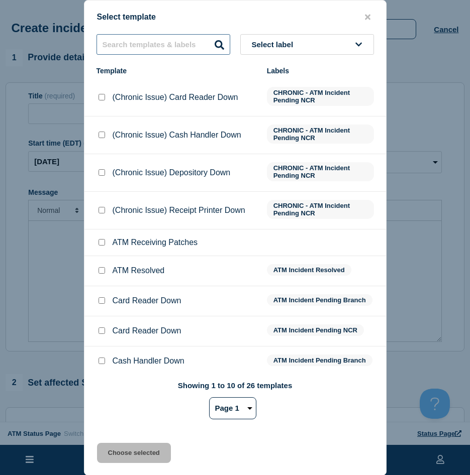
click at [143, 50] on input "text" at bounding box center [163, 44] width 134 height 21
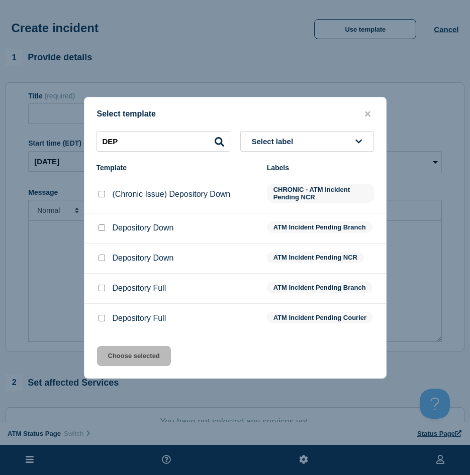
click at [101, 225] on input "Depository Down checkbox" at bounding box center [101, 228] width 7 height 7
click at [107, 364] on button "Choose selected" at bounding box center [134, 356] width 74 height 20
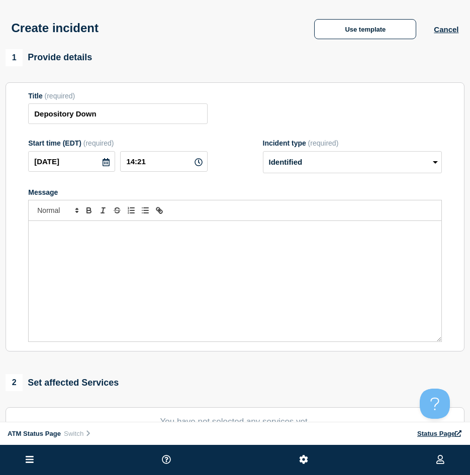
scroll to position [201, 0]
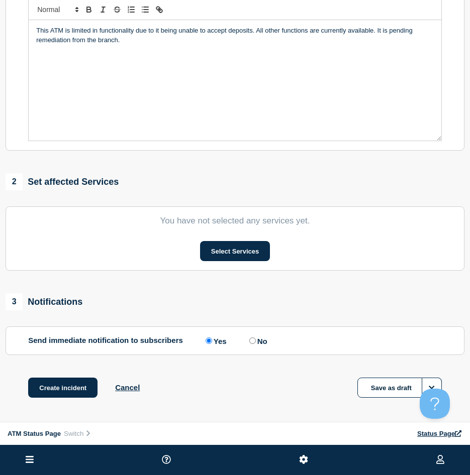
click at [230, 266] on section "You have not selected any services yet. Select Services" at bounding box center [235, 238] width 459 height 64
click at [230, 258] on button "Select Services" at bounding box center [235, 251] width 70 height 20
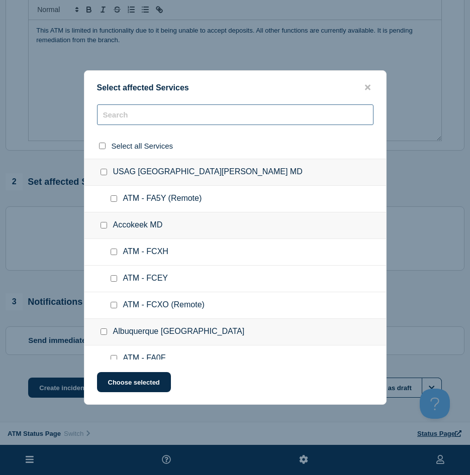
click at [166, 115] on input "text" at bounding box center [235, 114] width 276 height 21
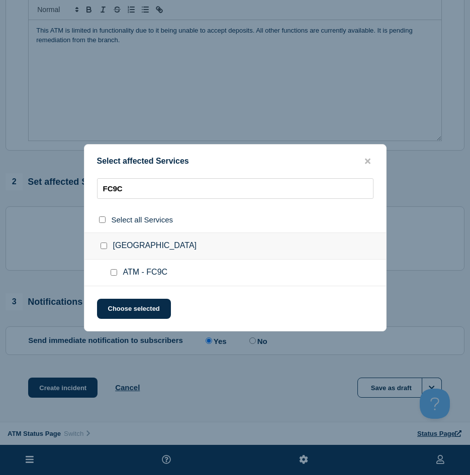
click at [111, 271] on input "ATM - FC9C checkbox" at bounding box center [114, 272] width 7 height 7
click at [115, 323] on div "Select affected Services FC9C Select all Services [GEOGRAPHIC_DATA] [GEOGRAPHIC…" at bounding box center [235, 237] width 302 height 187
click at [114, 319] on button "Choose selected" at bounding box center [134, 309] width 74 height 20
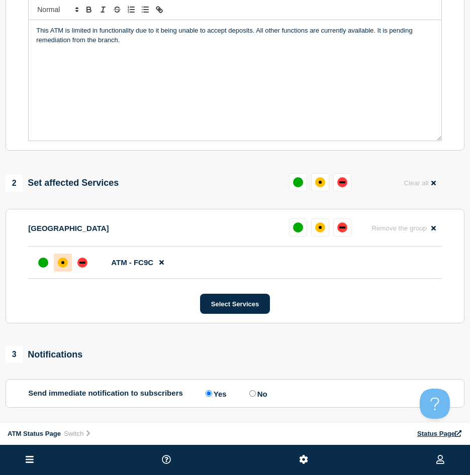
click at [66, 268] on div "affected" at bounding box center [63, 263] width 10 height 10
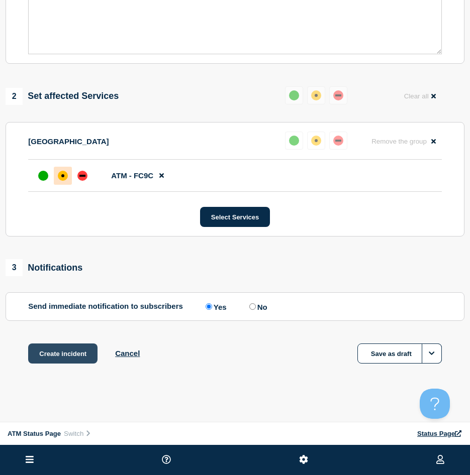
click at [55, 349] on button "Create incident" at bounding box center [62, 354] width 69 height 20
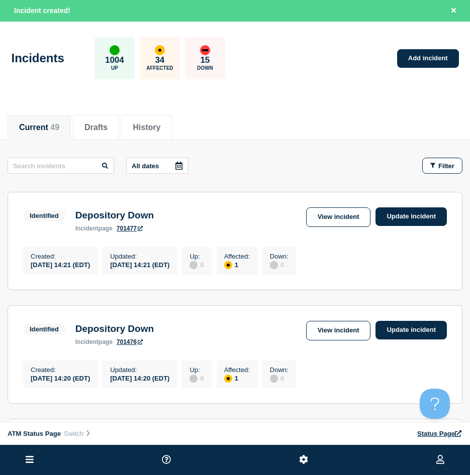
drag, startPoint x: 435, startPoint y: 173, endPoint x: 432, endPoint y: 183, distance: 11.0
click at [435, 173] on button "Filter" at bounding box center [442, 166] width 40 height 16
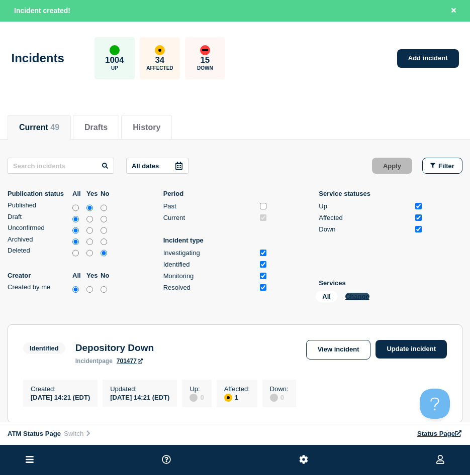
click at [362, 296] on button "Change" at bounding box center [357, 297] width 24 height 8
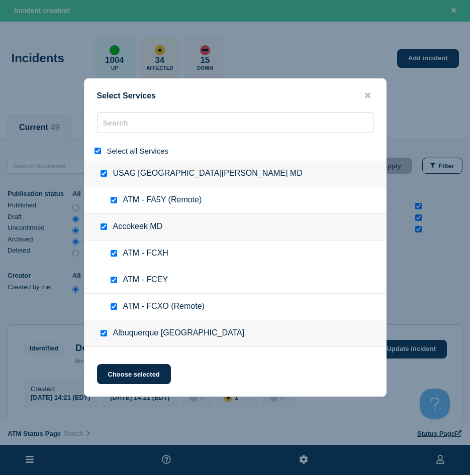
click at [98, 152] on input "select all" at bounding box center [97, 151] width 7 height 7
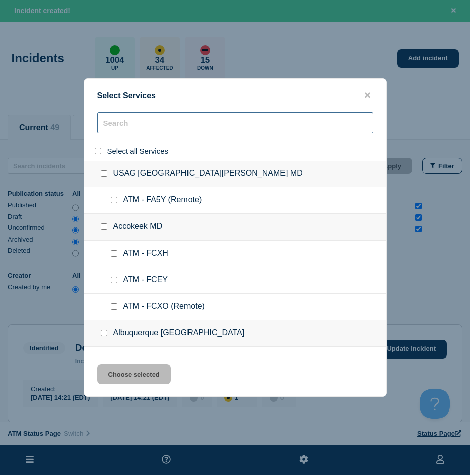
click at [123, 127] on input "search" at bounding box center [235, 123] width 276 height 21
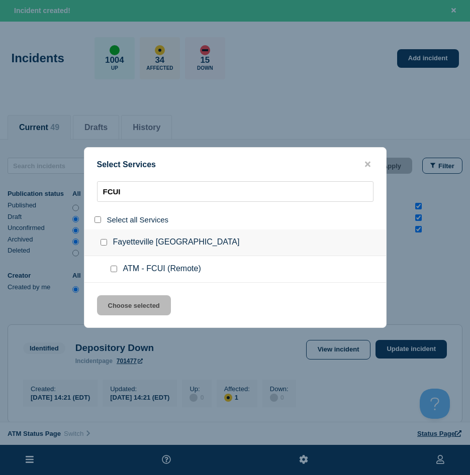
click at [117, 274] on div at bounding box center [116, 269] width 15 height 10
click at [115, 271] on input "service: ATM - FCUI (Remote)" at bounding box center [114, 269] width 7 height 7
click at [117, 300] on button "Choose selected" at bounding box center [134, 305] width 74 height 20
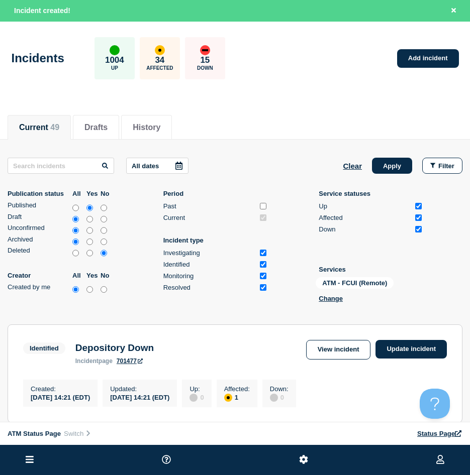
click at [385, 174] on div "All dates Clear Apply Filter Publication status All Yes No Published Draft Unco…" at bounding box center [235, 232] width 455 height 149
click at [385, 166] on button "Apply" at bounding box center [392, 166] width 40 height 16
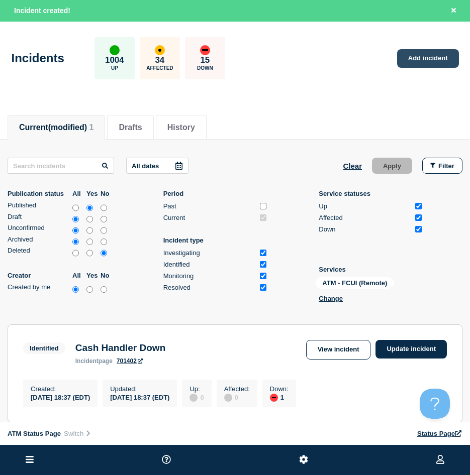
click at [411, 66] on link "Add incident" at bounding box center [428, 58] width 62 height 19
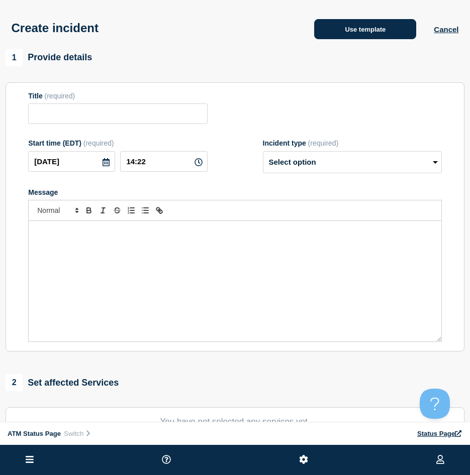
click at [361, 37] on button "Use template" at bounding box center [365, 29] width 102 height 20
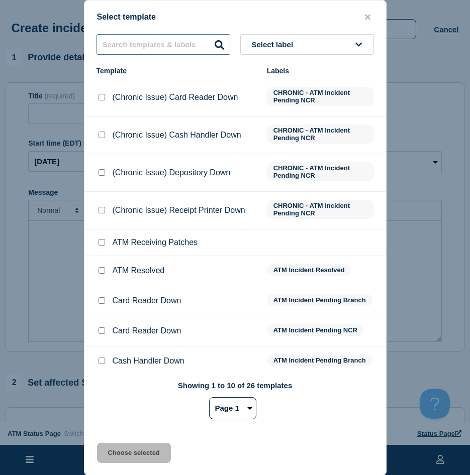
click at [157, 45] on input "text" at bounding box center [163, 44] width 134 height 21
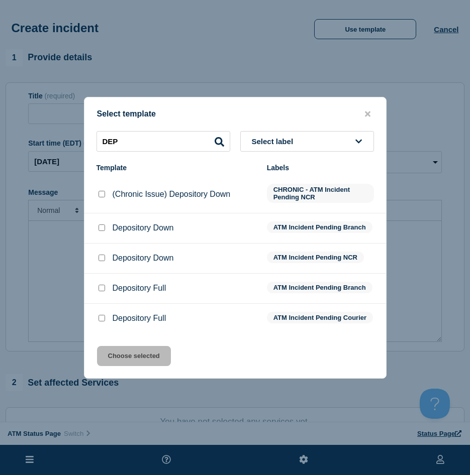
click at [104, 255] on input "Depository Down checkbox" at bounding box center [101, 258] width 7 height 7
click at [131, 363] on button "Choose selected" at bounding box center [134, 356] width 74 height 20
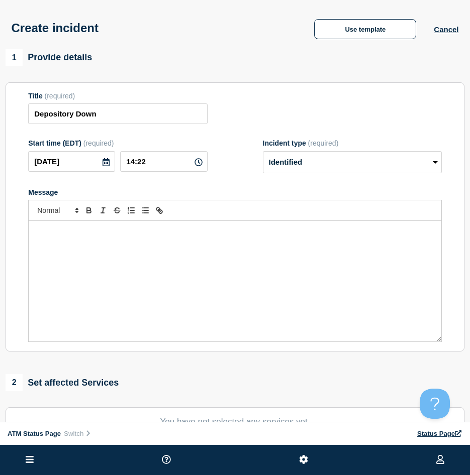
scroll to position [100, 0]
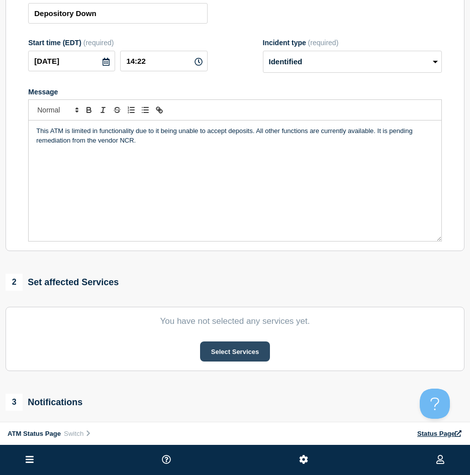
click at [239, 351] on button "Select Services" at bounding box center [235, 352] width 70 height 20
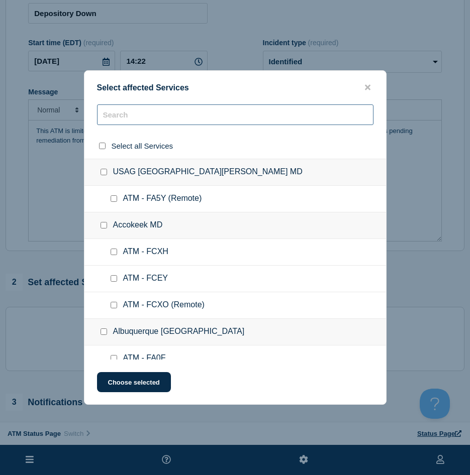
click at [170, 115] on input "text" at bounding box center [235, 114] width 276 height 21
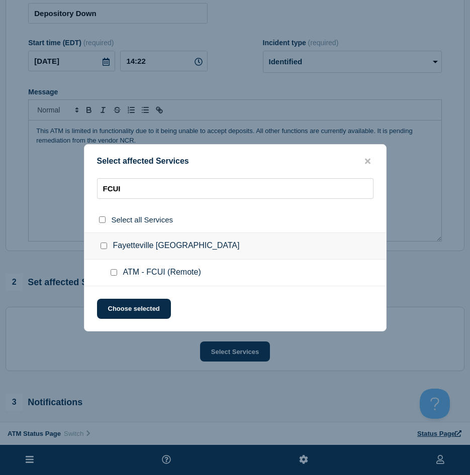
click at [111, 275] on input "ATM - FCUI (Remote) checkbox" at bounding box center [114, 272] width 7 height 7
click at [115, 303] on button "Choose selected" at bounding box center [134, 309] width 74 height 20
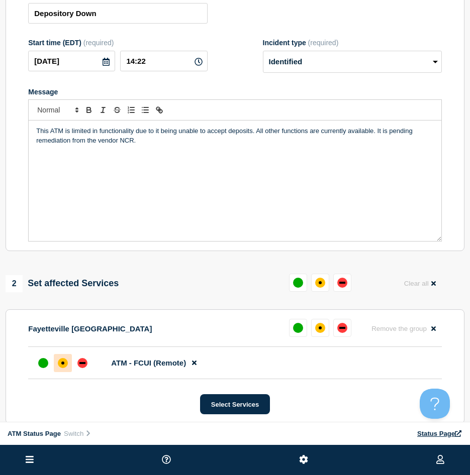
click at [66, 368] on div "affected" at bounding box center [63, 363] width 10 height 10
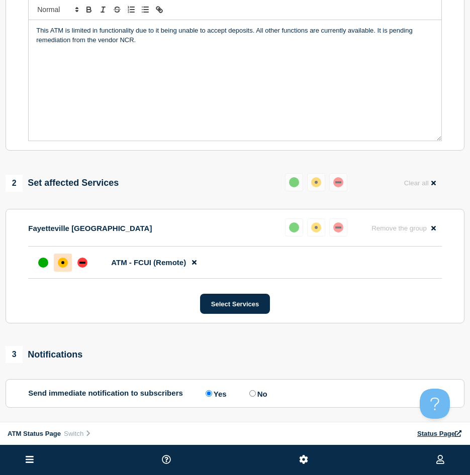
scroll to position [290, 0]
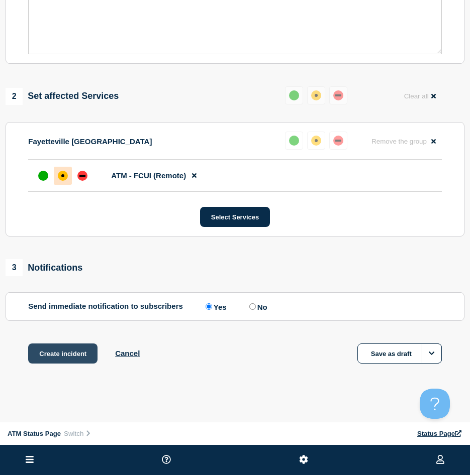
click at [62, 357] on button "Create incident" at bounding box center [62, 354] width 69 height 20
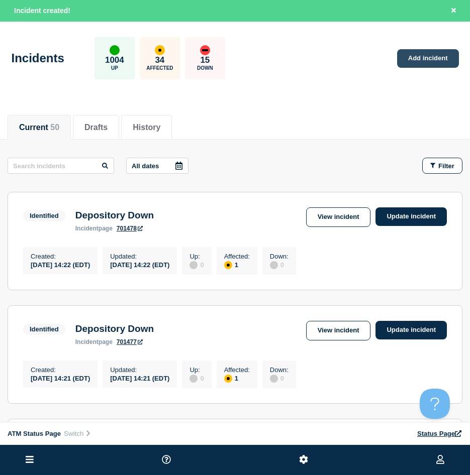
click at [453, 51] on link "Add incident" at bounding box center [428, 58] width 62 height 19
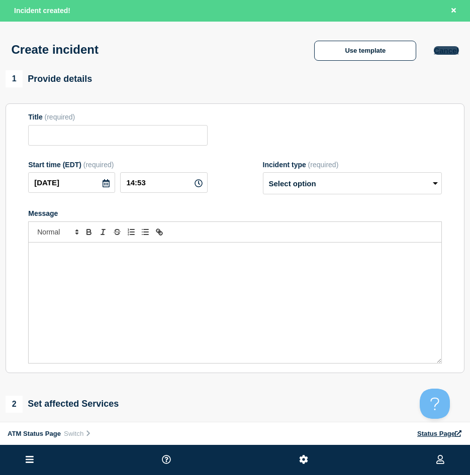
click at [442, 55] on button "Cancel" at bounding box center [446, 50] width 25 height 9
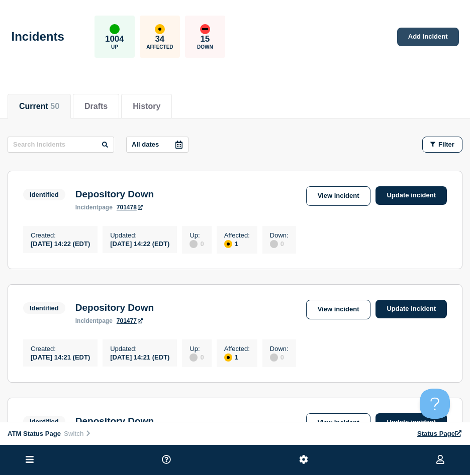
click at [433, 42] on link "Add incident" at bounding box center [428, 37] width 62 height 19
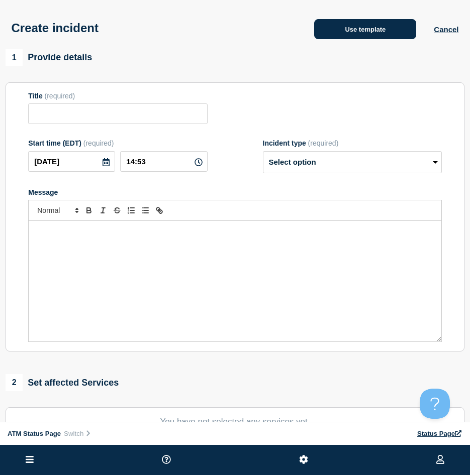
click at [327, 39] on button "Use template" at bounding box center [365, 29] width 102 height 20
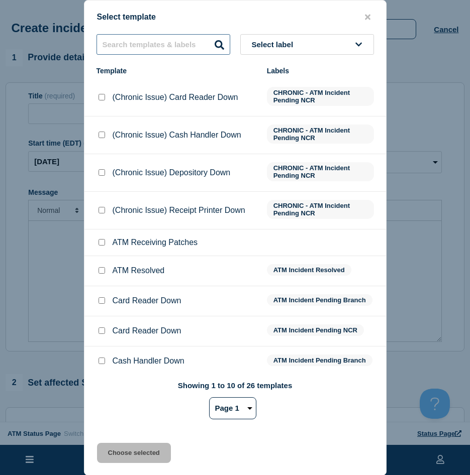
click at [150, 42] on input "text" at bounding box center [163, 44] width 134 height 21
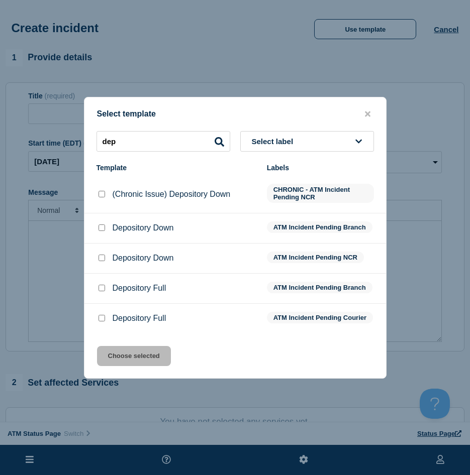
click at [102, 225] on input "Depository Down checkbox" at bounding box center [101, 228] width 7 height 7
click at [161, 366] on button "Choose selected" at bounding box center [134, 356] width 74 height 20
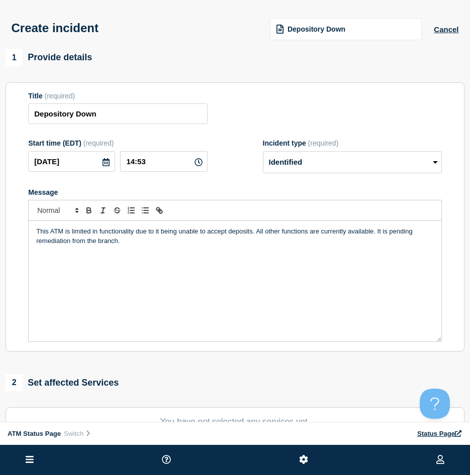
scroll to position [100, 0]
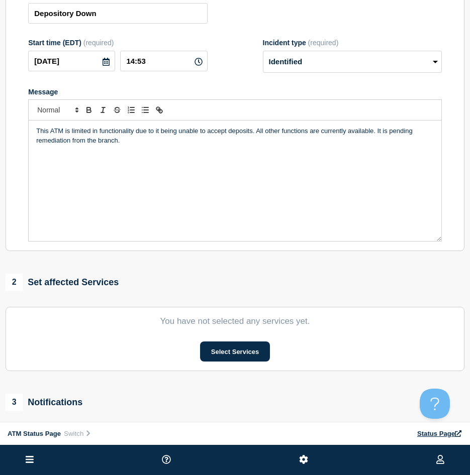
click at [225, 368] on section "You have not selected any services yet. Select Services" at bounding box center [235, 339] width 459 height 64
click at [227, 360] on button "Select Services" at bounding box center [235, 352] width 70 height 20
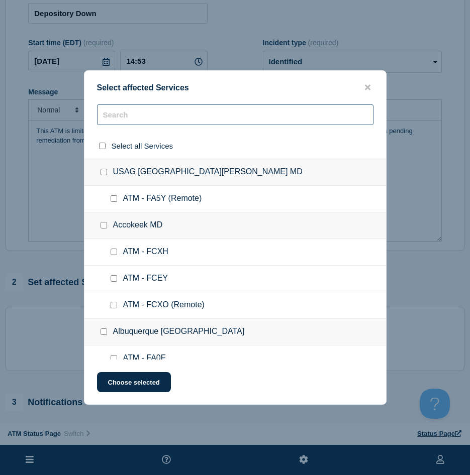
click at [123, 123] on input "text" at bounding box center [235, 114] width 276 height 21
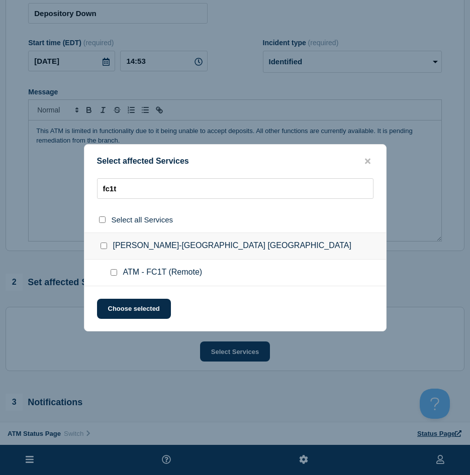
click at [112, 276] on input "ATM - FC1T (Remote) checkbox" at bounding box center [114, 272] width 7 height 7
click at [113, 304] on button "Choose selected" at bounding box center [134, 309] width 74 height 20
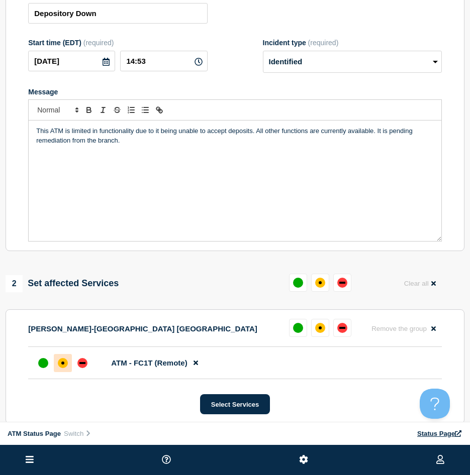
click at [57, 360] on div at bounding box center [63, 363] width 18 height 18
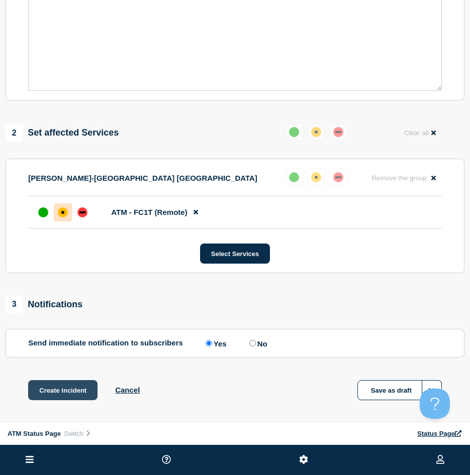
click at [59, 385] on button "Create incident" at bounding box center [62, 390] width 69 height 20
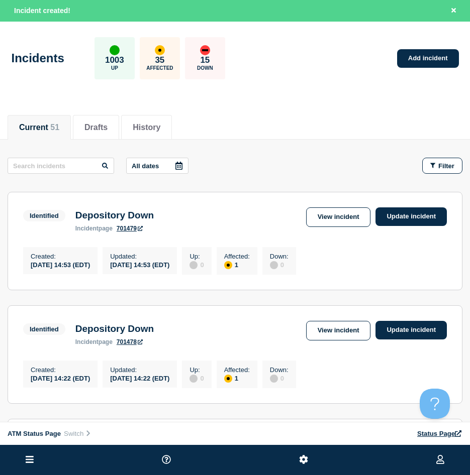
click at [425, 48] on div "Incidents 1003 Up 35 Affected 15 Down Add incident" at bounding box center [235, 54] width 470 height 61
click at [425, 51] on link "Add incident" at bounding box center [428, 58] width 62 height 19
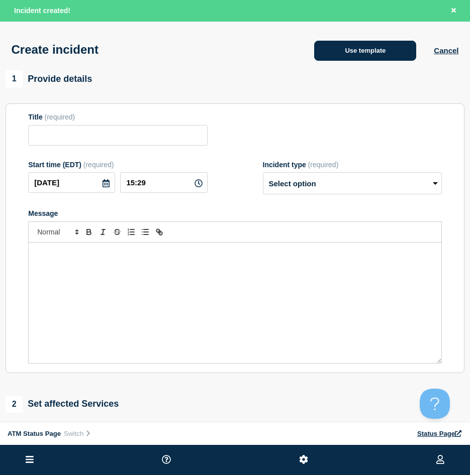
click at [367, 57] on button "Use template" at bounding box center [365, 51] width 102 height 20
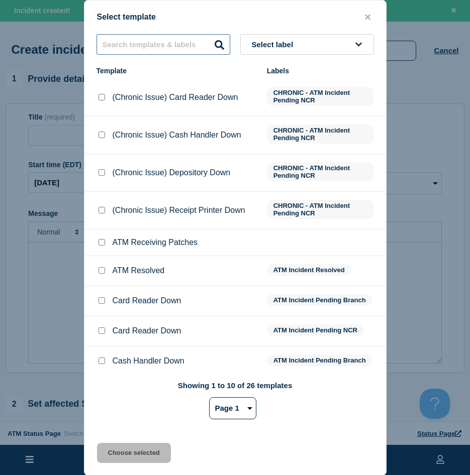
click at [171, 51] on input "text" at bounding box center [163, 44] width 134 height 21
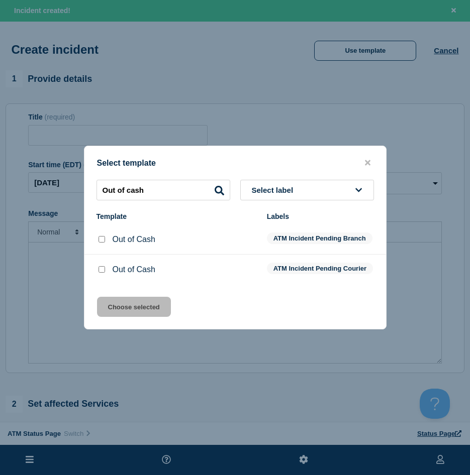
click at [98, 271] on input "Out of Cash checkbox" at bounding box center [101, 269] width 7 height 7
click at [114, 305] on button "Choose selected" at bounding box center [134, 307] width 74 height 20
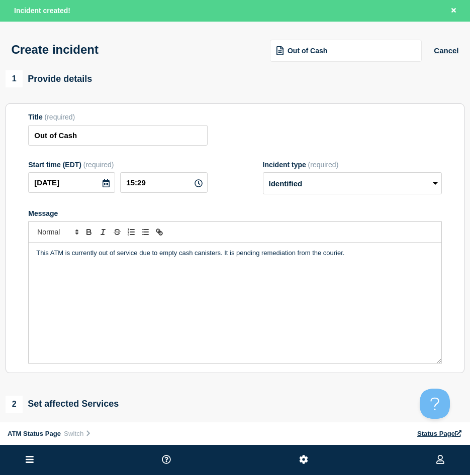
scroll to position [50, 0]
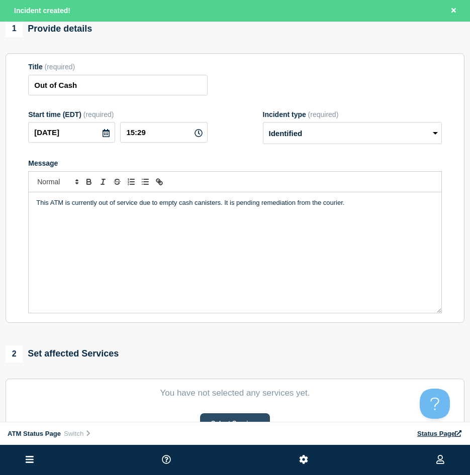
click at [240, 419] on button "Select Services" at bounding box center [235, 423] width 70 height 20
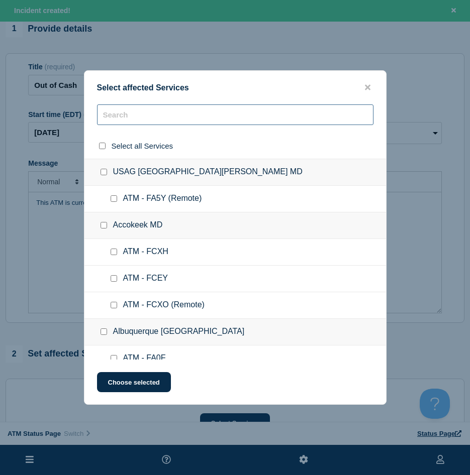
click at [201, 123] on input "text" at bounding box center [235, 114] width 276 height 21
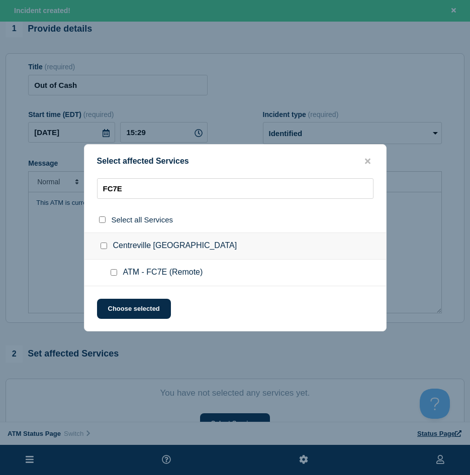
click at [112, 278] on div at bounding box center [116, 273] width 15 height 10
click at [114, 276] on input "ATM - FC7E (Remote) checkbox" at bounding box center [114, 272] width 7 height 7
click at [112, 306] on button "Choose selected" at bounding box center [134, 309] width 74 height 20
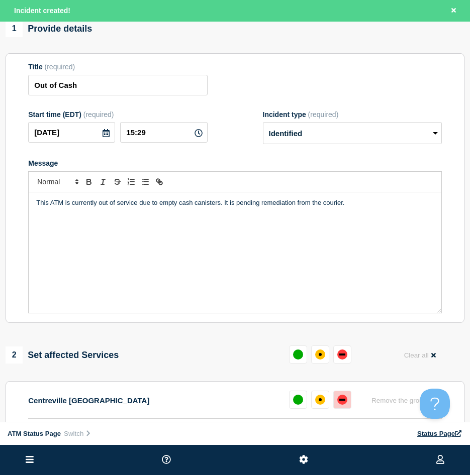
click at [346, 396] on button at bounding box center [342, 400] width 18 height 18
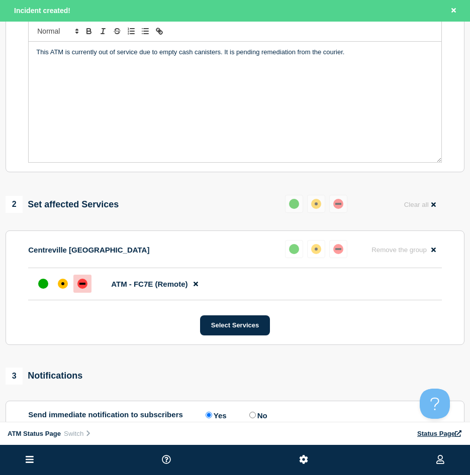
scroll to position [251, 0]
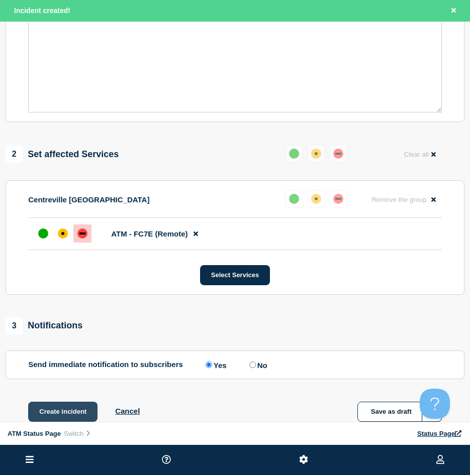
click at [39, 405] on button "Create incident" at bounding box center [62, 412] width 69 height 20
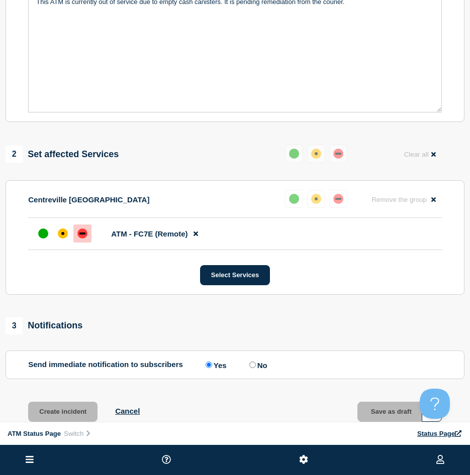
scroll to position [230, 0]
